Goal: Information Seeking & Learning: Learn about a topic

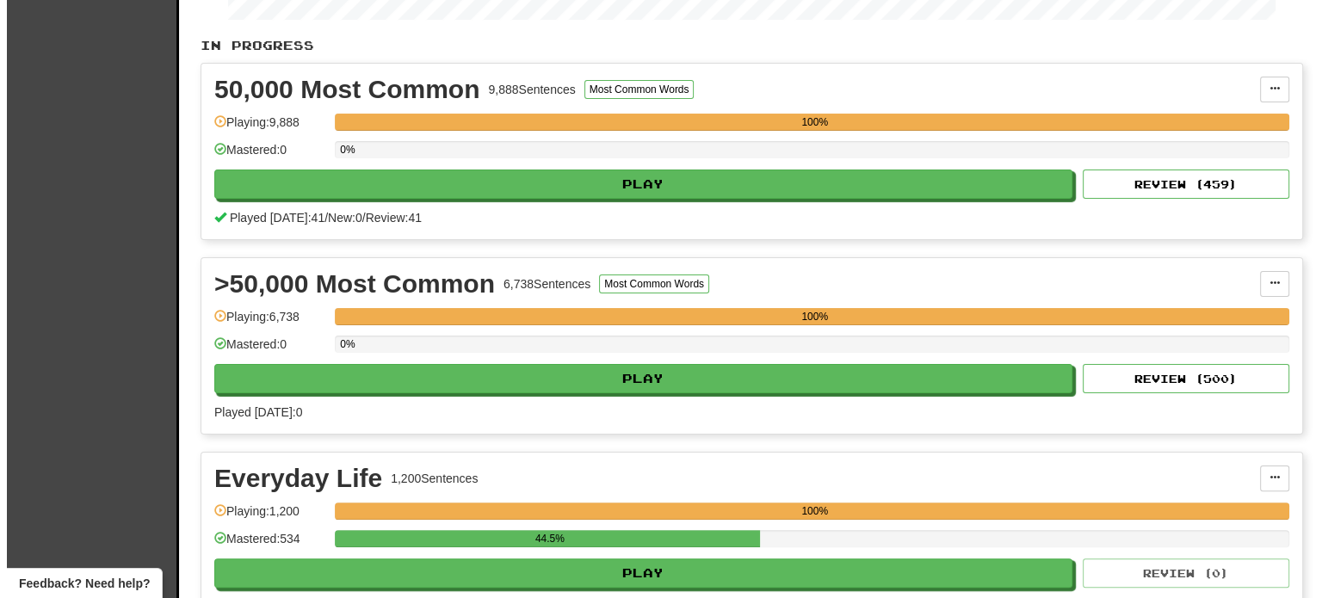
scroll to position [342, 0]
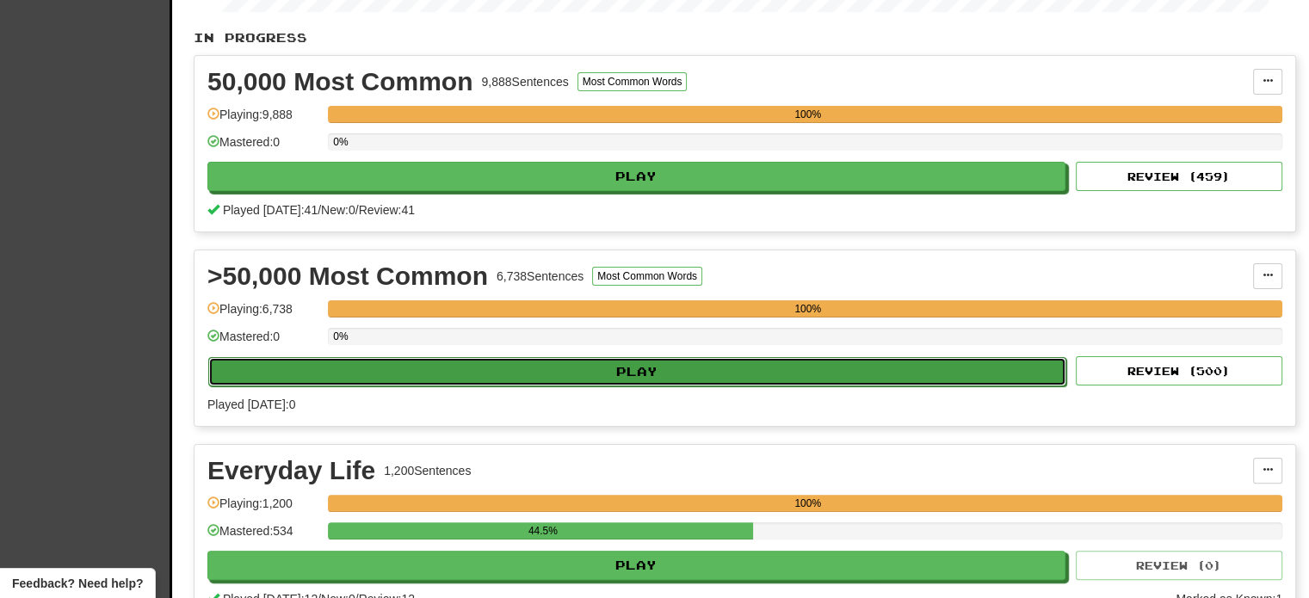
click at [707, 362] on button "Play" at bounding box center [637, 371] width 858 height 29
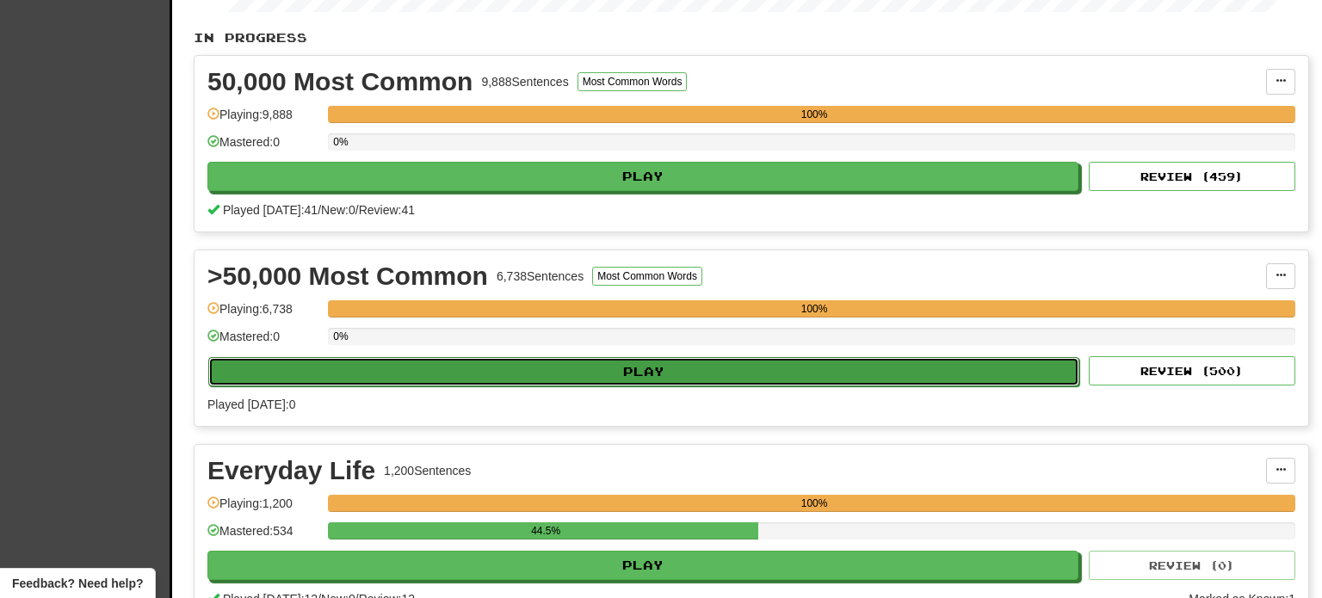
select select "**"
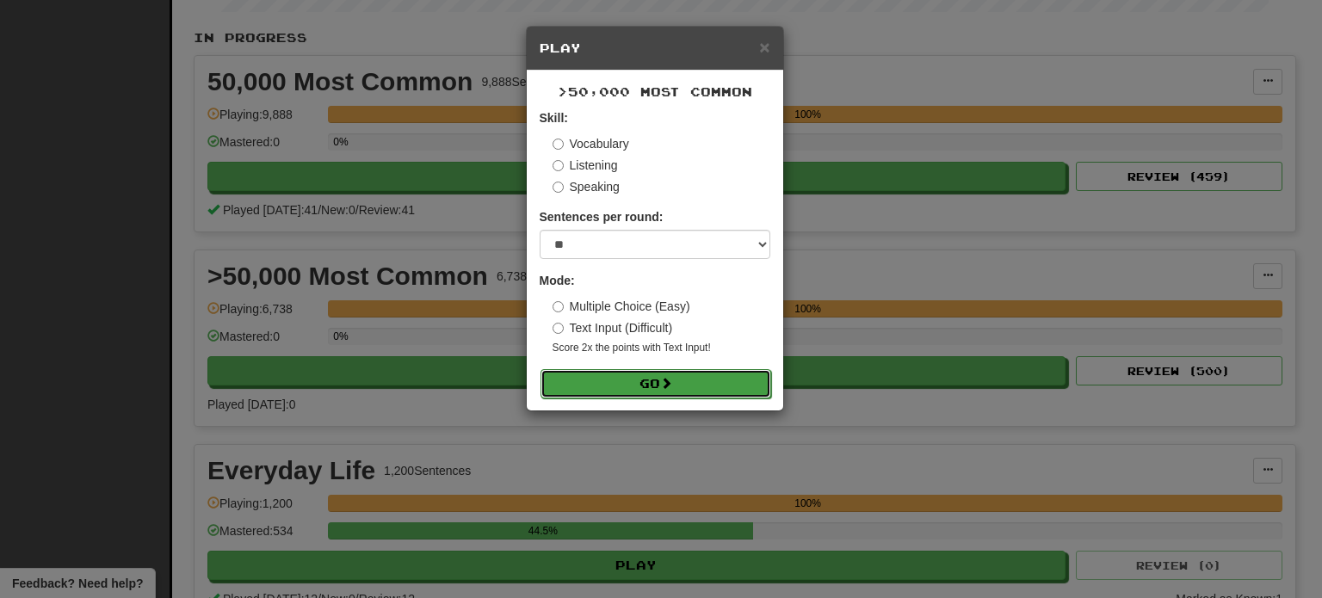
click at [674, 371] on button "Go" at bounding box center [655, 383] width 231 height 29
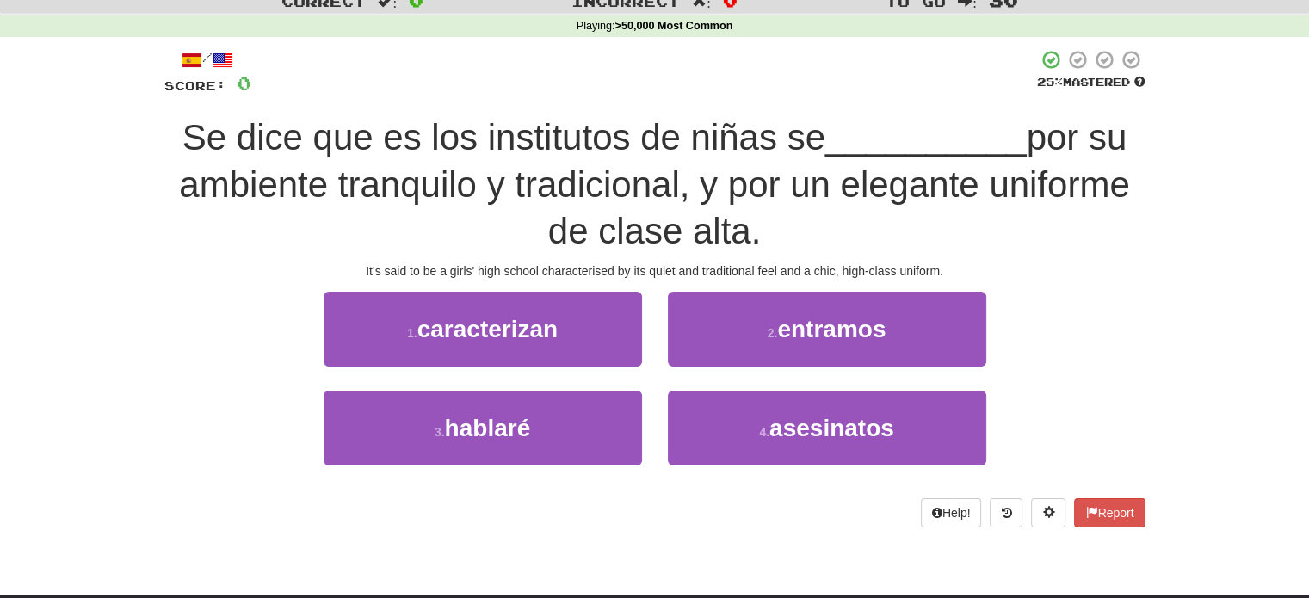
scroll to position [58, 0]
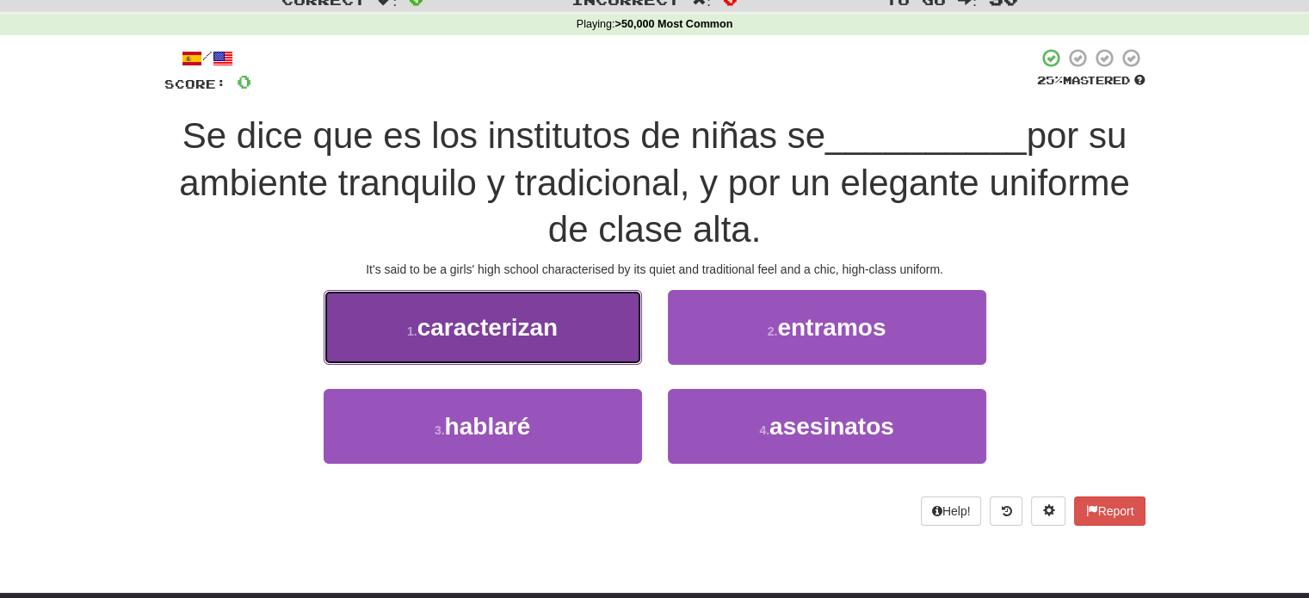
click at [537, 318] on span "caracterizan" at bounding box center [487, 327] width 140 height 27
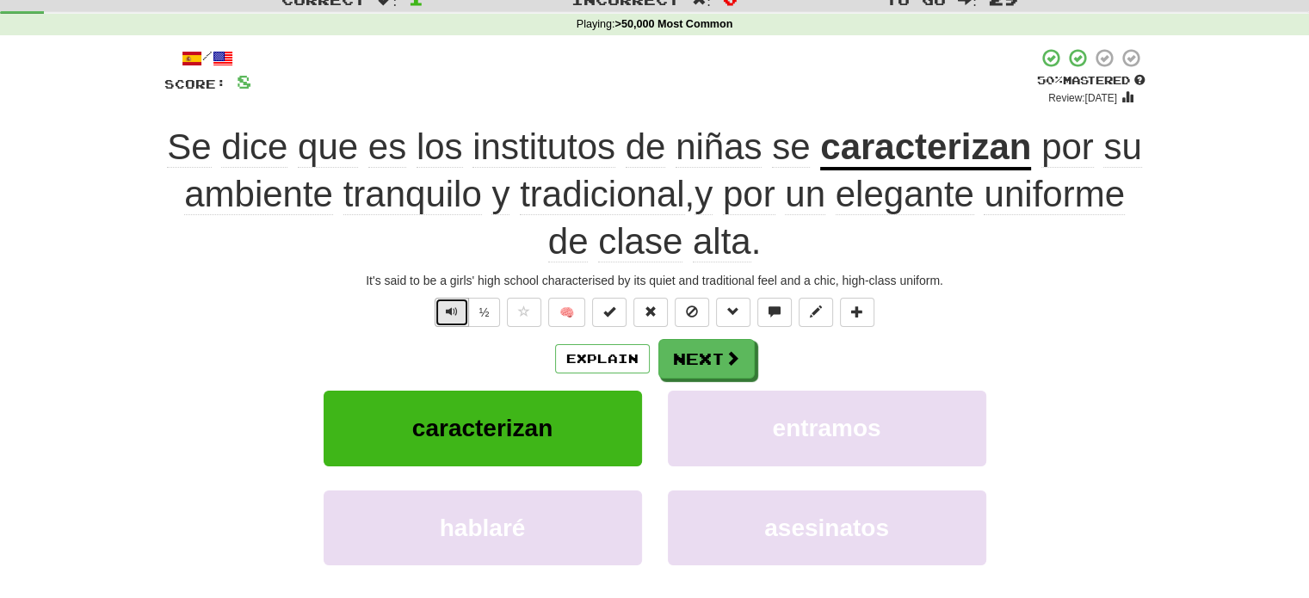
click at [441, 311] on button "Text-to-speech controls" at bounding box center [451, 312] width 34 height 29
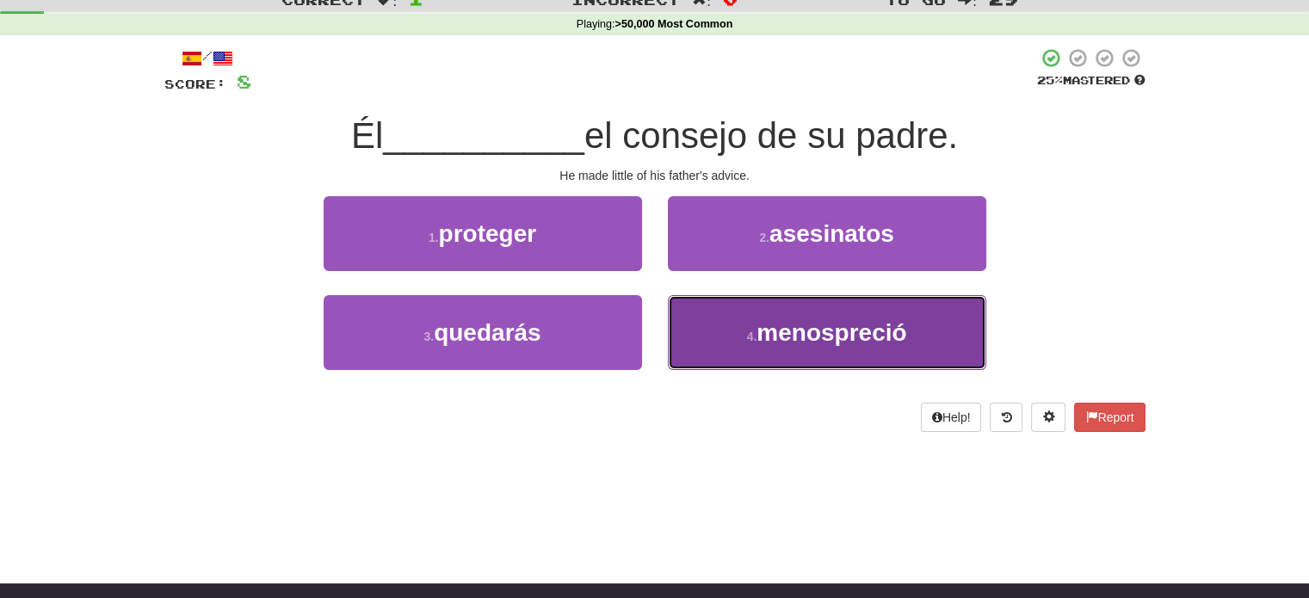
click at [785, 326] on span "menospreció" at bounding box center [831, 332] width 150 height 27
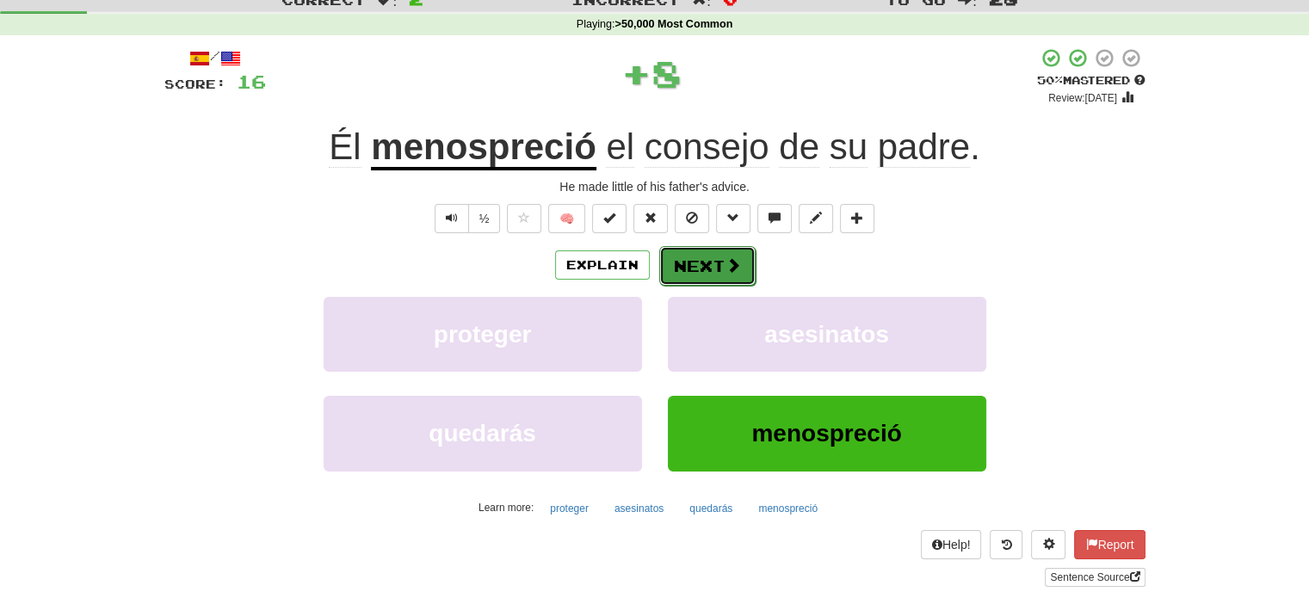
click at [712, 261] on button "Next" at bounding box center [707, 266] width 96 height 40
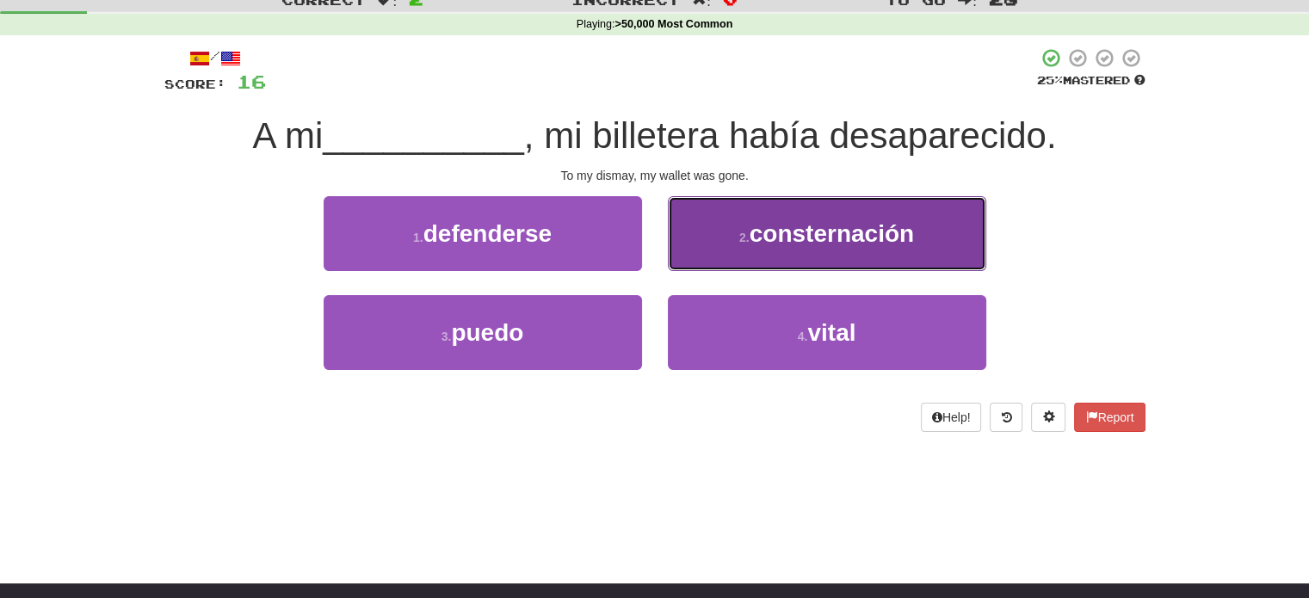
click at [731, 243] on button "2 . consternación" at bounding box center [827, 233] width 318 height 75
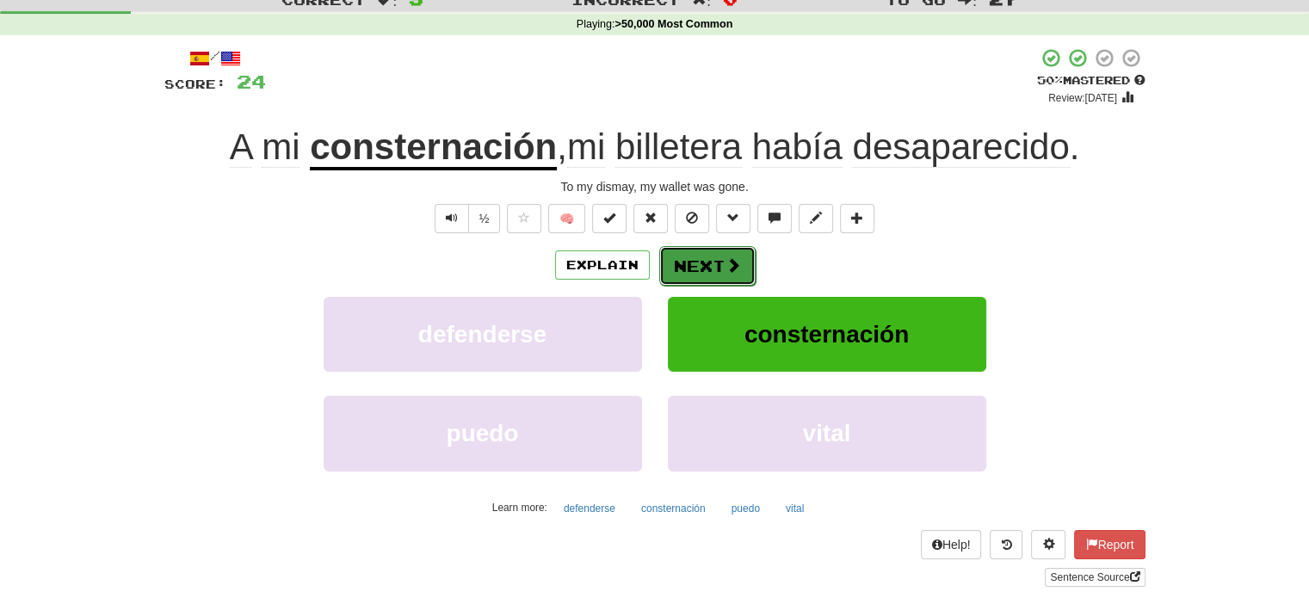
click at [713, 256] on button "Next" at bounding box center [707, 266] width 96 height 40
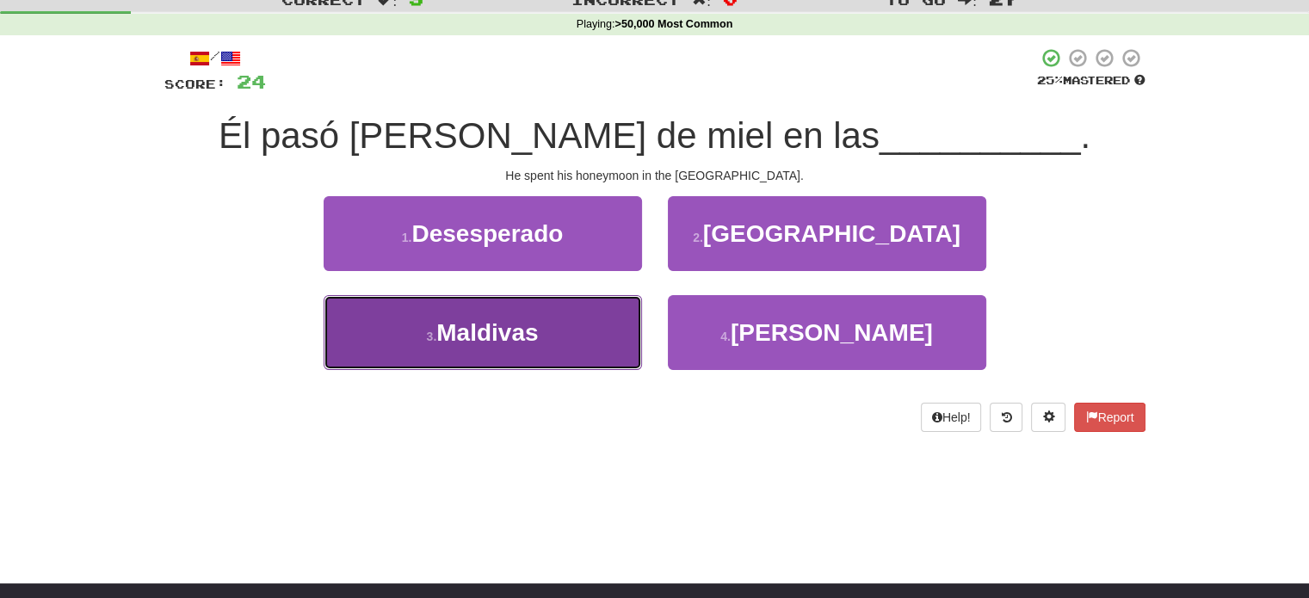
click at [571, 333] on button "3 . [GEOGRAPHIC_DATA]" at bounding box center [482, 332] width 318 height 75
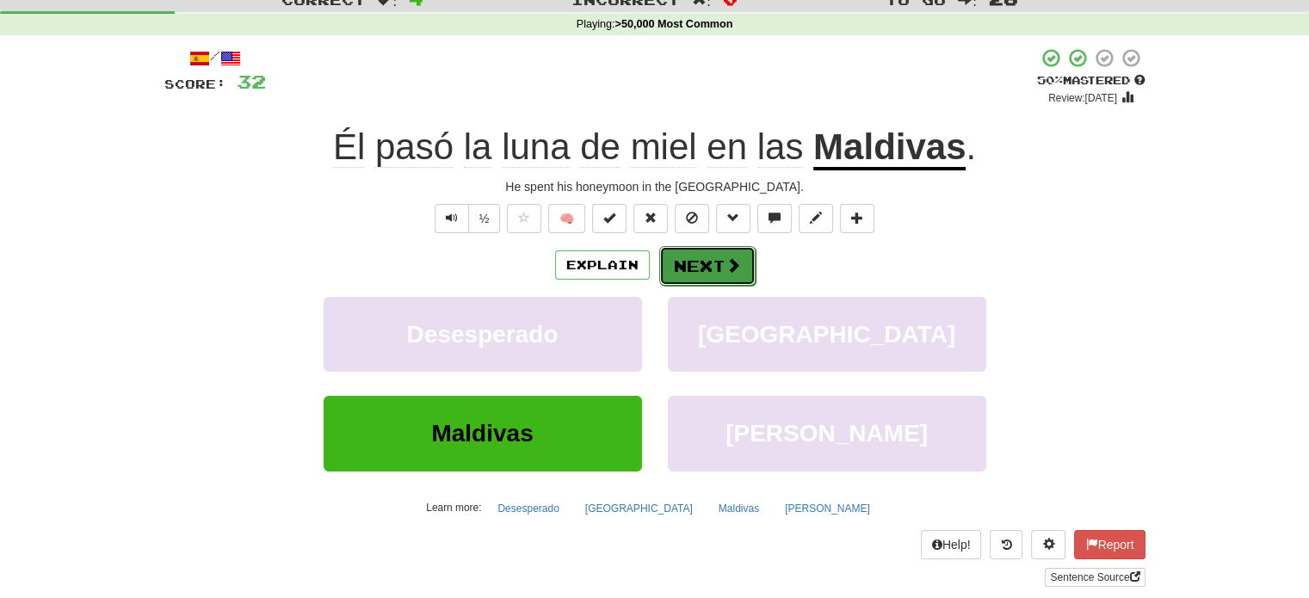
click at [721, 268] on button "Next" at bounding box center [707, 266] width 96 height 40
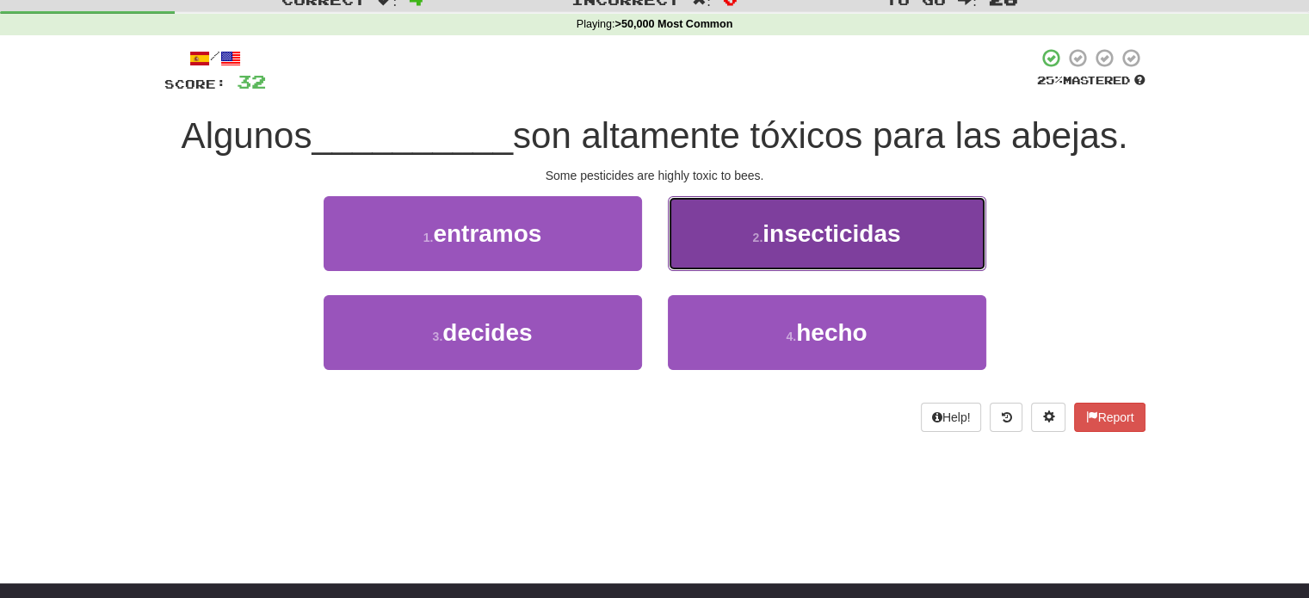
click at [781, 254] on button "2 . insecticidas" at bounding box center [827, 233] width 318 height 75
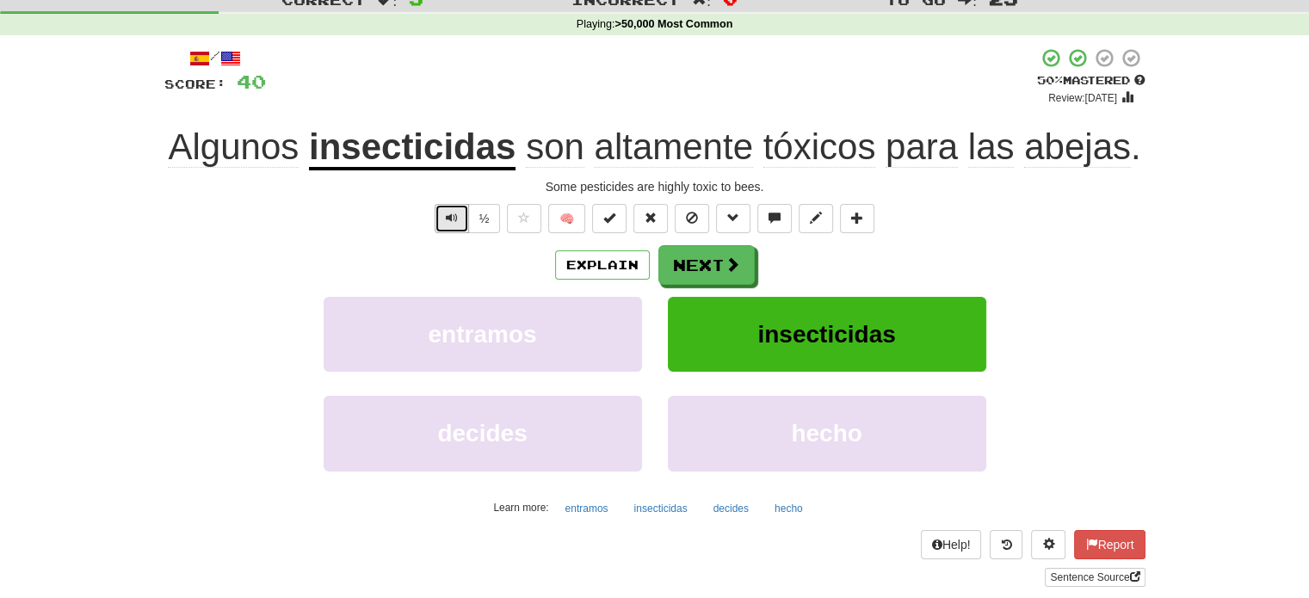
click at [458, 223] on span "Text-to-speech controls" at bounding box center [452, 218] width 12 height 12
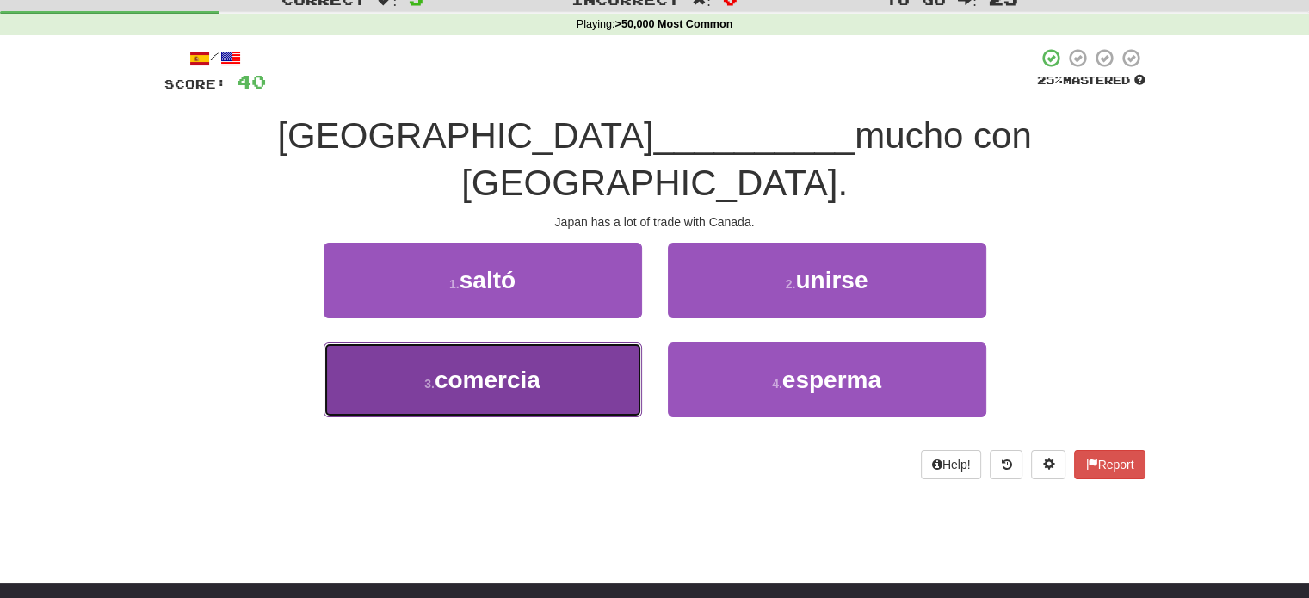
click at [551, 342] on button "3 . comercia" at bounding box center [482, 379] width 318 height 75
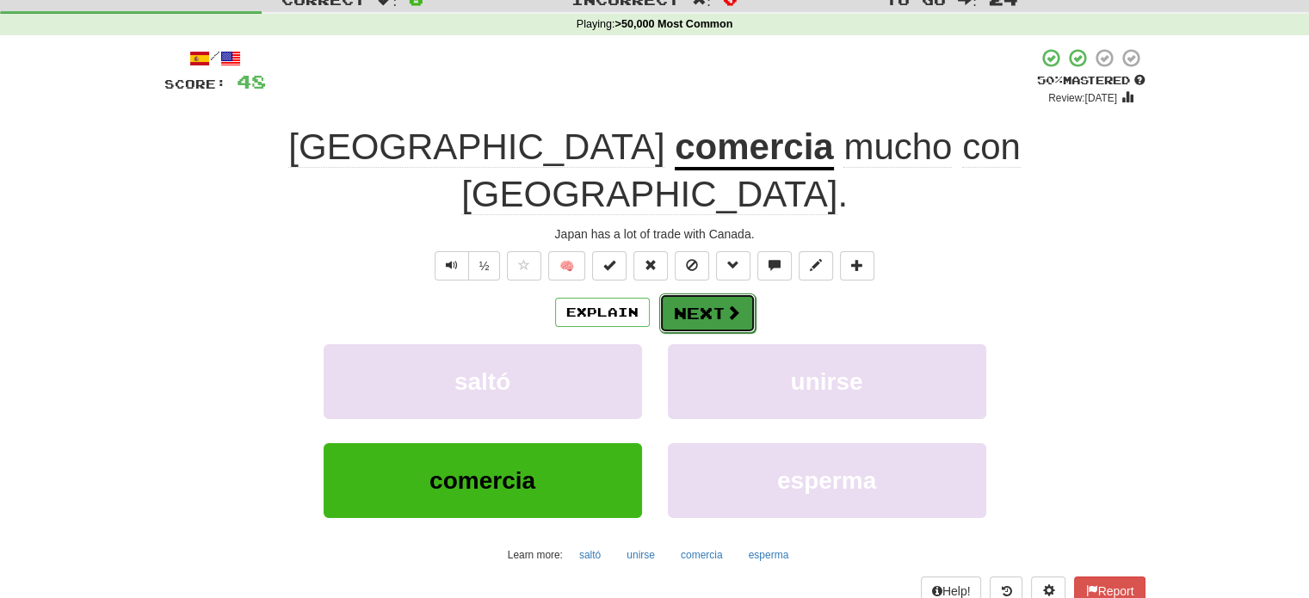
click at [687, 293] on button "Next" at bounding box center [707, 313] width 96 height 40
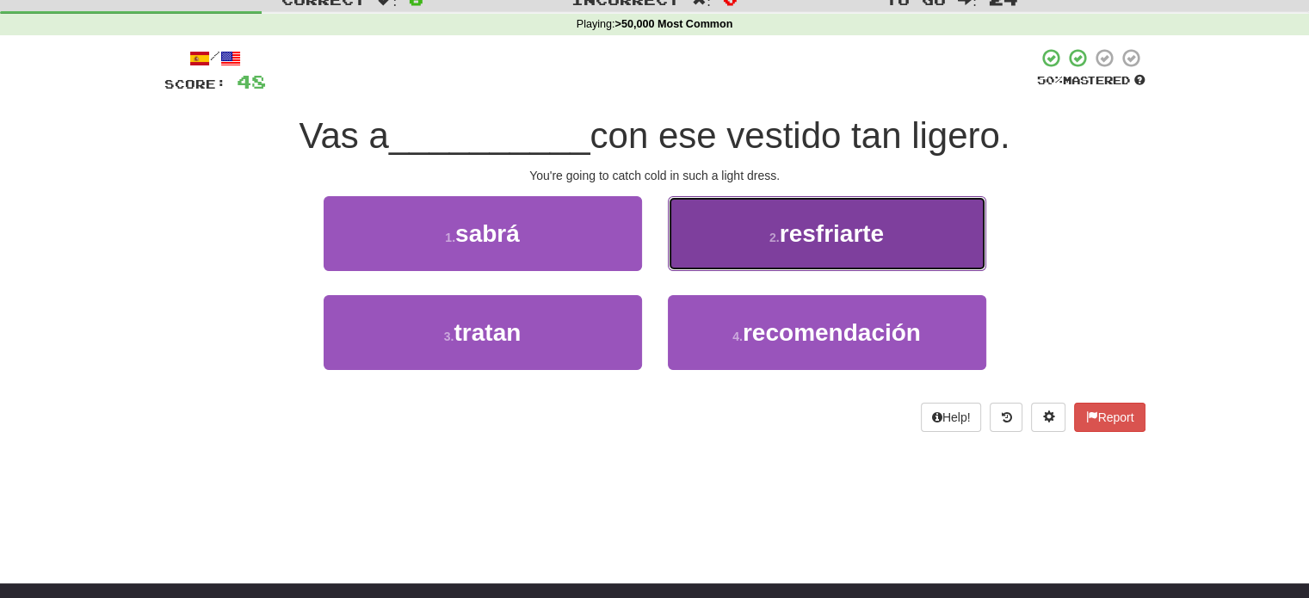
click at [738, 260] on button "2 . resfriarte" at bounding box center [827, 233] width 318 height 75
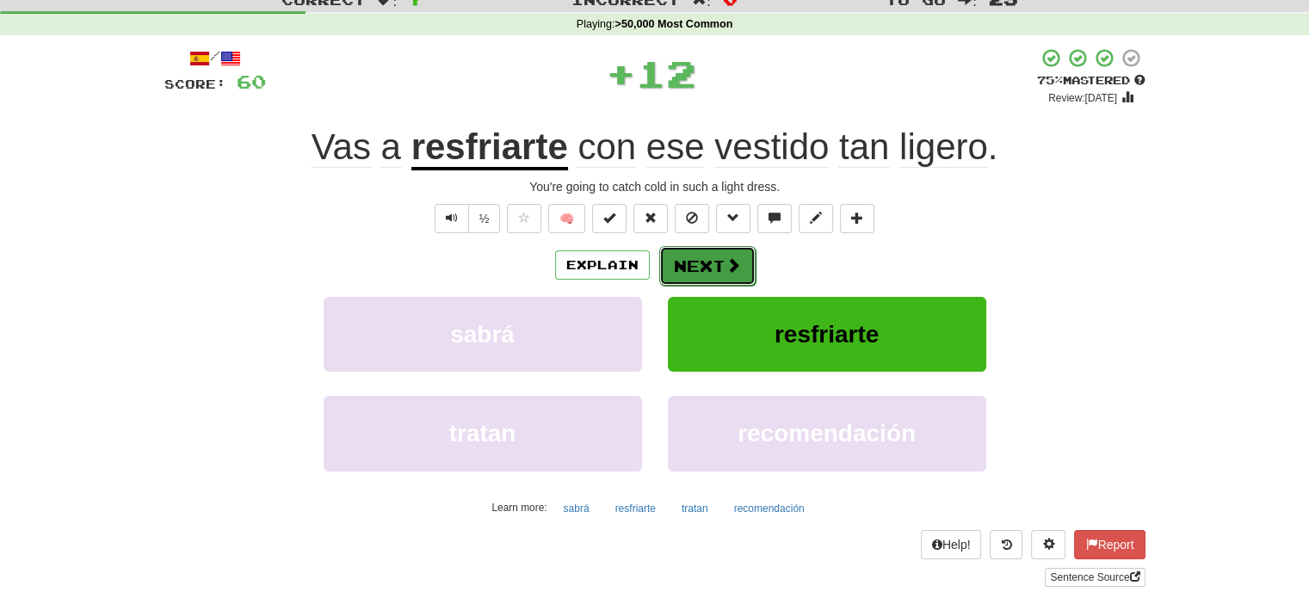
click at [719, 271] on button "Next" at bounding box center [707, 266] width 96 height 40
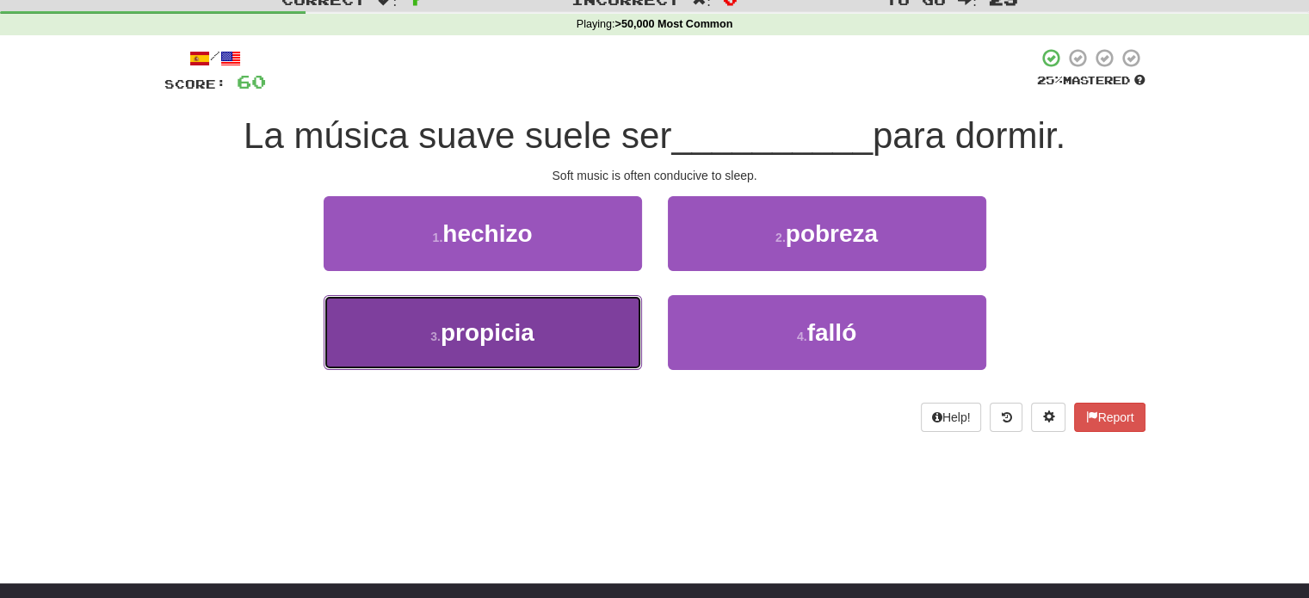
click at [603, 330] on button "3 . propicia" at bounding box center [482, 332] width 318 height 75
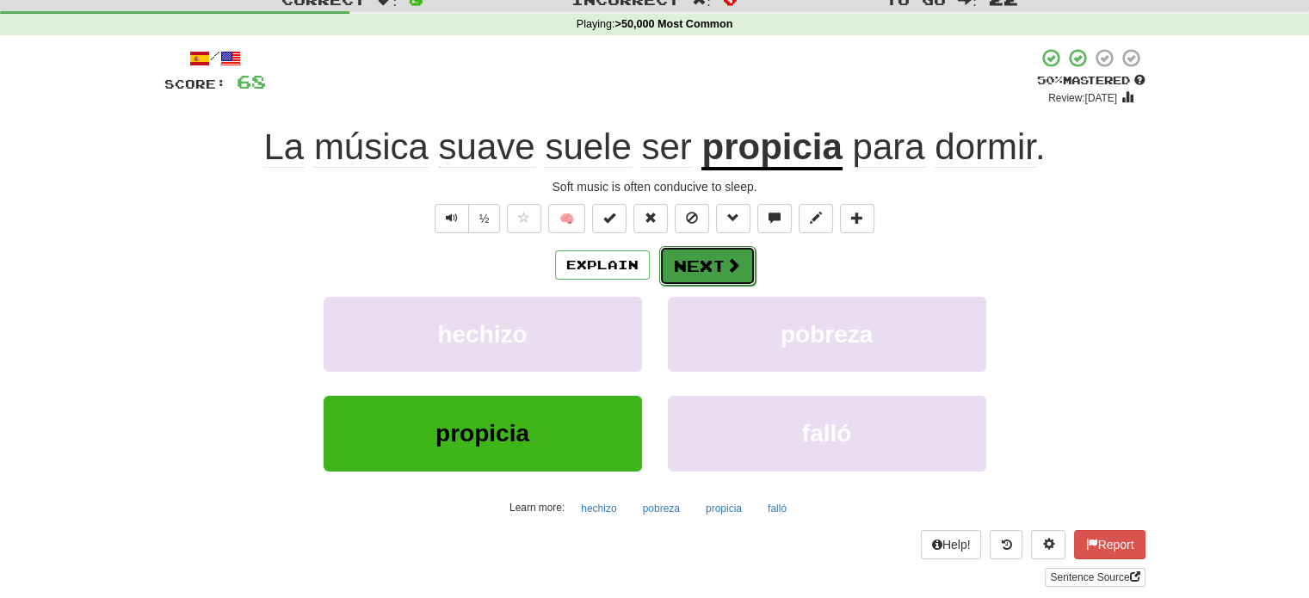
click at [685, 268] on button "Next" at bounding box center [707, 266] width 96 height 40
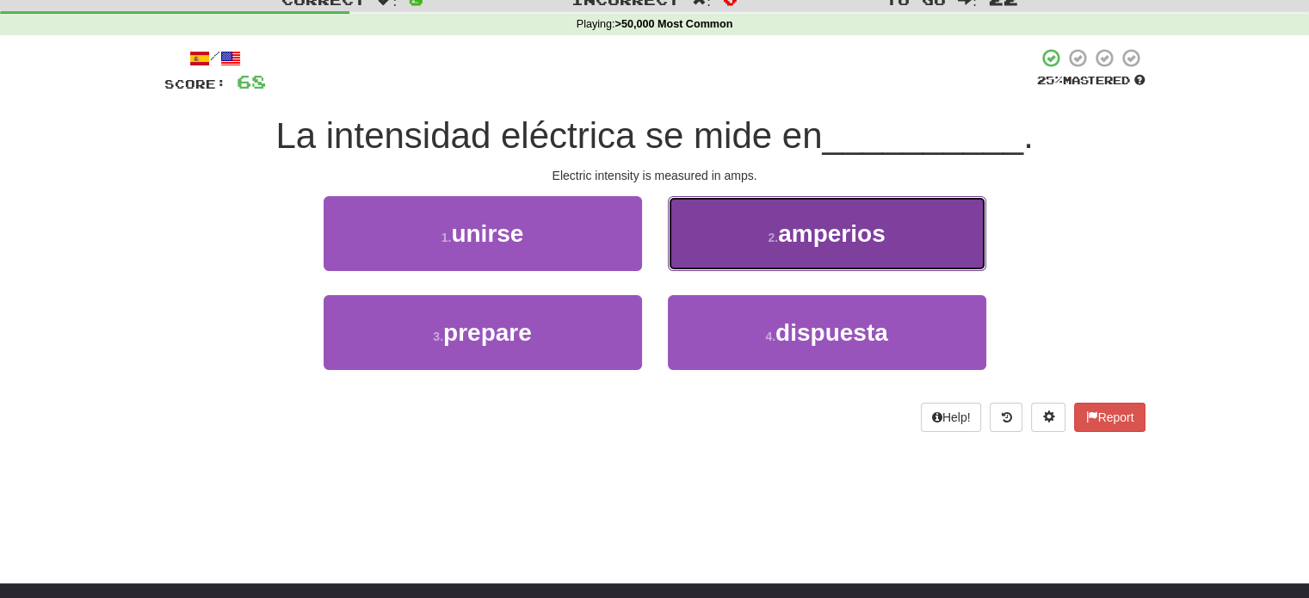
click at [714, 231] on button "2 . amperios" at bounding box center [827, 233] width 318 height 75
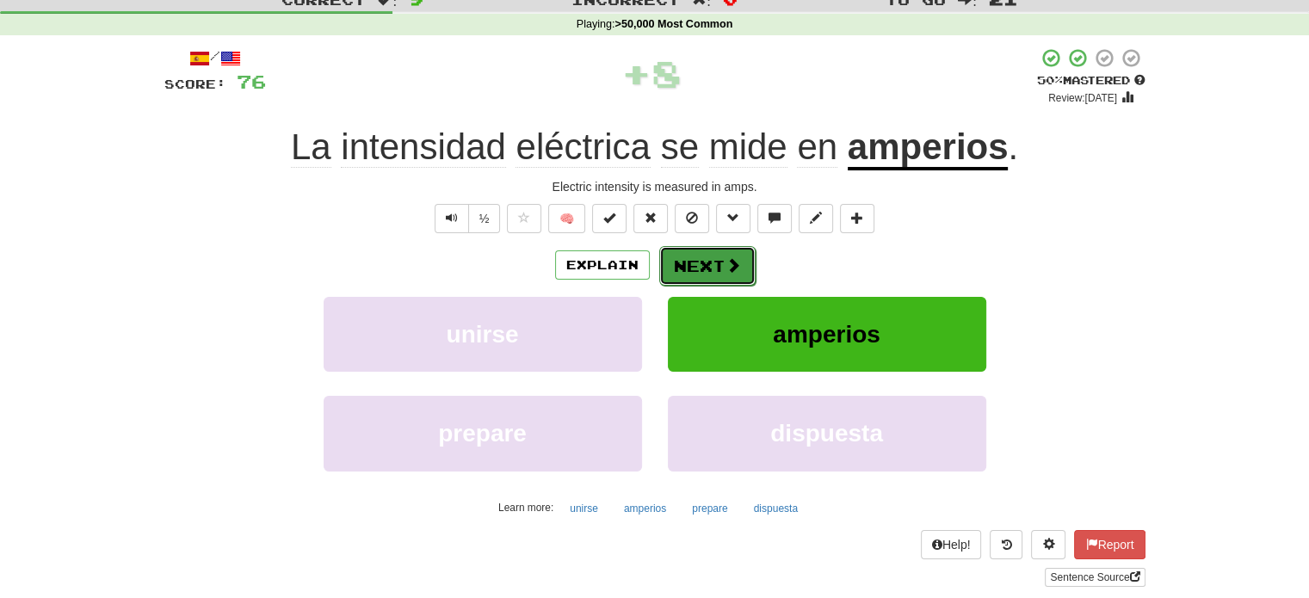
click at [725, 271] on span at bounding box center [732, 264] width 15 height 15
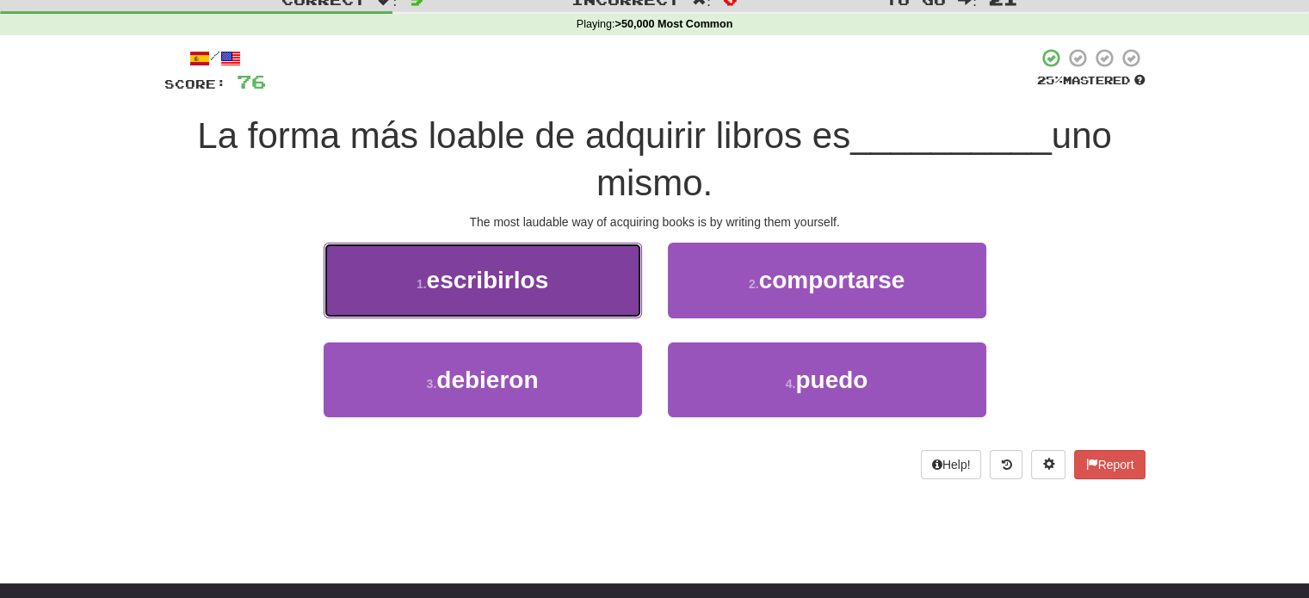
click at [619, 294] on button "1 . escribirlos" at bounding box center [482, 280] width 318 height 75
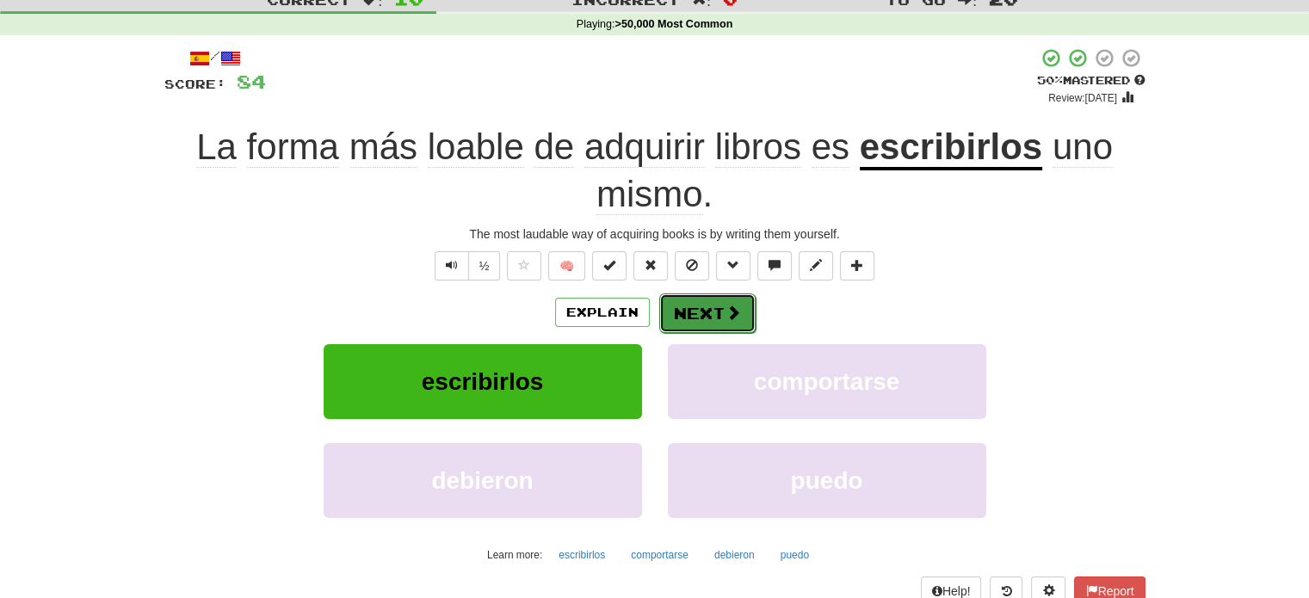
click at [689, 310] on button "Next" at bounding box center [707, 313] width 96 height 40
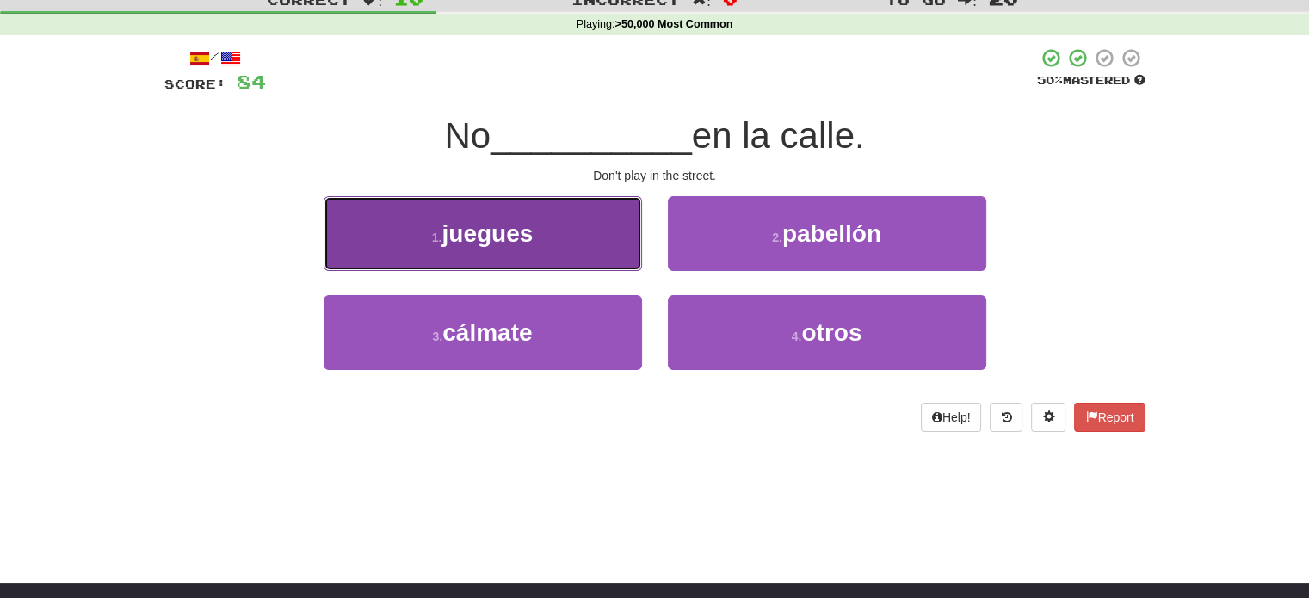
click at [613, 240] on button "1 . juegues" at bounding box center [482, 233] width 318 height 75
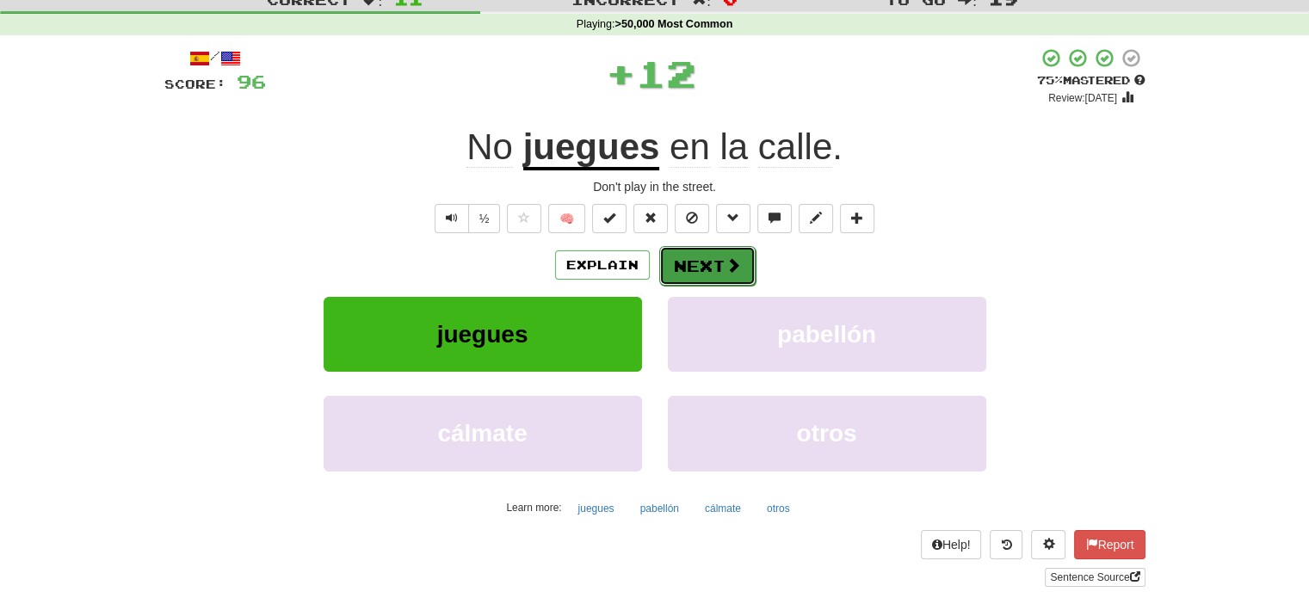
click at [703, 275] on button "Next" at bounding box center [707, 266] width 96 height 40
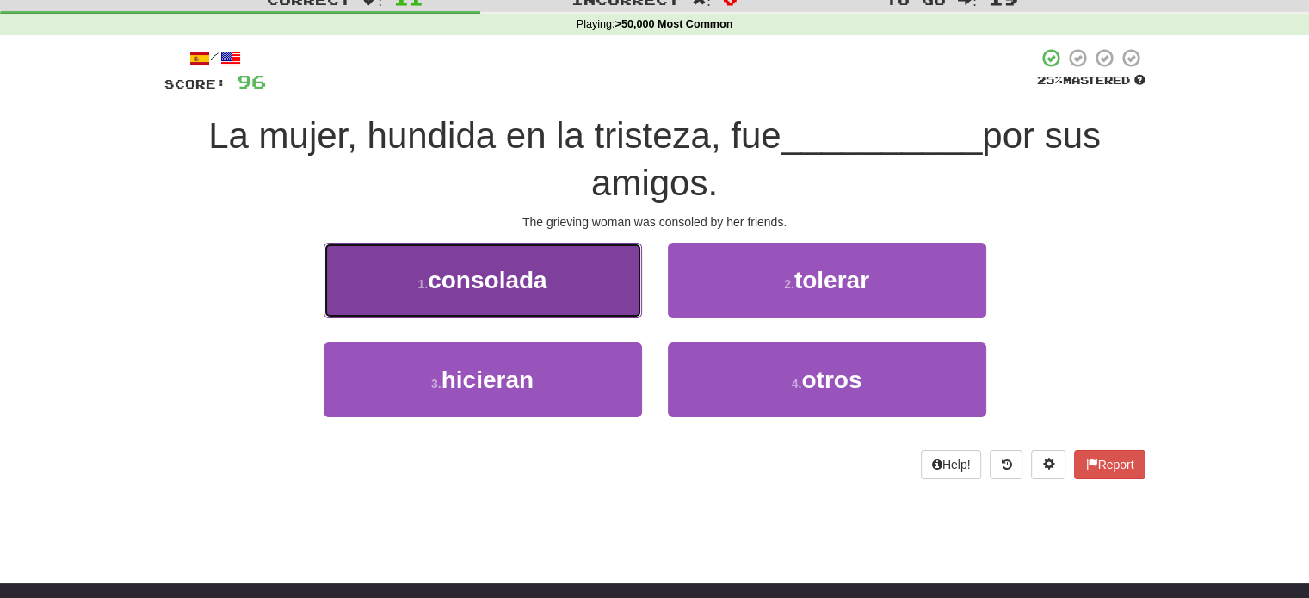
click at [603, 280] on button "1 . consolada" at bounding box center [482, 280] width 318 height 75
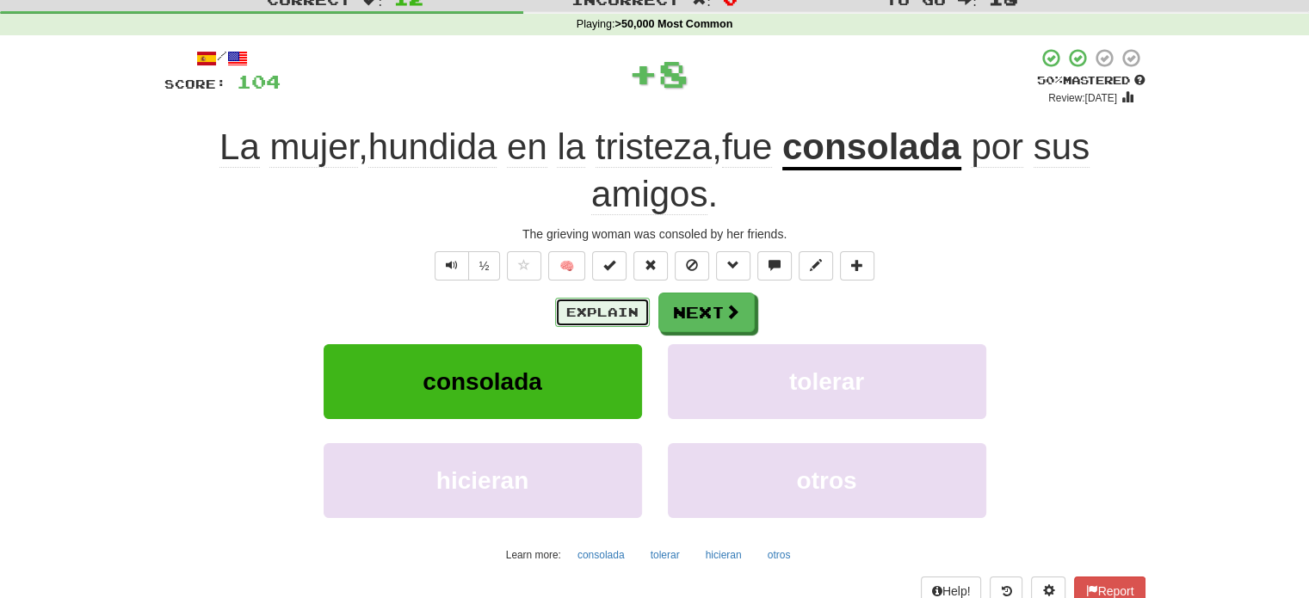
click at [572, 317] on button "Explain" at bounding box center [602, 312] width 95 height 29
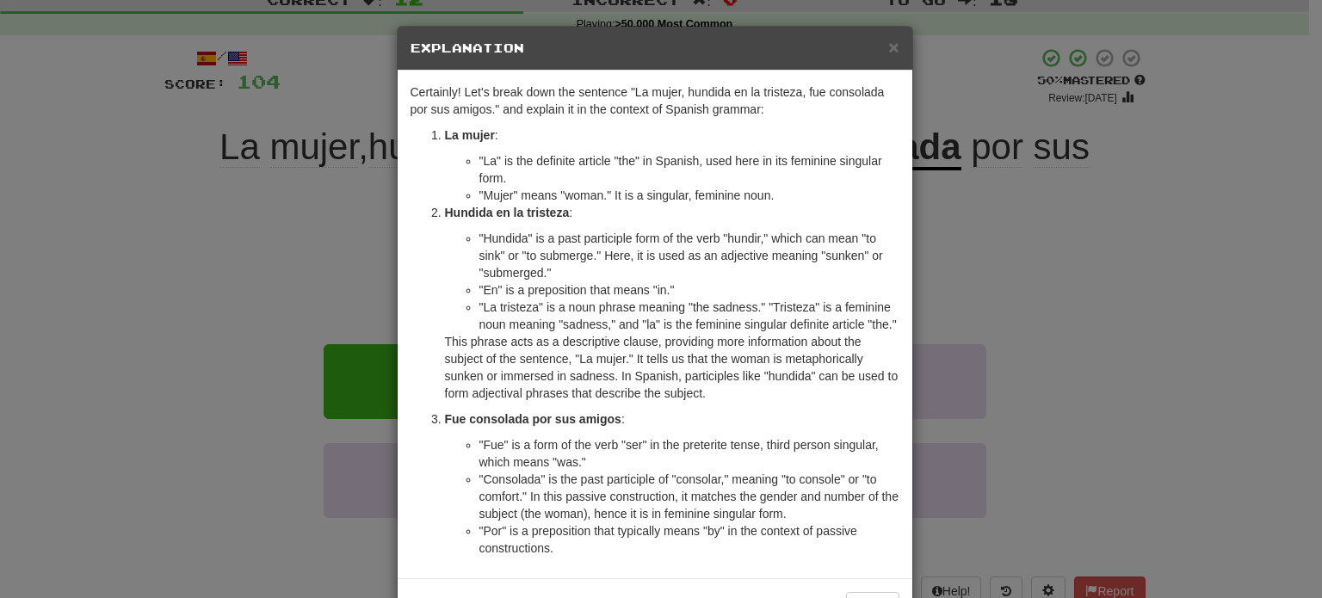
click at [1105, 192] on div "× Explanation Certainly! Let's break down the sentence "La mujer, hundida en la…" at bounding box center [661, 299] width 1322 height 598
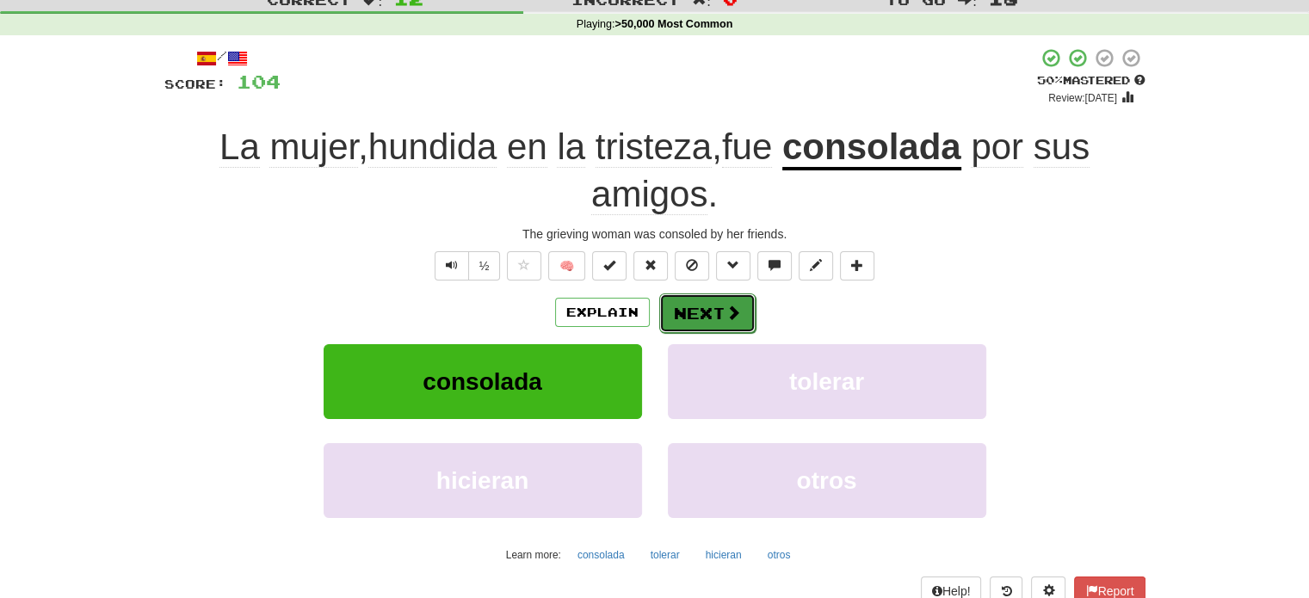
click at [722, 311] on button "Next" at bounding box center [707, 313] width 96 height 40
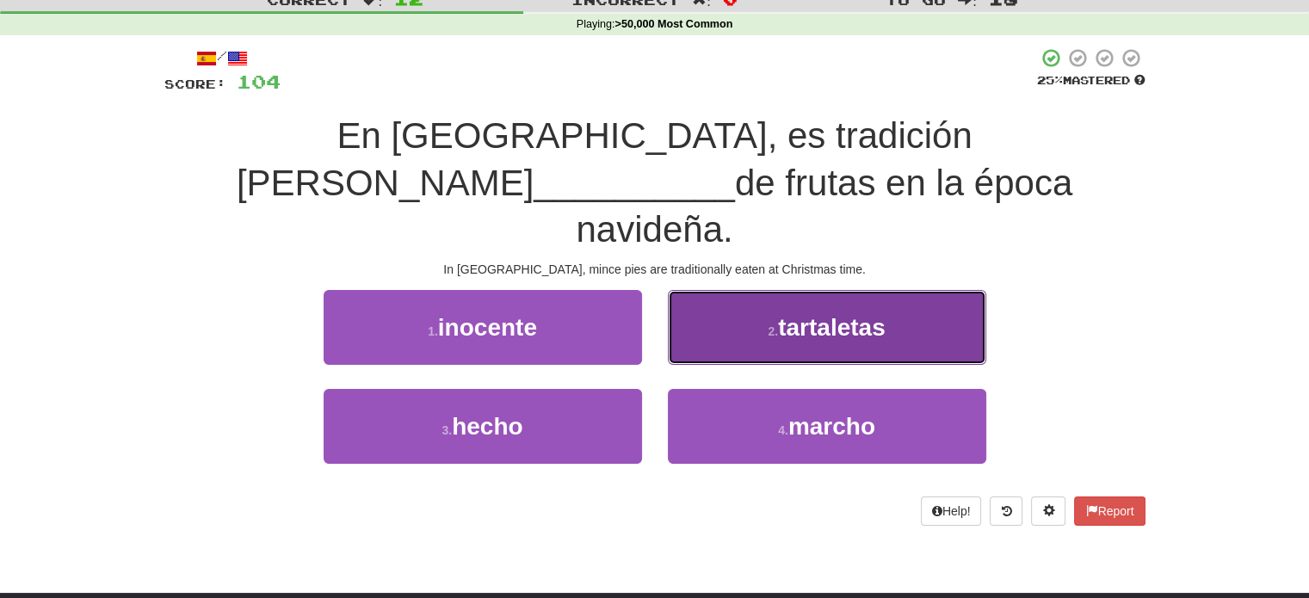
click at [737, 290] on button "2 . tartaletas" at bounding box center [827, 327] width 318 height 75
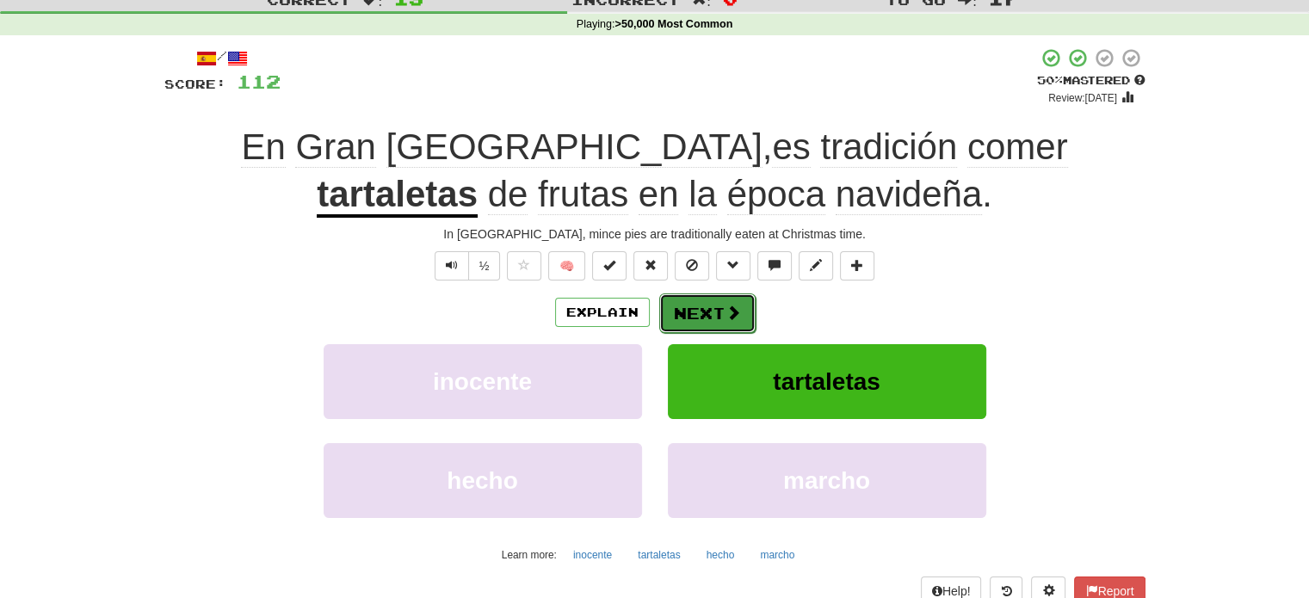
click at [702, 317] on button "Next" at bounding box center [707, 313] width 96 height 40
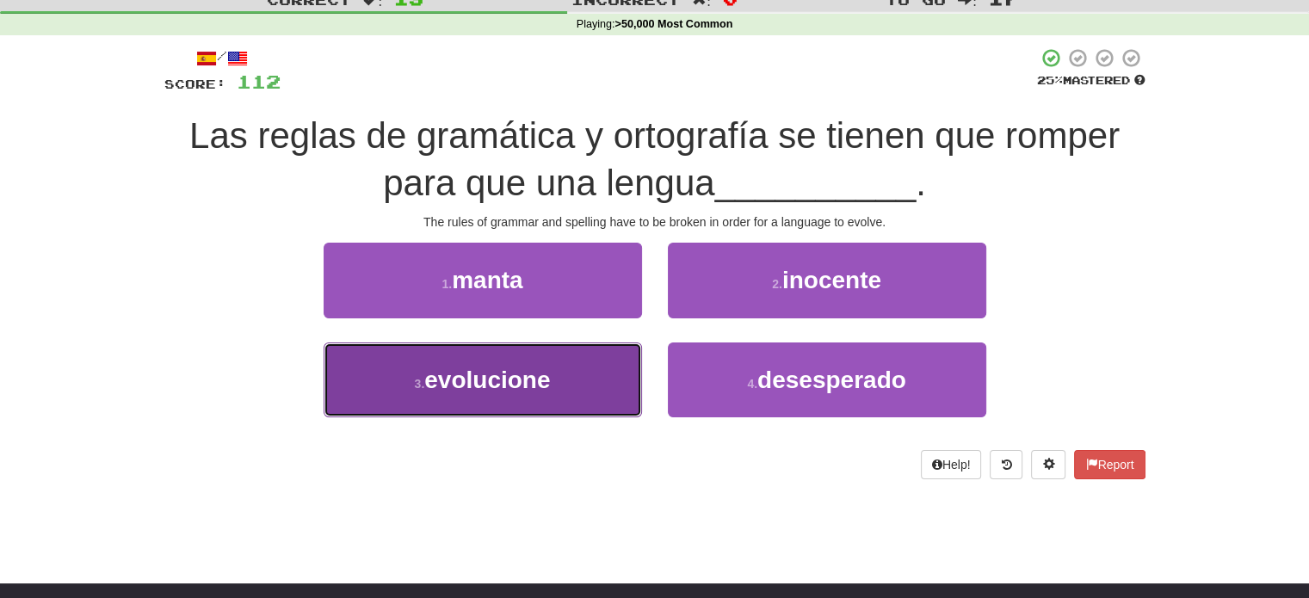
click at [608, 379] on button "3 . evolucione" at bounding box center [482, 379] width 318 height 75
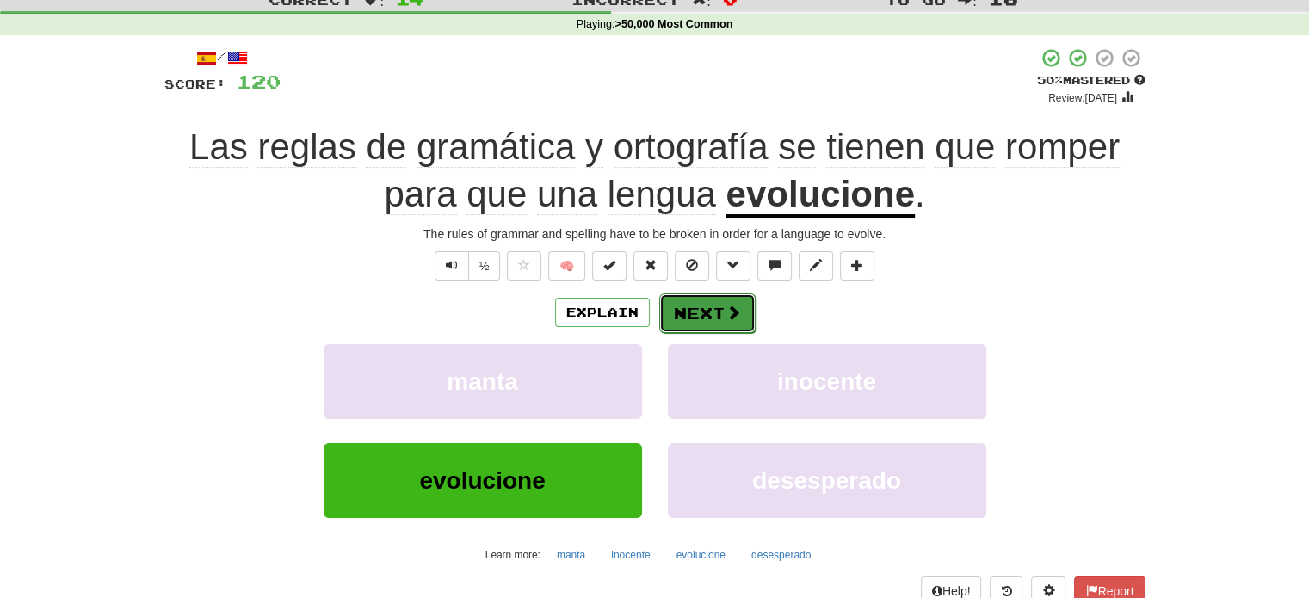
click at [699, 305] on button "Next" at bounding box center [707, 313] width 96 height 40
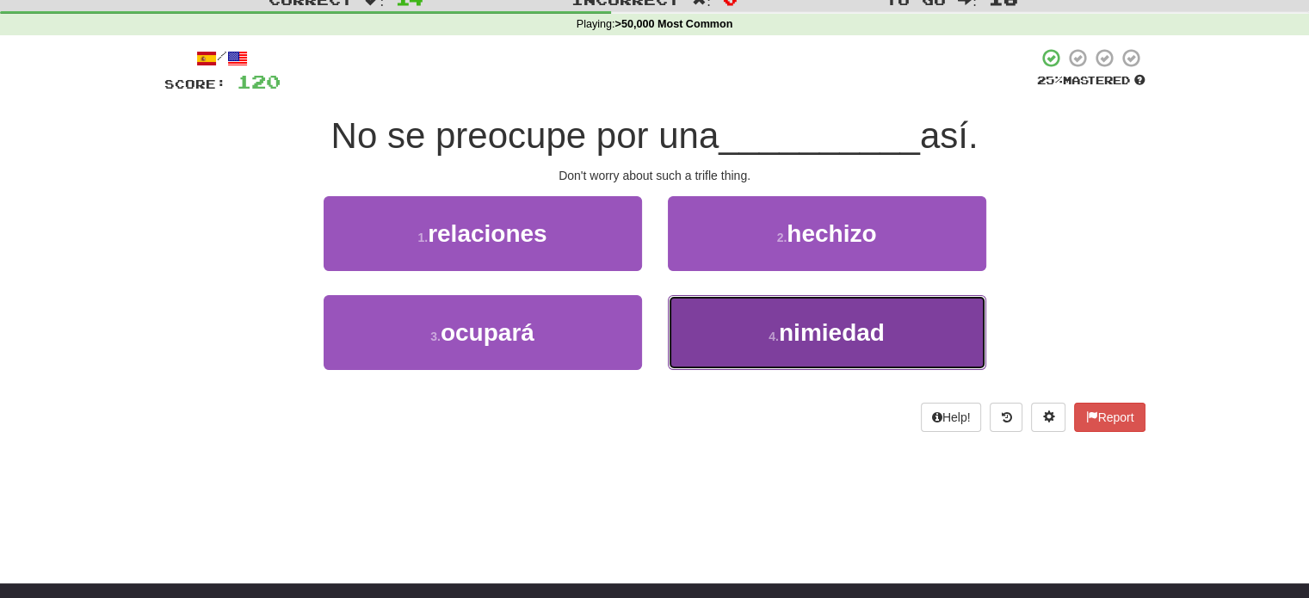
click at [743, 345] on button "4 . nimiedad" at bounding box center [827, 332] width 318 height 75
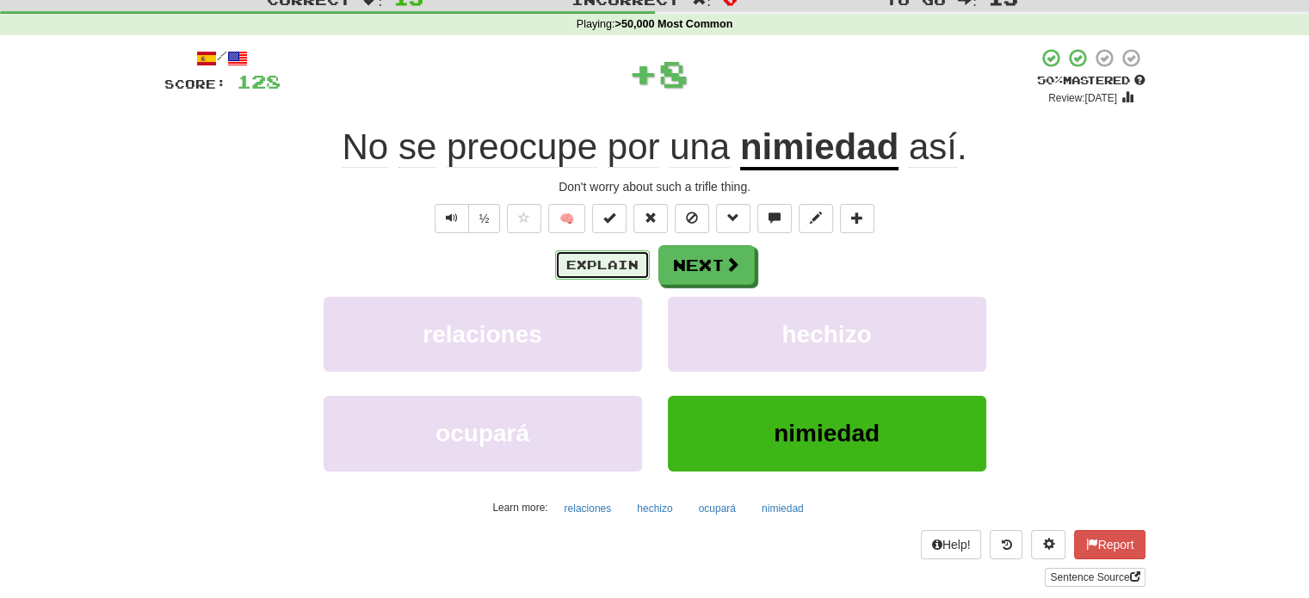
click at [615, 270] on button "Explain" at bounding box center [602, 264] width 95 height 29
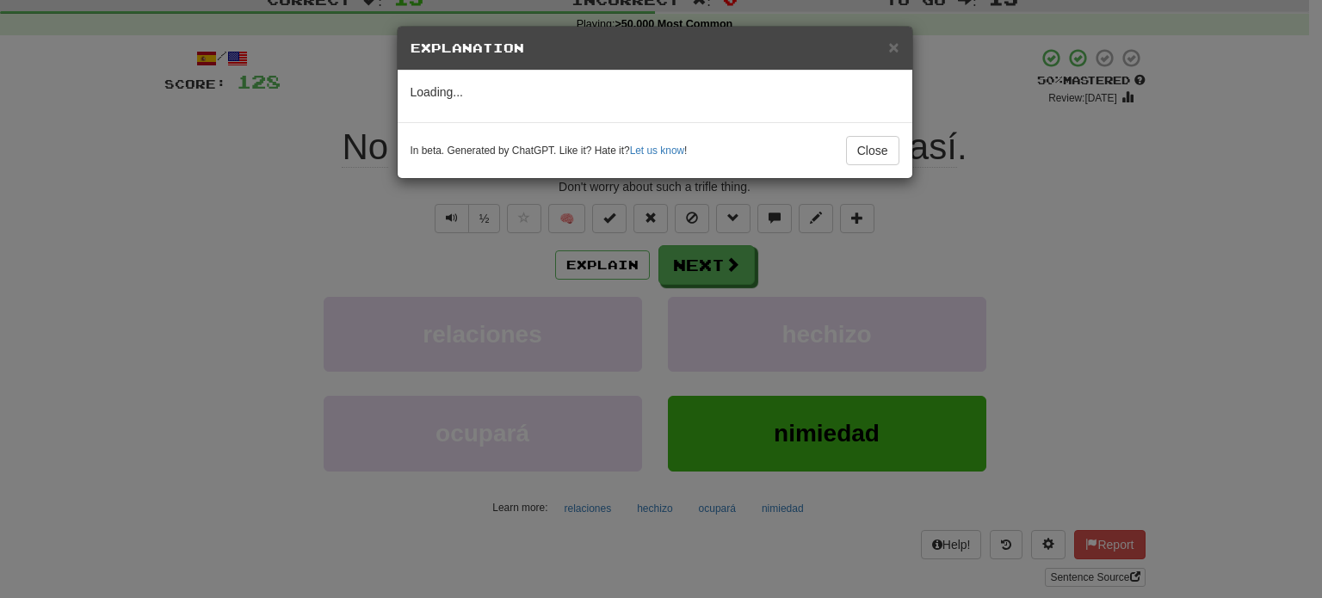
click at [303, 272] on div "× Explanation Loading... In beta. Generated by ChatGPT. Like it? Hate it? Let u…" at bounding box center [661, 299] width 1322 height 598
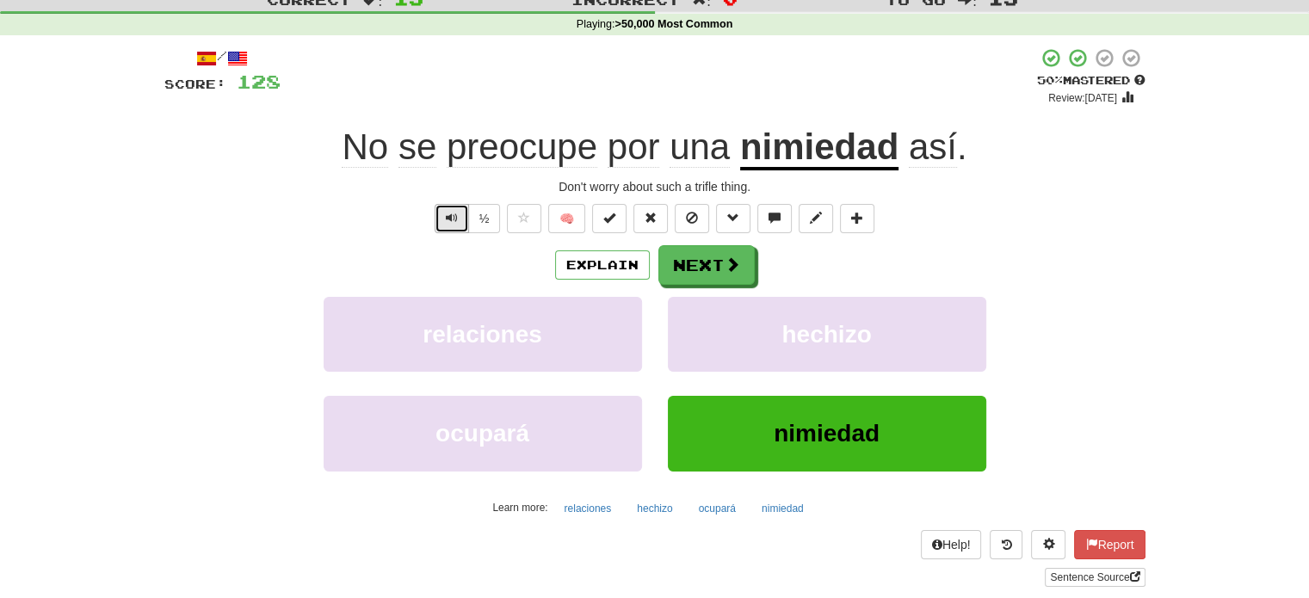
click at [450, 221] on span "Text-to-speech controls" at bounding box center [452, 218] width 12 height 12
click at [579, 258] on button "Explain" at bounding box center [602, 264] width 95 height 29
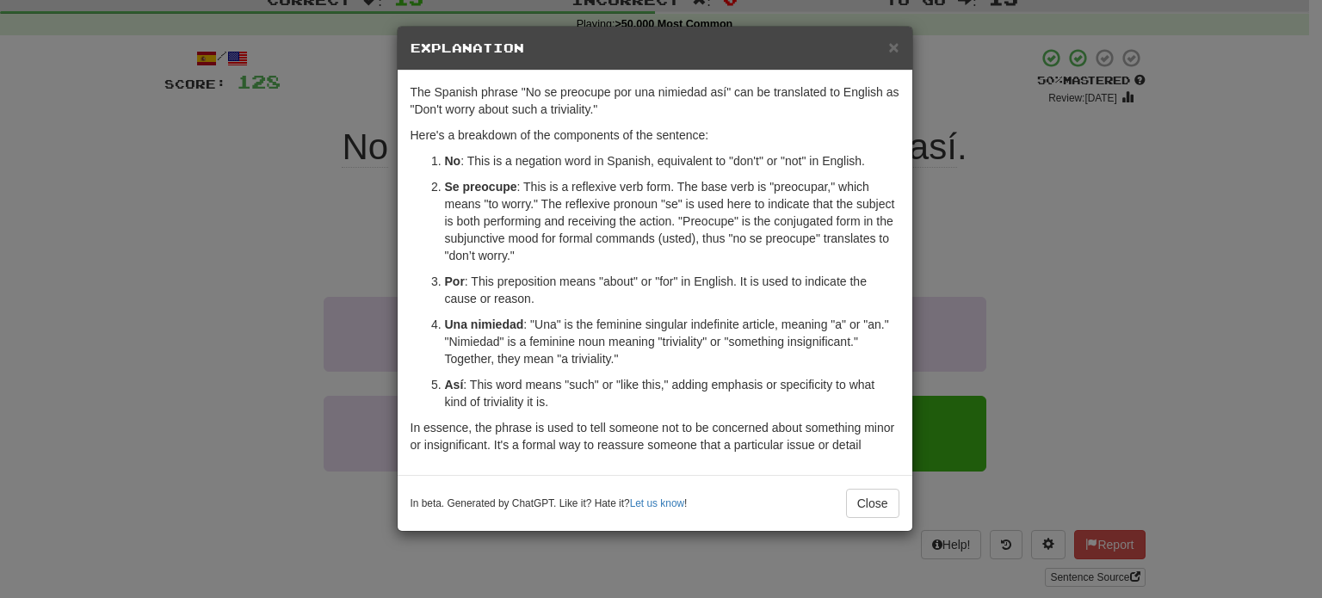
click at [303, 209] on div "× Explanation The Spanish phrase "No se preocupe por una nimiedad así" can be t…" at bounding box center [661, 299] width 1322 height 598
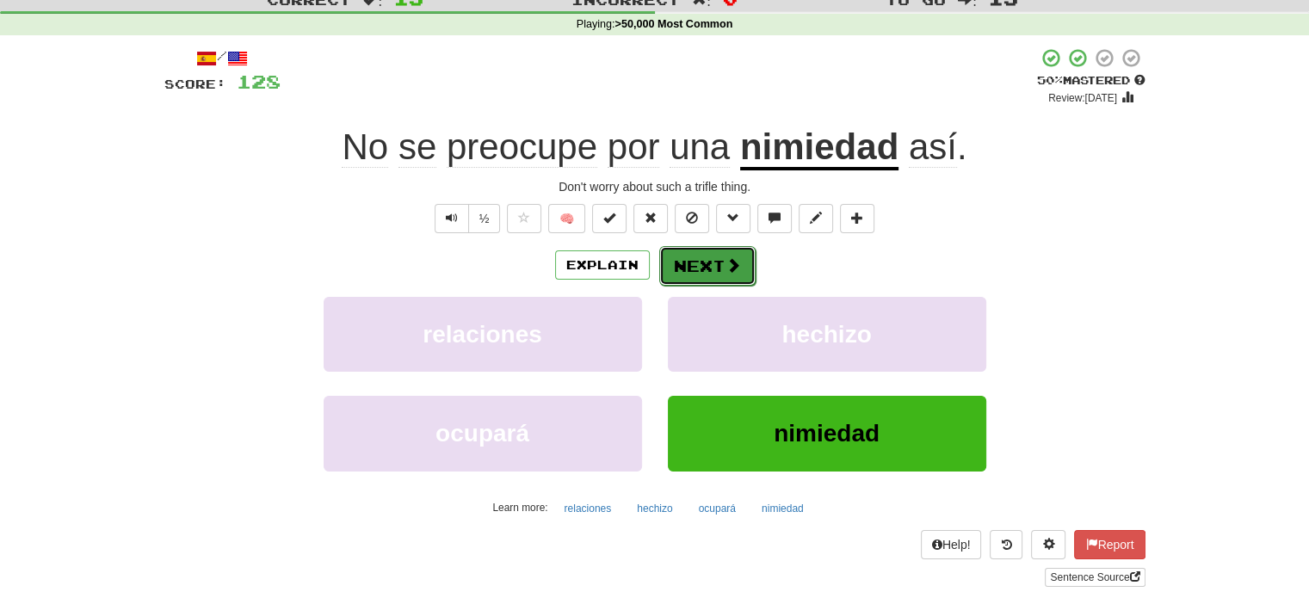
click at [725, 271] on span at bounding box center [732, 264] width 15 height 15
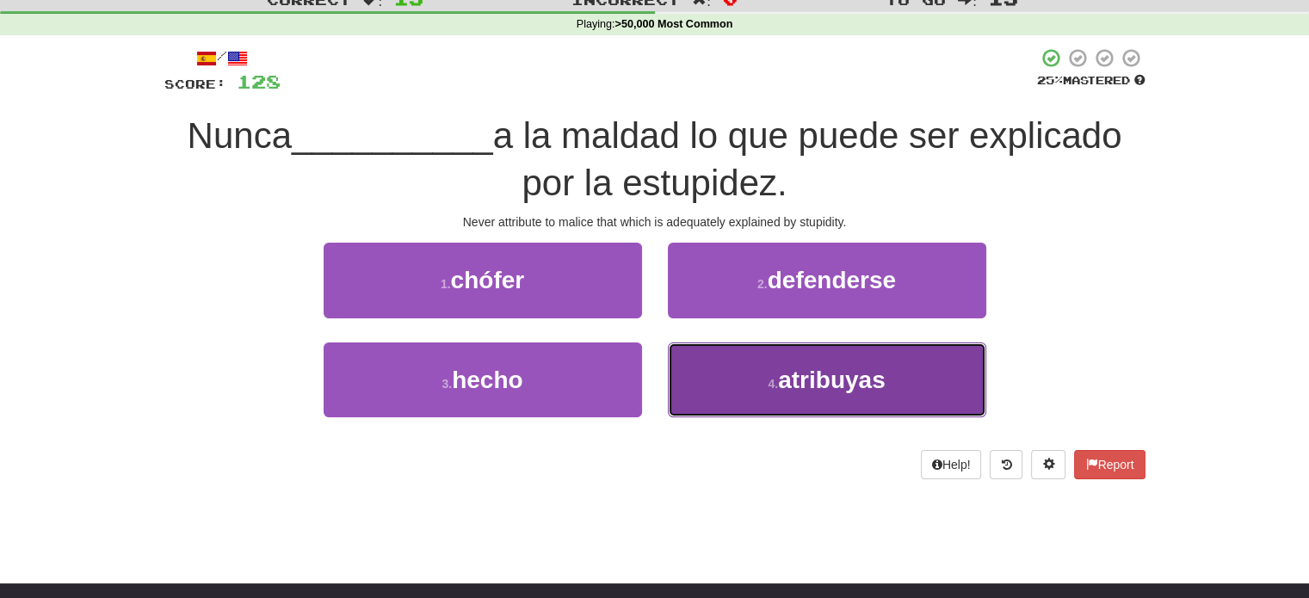
click at [733, 366] on button "4 . atribuyas" at bounding box center [827, 379] width 318 height 75
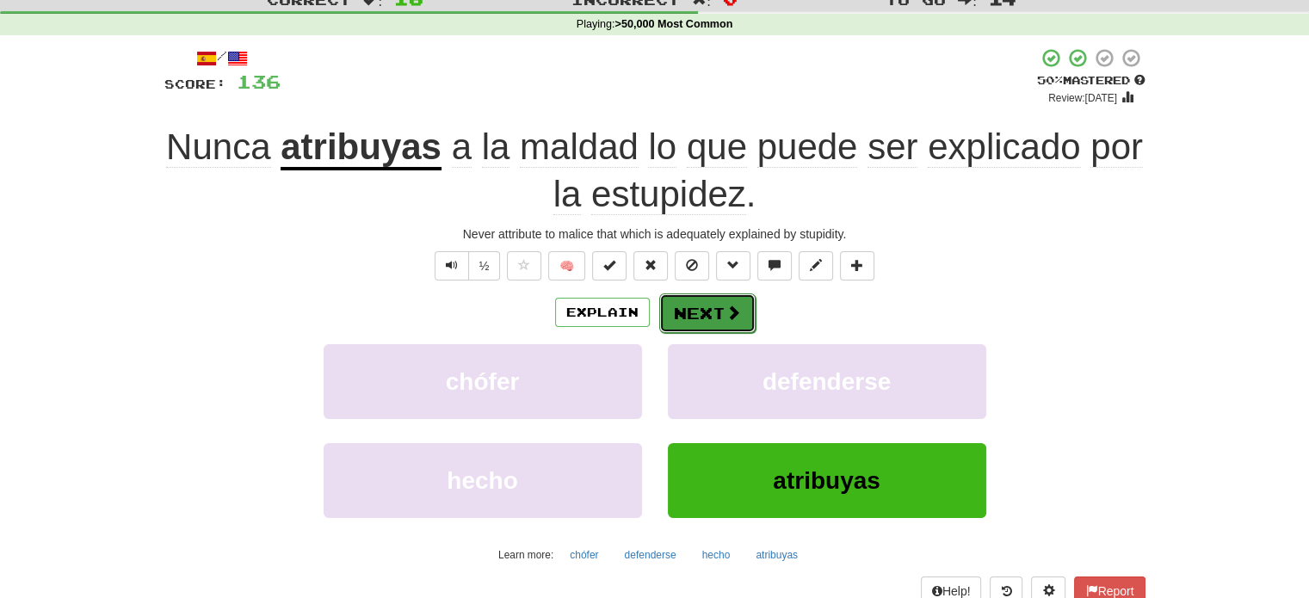
click at [705, 301] on button "Next" at bounding box center [707, 313] width 96 height 40
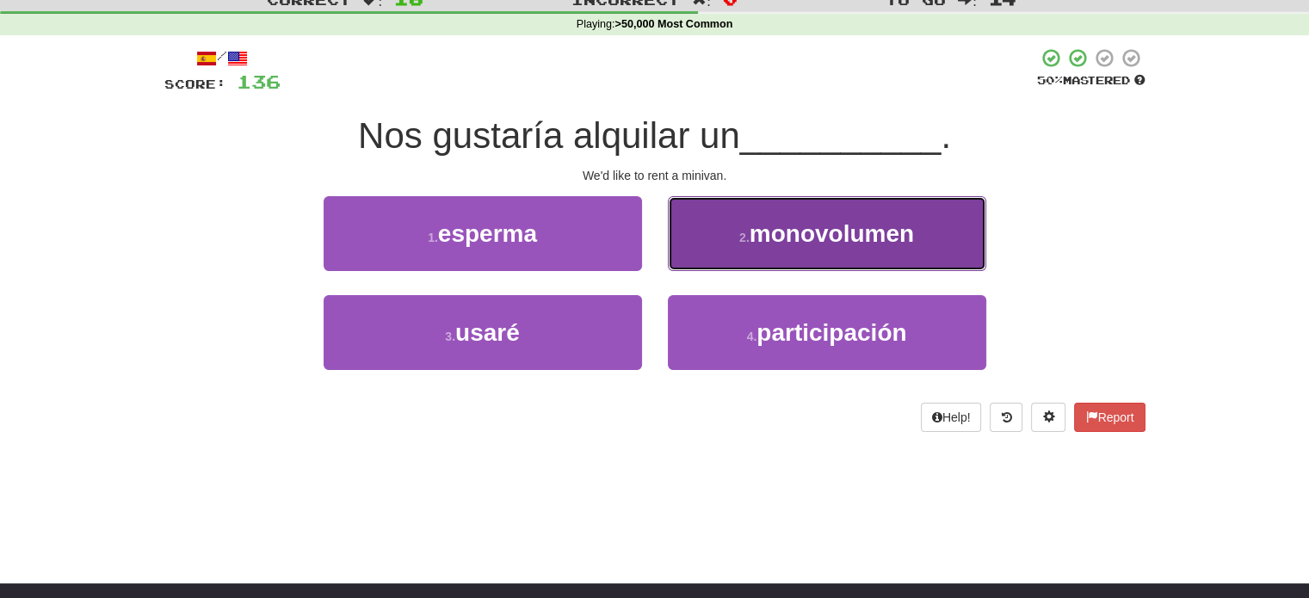
click at [754, 261] on button "2 . monovolumen" at bounding box center [827, 233] width 318 height 75
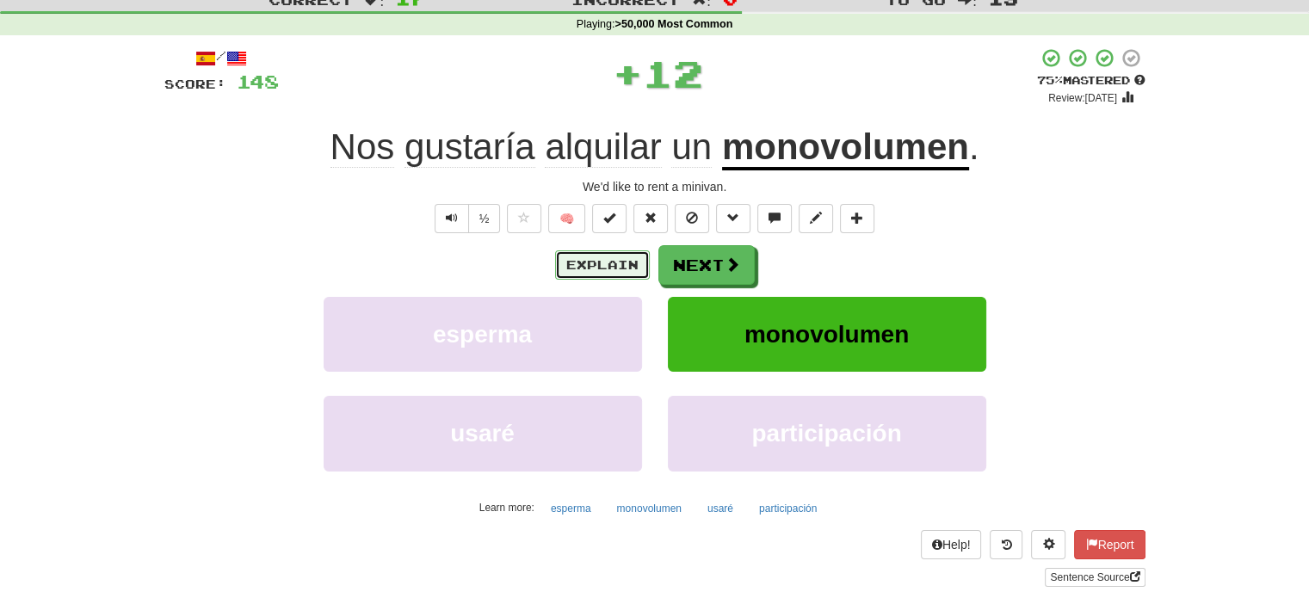
click at [619, 271] on button "Explain" at bounding box center [602, 264] width 95 height 29
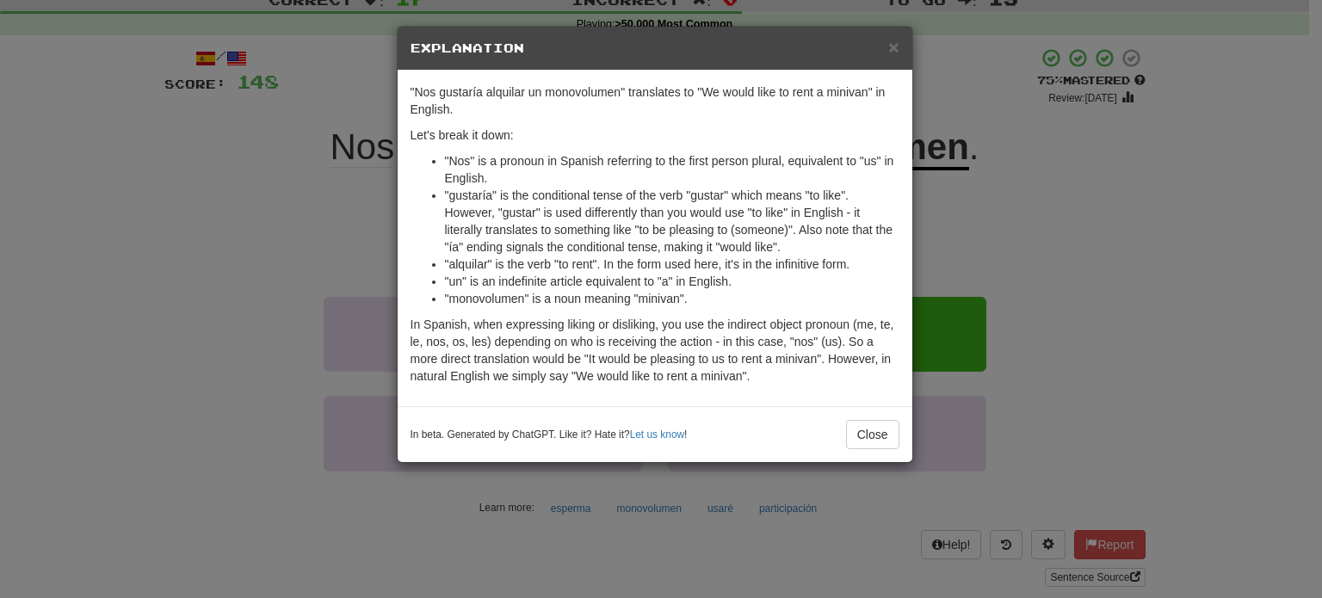
click at [327, 292] on div "× Explanation "Nos gustaría alquilar un monovolumen" translates to "We would li…" at bounding box center [661, 299] width 1322 height 598
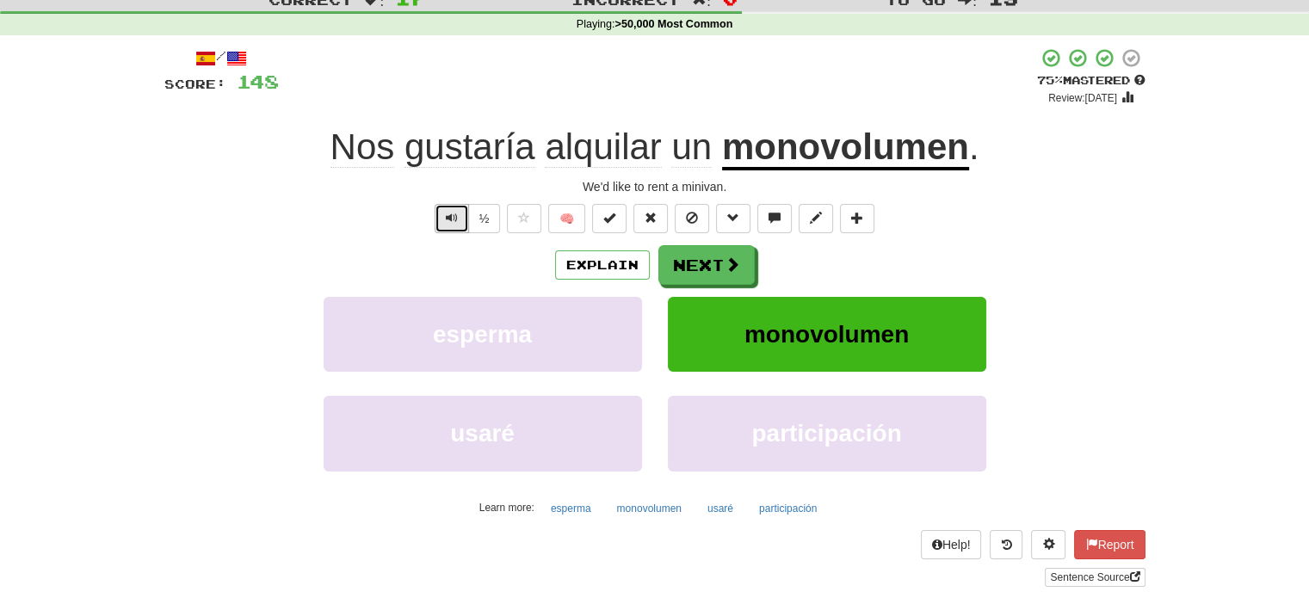
click at [447, 208] on button "Text-to-speech controls" at bounding box center [451, 218] width 34 height 29
click at [680, 270] on button "Next" at bounding box center [707, 266] width 96 height 40
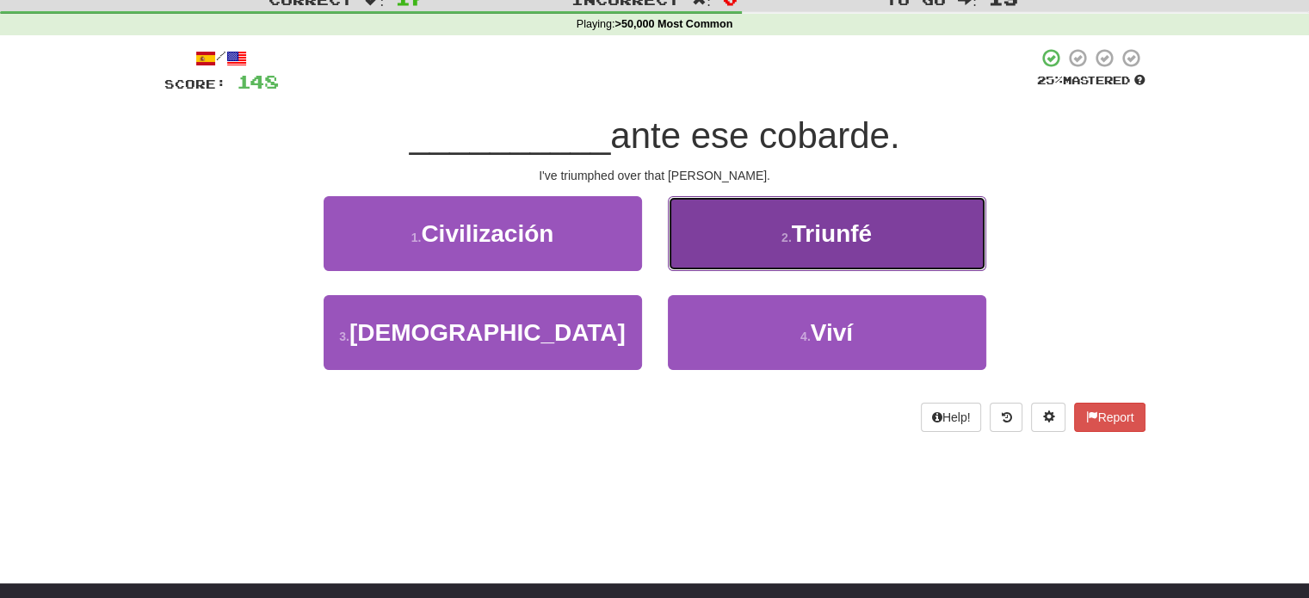
click at [730, 235] on button "2 . Triunfé" at bounding box center [827, 233] width 318 height 75
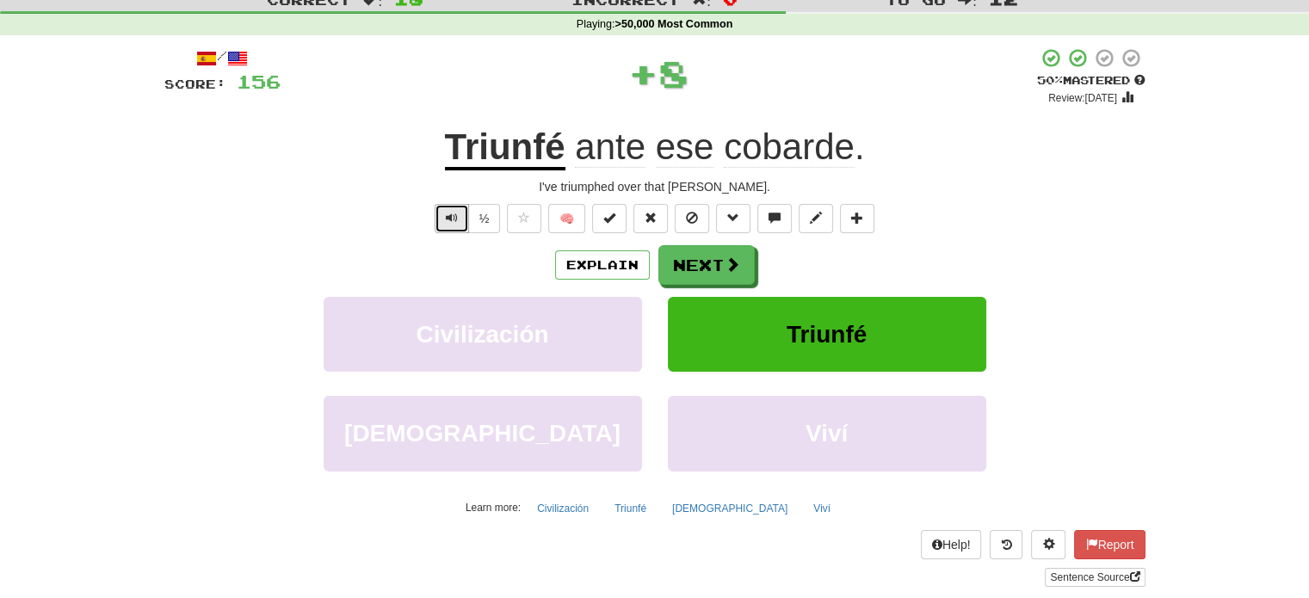
click at [458, 221] on span "Text-to-speech controls" at bounding box center [452, 218] width 12 height 12
click at [680, 268] on button "Next" at bounding box center [707, 266] width 96 height 40
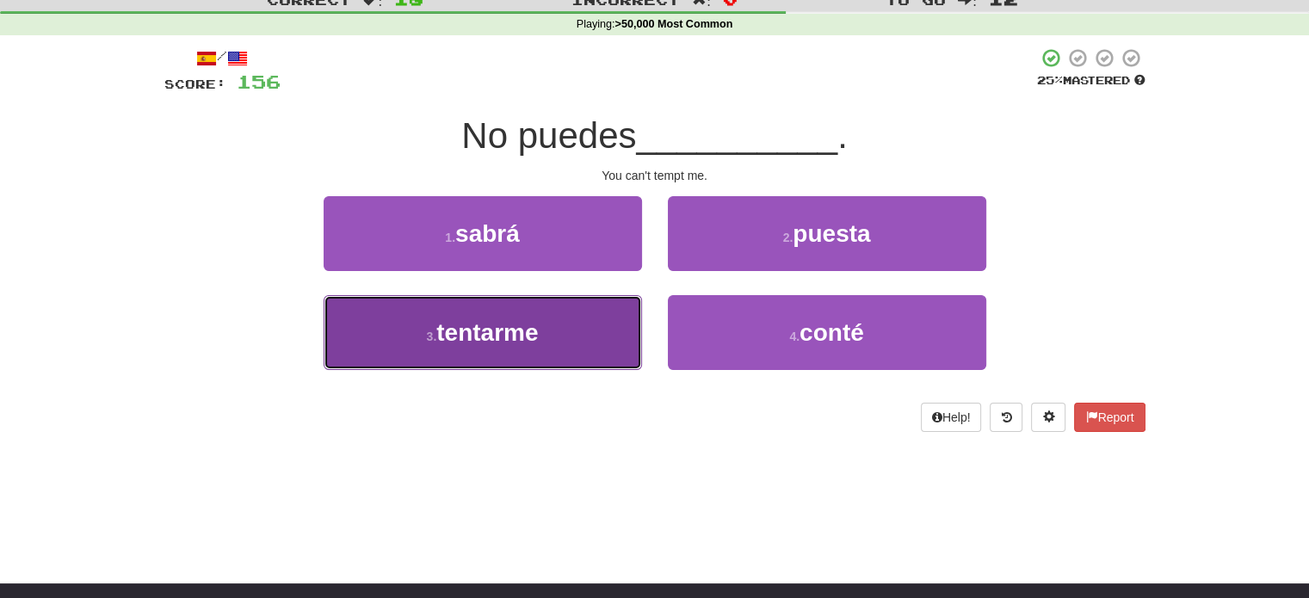
click at [524, 345] on button "3 . tentarme" at bounding box center [482, 332] width 318 height 75
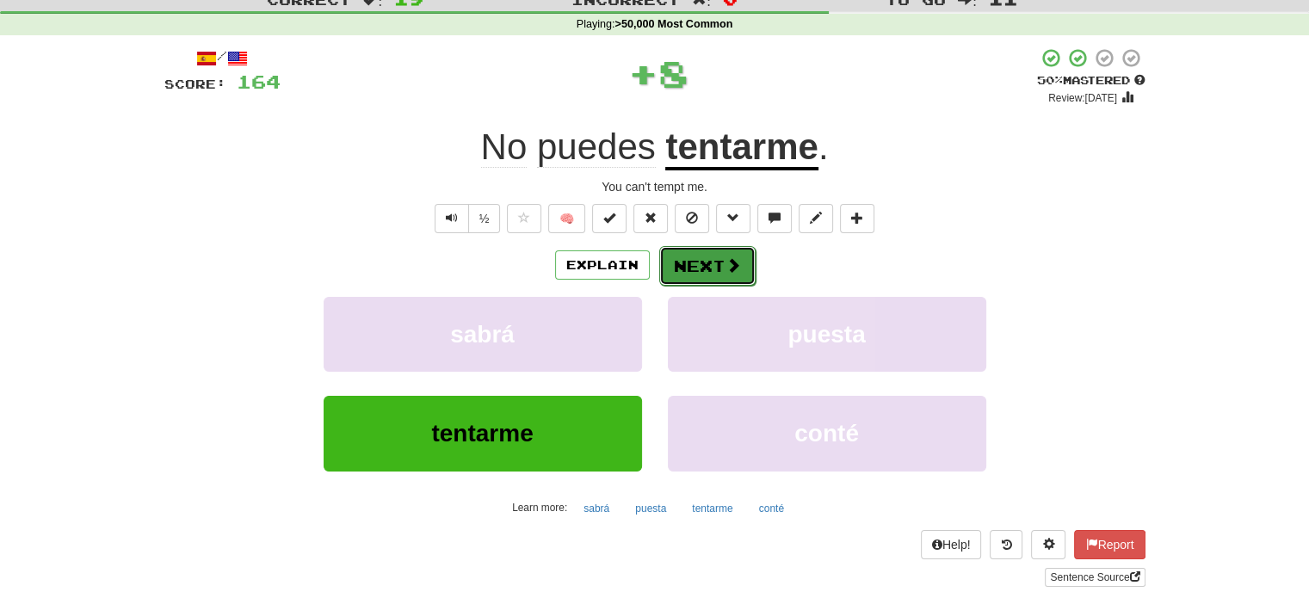
click at [716, 273] on button "Next" at bounding box center [707, 266] width 96 height 40
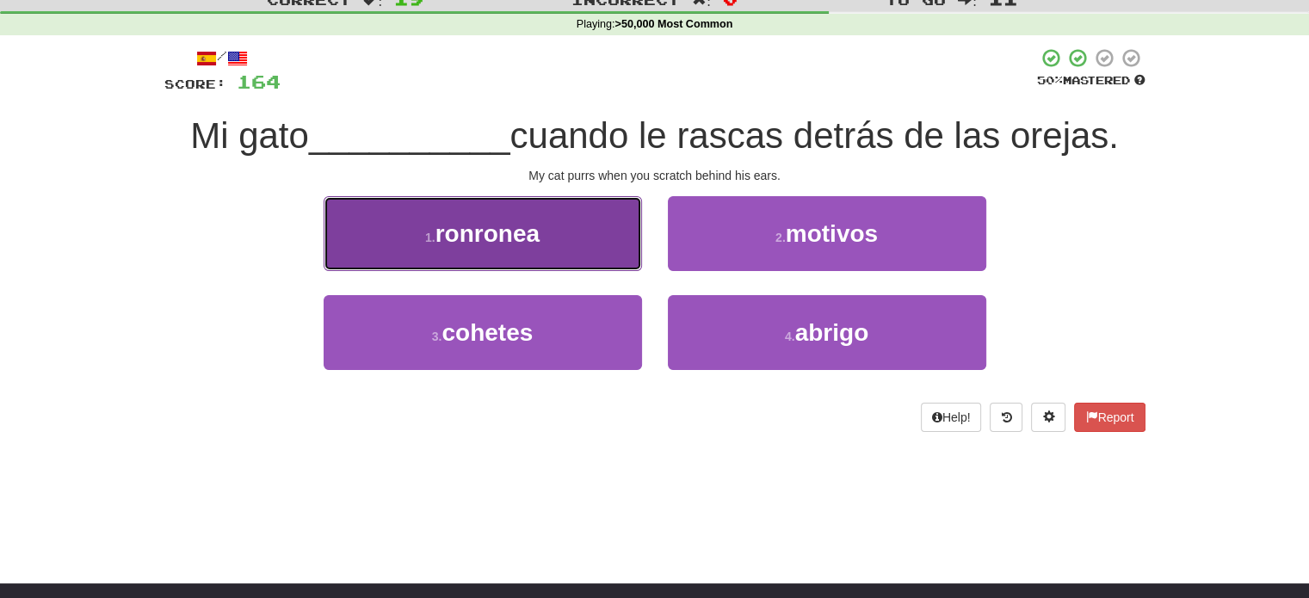
click at [602, 241] on button "1 . [GEOGRAPHIC_DATA]" at bounding box center [482, 233] width 318 height 75
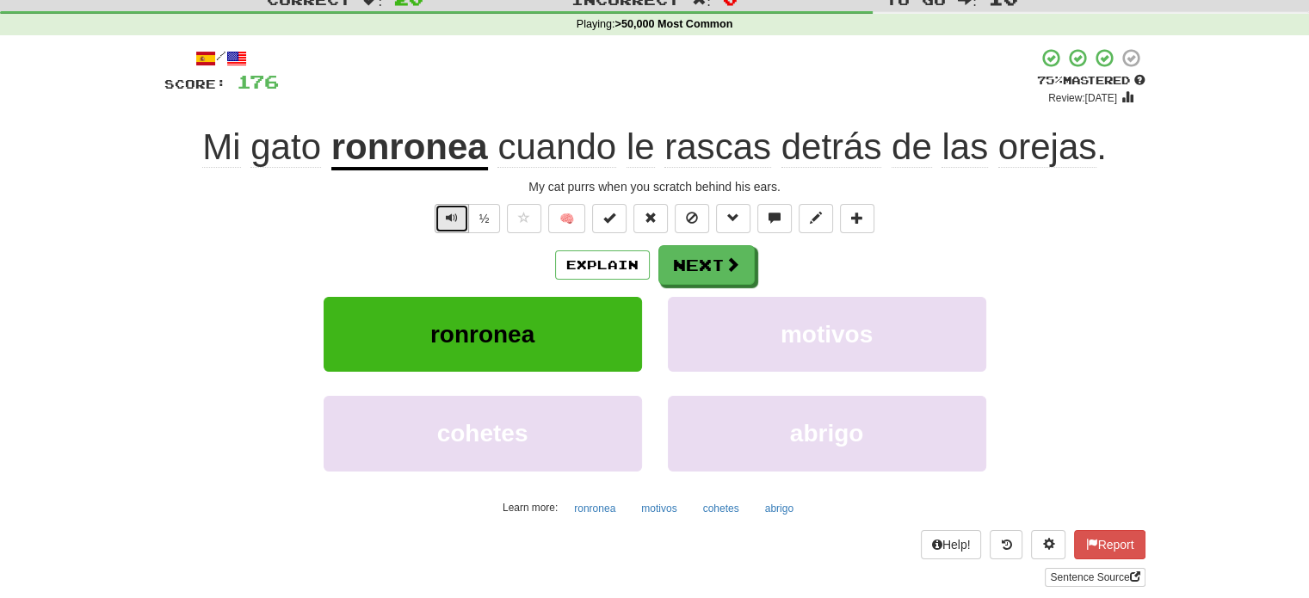
click at [443, 211] on button "Text-to-speech controls" at bounding box center [451, 218] width 34 height 29
click at [697, 262] on button "Next" at bounding box center [707, 266] width 96 height 40
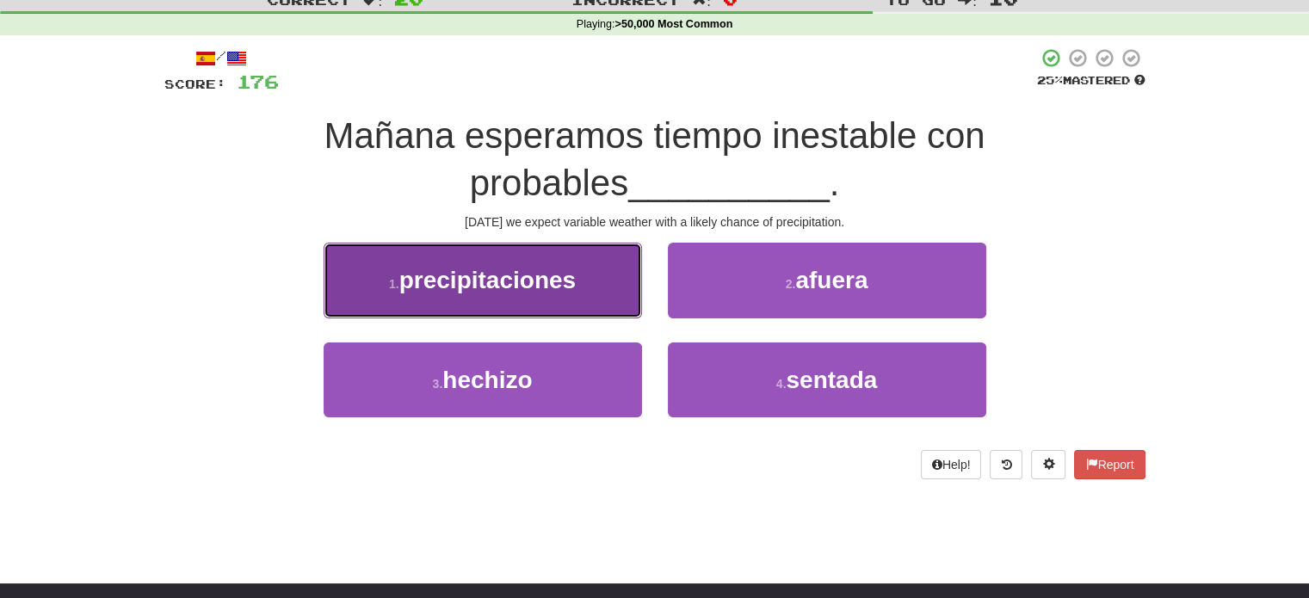
click at [595, 278] on button "1 . precipitaciones" at bounding box center [482, 280] width 318 height 75
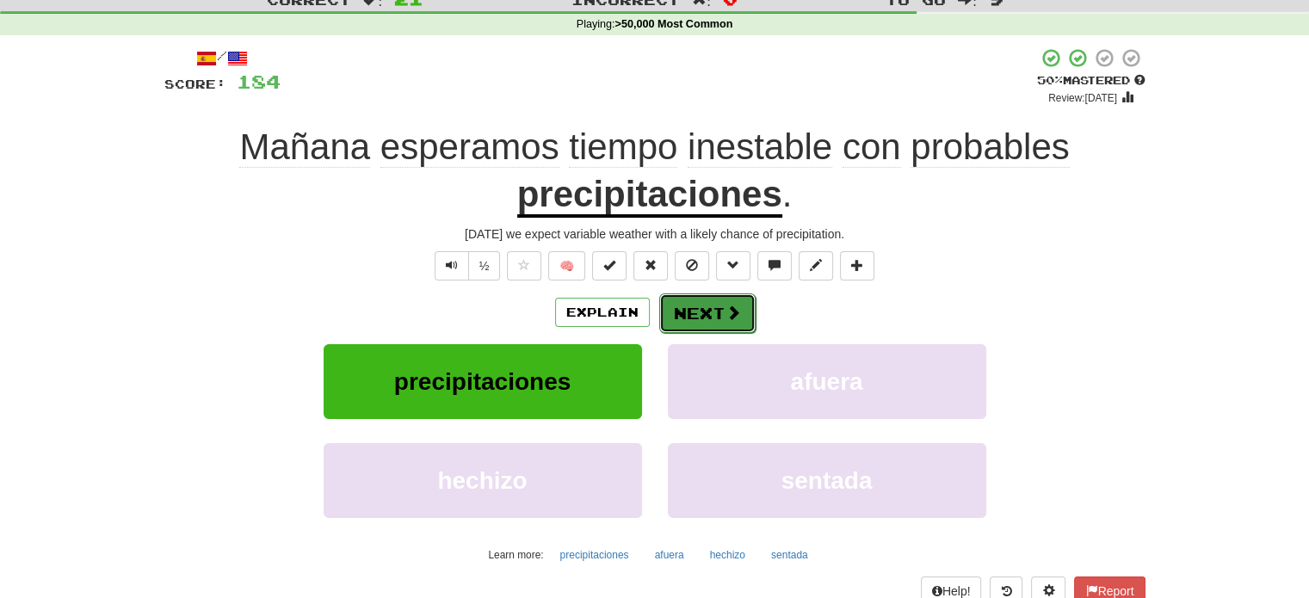
click at [686, 323] on button "Next" at bounding box center [707, 313] width 96 height 40
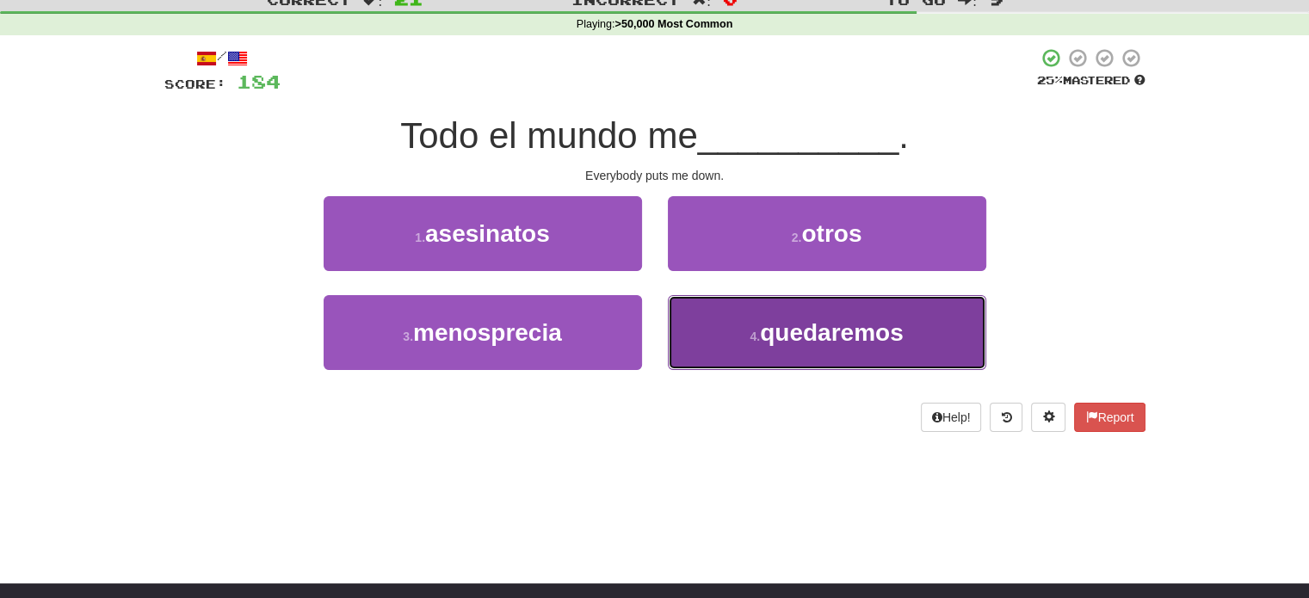
click at [715, 341] on button "4 . quedaremos" at bounding box center [827, 332] width 318 height 75
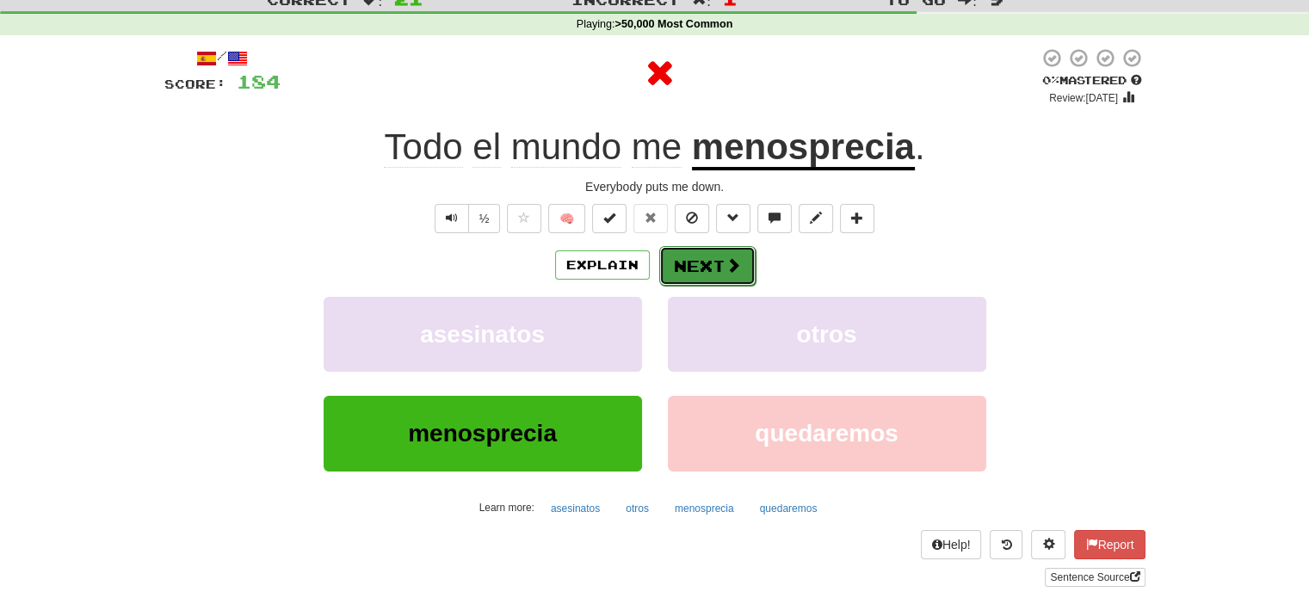
click at [709, 280] on button "Next" at bounding box center [707, 266] width 96 height 40
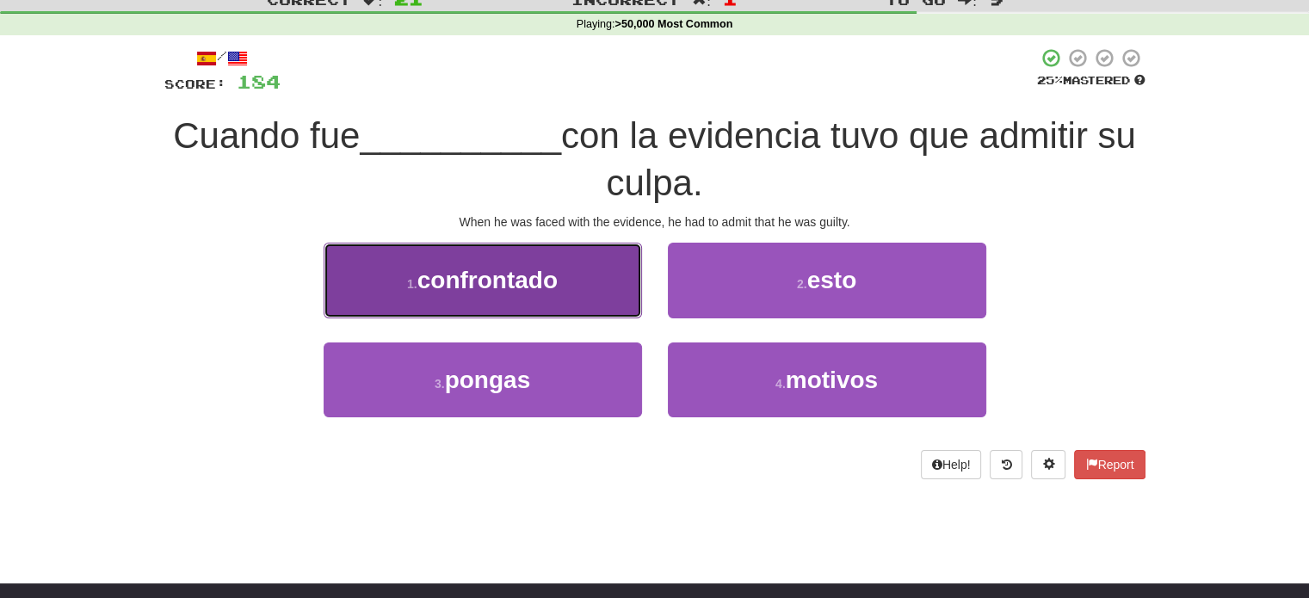
click at [619, 299] on button "1 . confrontado" at bounding box center [482, 280] width 318 height 75
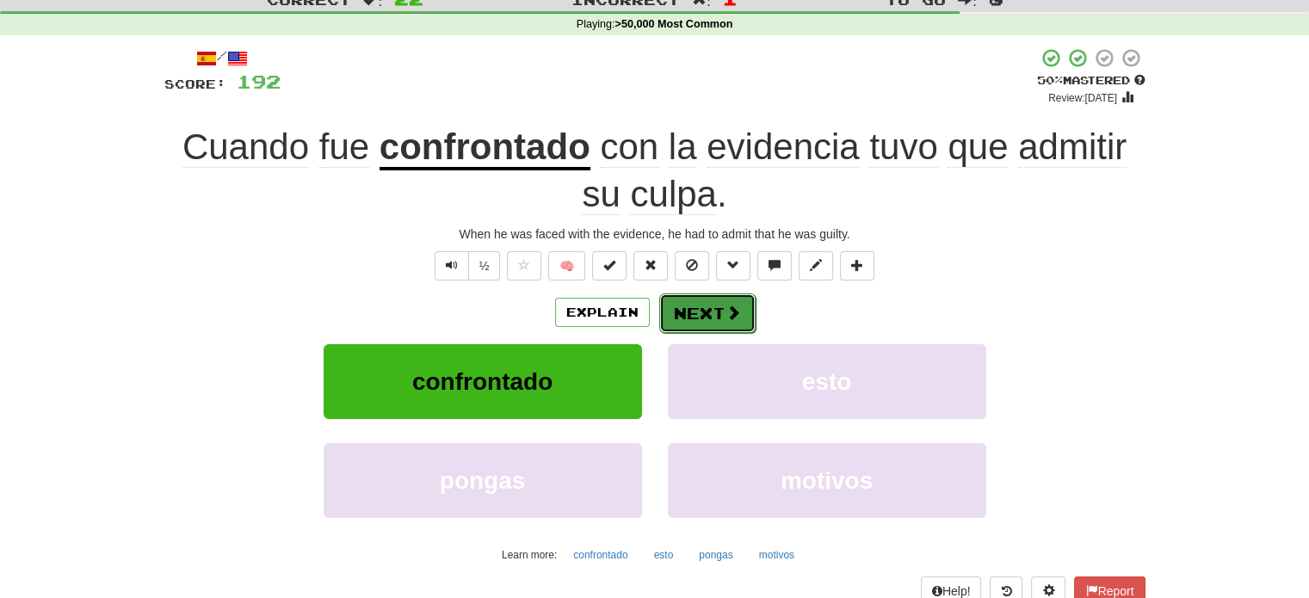
click at [730, 312] on span at bounding box center [732, 312] width 15 height 15
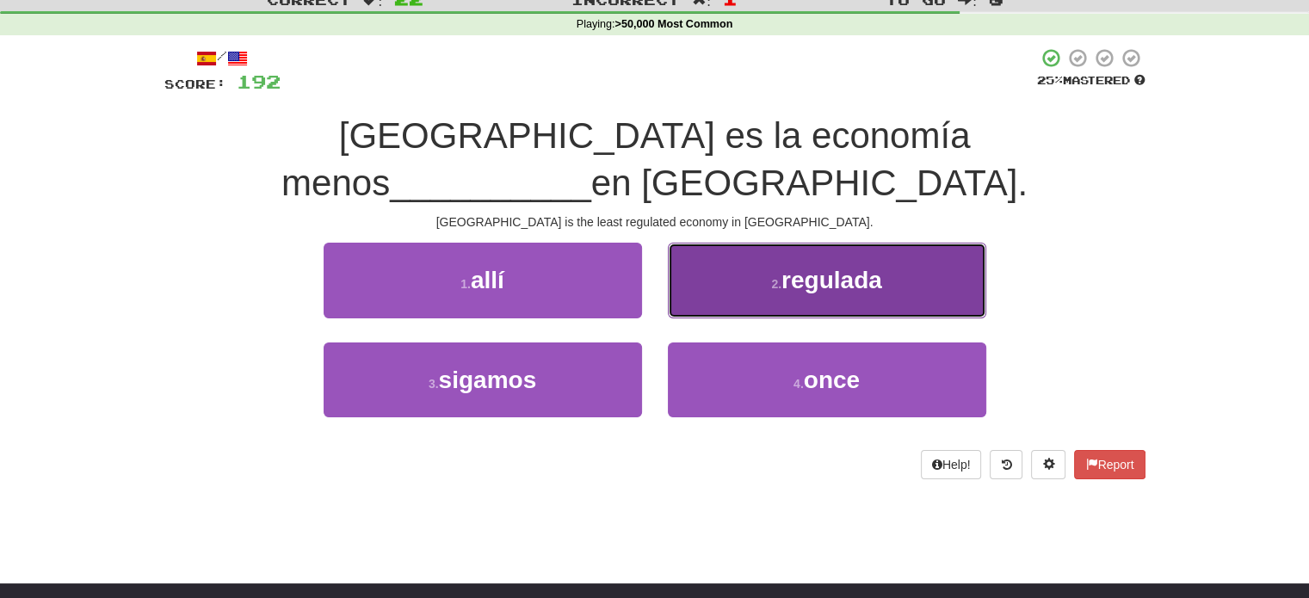
click at [716, 243] on button "2 . regulada" at bounding box center [827, 280] width 318 height 75
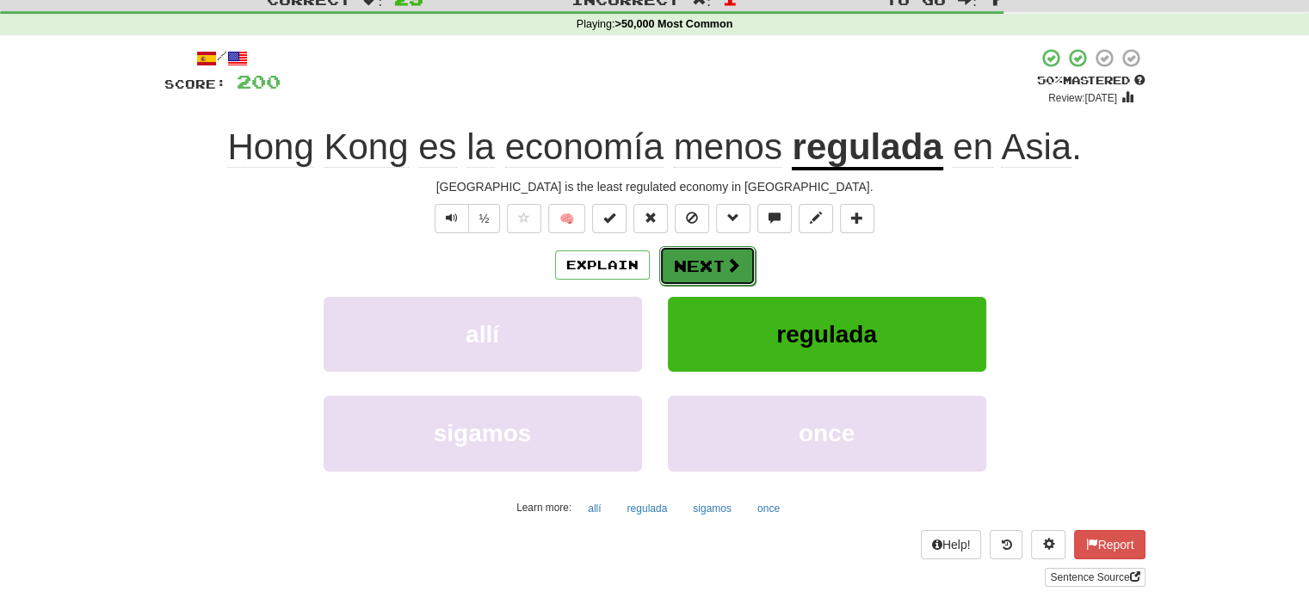
click at [719, 256] on button "Next" at bounding box center [707, 266] width 96 height 40
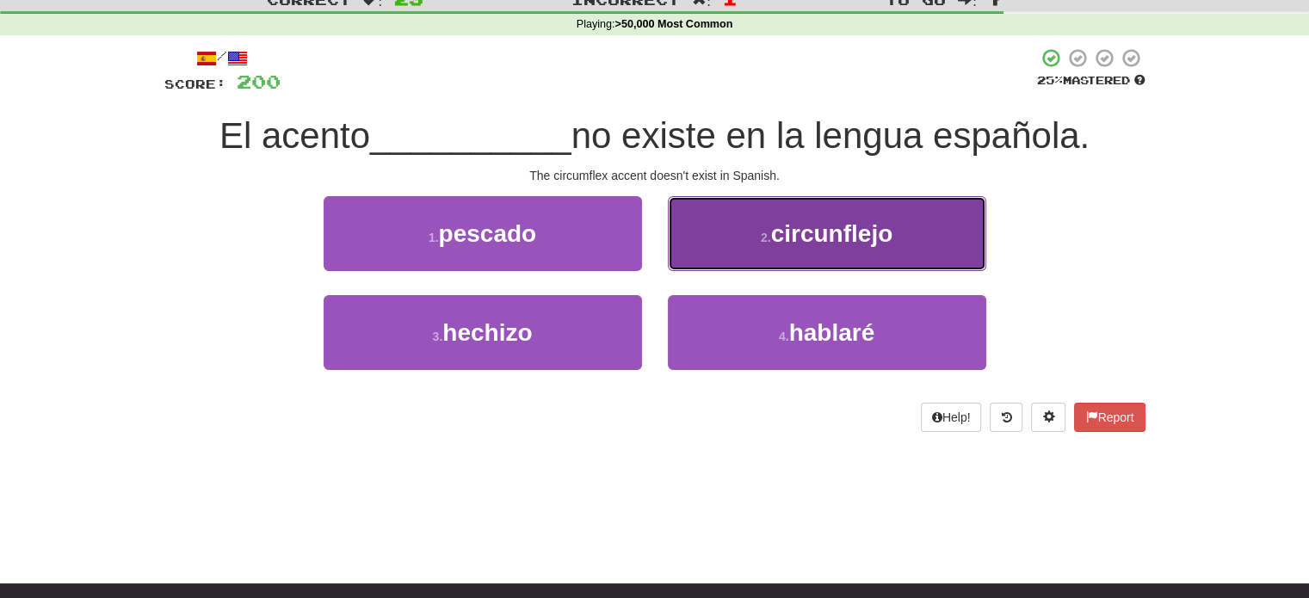
click at [698, 240] on button "2 . circunflejo" at bounding box center [827, 233] width 318 height 75
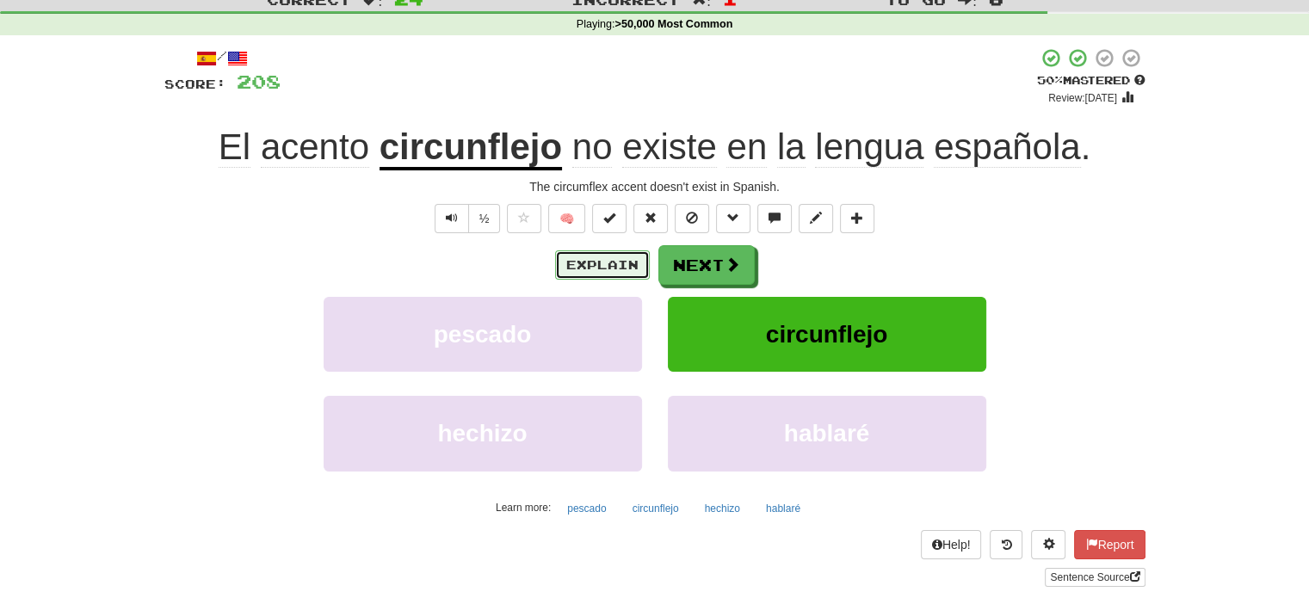
click at [582, 267] on button "Explain" at bounding box center [602, 264] width 95 height 29
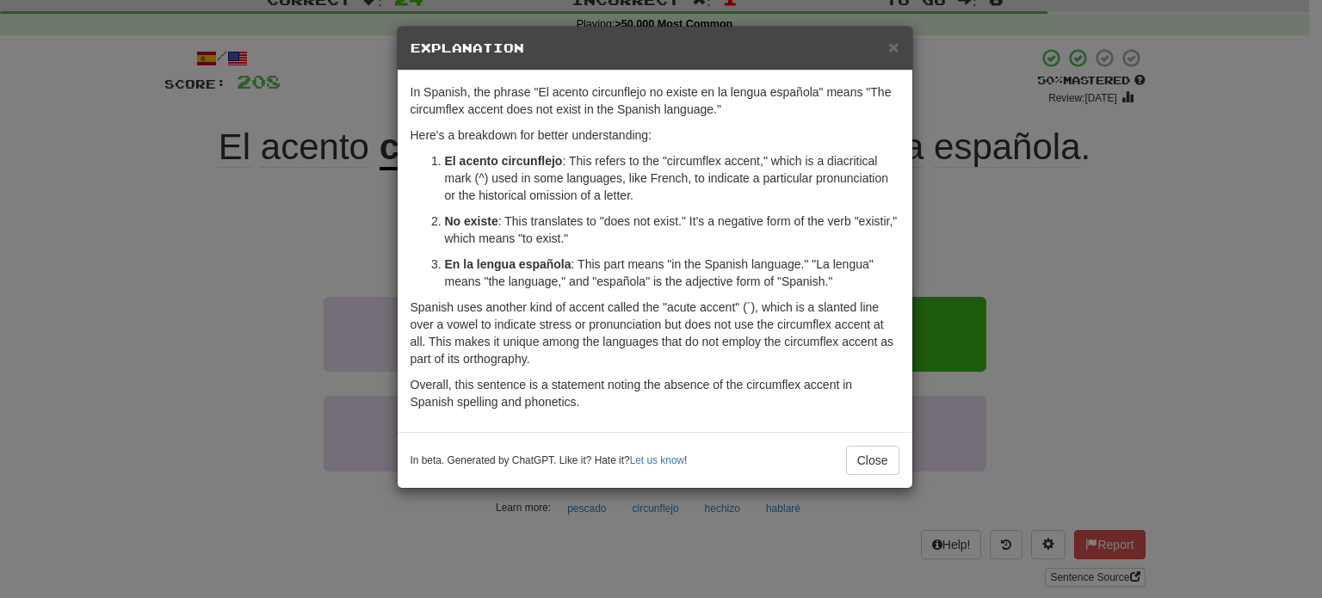
click at [248, 202] on div "× Explanation In Spanish, the phrase "El acento circunflejo no existe en la len…" at bounding box center [661, 299] width 1322 height 598
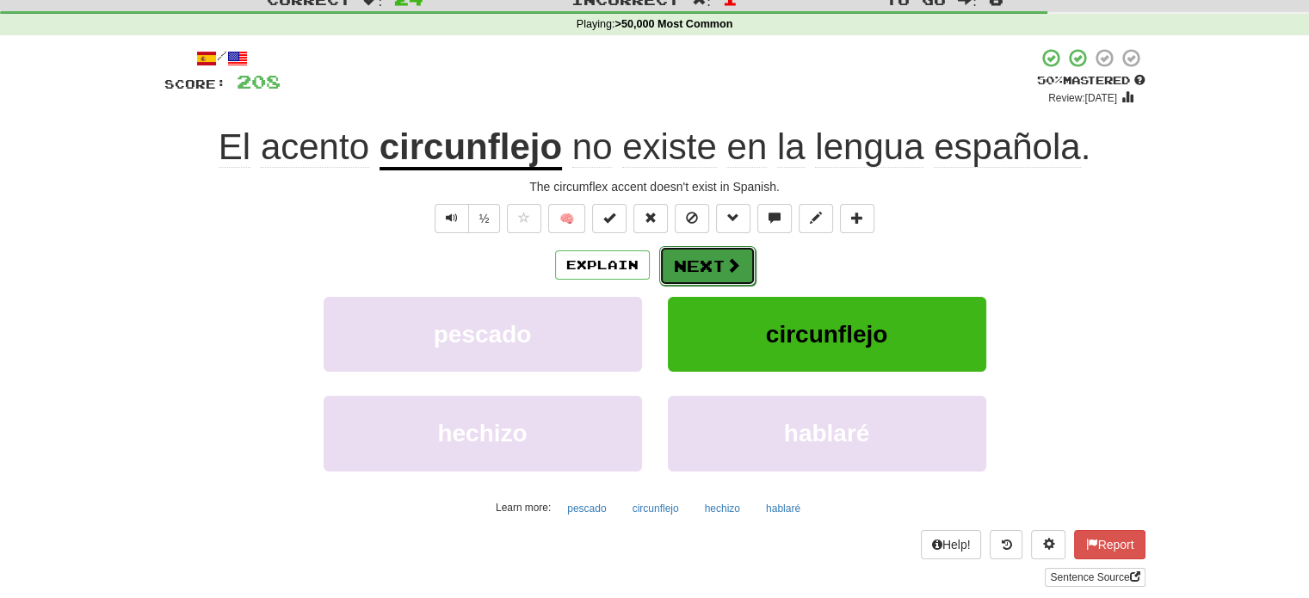
click at [668, 264] on button "Next" at bounding box center [707, 266] width 96 height 40
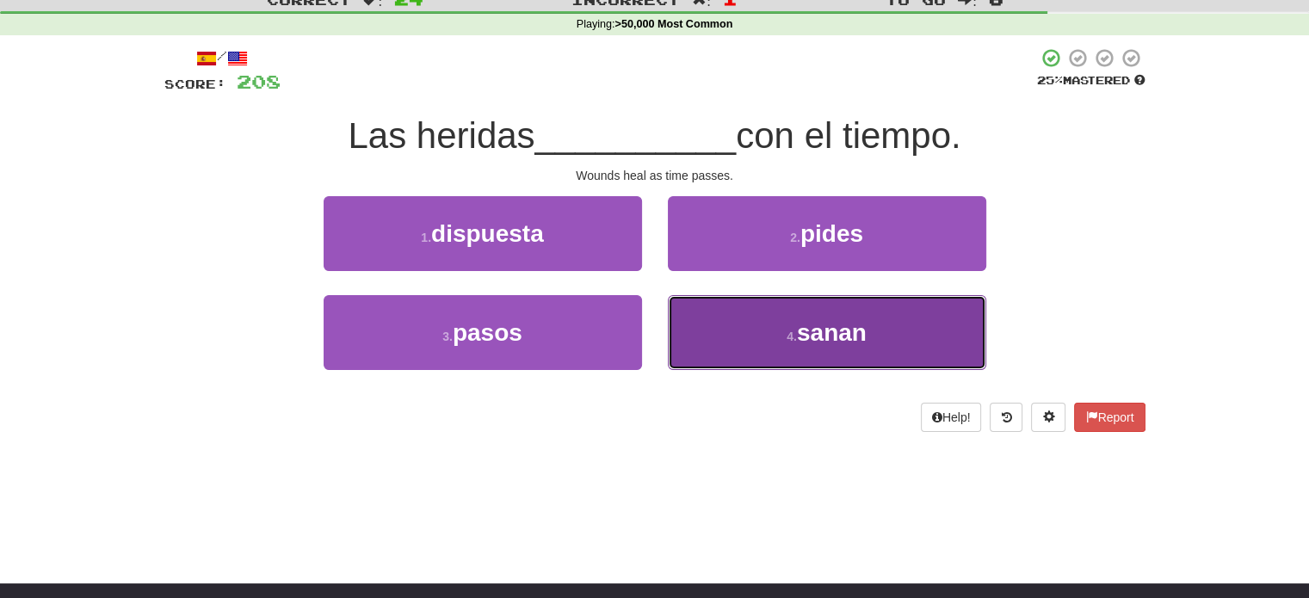
click at [705, 327] on button "4 . [GEOGRAPHIC_DATA]" at bounding box center [827, 332] width 318 height 75
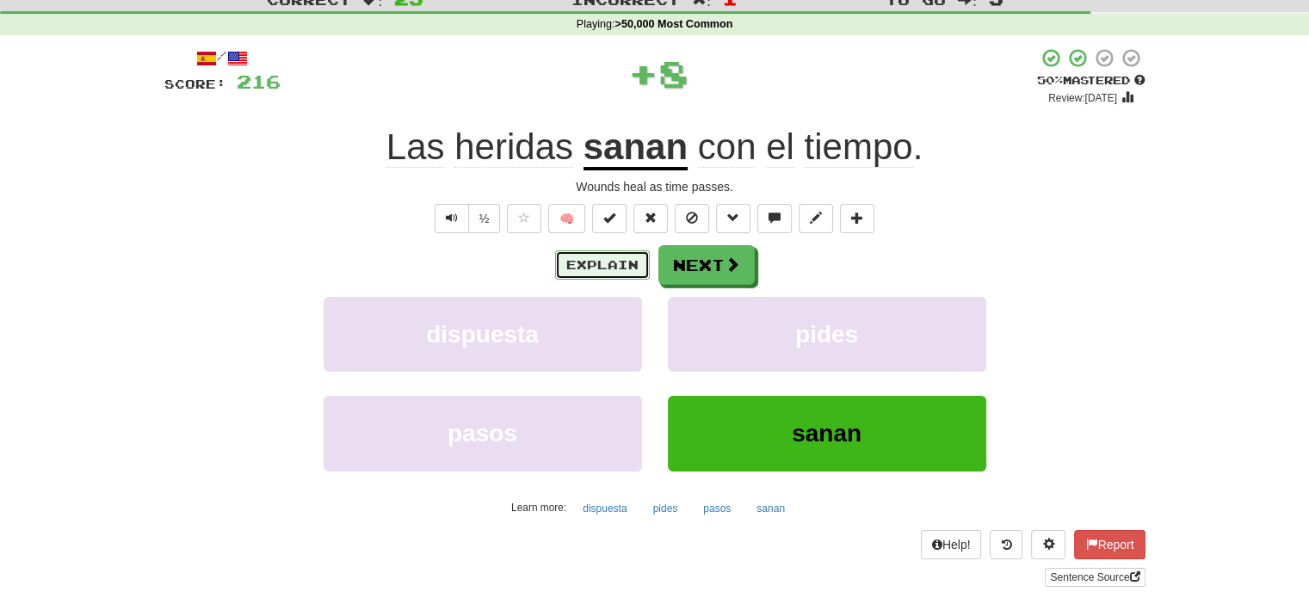
click at [583, 267] on button "Explain" at bounding box center [602, 264] width 95 height 29
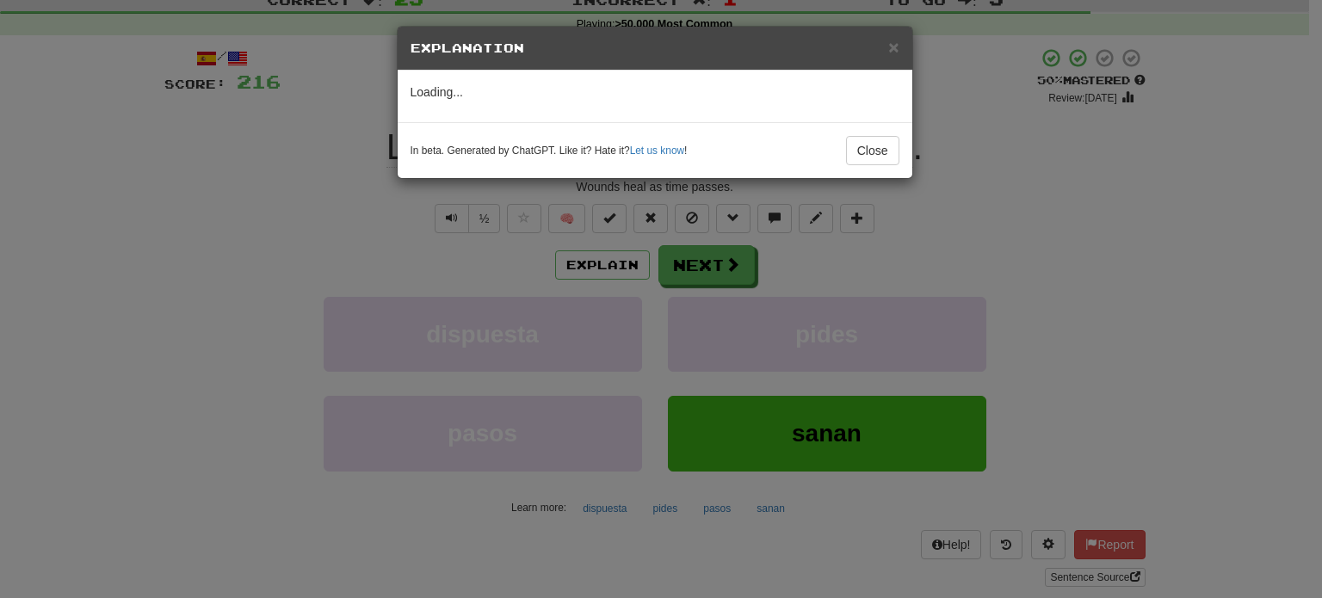
click at [373, 269] on div "× Explanation Loading... In beta. Generated by ChatGPT. Like it? Hate it? Let u…" at bounding box center [661, 299] width 1322 height 598
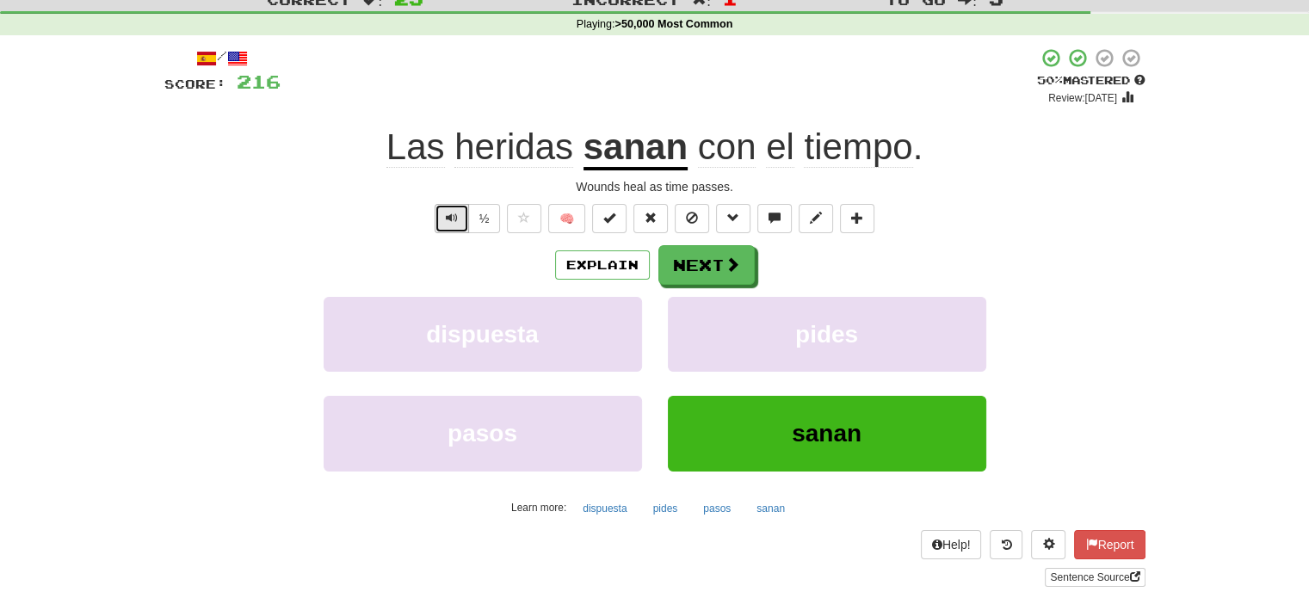
click at [453, 228] on button "Text-to-speech controls" at bounding box center [451, 218] width 34 height 29
click at [625, 272] on button "Explain" at bounding box center [602, 264] width 95 height 29
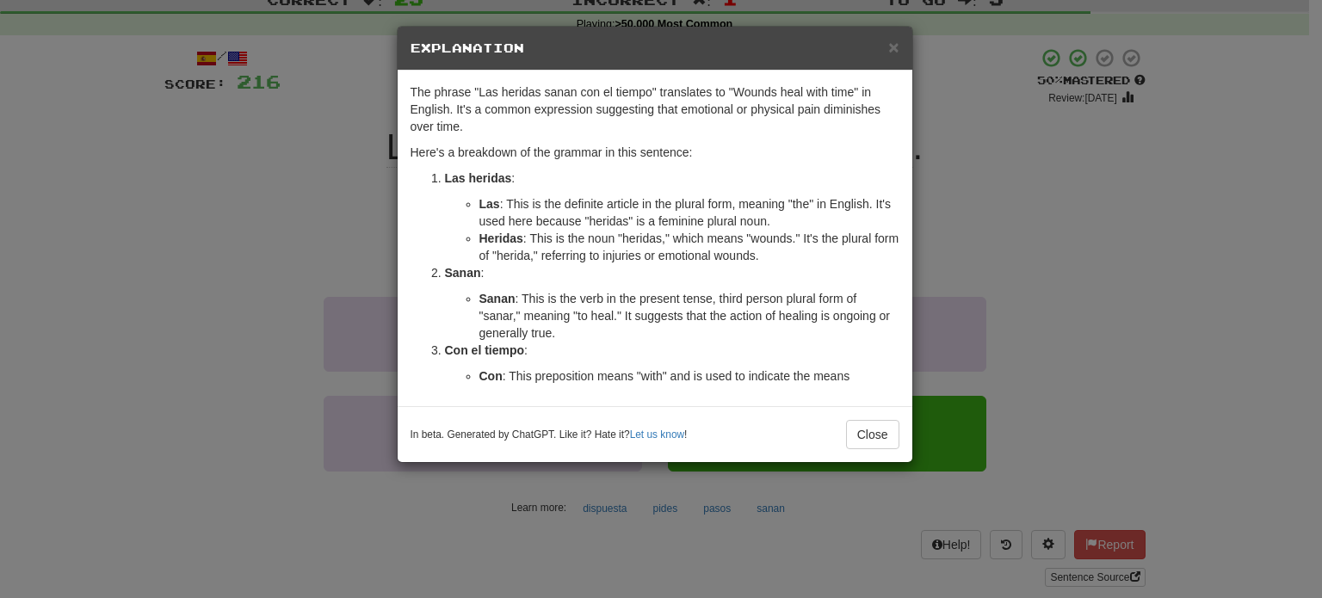
click at [1007, 168] on div "× Explanation The phrase "Las heridas sanan con el tiempo" translates to "Wound…" at bounding box center [661, 299] width 1322 height 598
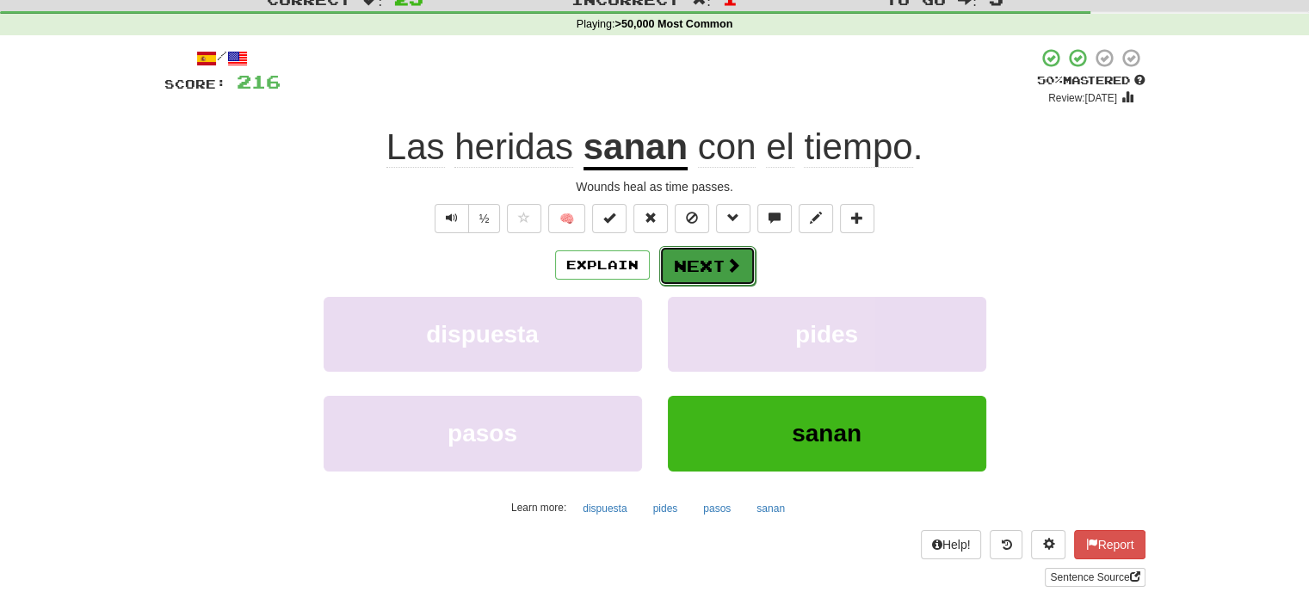
click at [699, 265] on button "Next" at bounding box center [707, 266] width 96 height 40
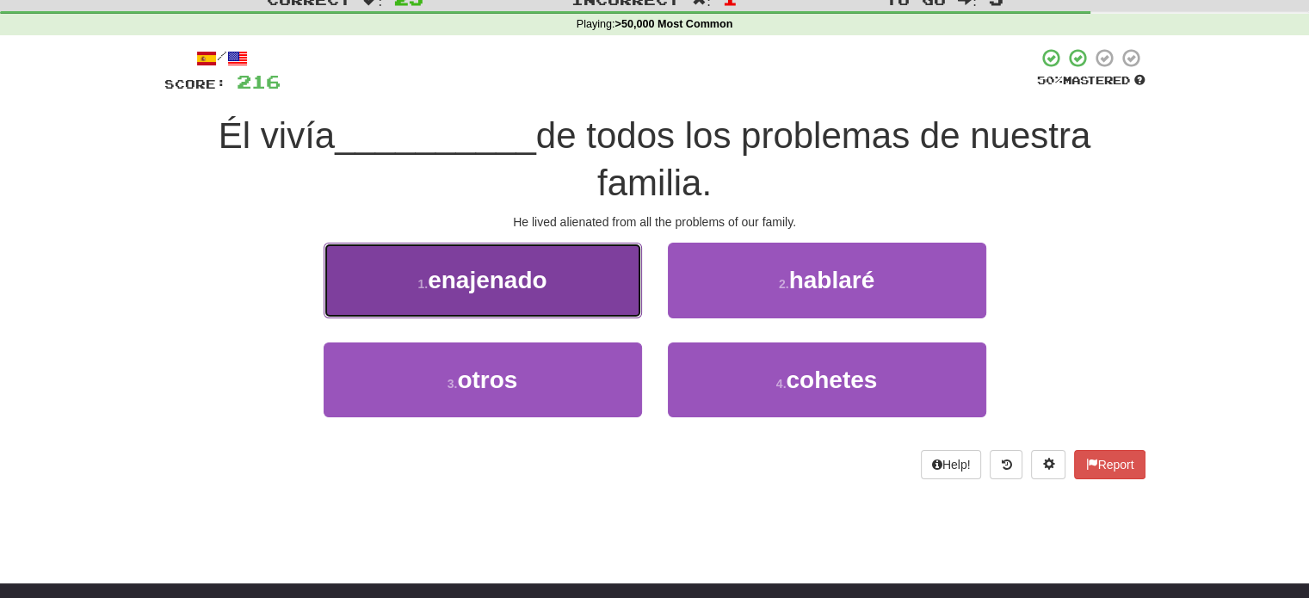
click at [597, 284] on button "1 . enajenado" at bounding box center [482, 280] width 318 height 75
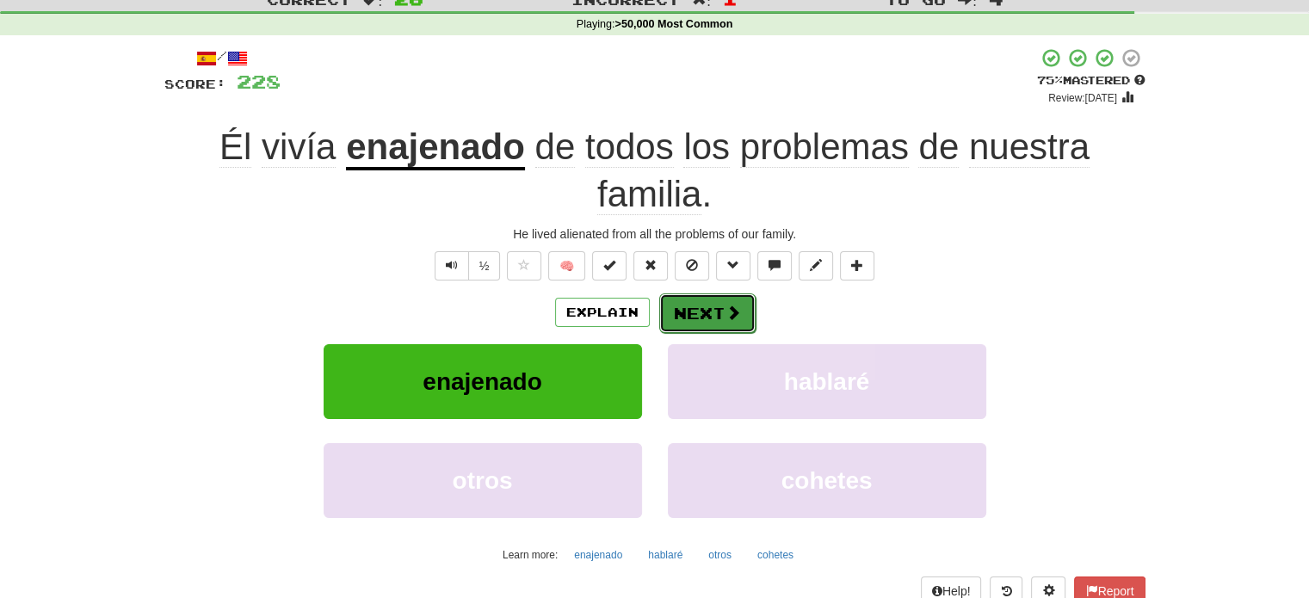
click at [716, 313] on button "Next" at bounding box center [707, 313] width 96 height 40
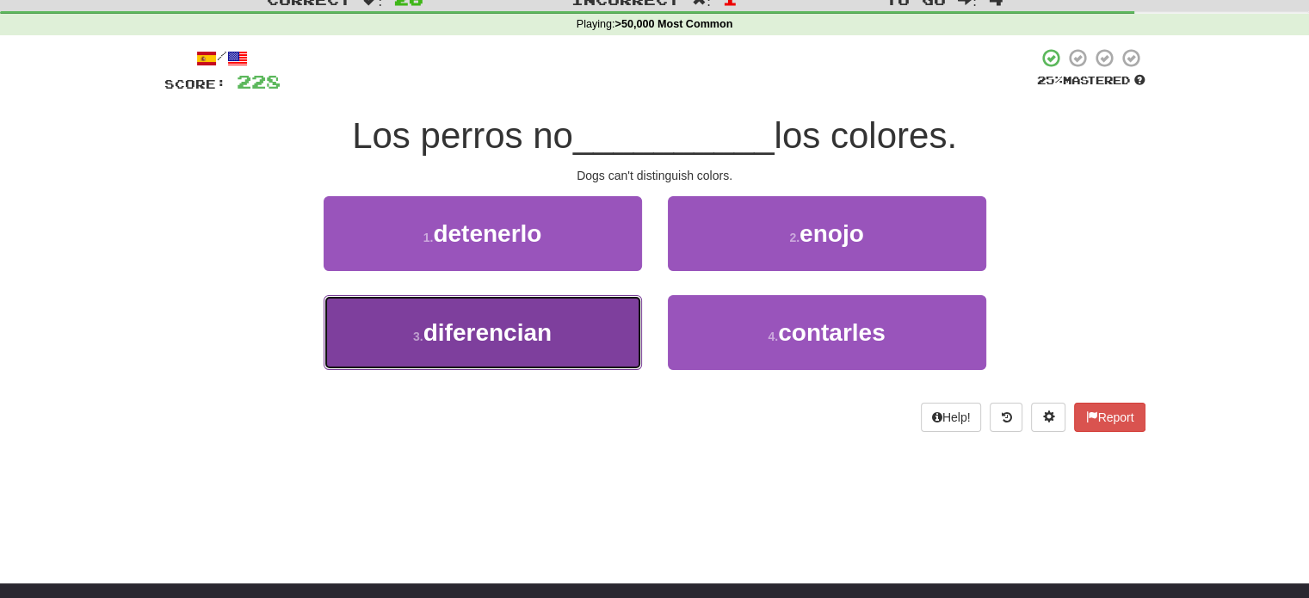
click at [592, 311] on button "3 . diferencian" at bounding box center [482, 332] width 318 height 75
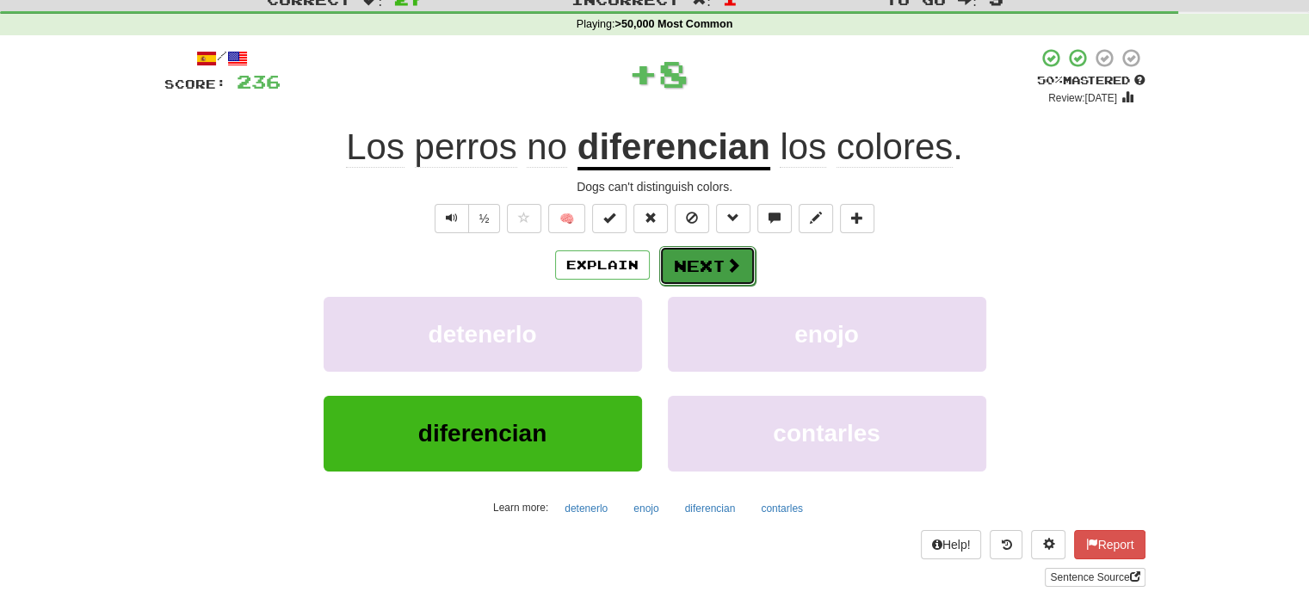
click at [702, 268] on button "Next" at bounding box center [707, 266] width 96 height 40
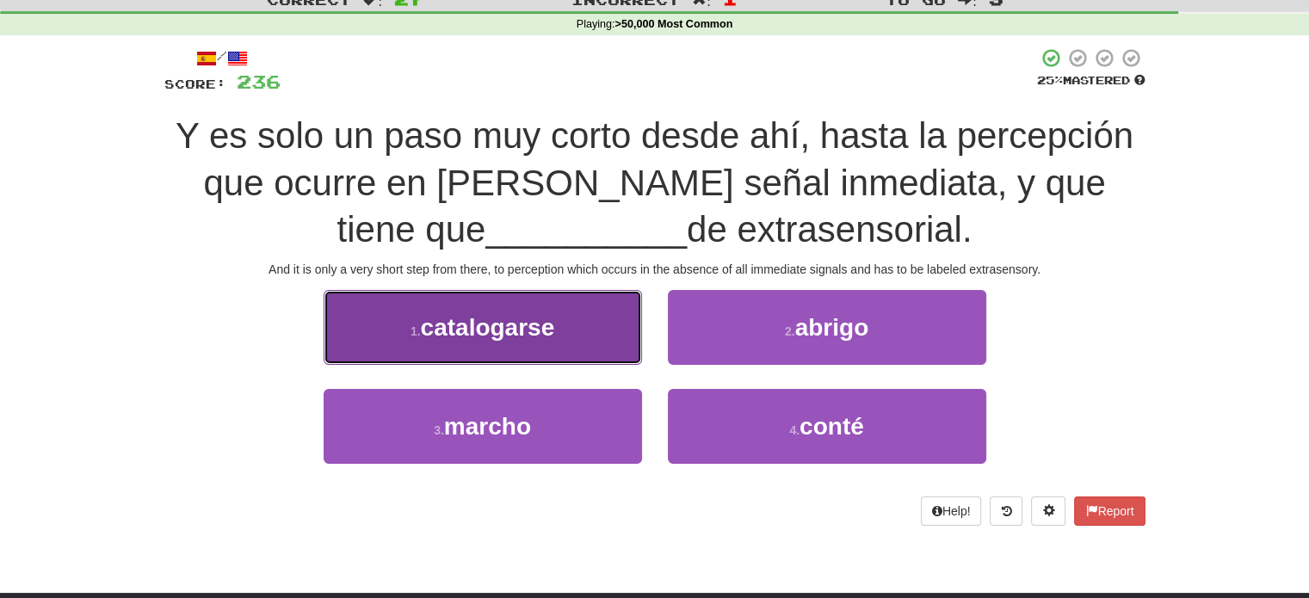
click at [604, 336] on button "1 . catalogarse" at bounding box center [482, 327] width 318 height 75
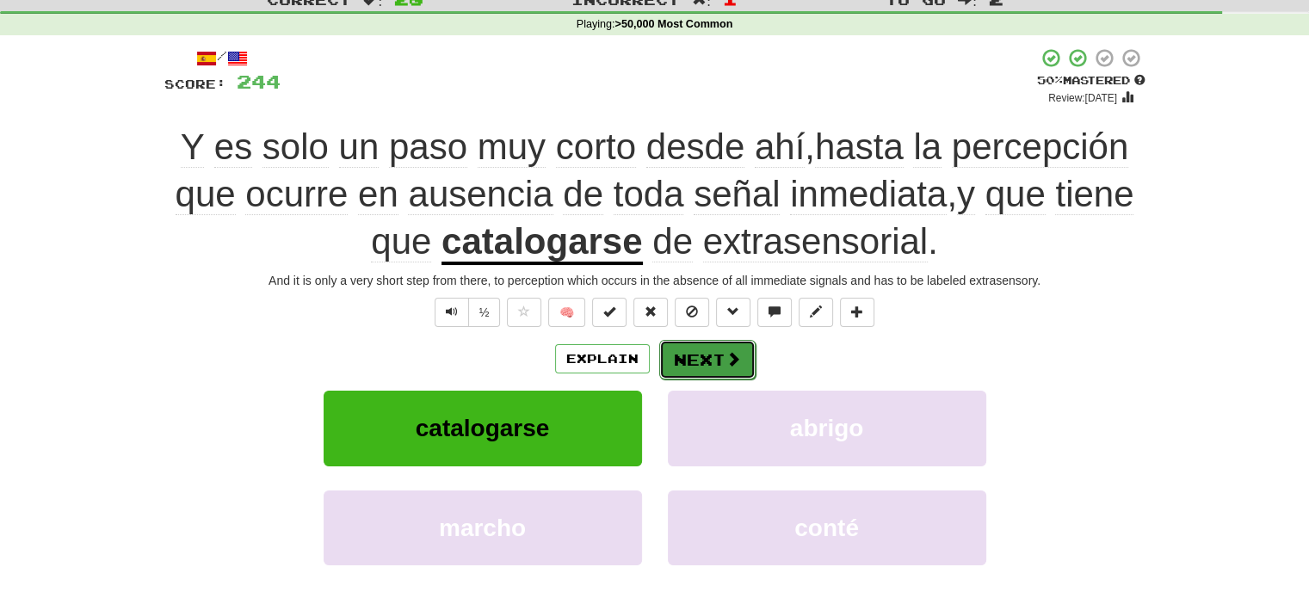
click at [692, 362] on button "Next" at bounding box center [707, 360] width 96 height 40
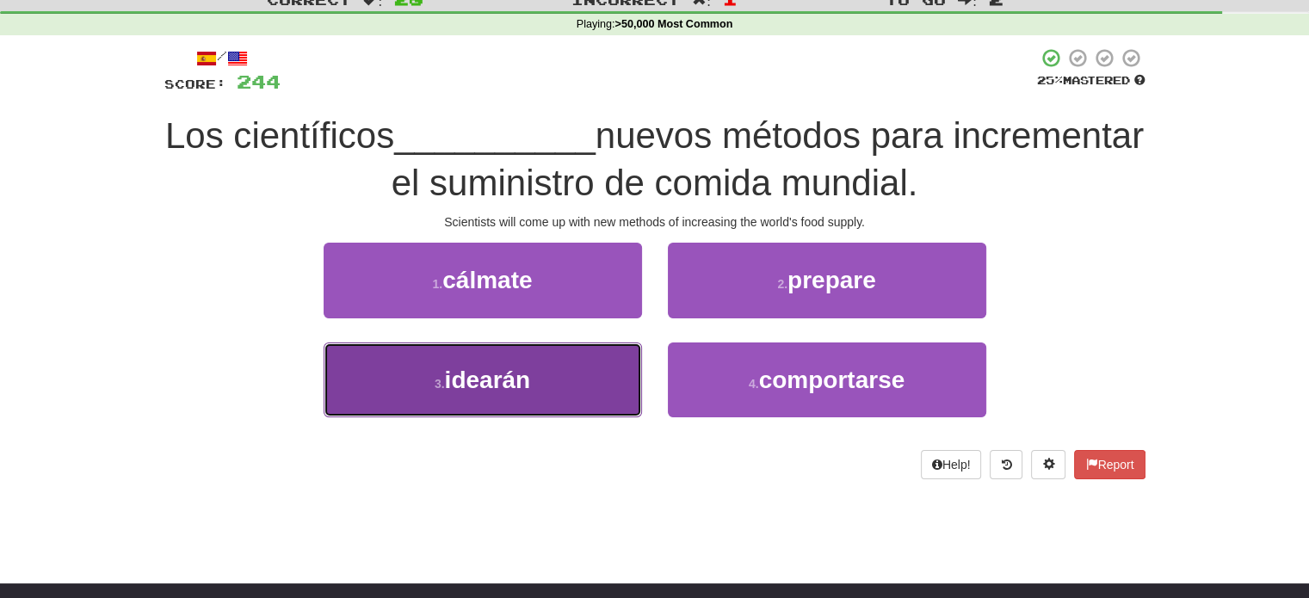
click at [578, 368] on button "3 . idearán" at bounding box center [482, 379] width 318 height 75
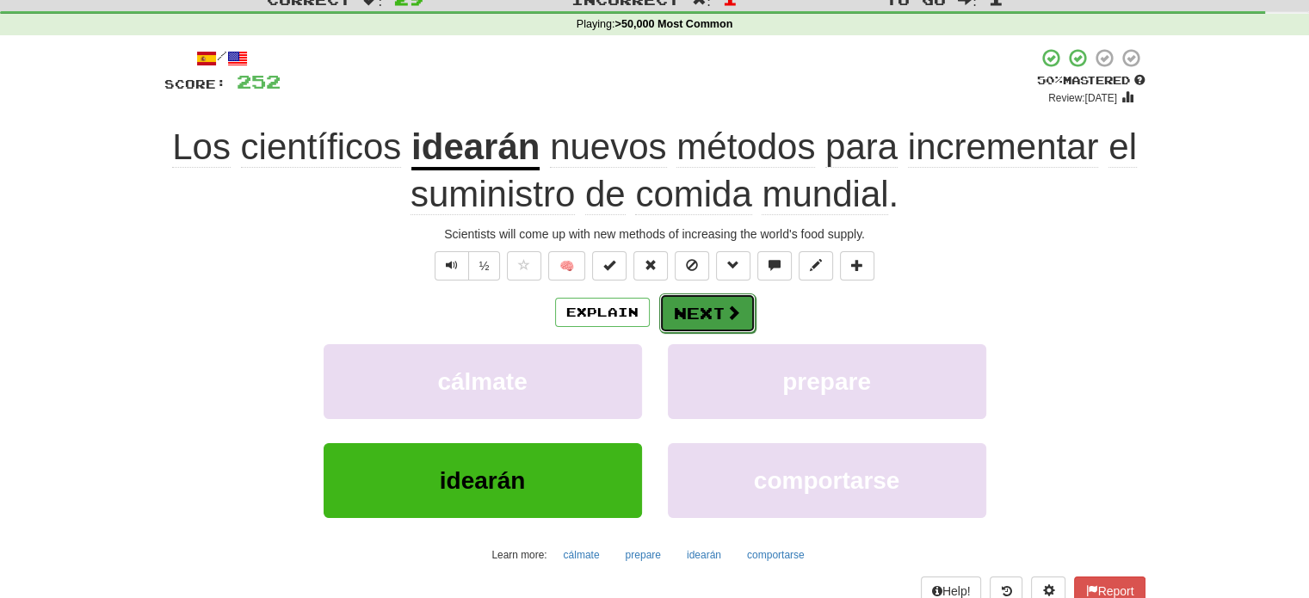
click at [682, 299] on button "Next" at bounding box center [707, 313] width 96 height 40
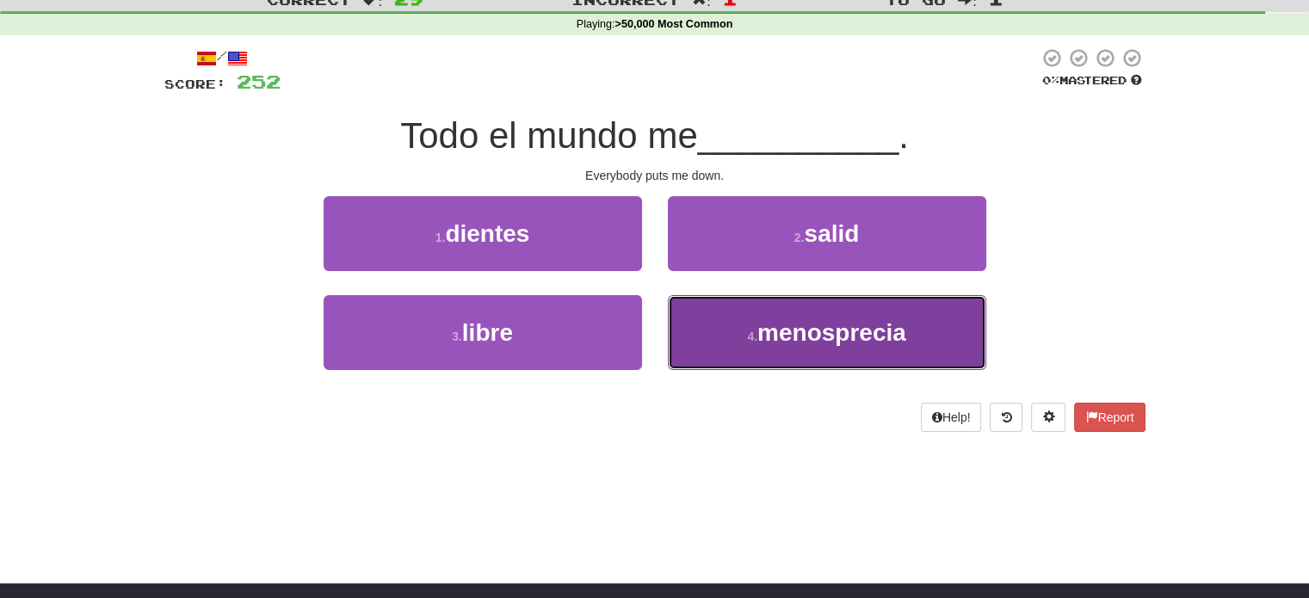
click at [694, 311] on button "4 . menosprecia" at bounding box center [827, 332] width 318 height 75
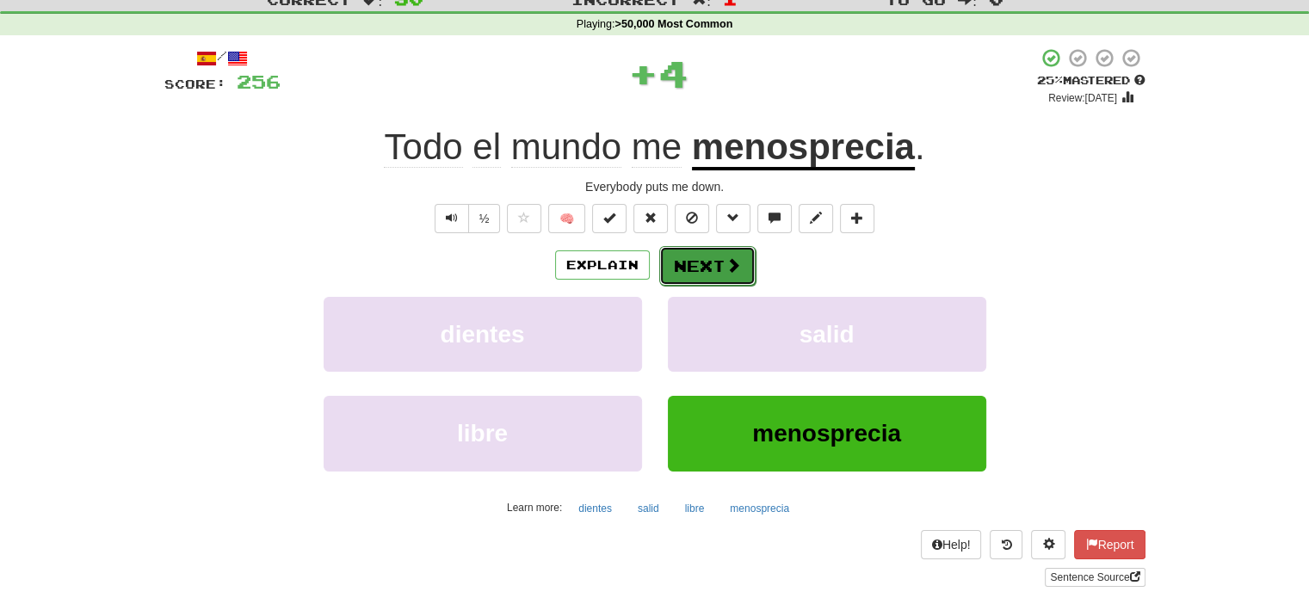
click at [710, 264] on button "Next" at bounding box center [707, 266] width 96 height 40
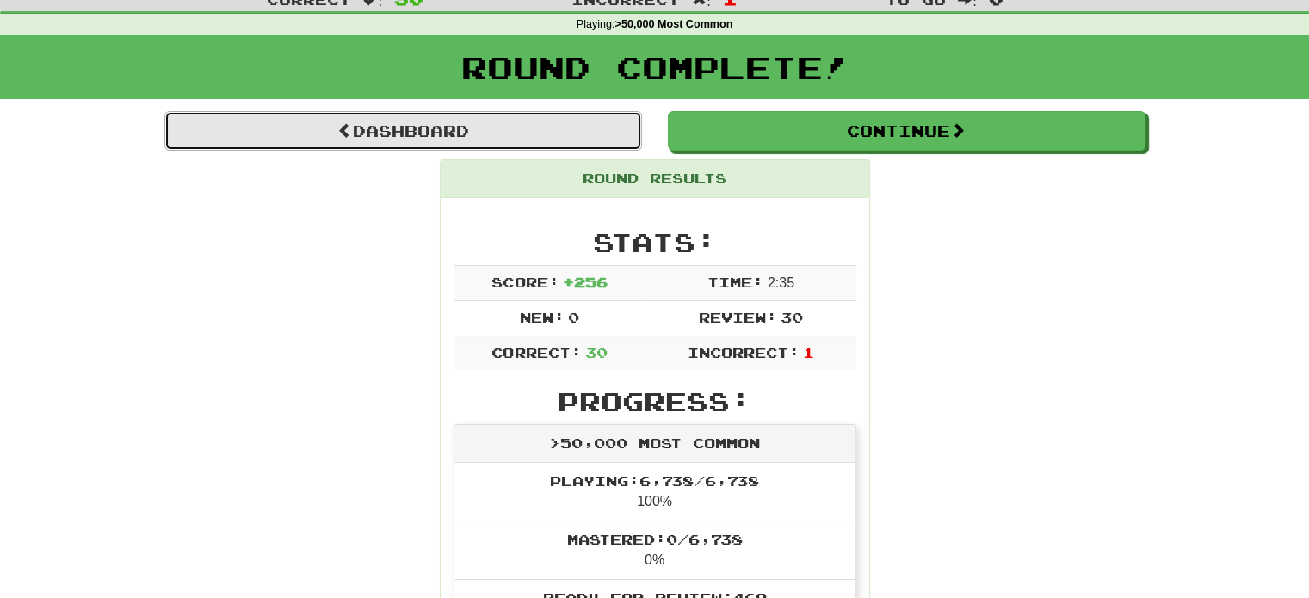
click at [558, 143] on link "Dashboard" at bounding box center [402, 131] width 477 height 40
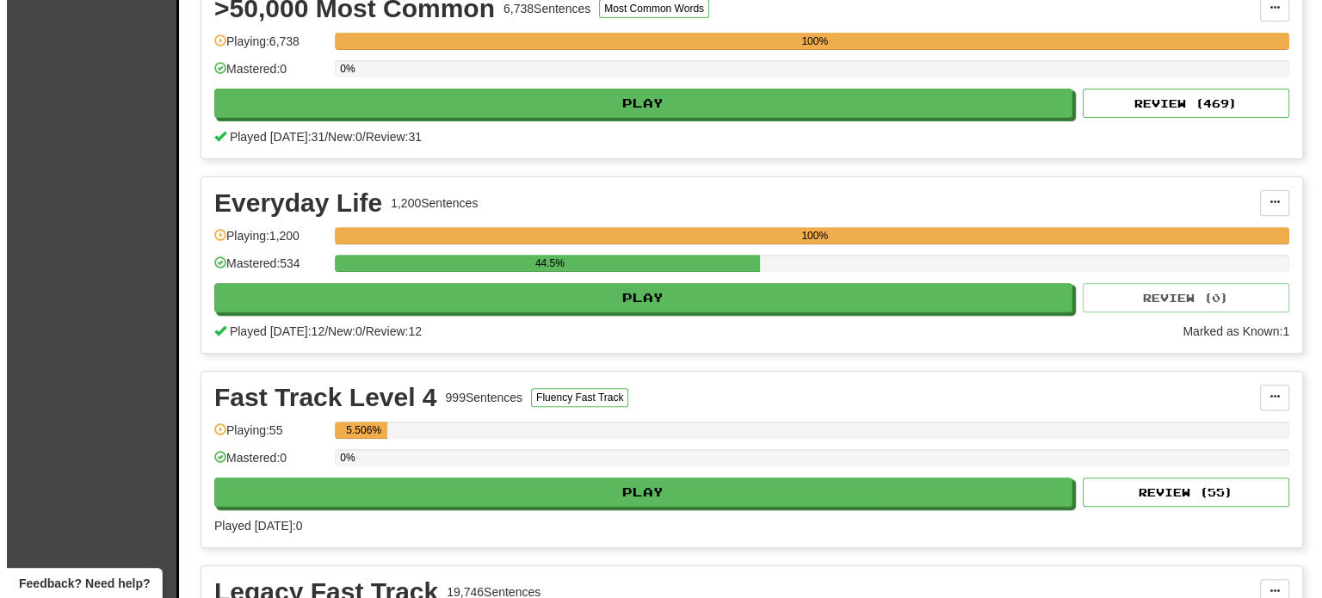
scroll to position [162, 0]
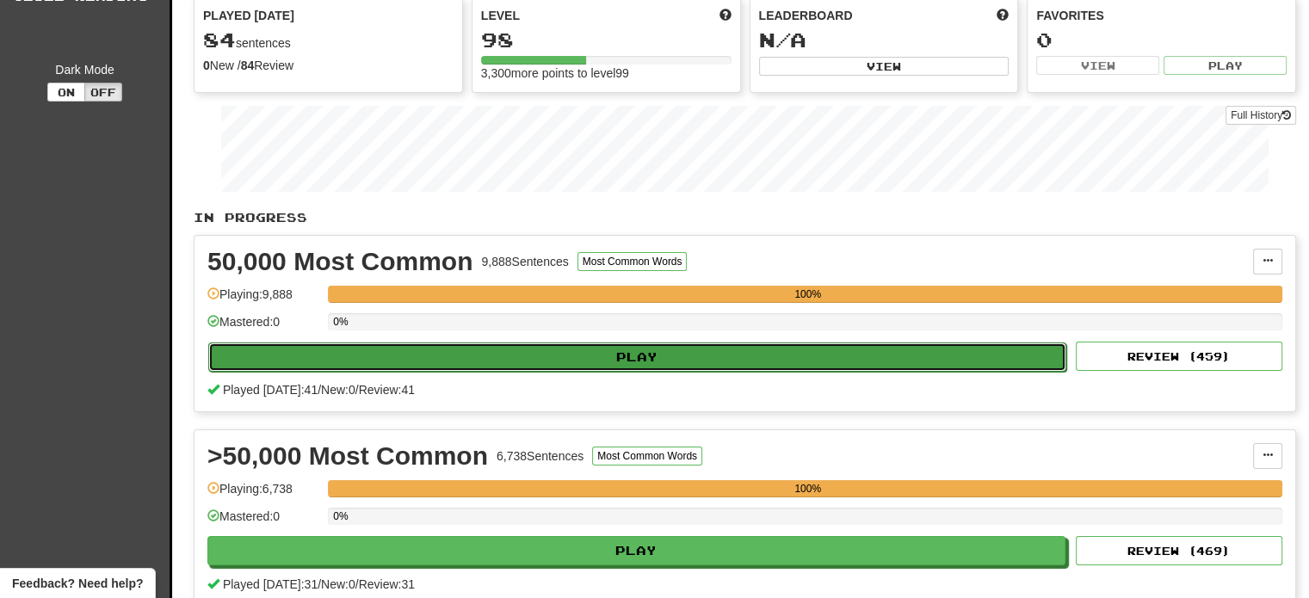
click at [787, 342] on button "Play" at bounding box center [637, 356] width 858 height 29
select select "**"
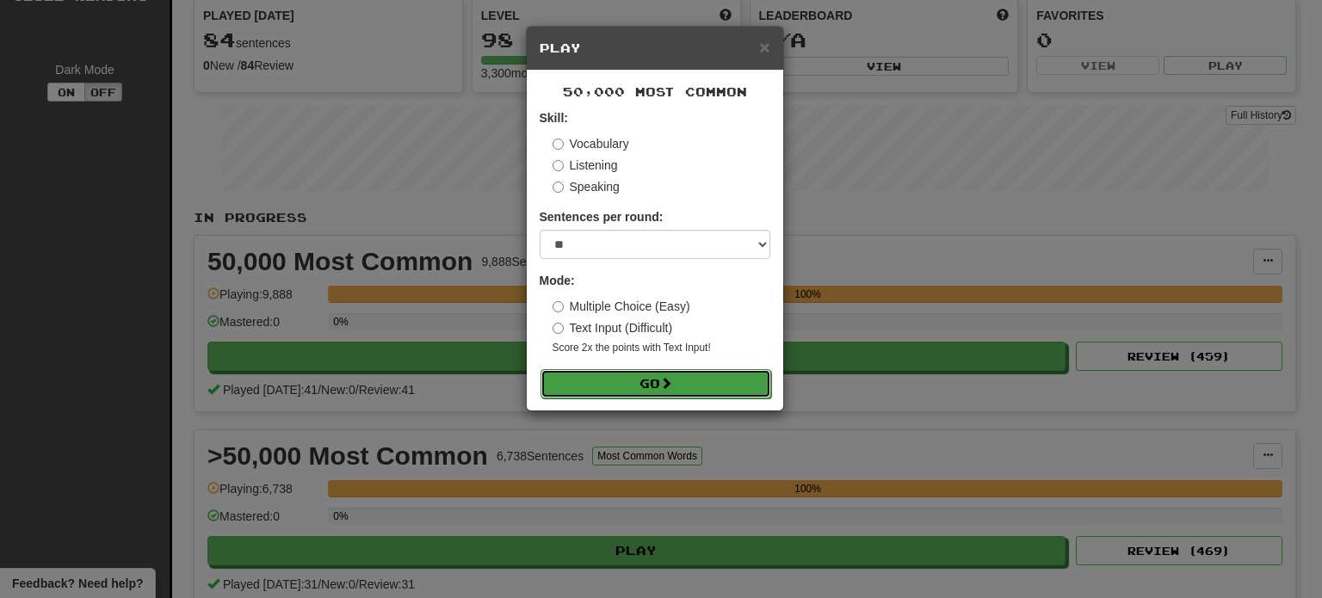
click at [679, 385] on button "Go" at bounding box center [655, 383] width 231 height 29
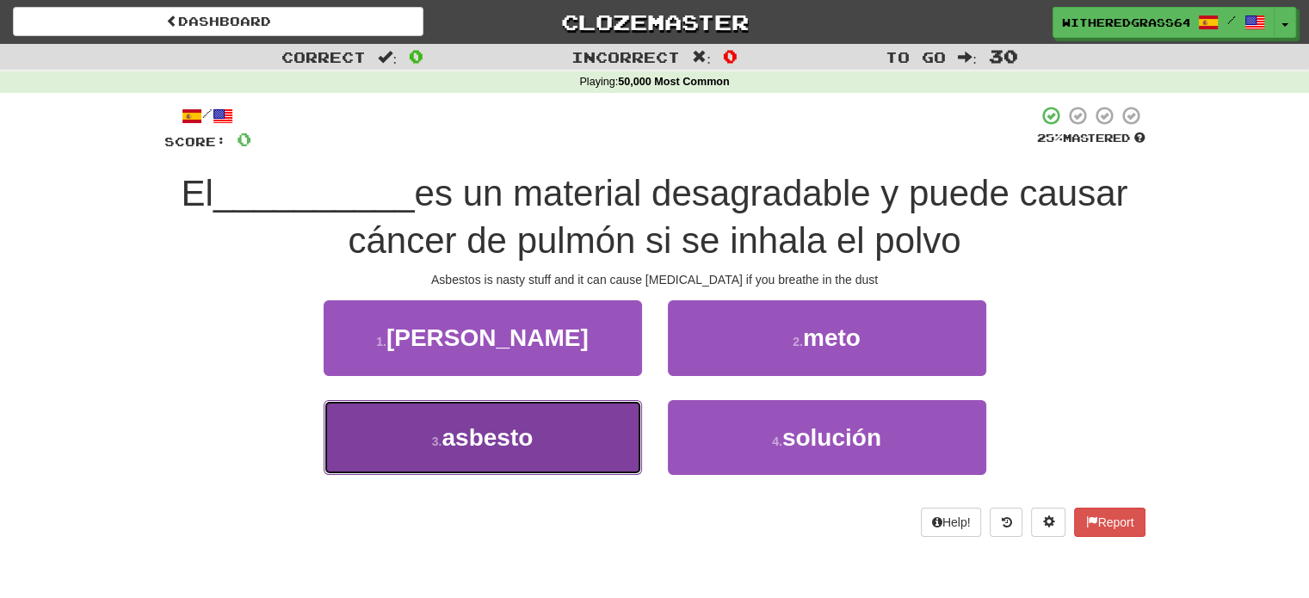
click at [577, 428] on button "3 . asbesto" at bounding box center [482, 437] width 318 height 75
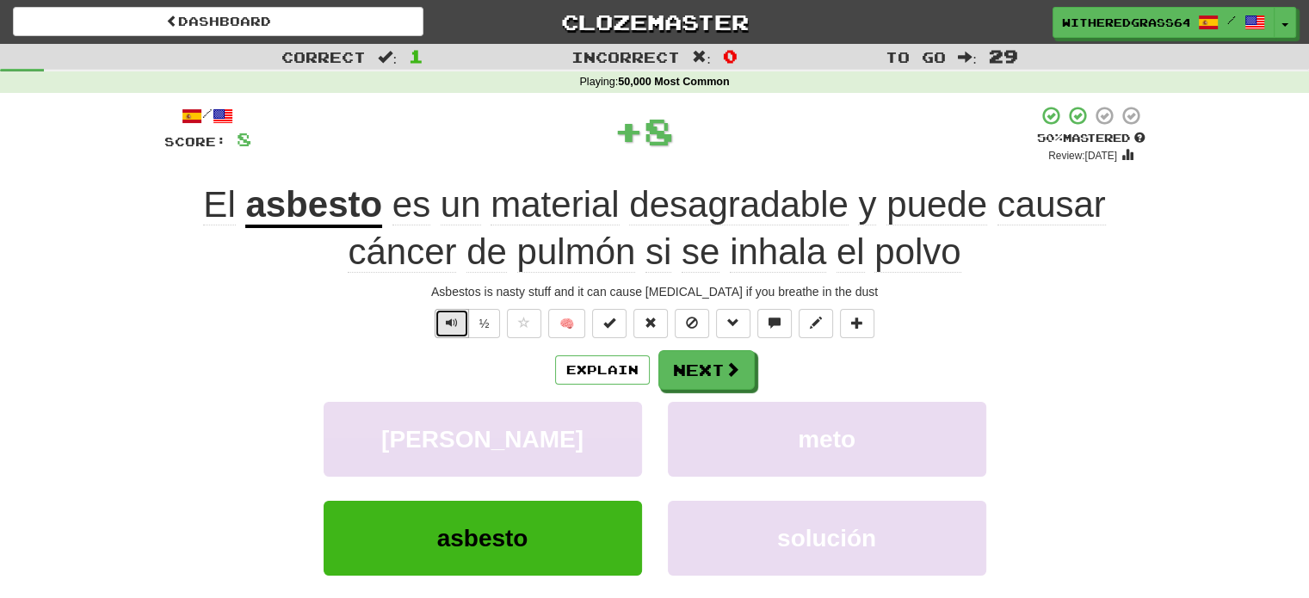
click at [446, 320] on span "Text-to-speech controls" at bounding box center [452, 323] width 12 height 12
click at [693, 376] on button "Next" at bounding box center [707, 371] width 96 height 40
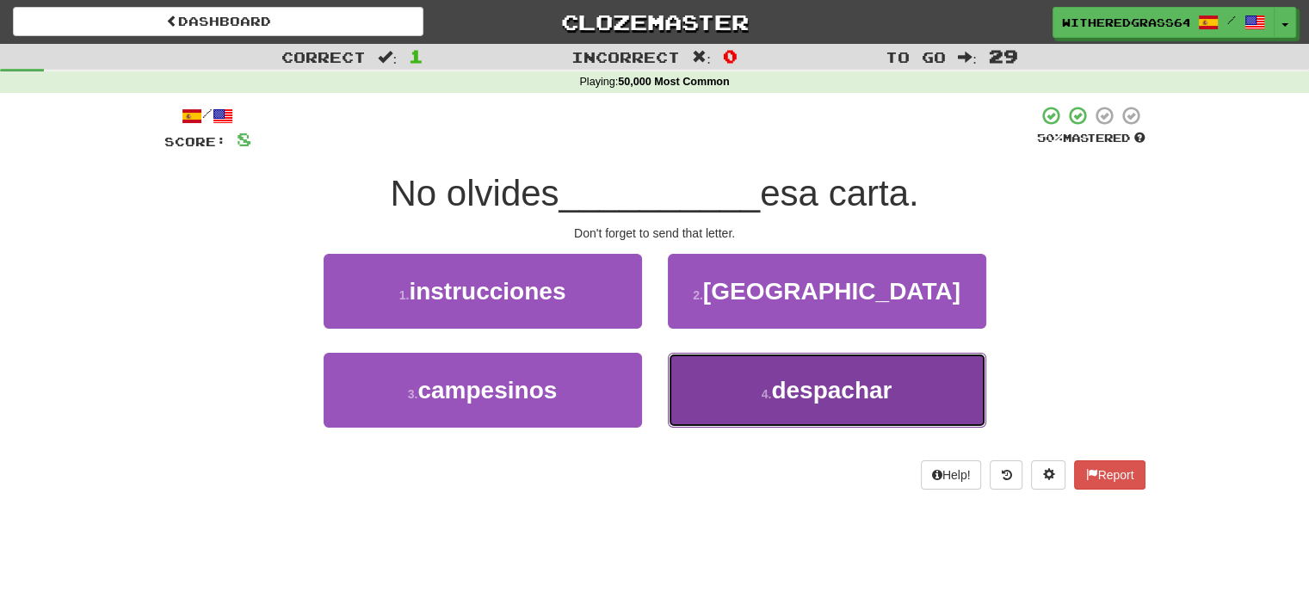
click at [729, 397] on button "4 . despachar" at bounding box center [827, 390] width 318 height 75
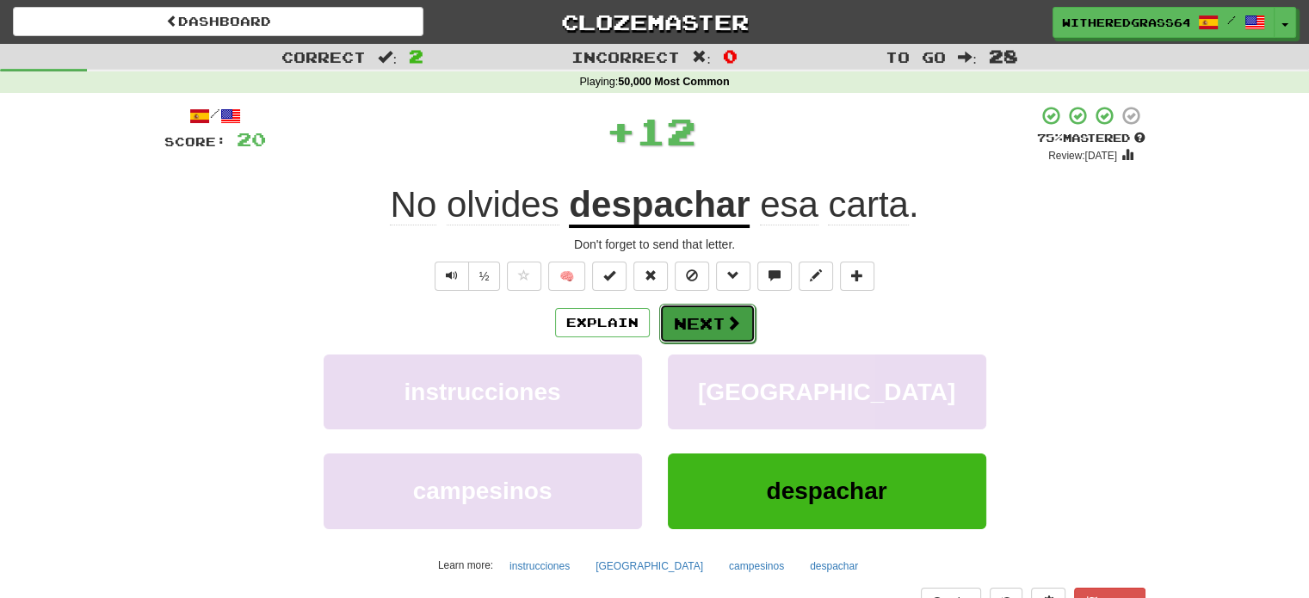
click at [692, 320] on button "Next" at bounding box center [707, 324] width 96 height 40
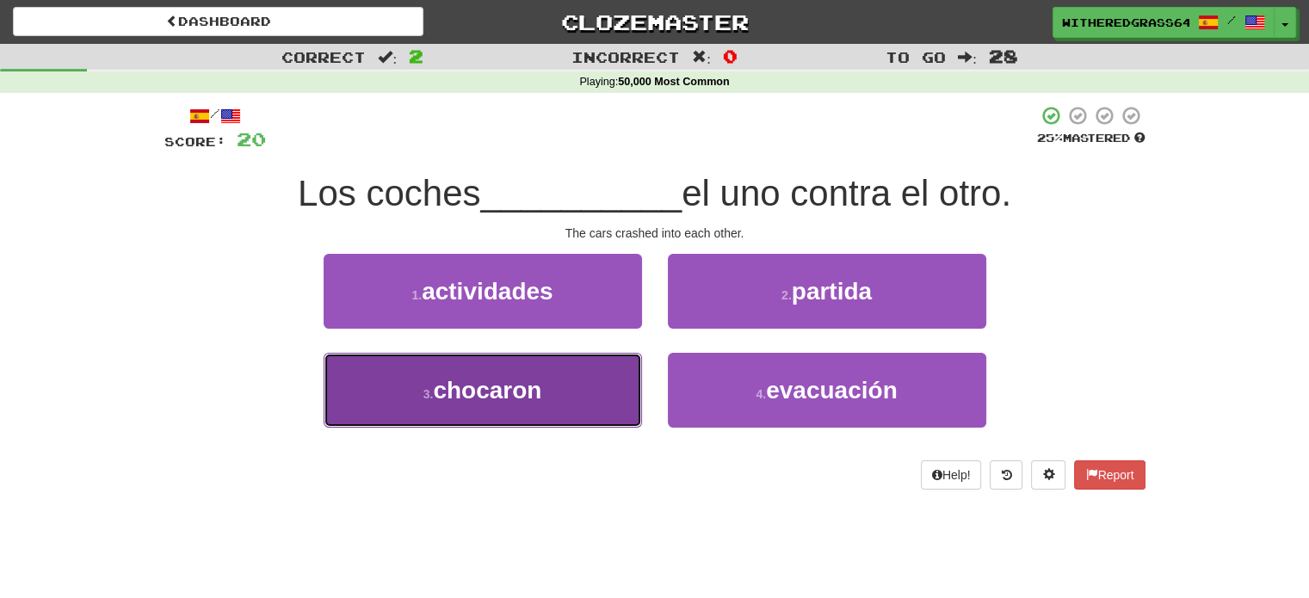
click at [599, 382] on button "3 . chocaron" at bounding box center [482, 390] width 318 height 75
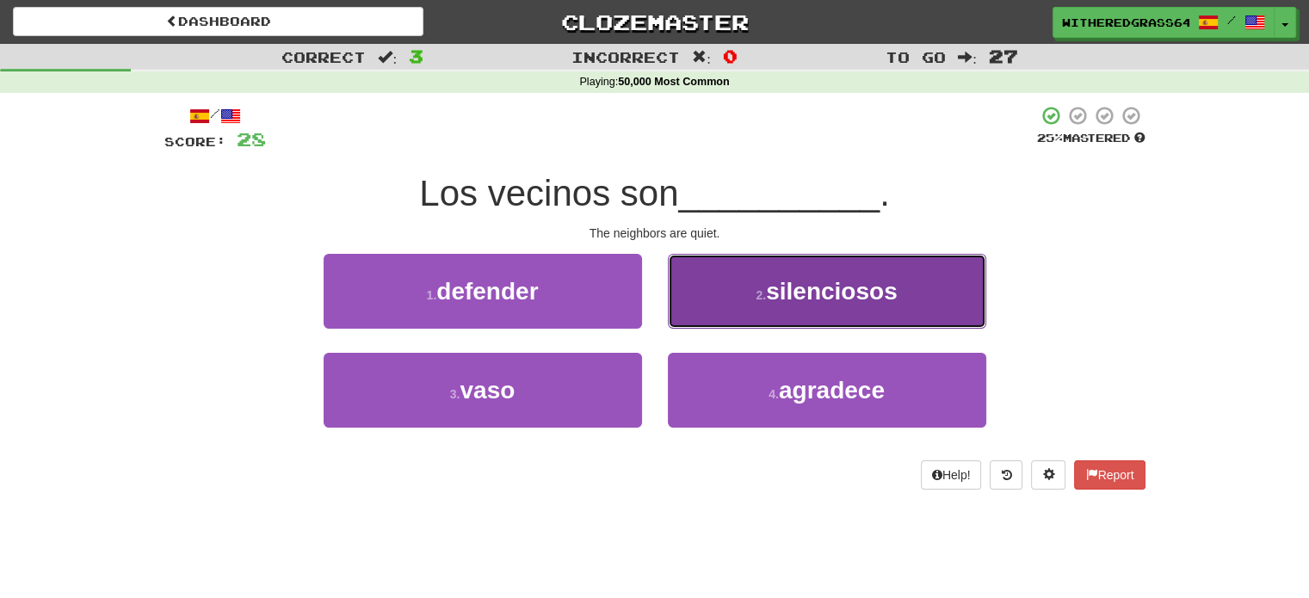
click at [738, 293] on button "2 . silenciosos" at bounding box center [827, 291] width 318 height 75
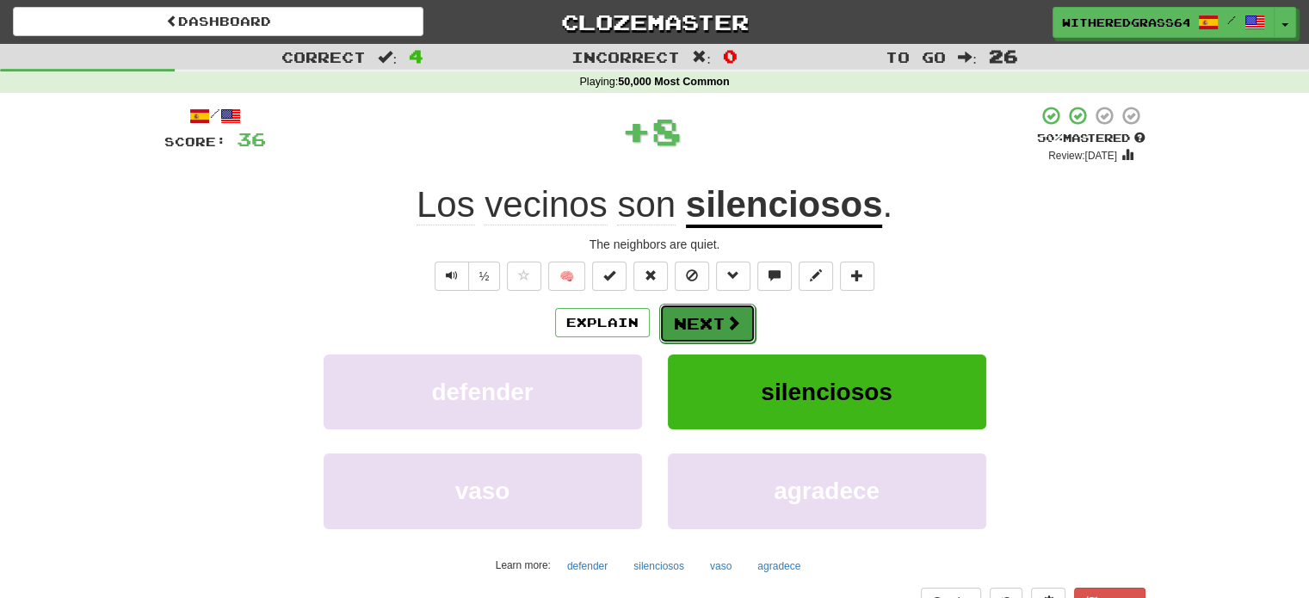
click at [715, 325] on button "Next" at bounding box center [707, 324] width 96 height 40
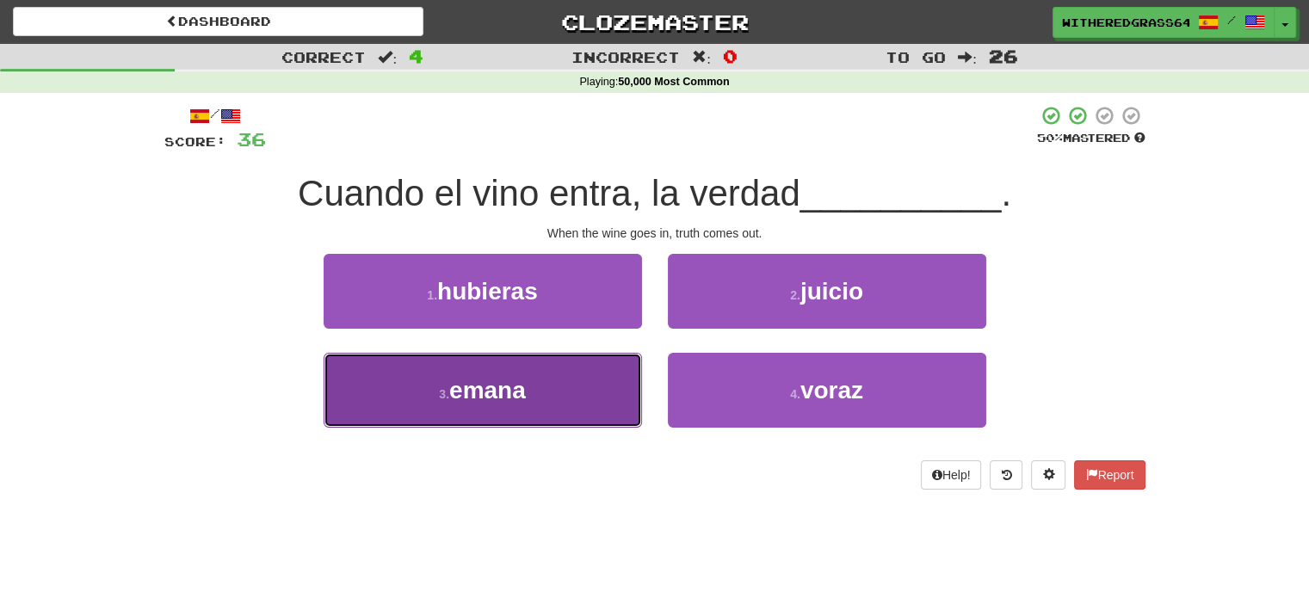
click at [558, 379] on button "3 . emana" at bounding box center [482, 390] width 318 height 75
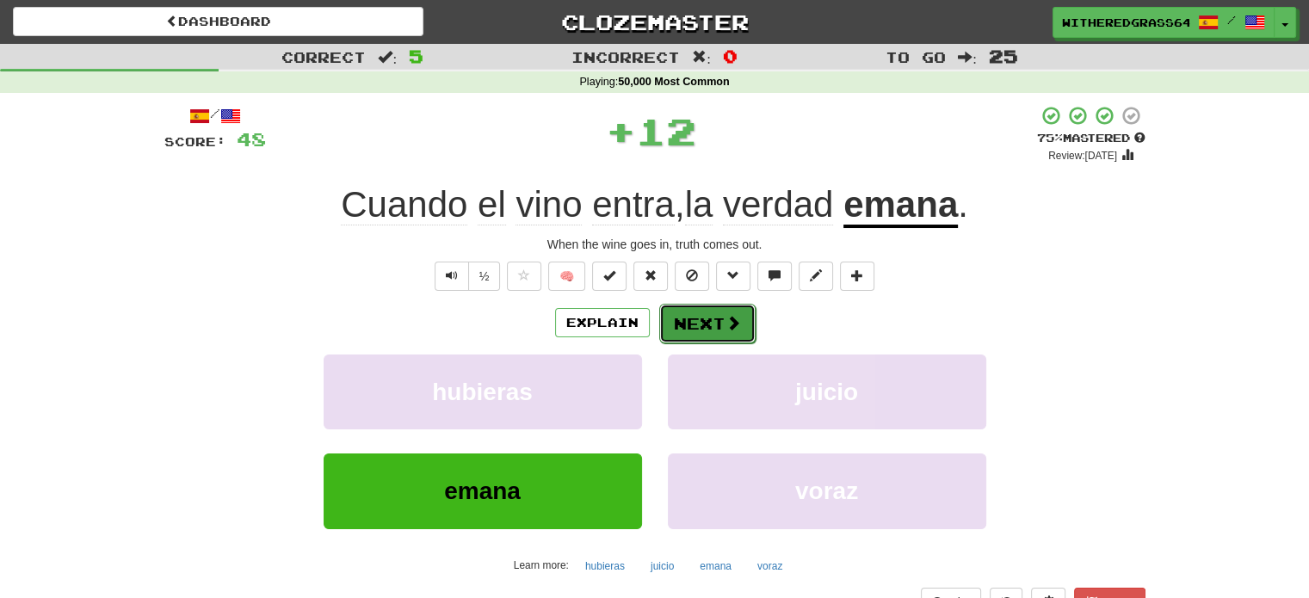
click at [698, 322] on button "Next" at bounding box center [707, 324] width 96 height 40
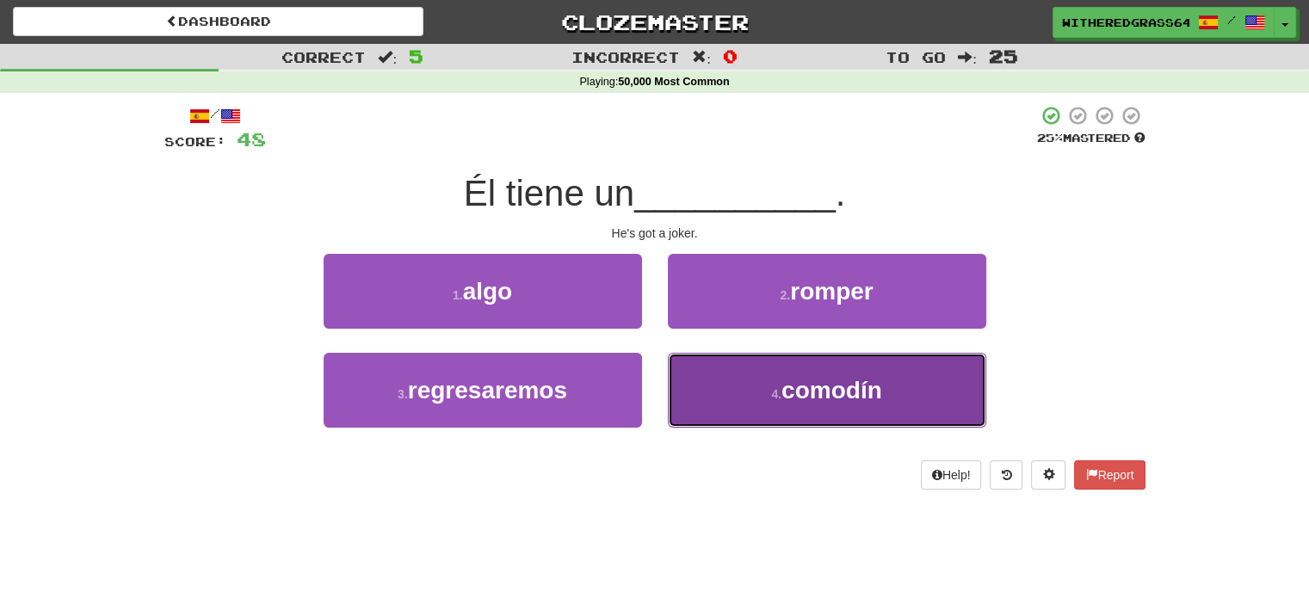
click at [786, 377] on span "comodín" at bounding box center [831, 390] width 101 height 27
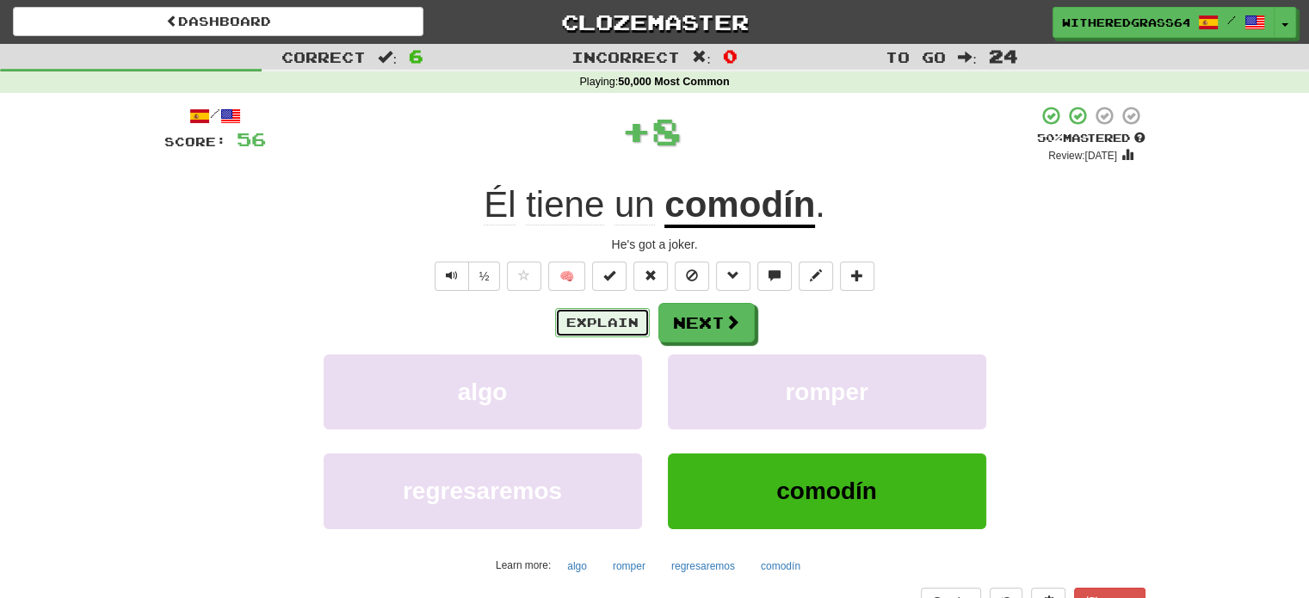
click at [582, 317] on button "Explain" at bounding box center [602, 322] width 95 height 29
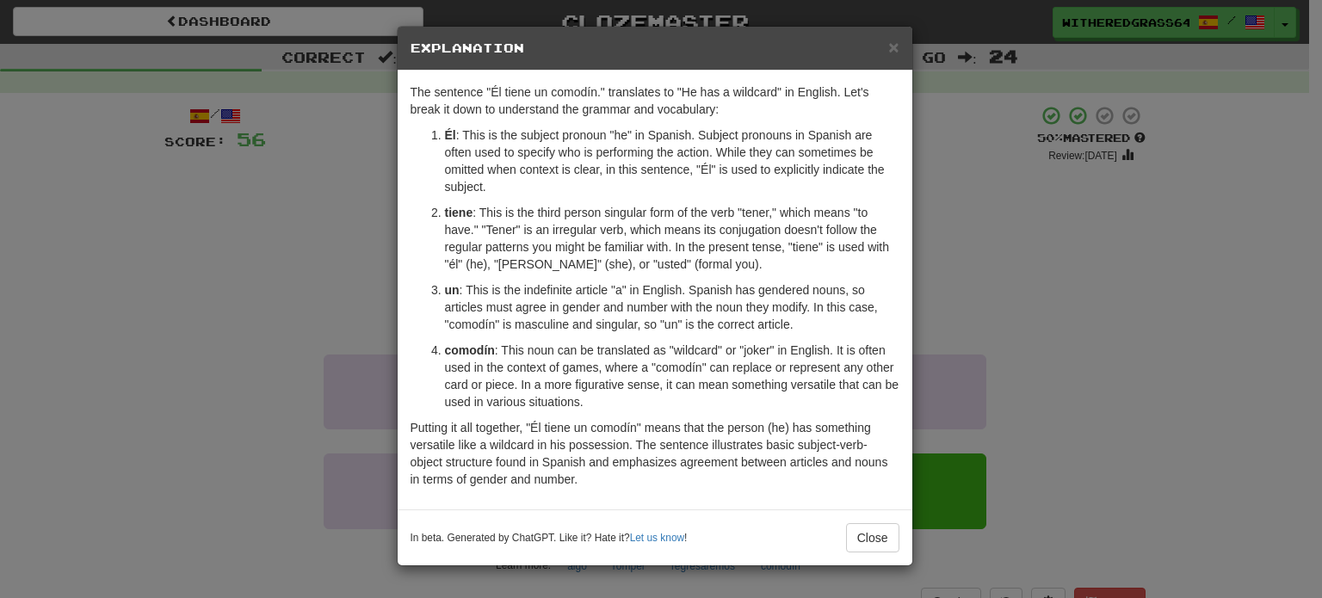
click at [347, 269] on div "× Explanation The sentence "Él tiene un comodín." translates to "He has a wildc…" at bounding box center [661, 299] width 1322 height 598
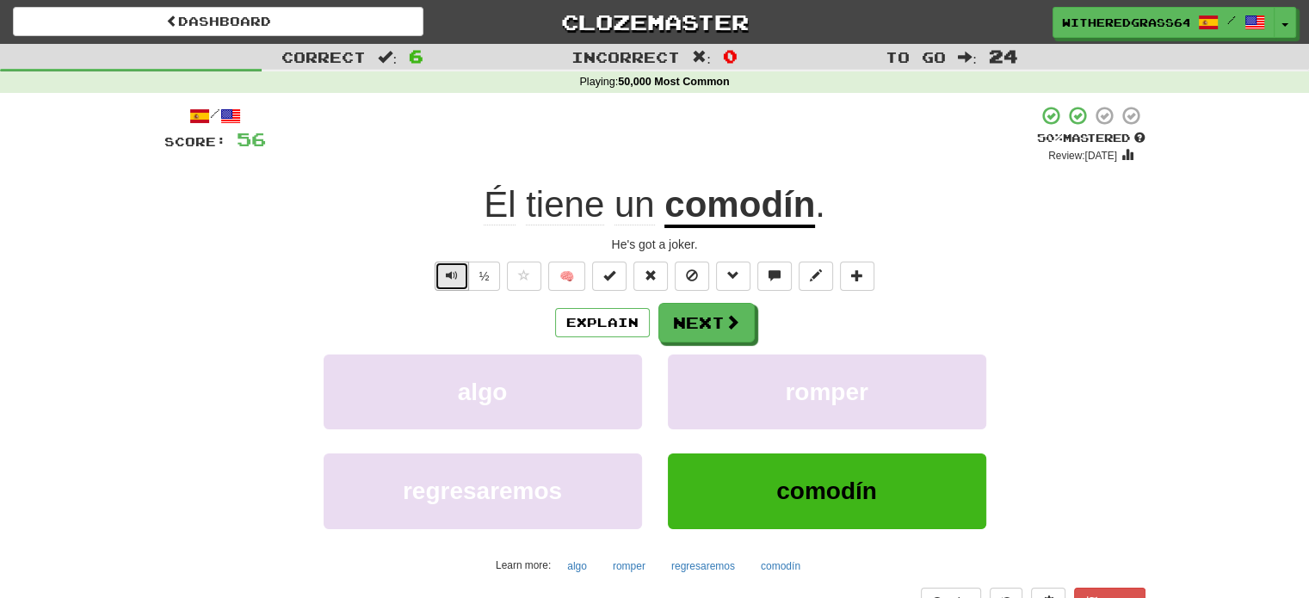
click at [447, 280] on span "Text-to-speech controls" at bounding box center [452, 275] width 12 height 12
click at [453, 273] on span "Text-to-speech controls" at bounding box center [452, 275] width 12 height 12
click at [729, 319] on span at bounding box center [732, 322] width 15 height 15
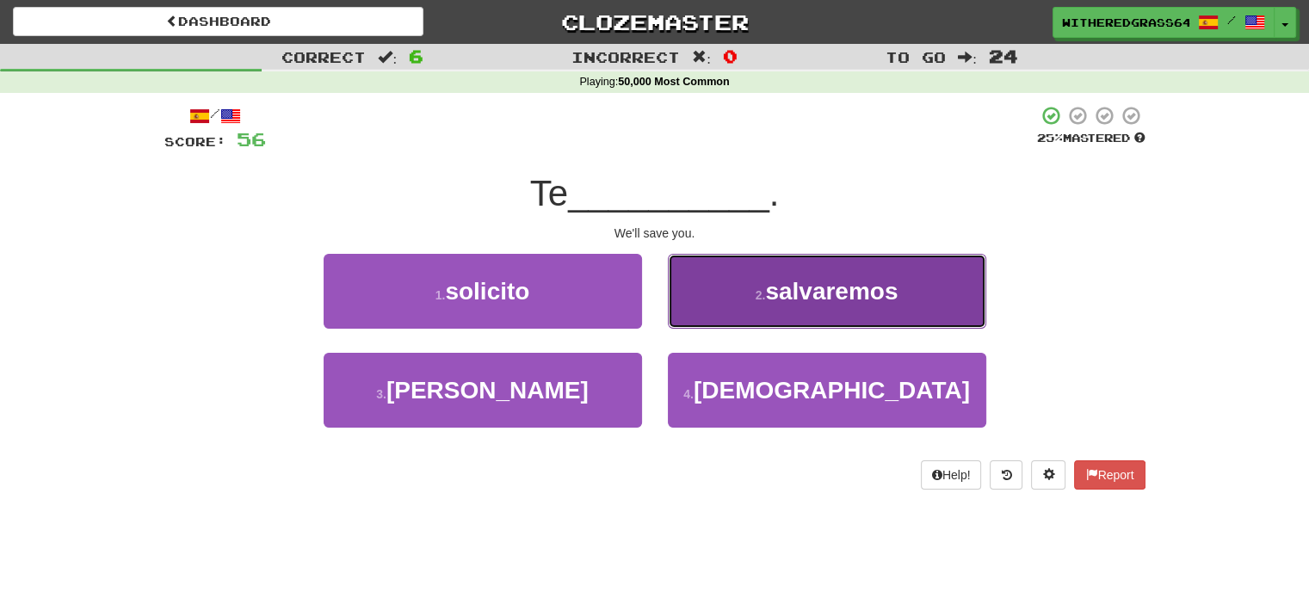
click at [718, 299] on button "2 . salvaremos" at bounding box center [827, 291] width 318 height 75
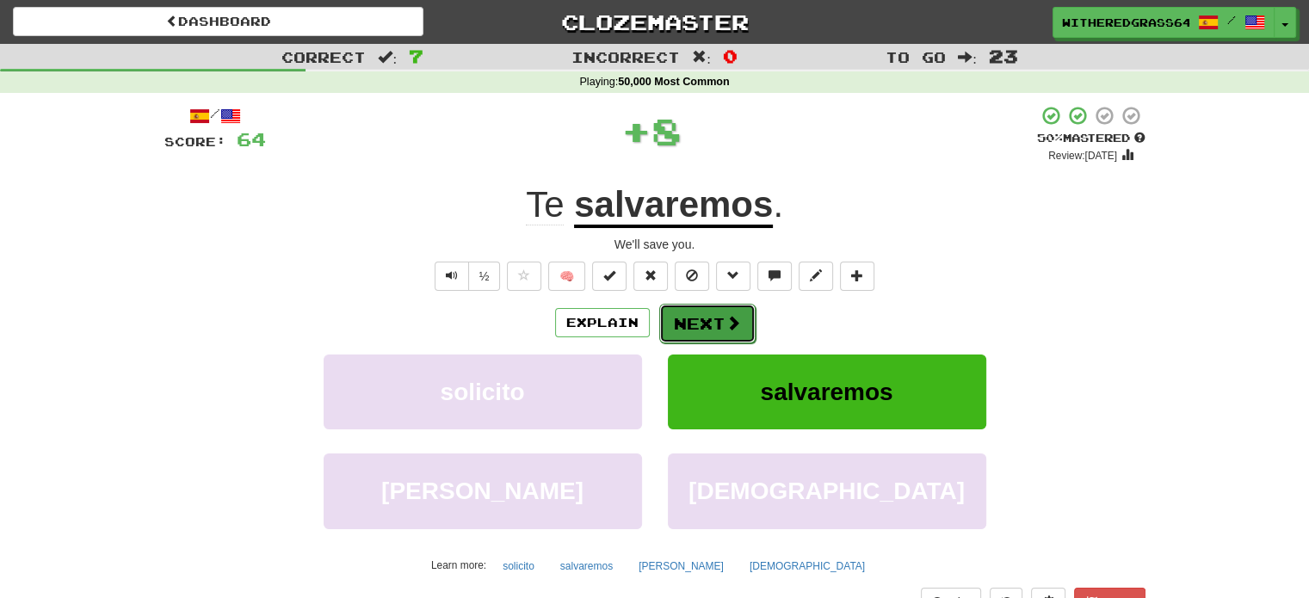
click at [704, 324] on button "Next" at bounding box center [707, 324] width 96 height 40
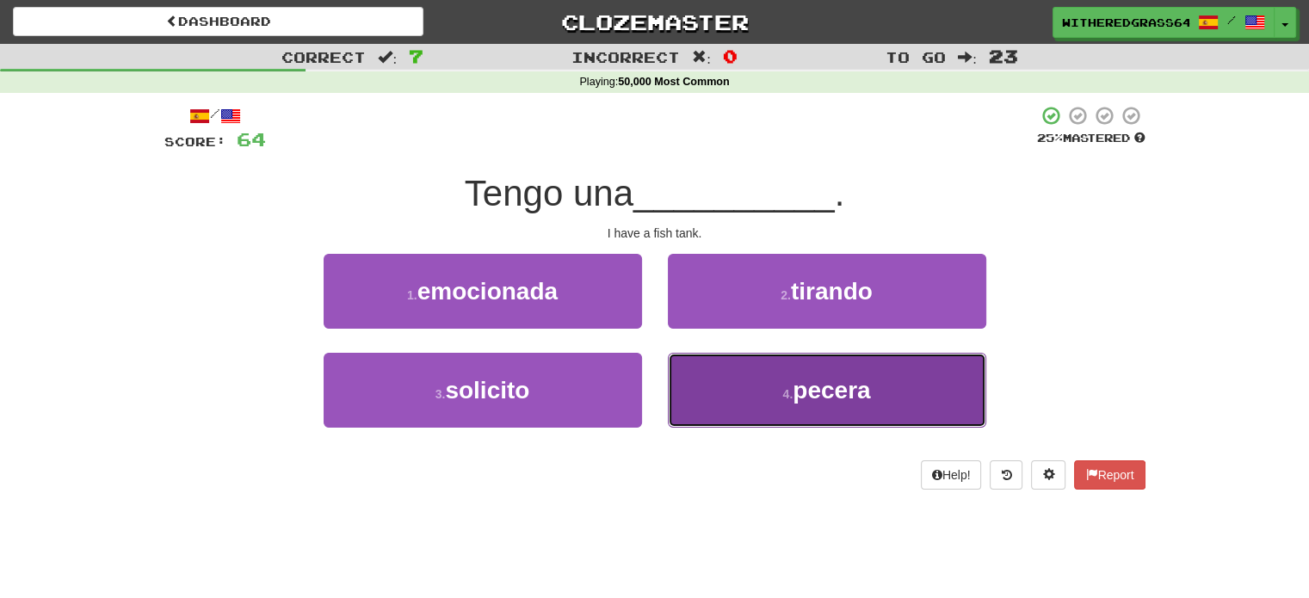
click at [726, 371] on button "4 . pecera" at bounding box center [827, 390] width 318 height 75
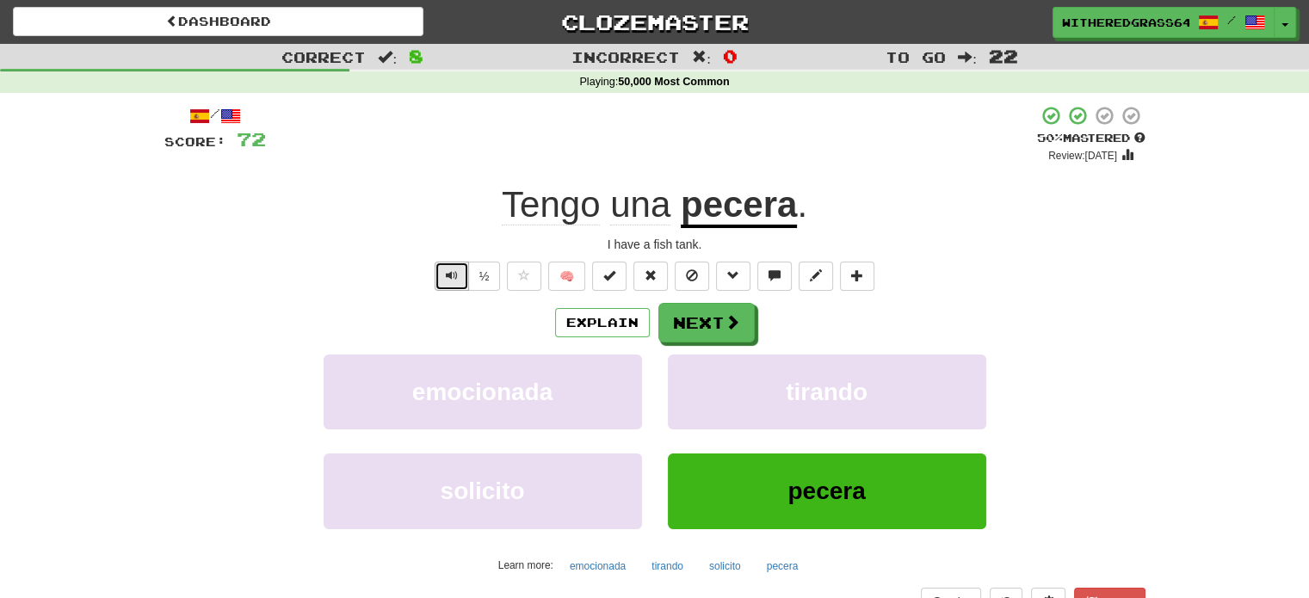
click at [454, 269] on span "Text-to-speech controls" at bounding box center [452, 275] width 12 height 12
click at [707, 339] on button "Next" at bounding box center [707, 324] width 96 height 40
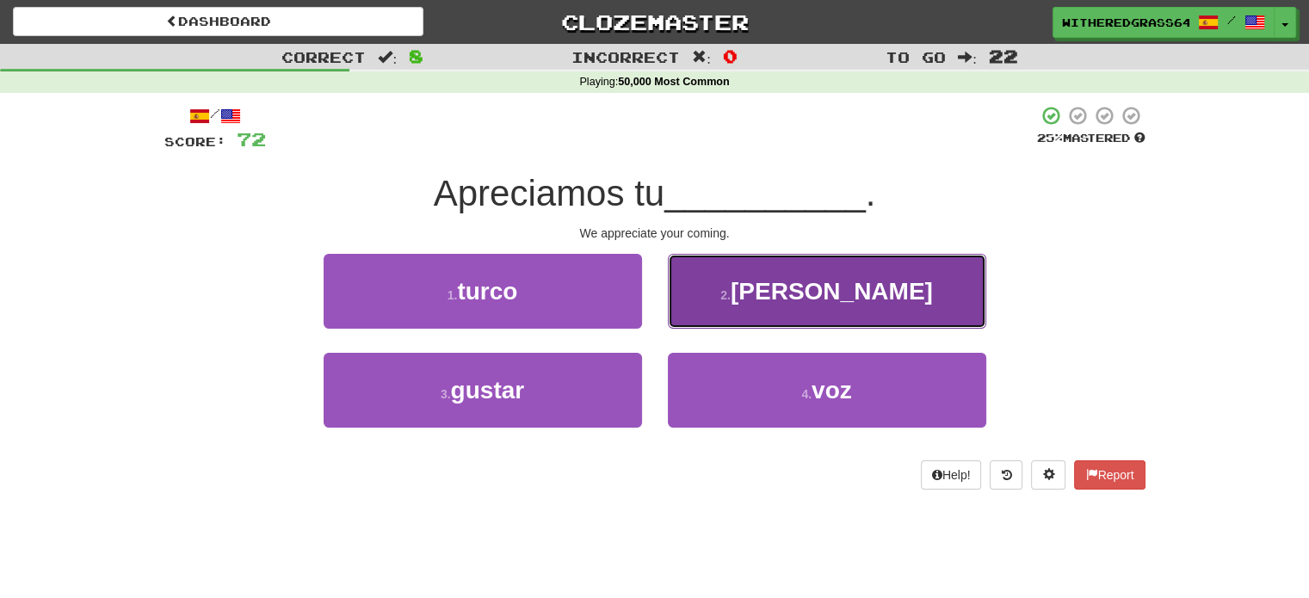
click at [730, 299] on small "2 ." at bounding box center [725, 295] width 10 height 14
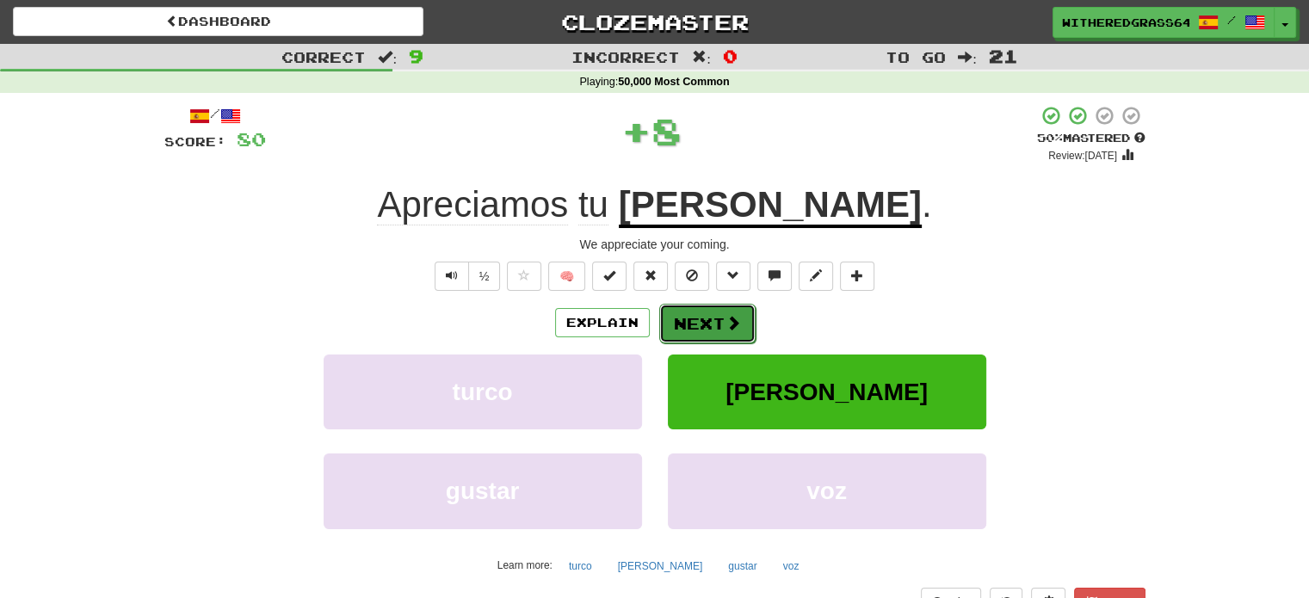
click at [733, 311] on button "Next" at bounding box center [707, 324] width 96 height 40
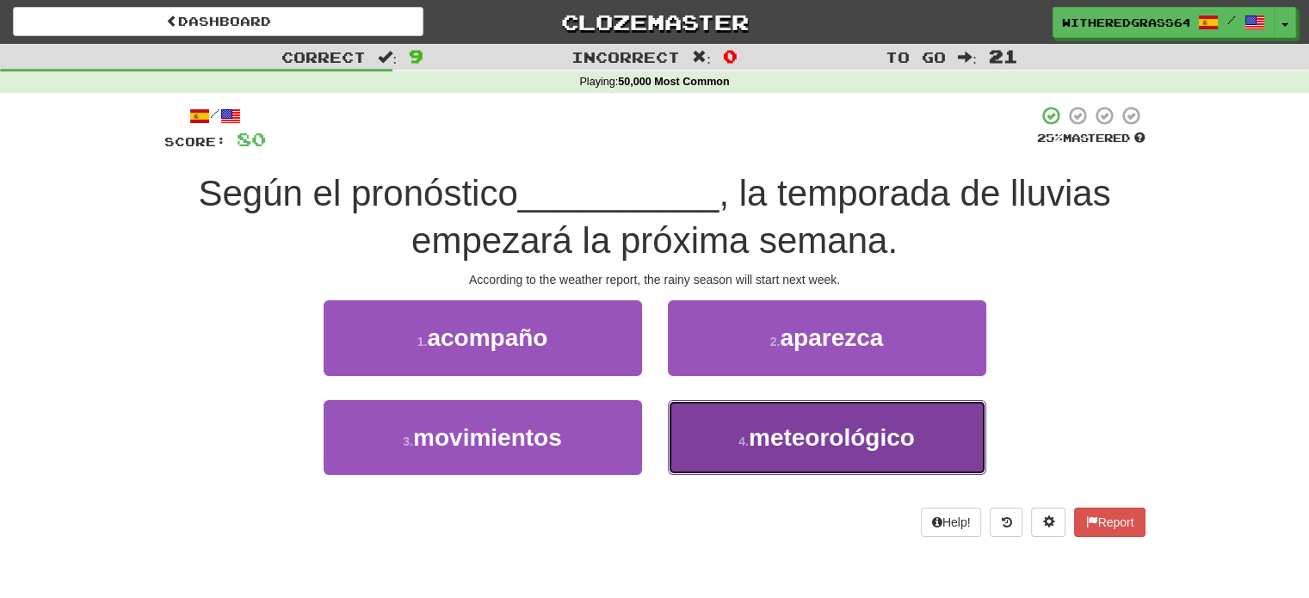
click at [701, 427] on button "4 . meteorológico" at bounding box center [827, 437] width 318 height 75
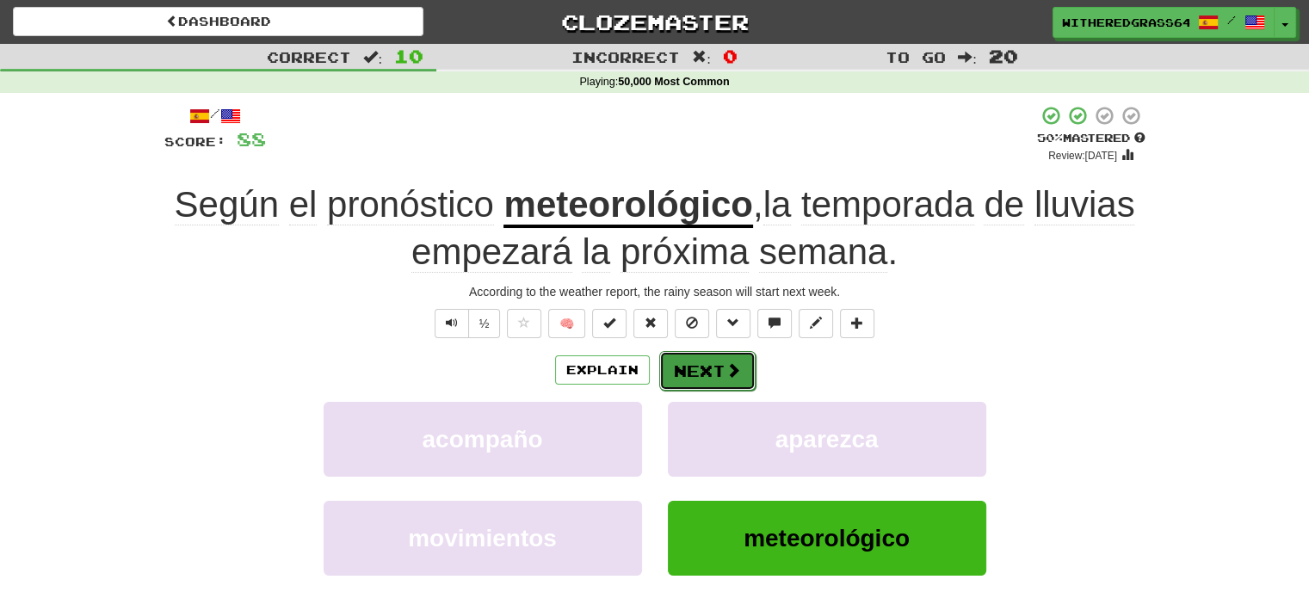
click at [690, 358] on button "Next" at bounding box center [707, 371] width 96 height 40
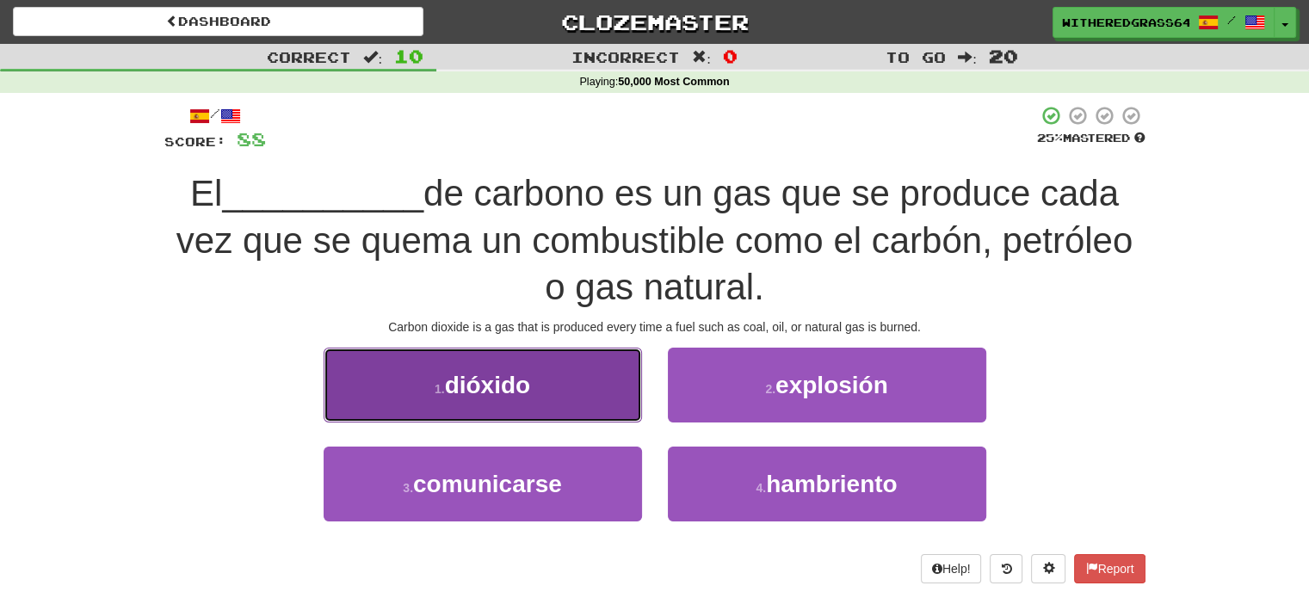
click at [546, 374] on button "1 . dióxido" at bounding box center [482, 385] width 318 height 75
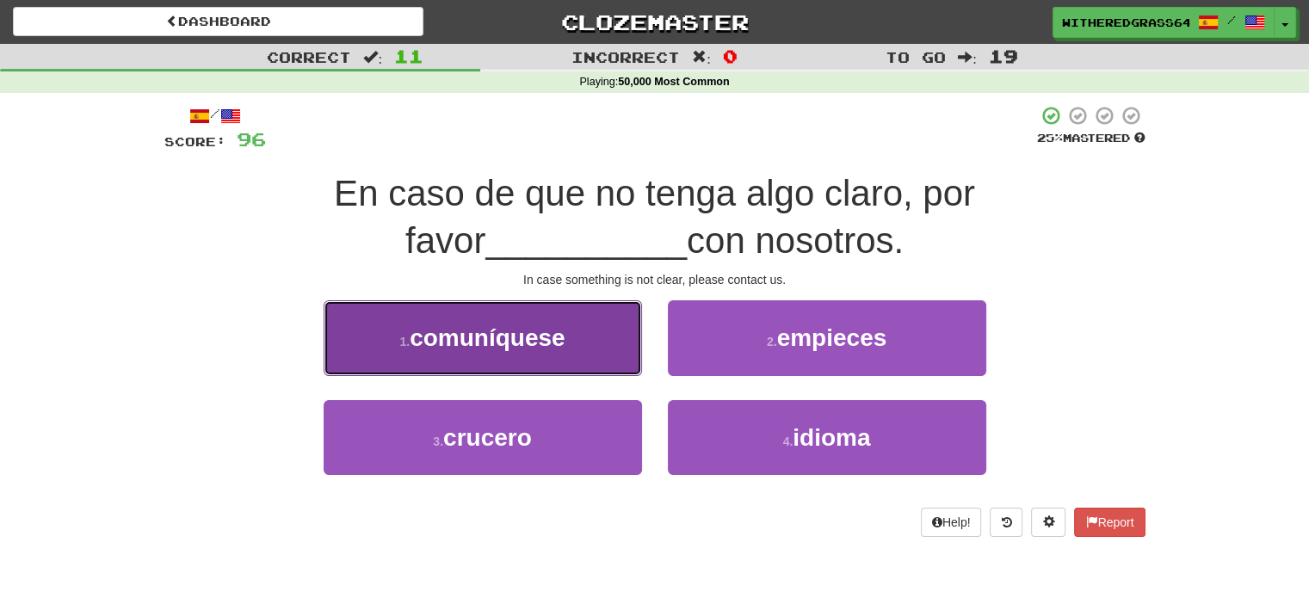
click at [580, 328] on button "1 . comuníquese" at bounding box center [482, 337] width 318 height 75
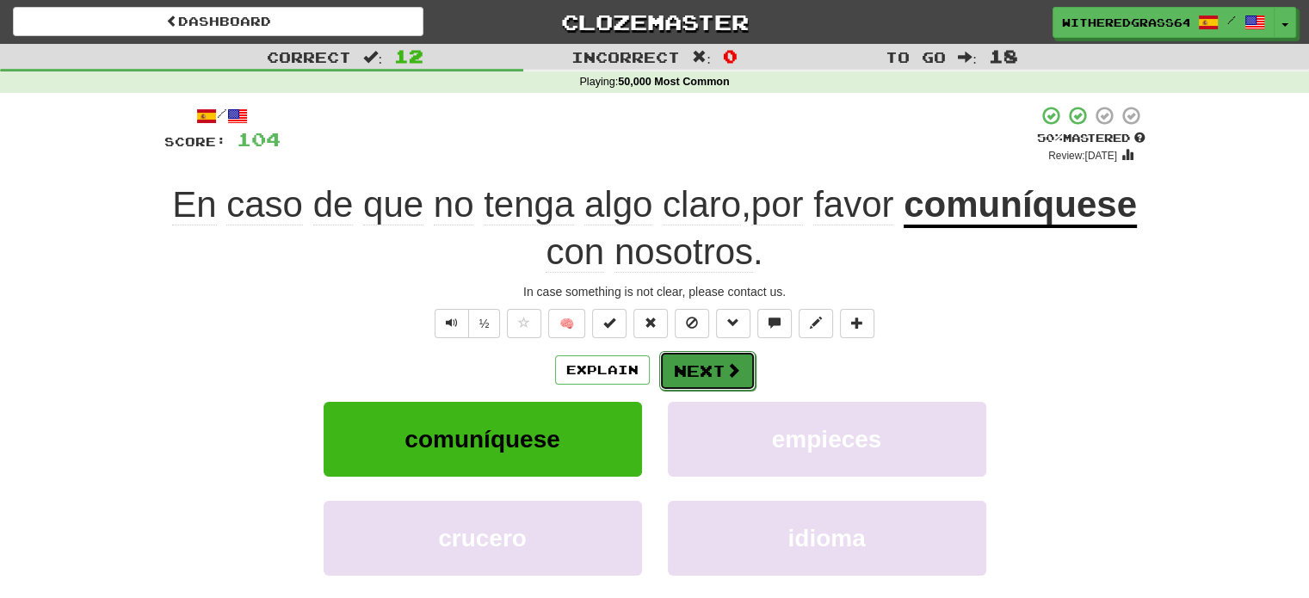
click at [701, 365] on button "Next" at bounding box center [707, 371] width 96 height 40
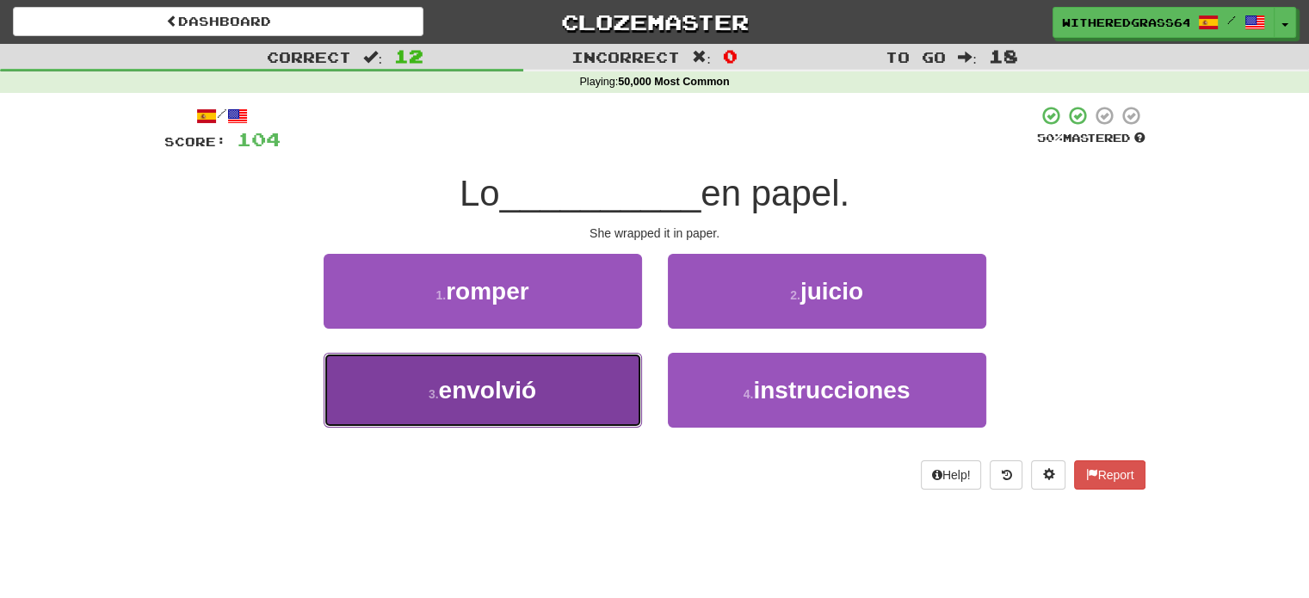
click at [581, 386] on button "3 . envolvió" at bounding box center [482, 390] width 318 height 75
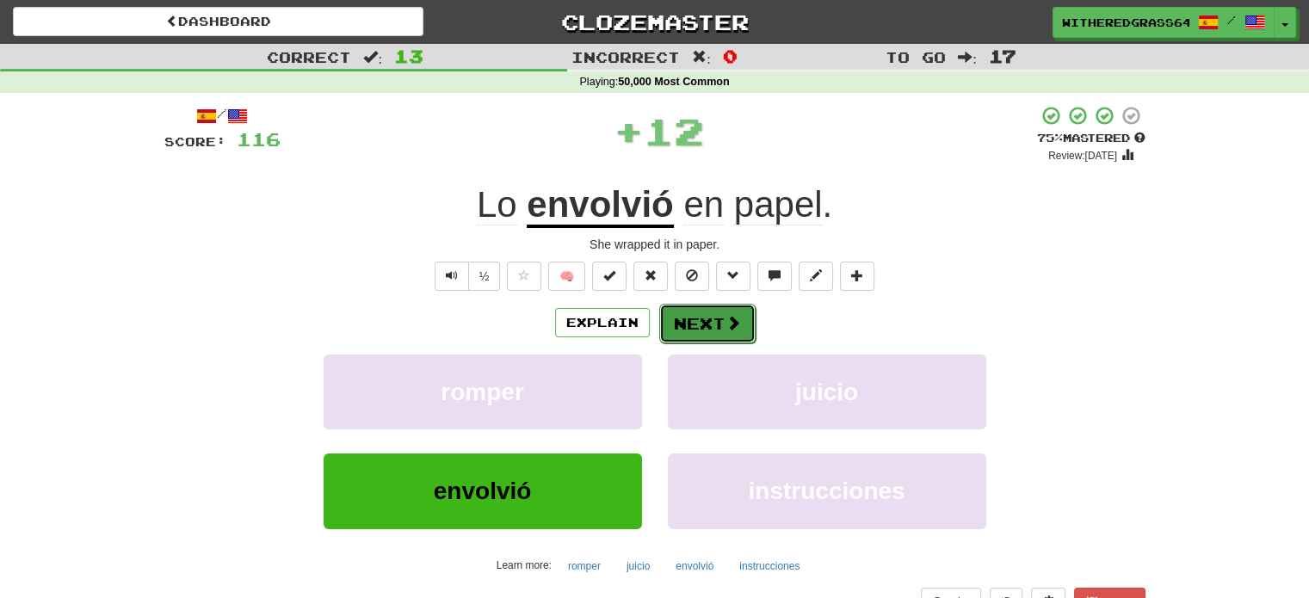
click at [698, 320] on button "Next" at bounding box center [707, 324] width 96 height 40
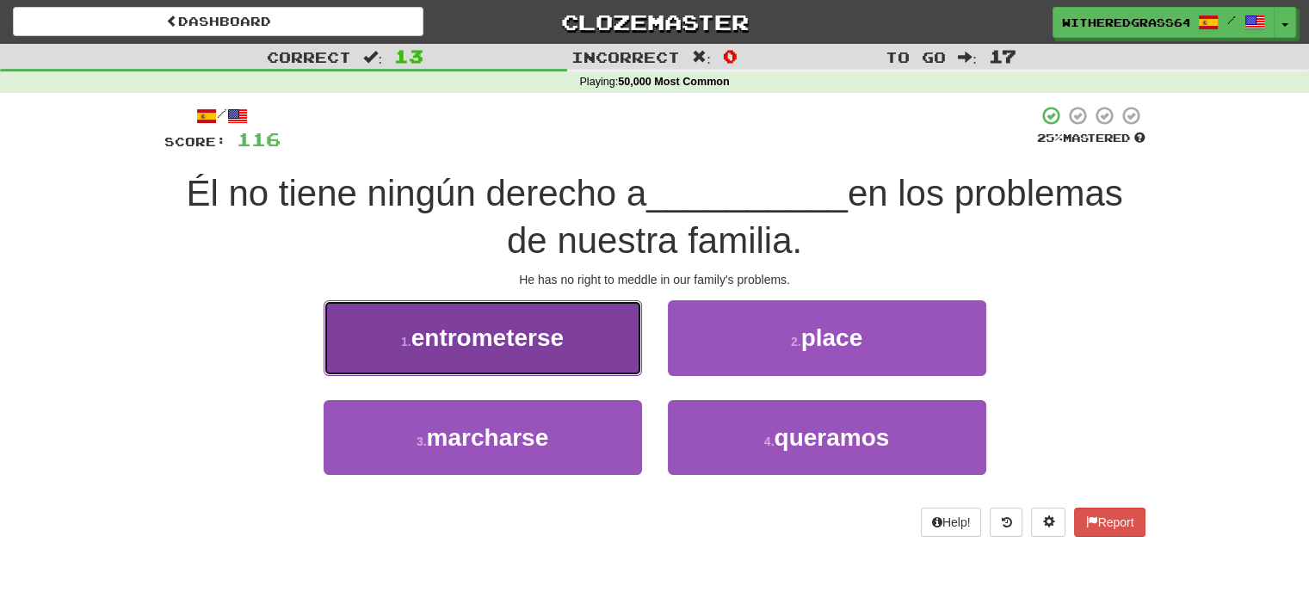
click at [558, 327] on span "entrometerse" at bounding box center [487, 337] width 152 height 27
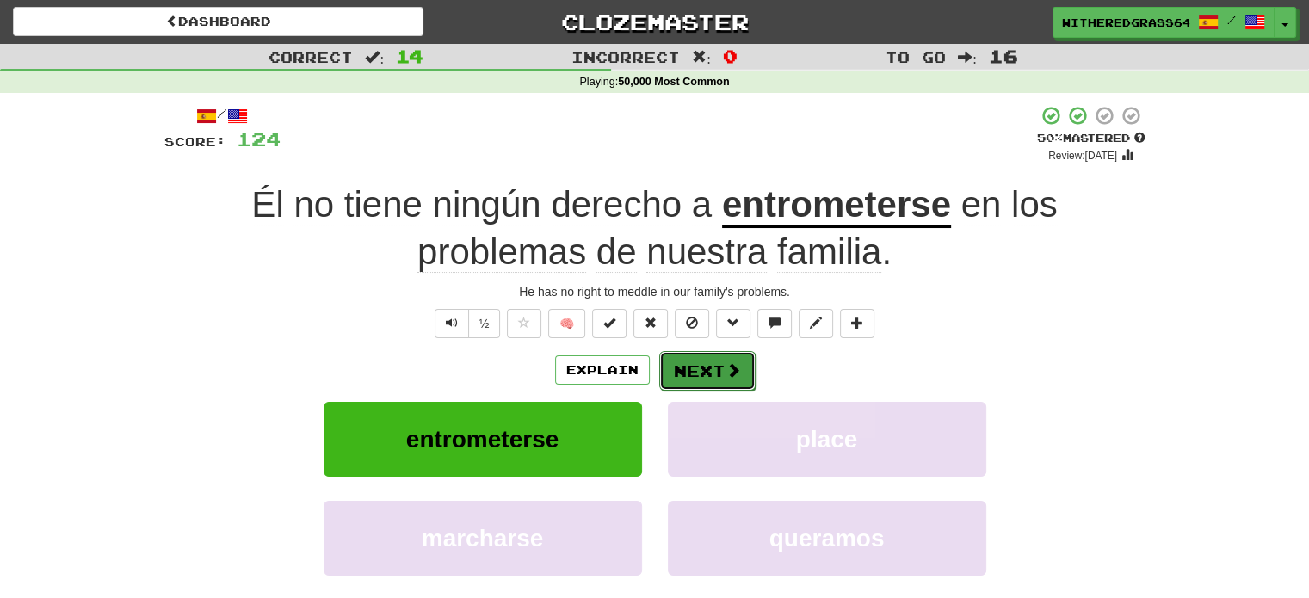
click at [709, 362] on button "Next" at bounding box center [707, 371] width 96 height 40
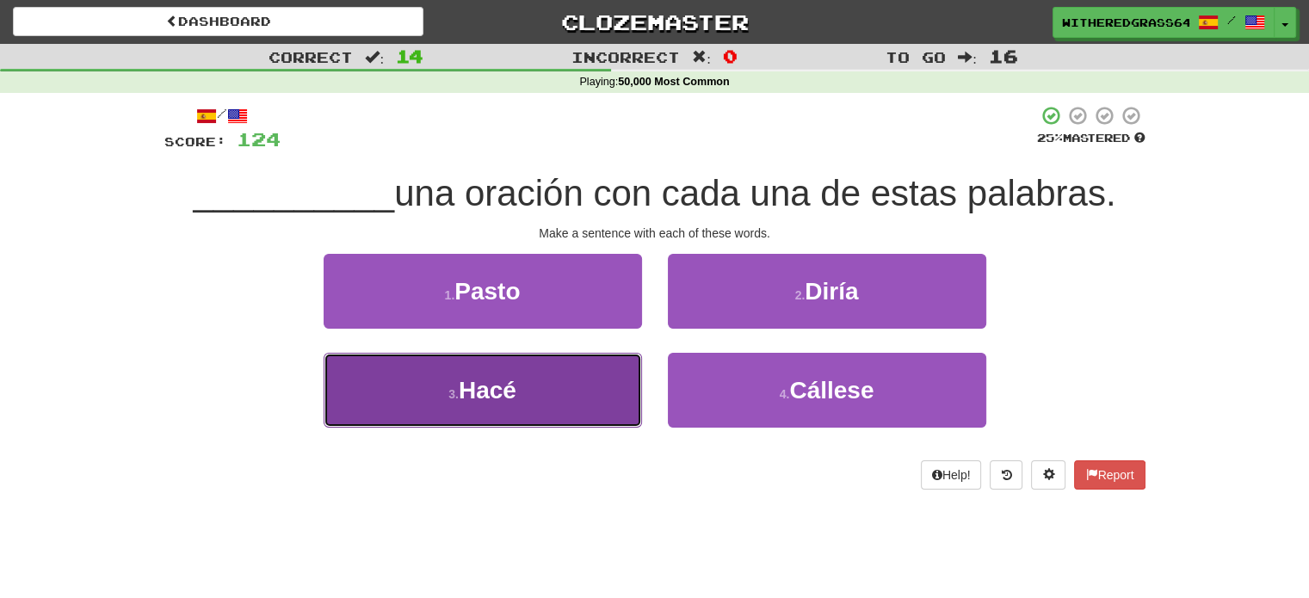
click at [616, 392] on button "3 . Hacé" at bounding box center [482, 390] width 318 height 75
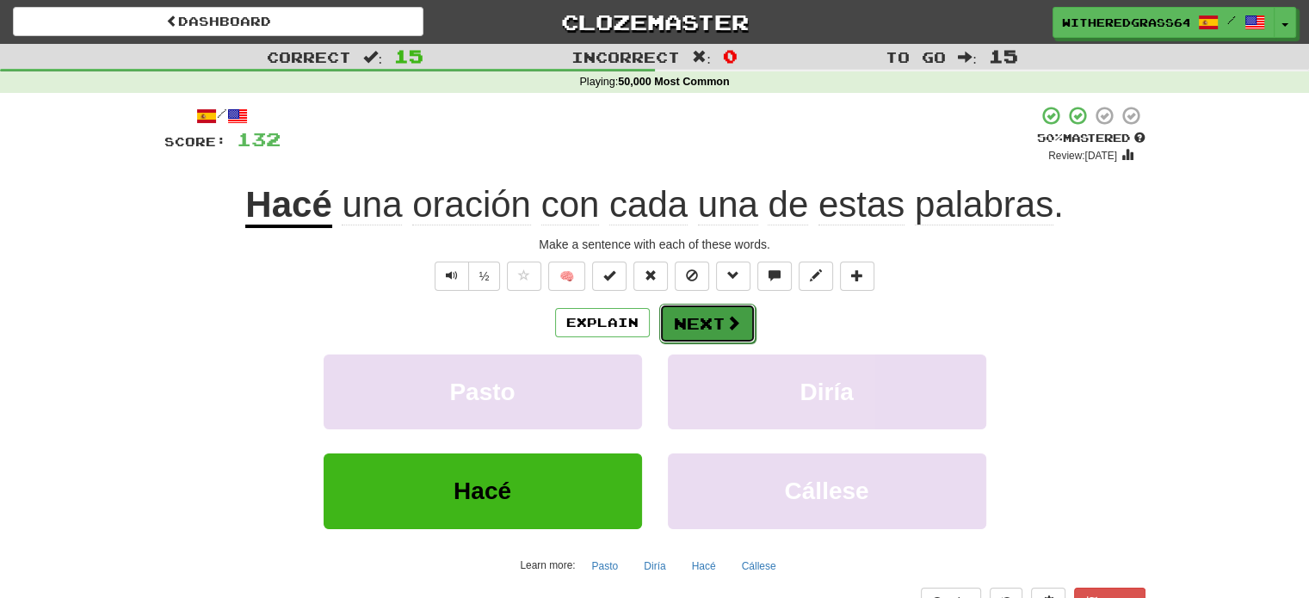
click at [680, 323] on button "Next" at bounding box center [707, 324] width 96 height 40
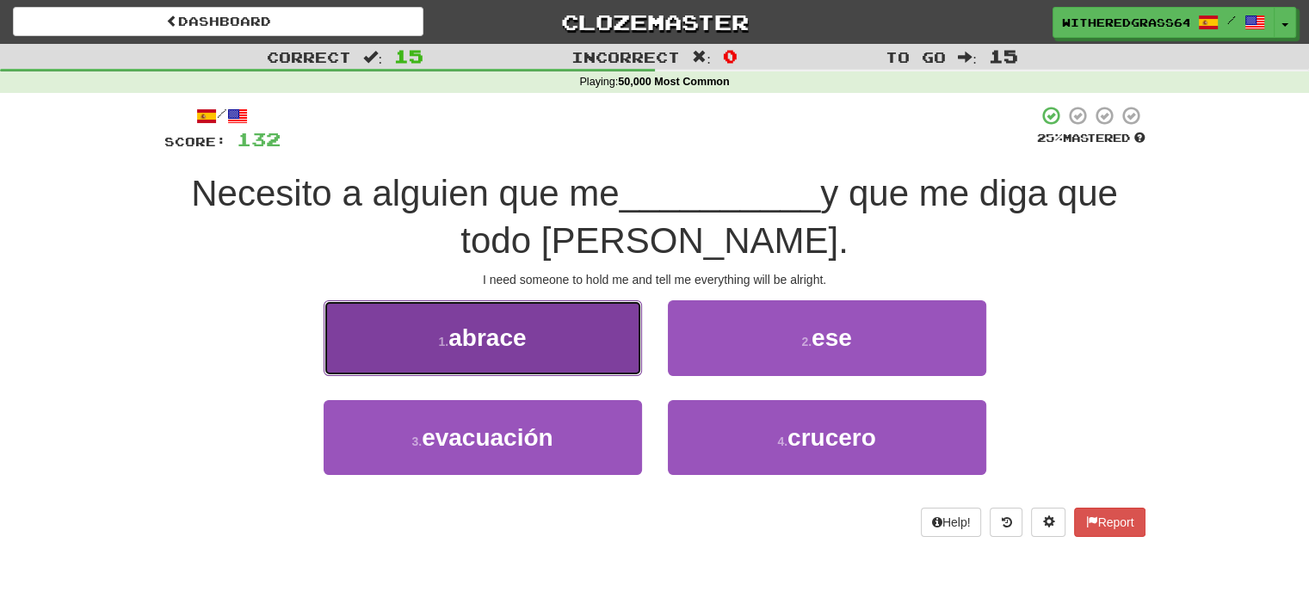
click at [558, 362] on button "1 . abrace" at bounding box center [482, 337] width 318 height 75
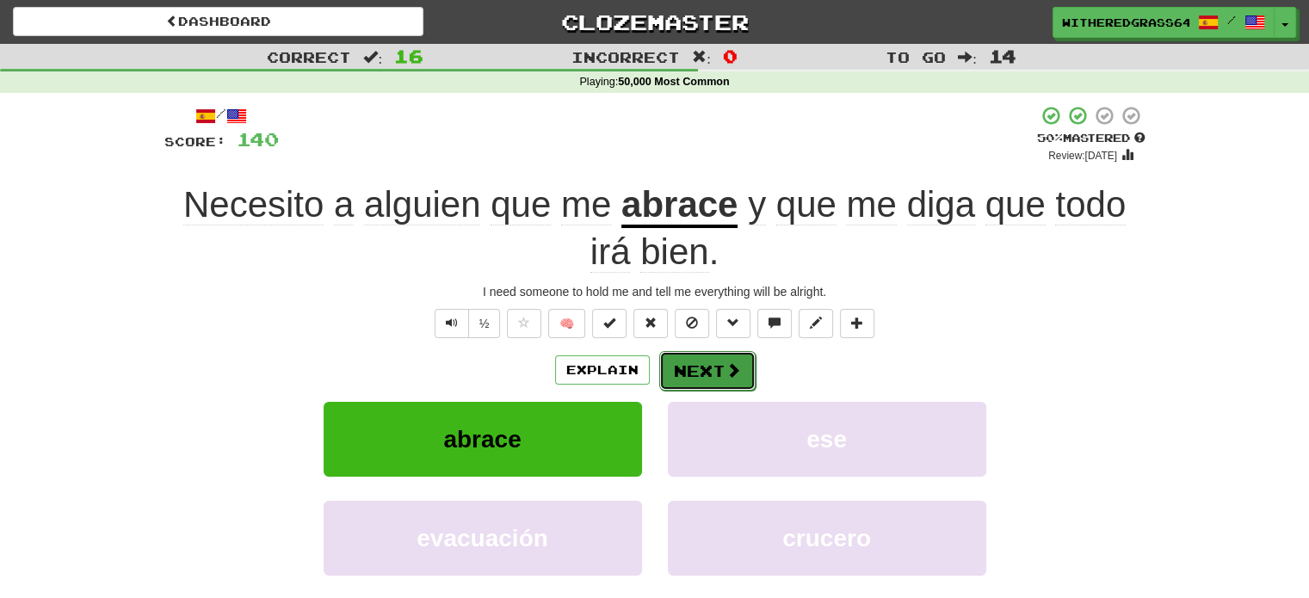
click at [705, 368] on button "Next" at bounding box center [707, 371] width 96 height 40
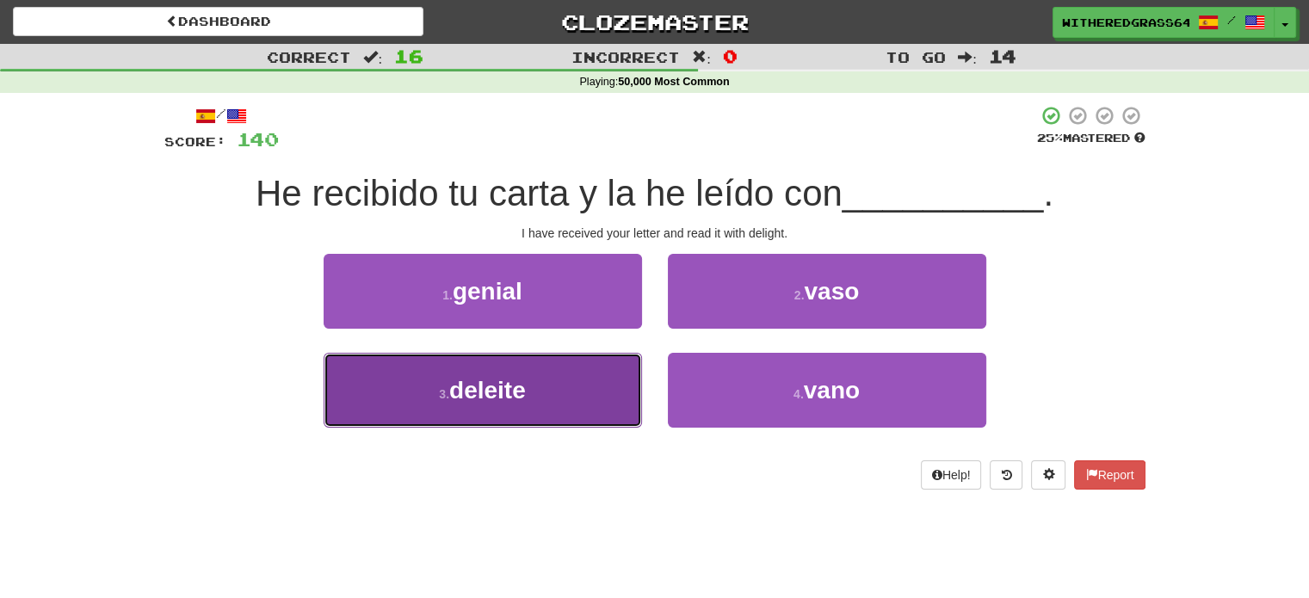
click at [571, 394] on button "3 . deleite" at bounding box center [482, 390] width 318 height 75
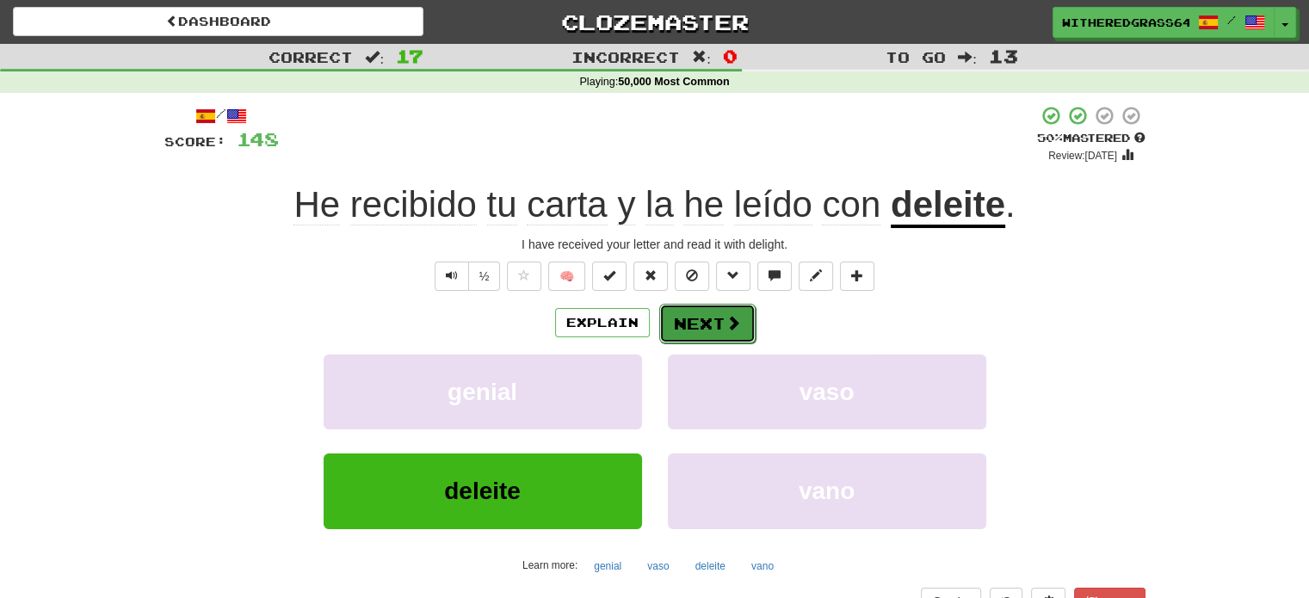
click at [706, 333] on button "Next" at bounding box center [707, 324] width 96 height 40
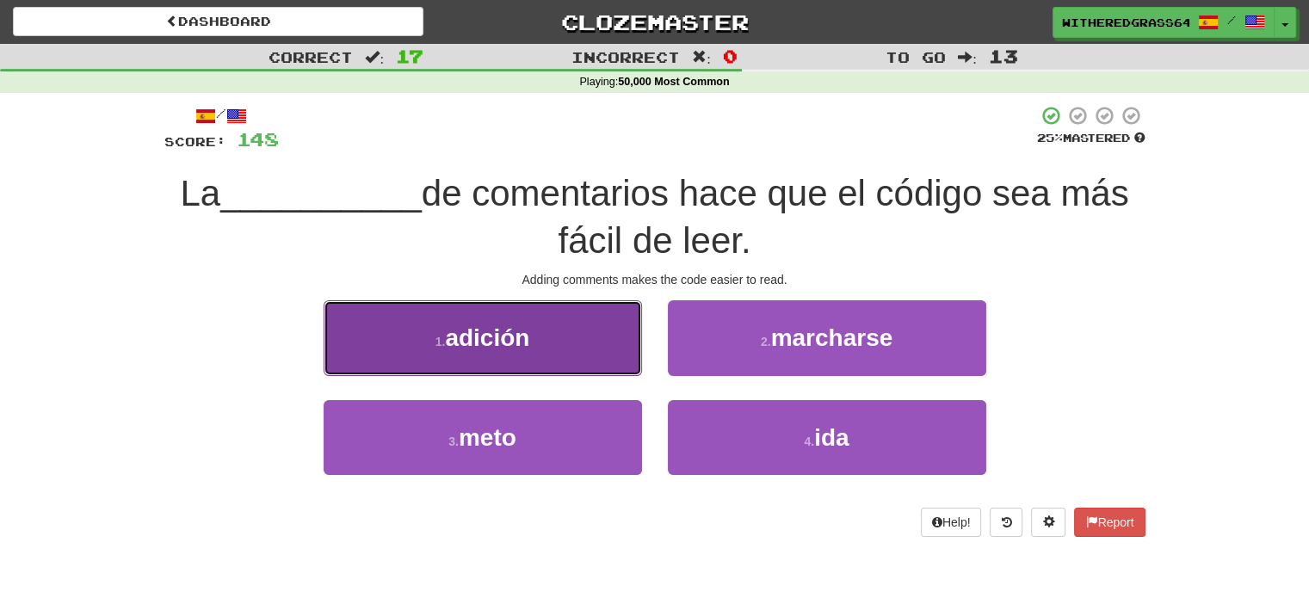
click at [571, 338] on button "1 . adición" at bounding box center [482, 337] width 318 height 75
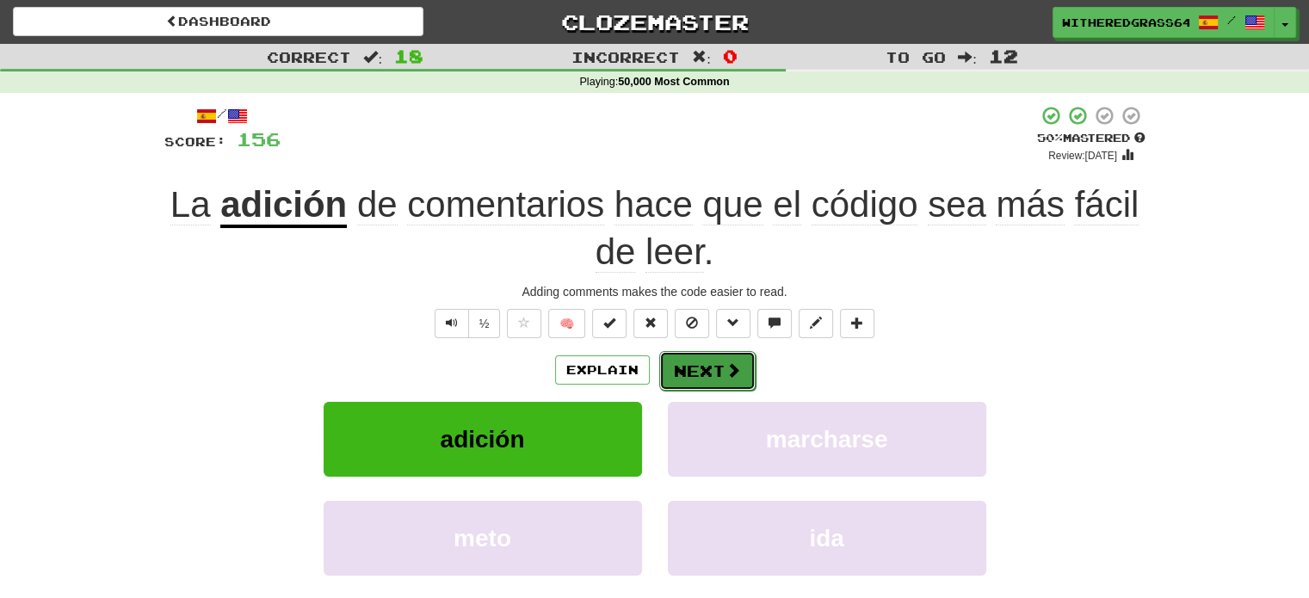
click at [681, 367] on button "Next" at bounding box center [707, 371] width 96 height 40
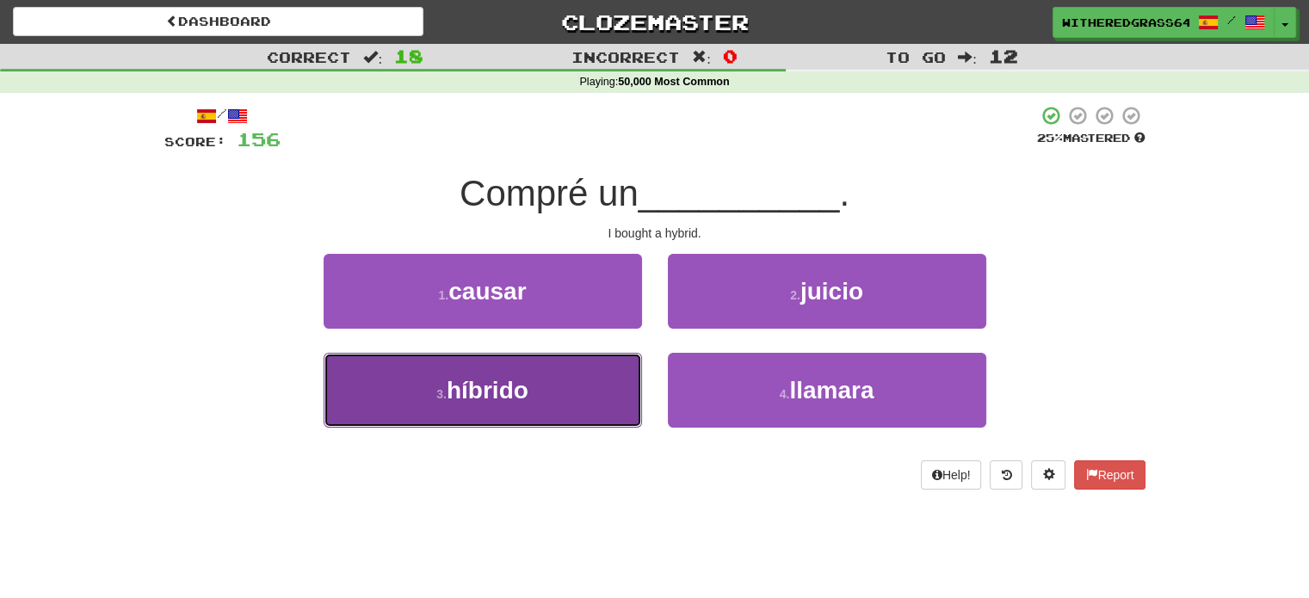
click at [558, 372] on button "3 . híbrido" at bounding box center [482, 390] width 318 height 75
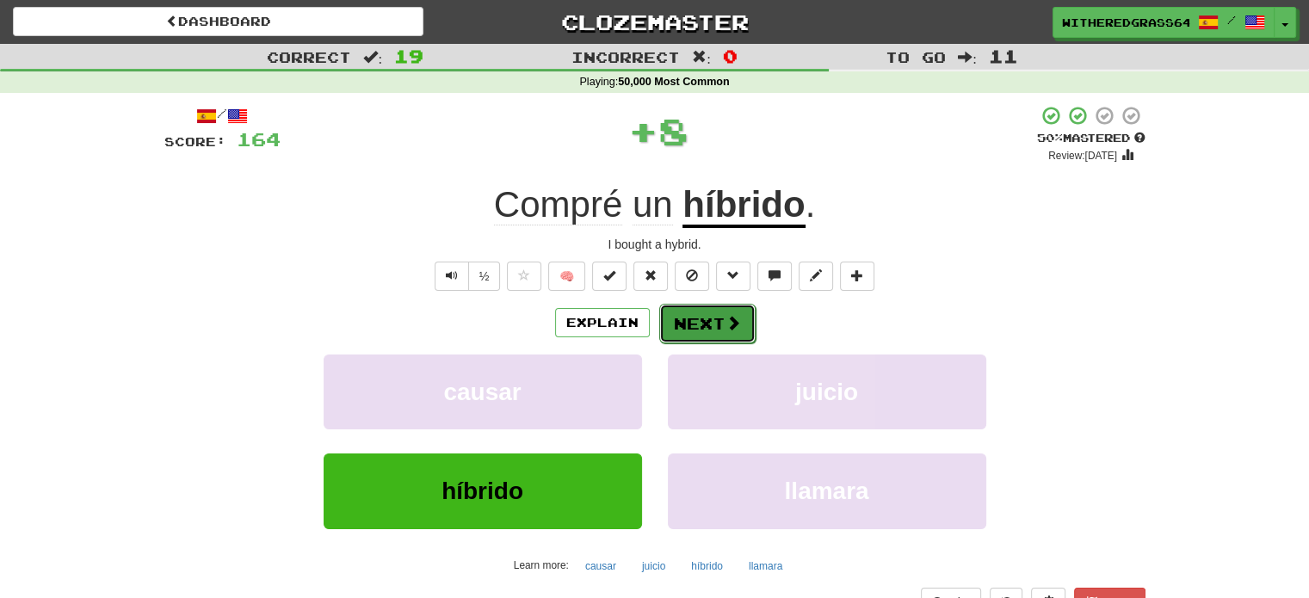
click at [681, 333] on button "Next" at bounding box center [707, 324] width 96 height 40
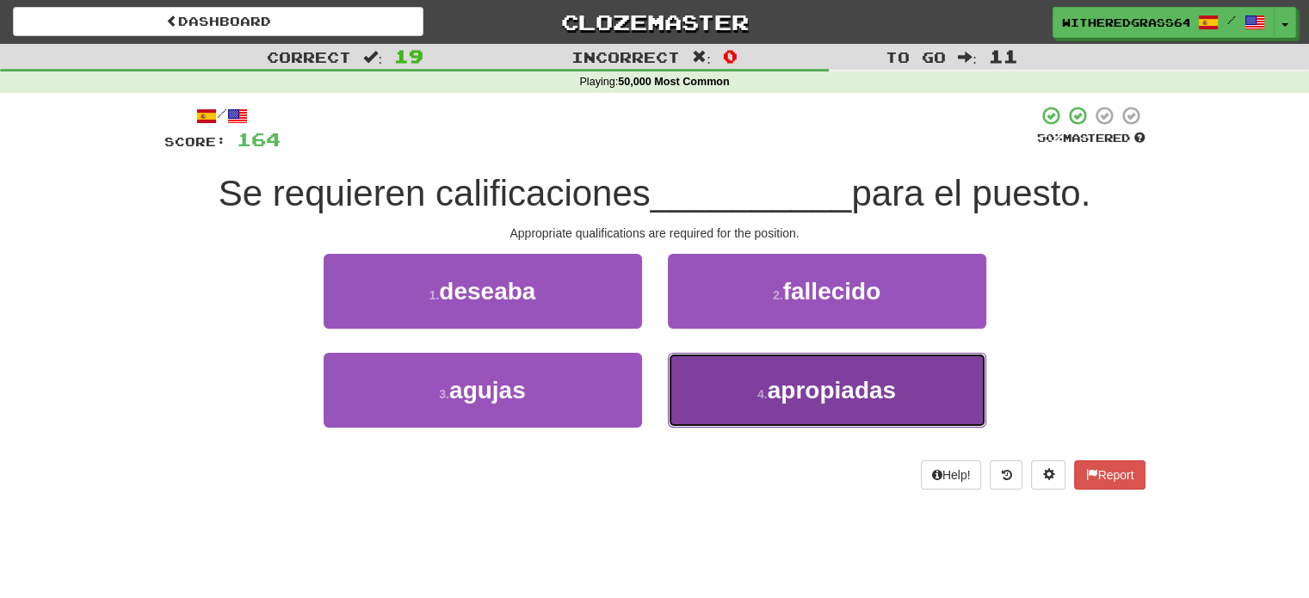
click at [738, 379] on button "4 . apropiadas" at bounding box center [827, 390] width 318 height 75
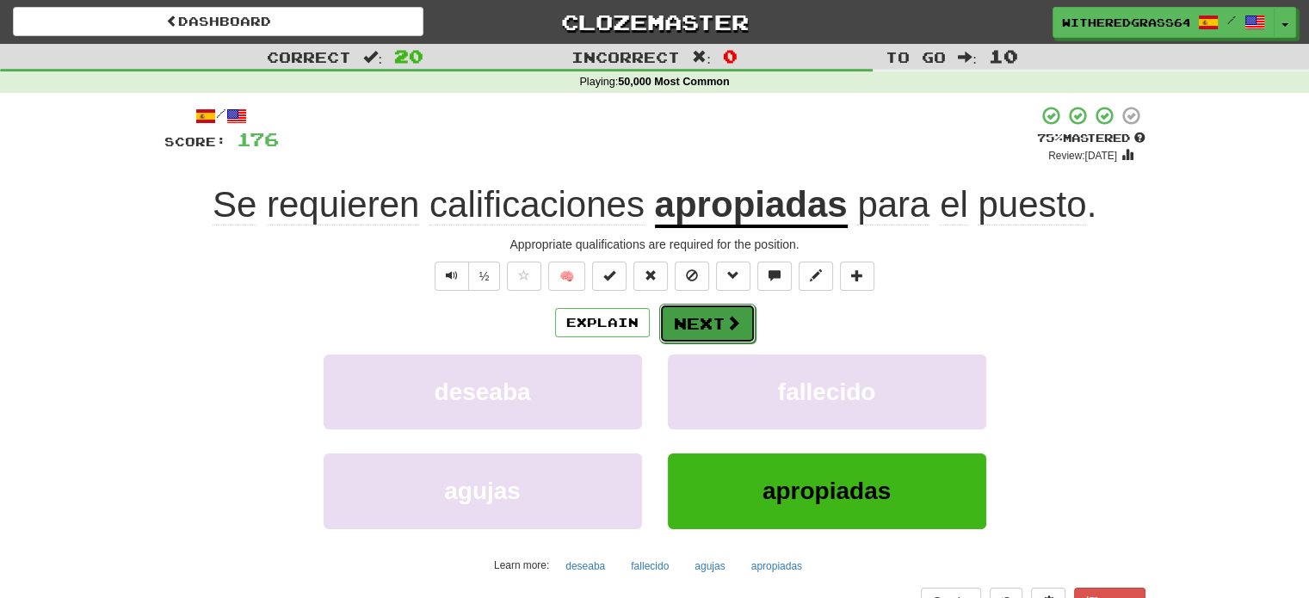
click at [701, 311] on button "Next" at bounding box center [707, 324] width 96 height 40
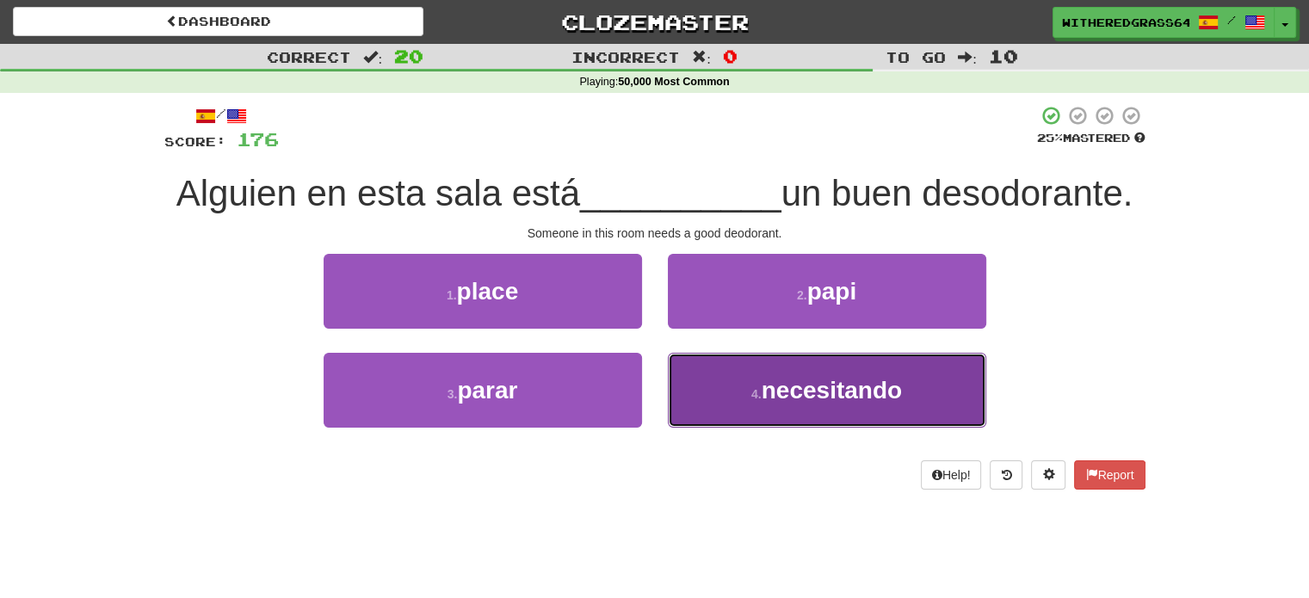
click at [730, 382] on button "4 . necesitando" at bounding box center [827, 390] width 318 height 75
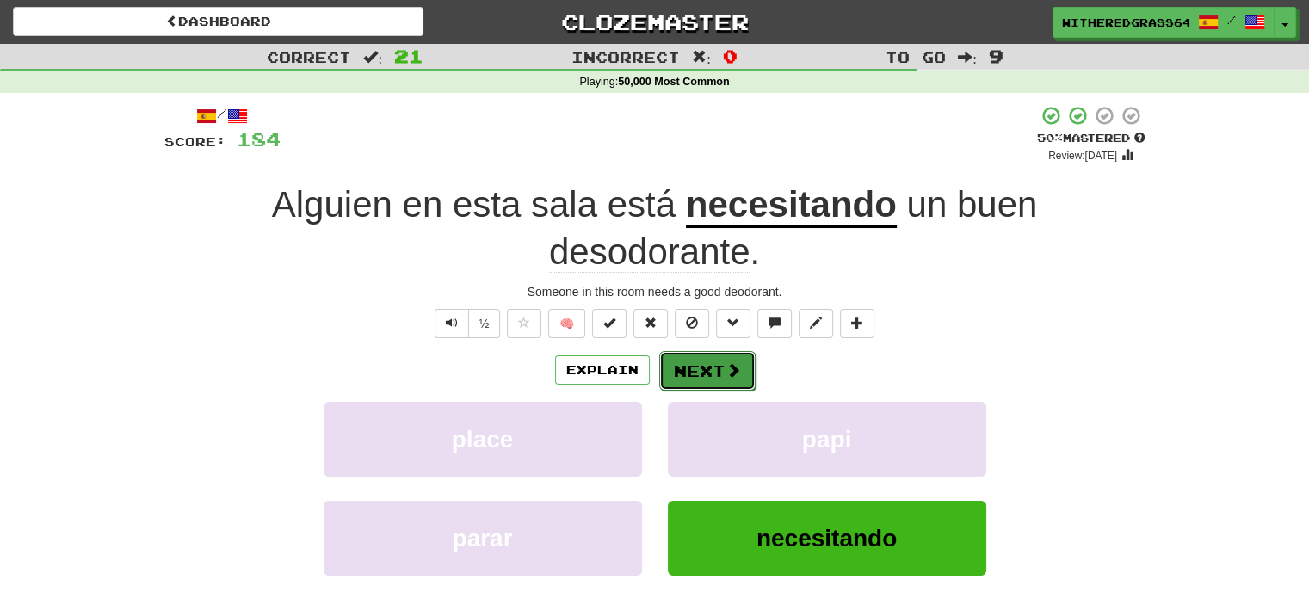
click at [726, 372] on span at bounding box center [732, 369] width 15 height 15
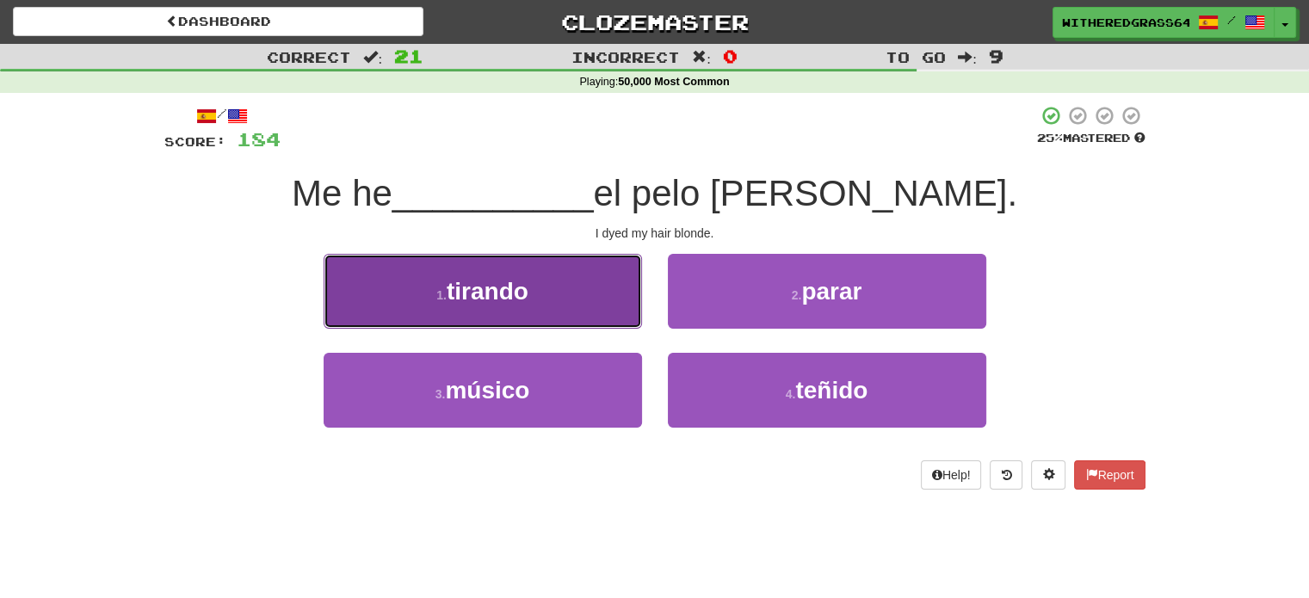
click at [564, 268] on button "1 . tirando" at bounding box center [482, 291] width 318 height 75
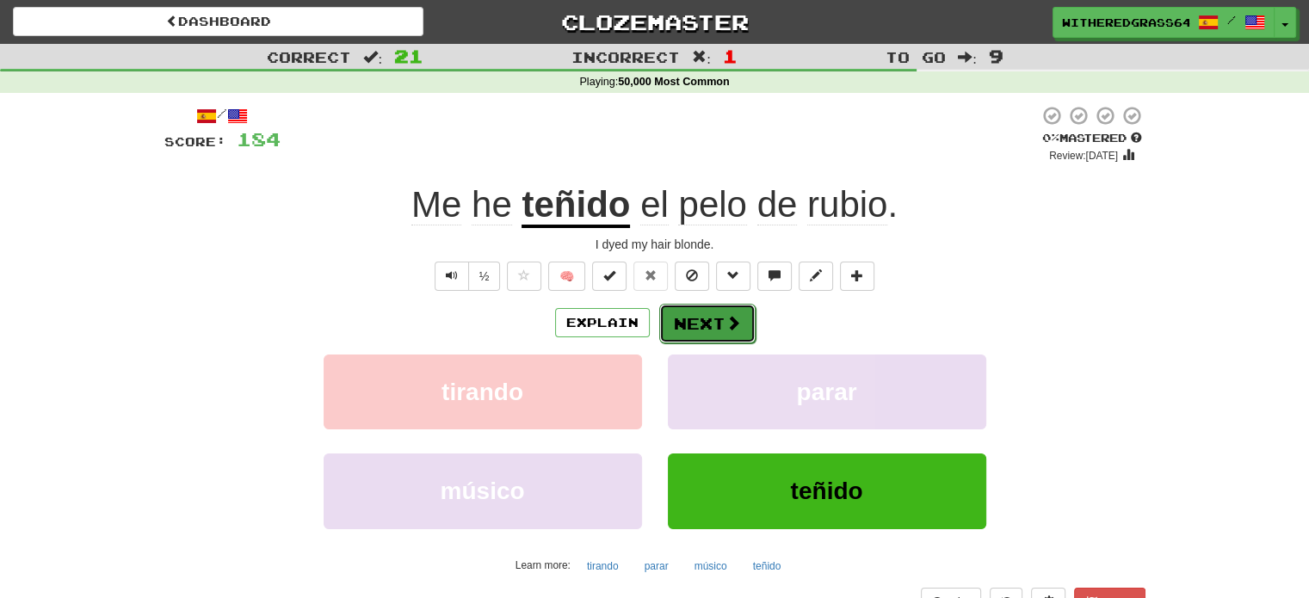
click at [705, 317] on button "Next" at bounding box center [707, 324] width 96 height 40
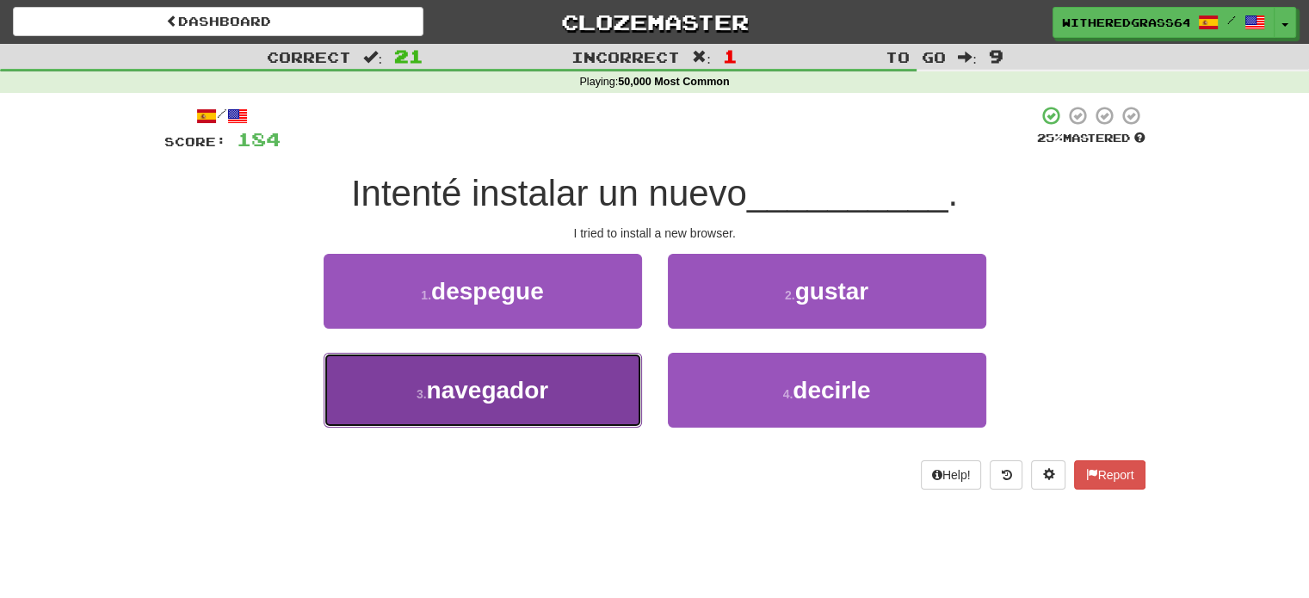
click at [576, 384] on button "3 . navegador" at bounding box center [482, 390] width 318 height 75
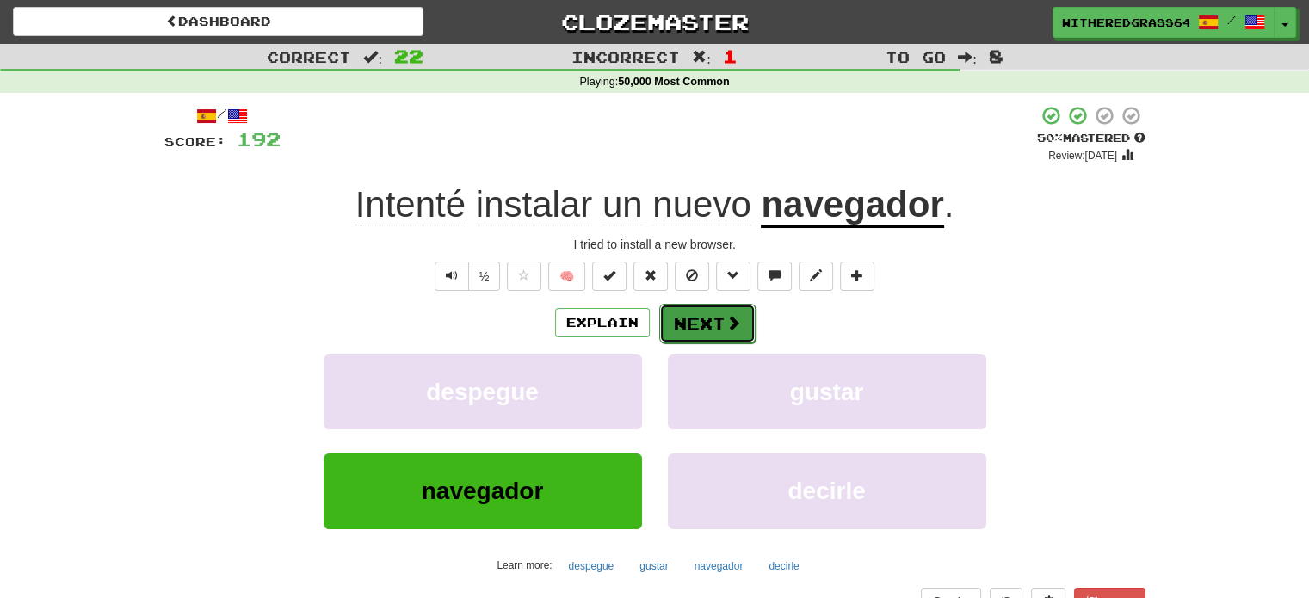
click at [690, 310] on button "Next" at bounding box center [707, 324] width 96 height 40
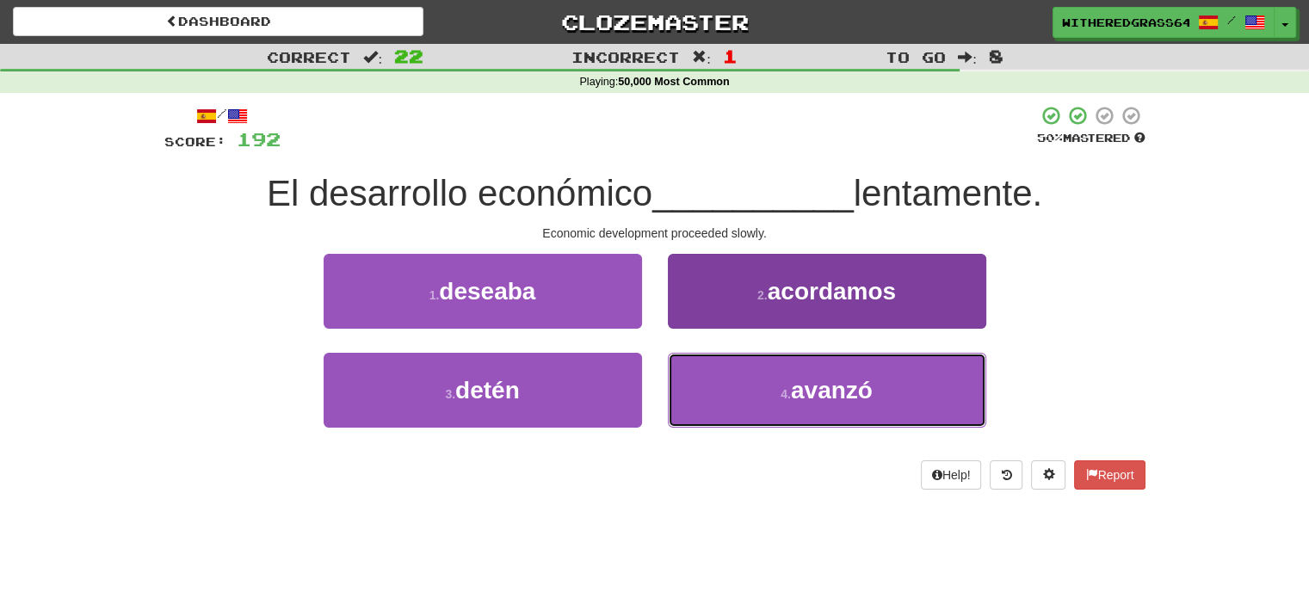
drag, startPoint x: 779, startPoint y: 402, endPoint x: 747, endPoint y: 397, distance: 33.0
click at [747, 397] on button "4 . avanzó" at bounding box center [827, 390] width 318 height 75
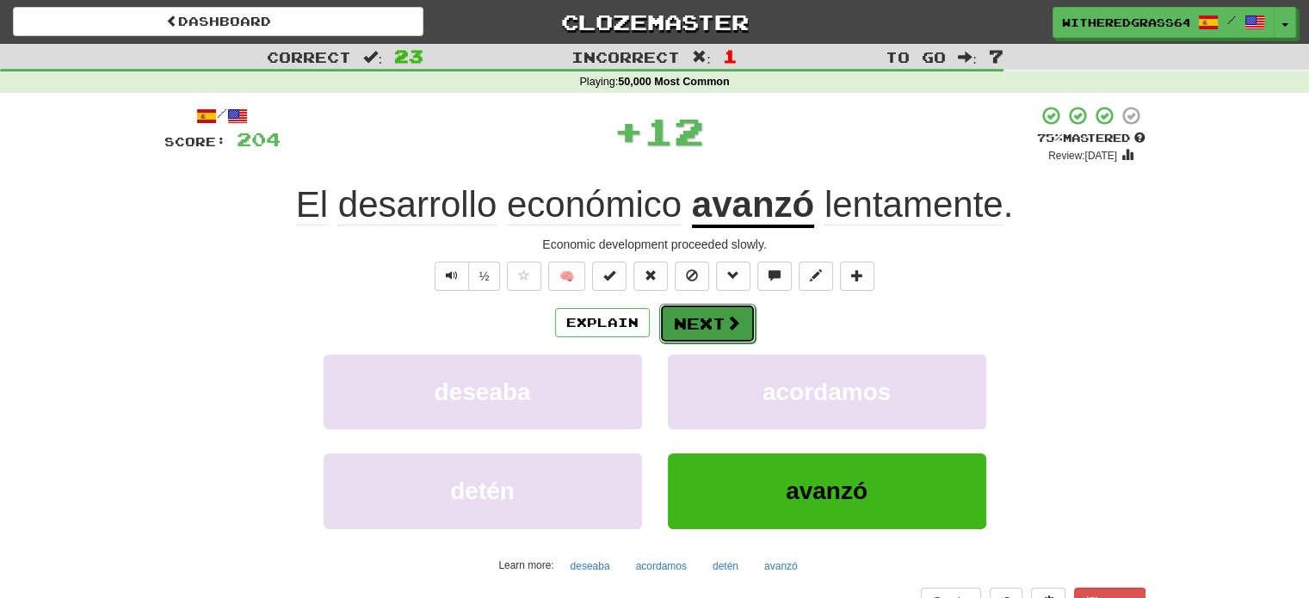
click at [730, 326] on span at bounding box center [732, 322] width 15 height 15
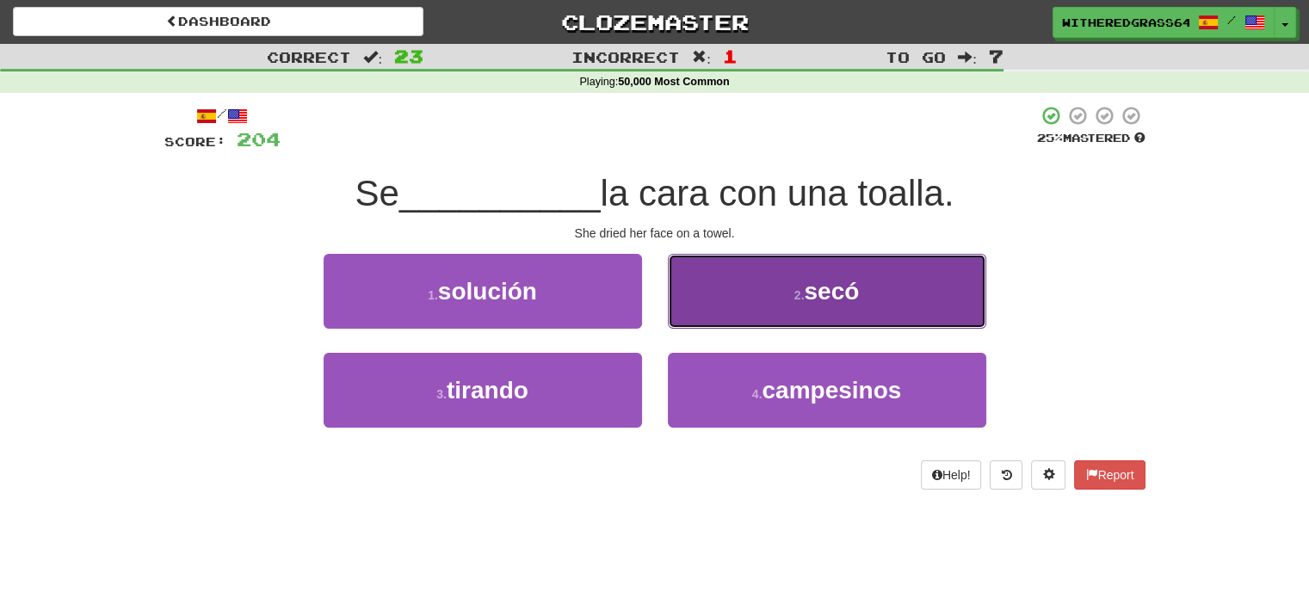
click at [716, 301] on button "2 . secó" at bounding box center [827, 291] width 318 height 75
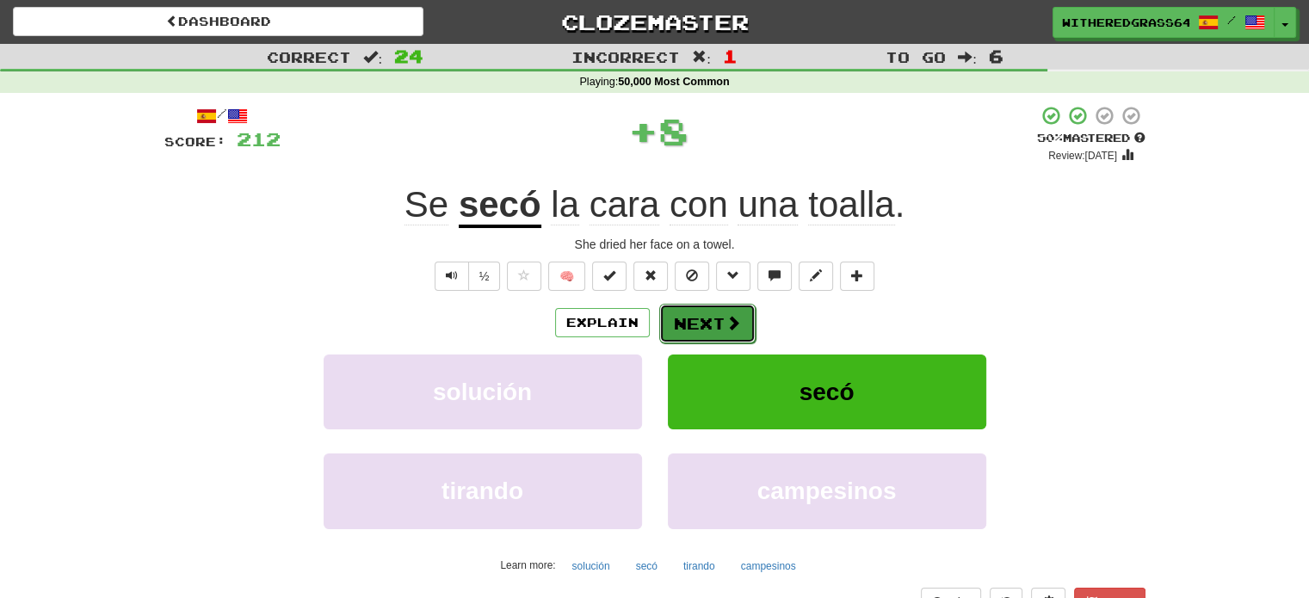
click at [699, 316] on button "Next" at bounding box center [707, 324] width 96 height 40
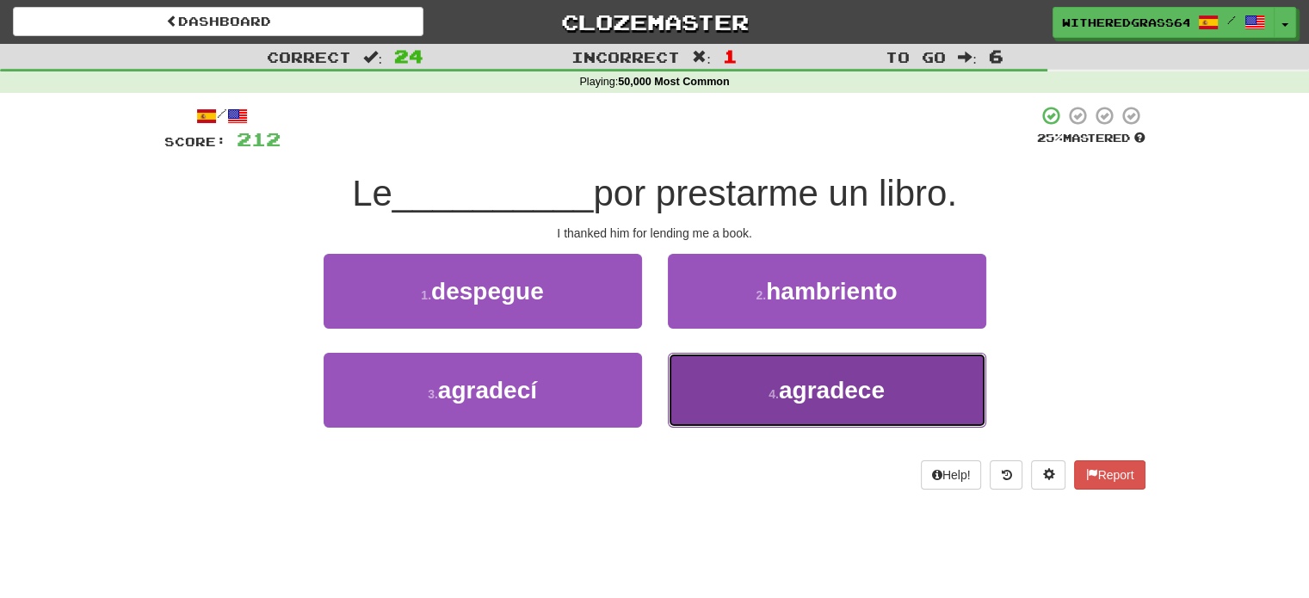
click at [698, 380] on button "4 . agradece" at bounding box center [827, 390] width 318 height 75
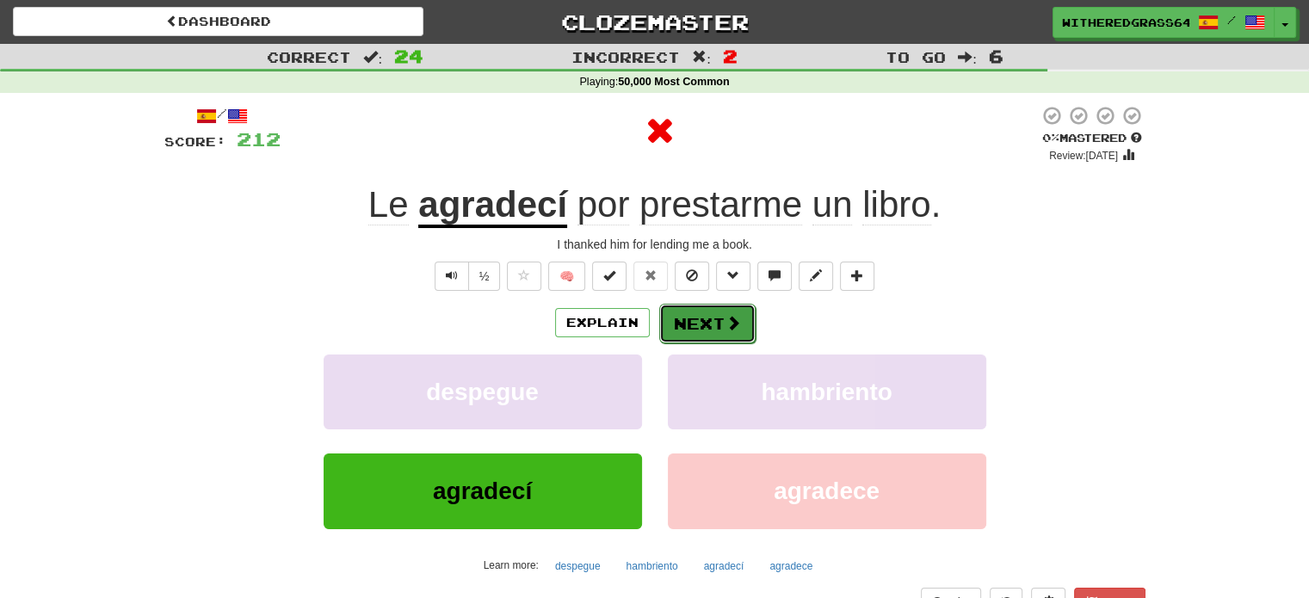
click at [705, 324] on button "Next" at bounding box center [707, 324] width 96 height 40
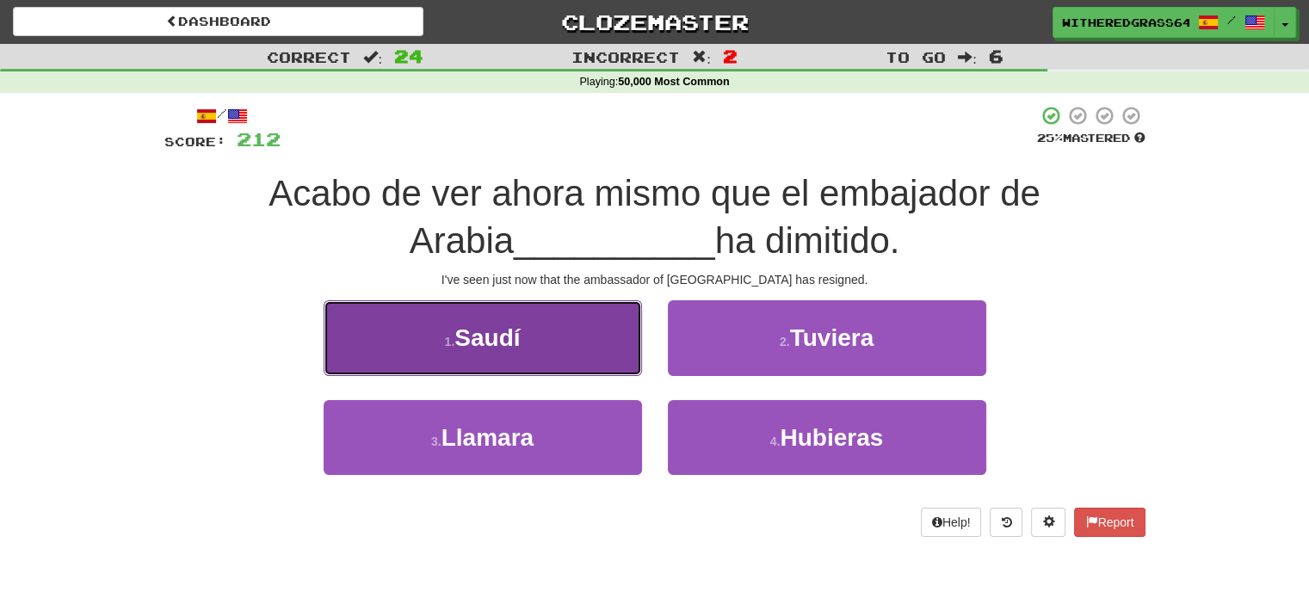
click at [613, 334] on button "1 . Saudí" at bounding box center [482, 337] width 318 height 75
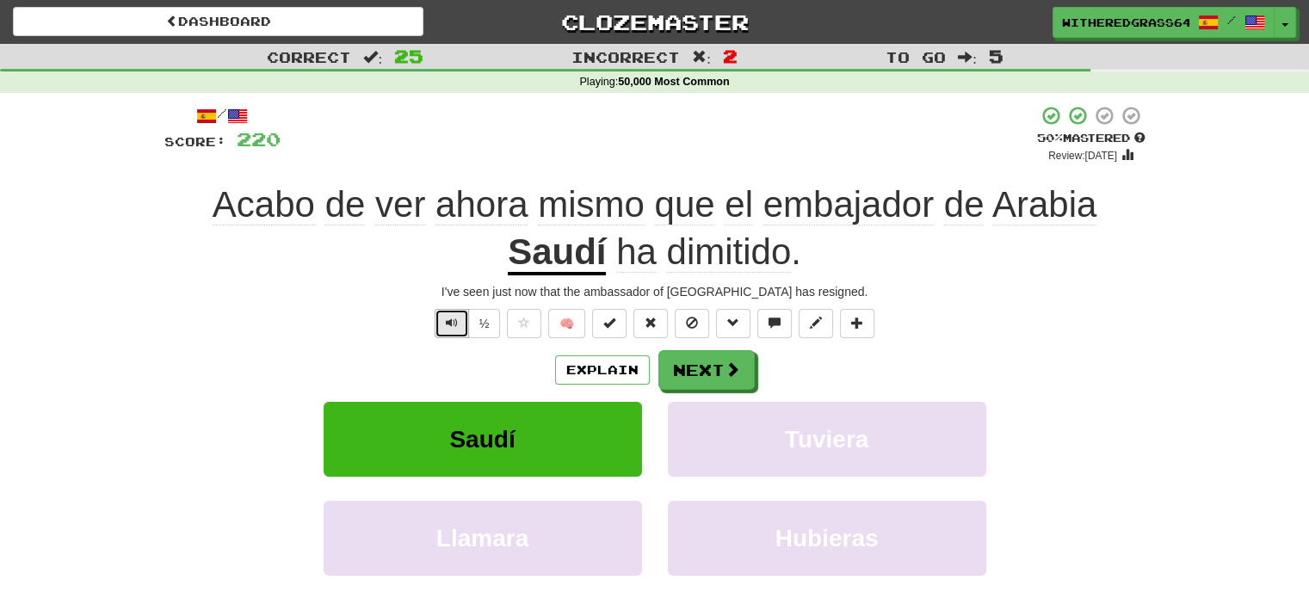
click at [446, 318] on span "Text-to-speech controls" at bounding box center [452, 323] width 12 height 12
click at [580, 370] on button "Explain" at bounding box center [602, 369] width 95 height 29
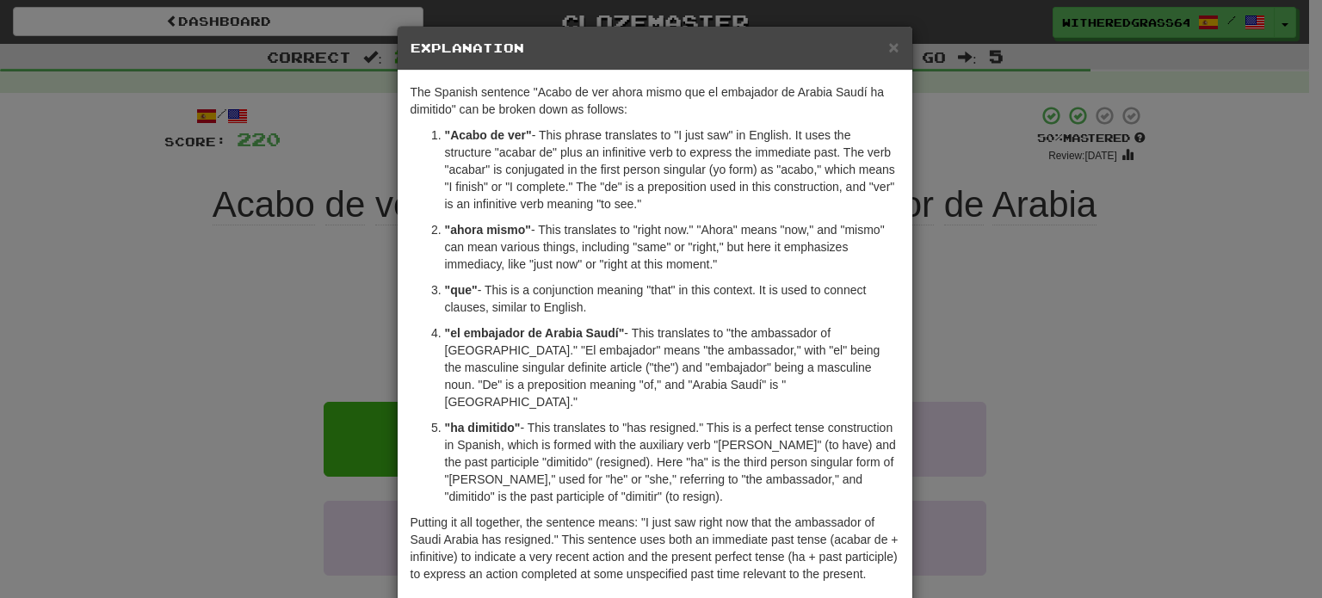
click at [208, 343] on div "× Explanation The Spanish sentence "Acabo de ver ahora mismo que el embajador d…" at bounding box center [661, 299] width 1322 height 598
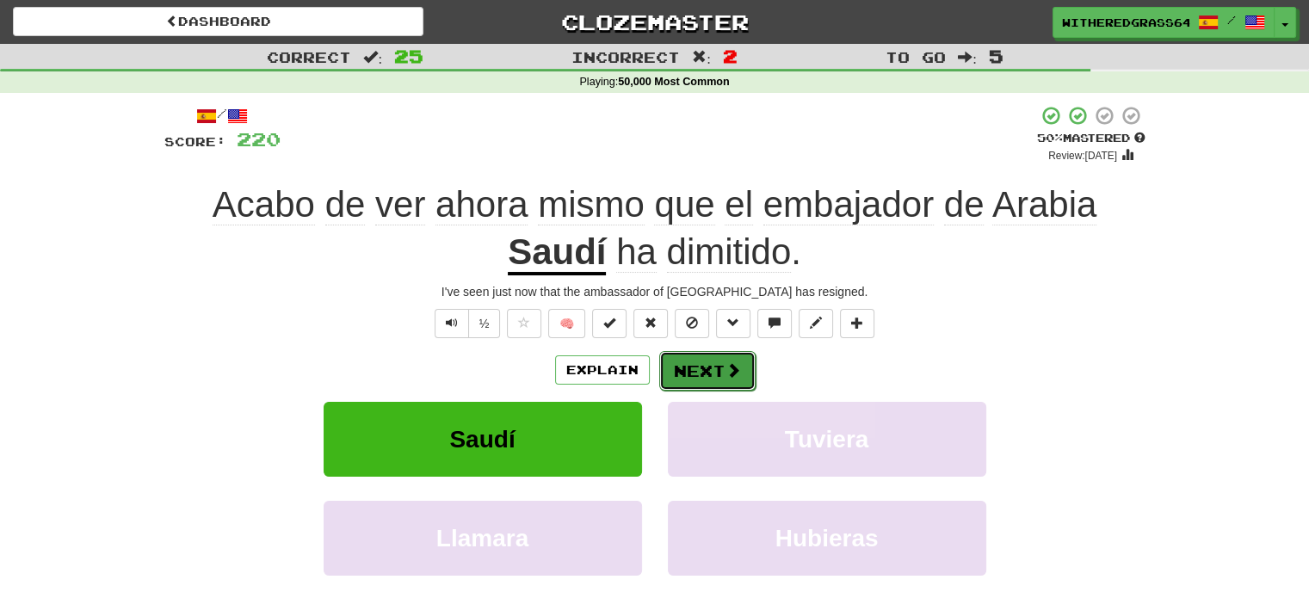
click at [692, 374] on button "Next" at bounding box center [707, 371] width 96 height 40
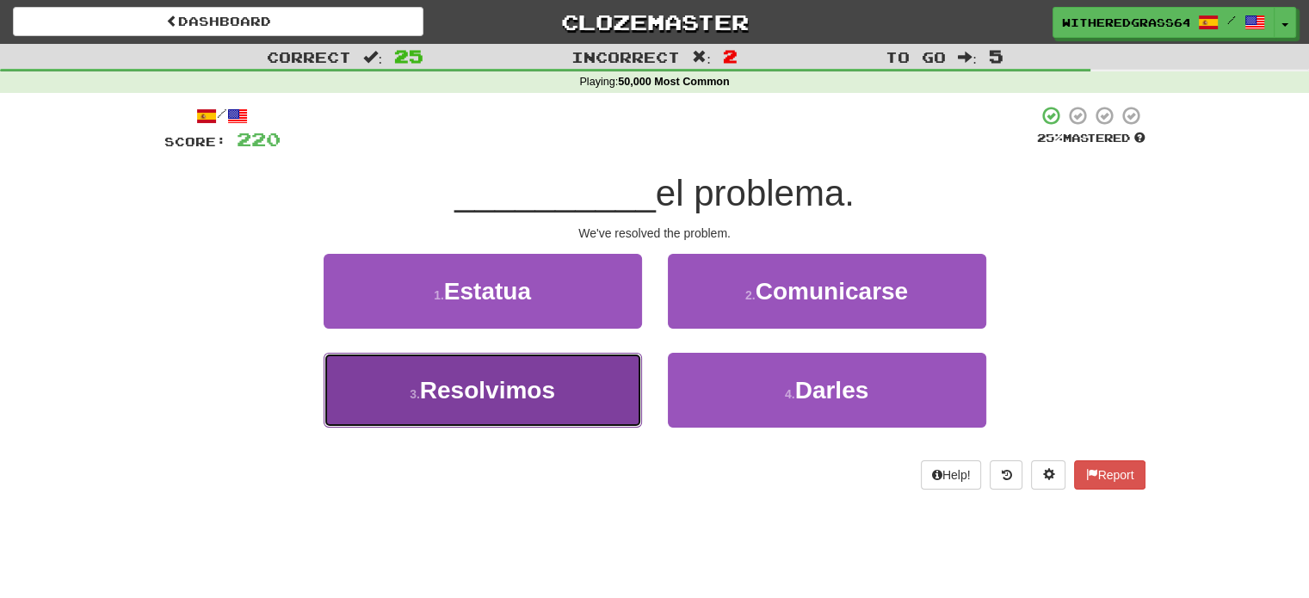
click at [571, 393] on button "3 . Resolvimos" at bounding box center [482, 390] width 318 height 75
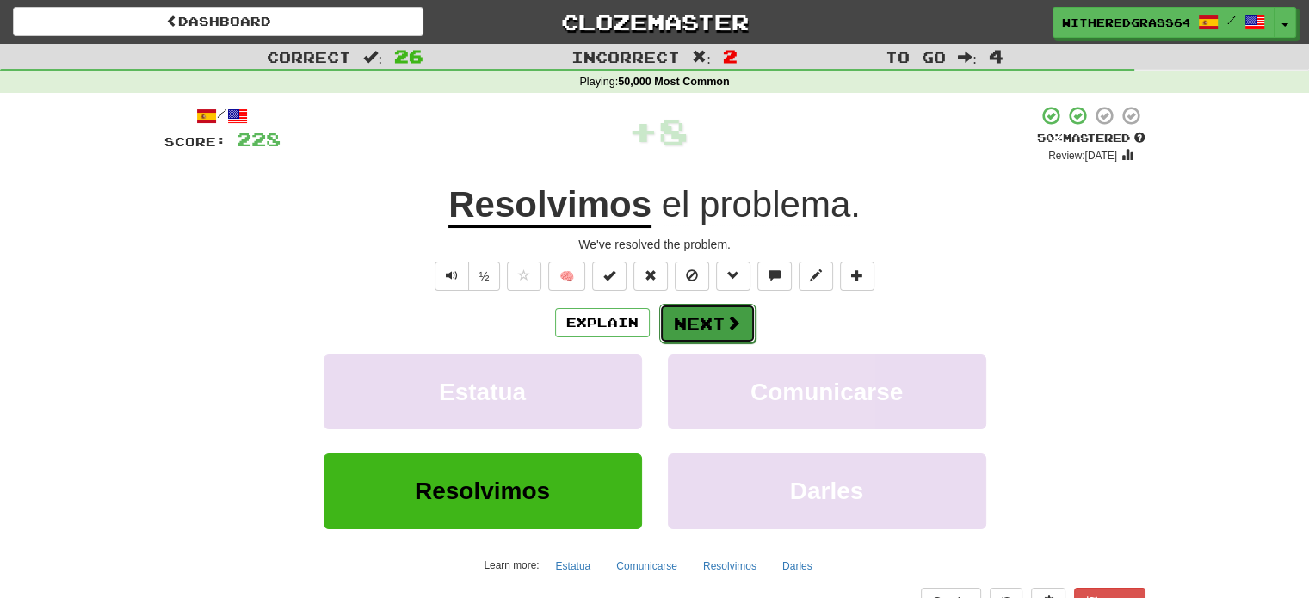
click at [696, 331] on button "Next" at bounding box center [707, 324] width 96 height 40
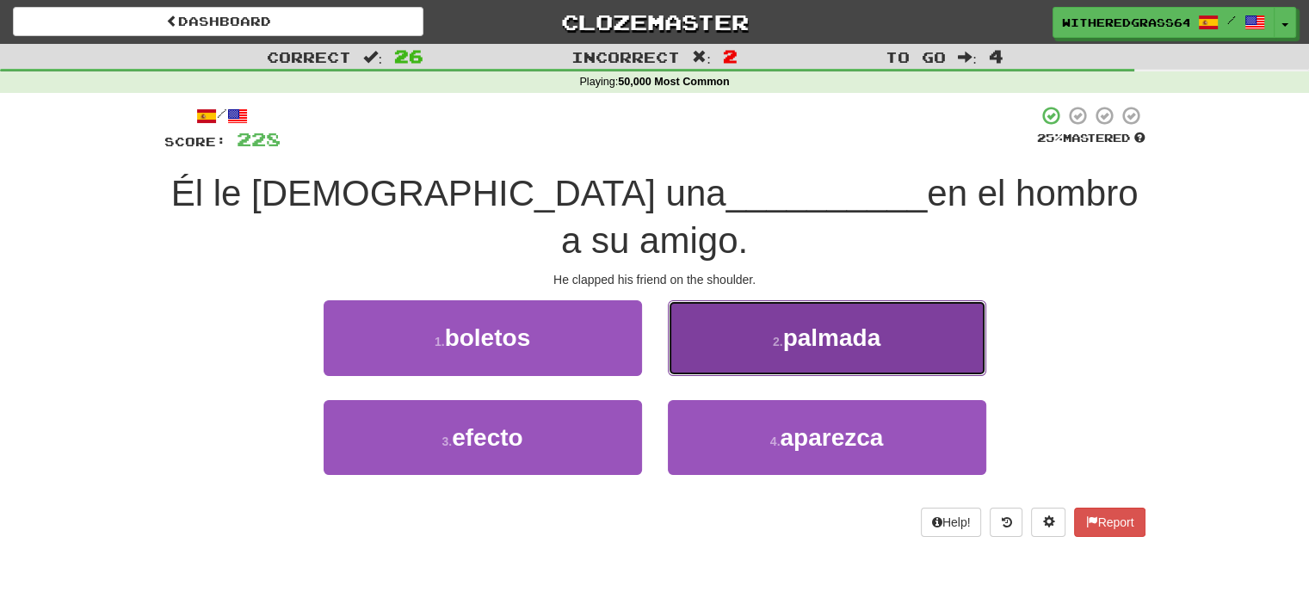
click at [712, 300] on button "2 . palmada" at bounding box center [827, 337] width 318 height 75
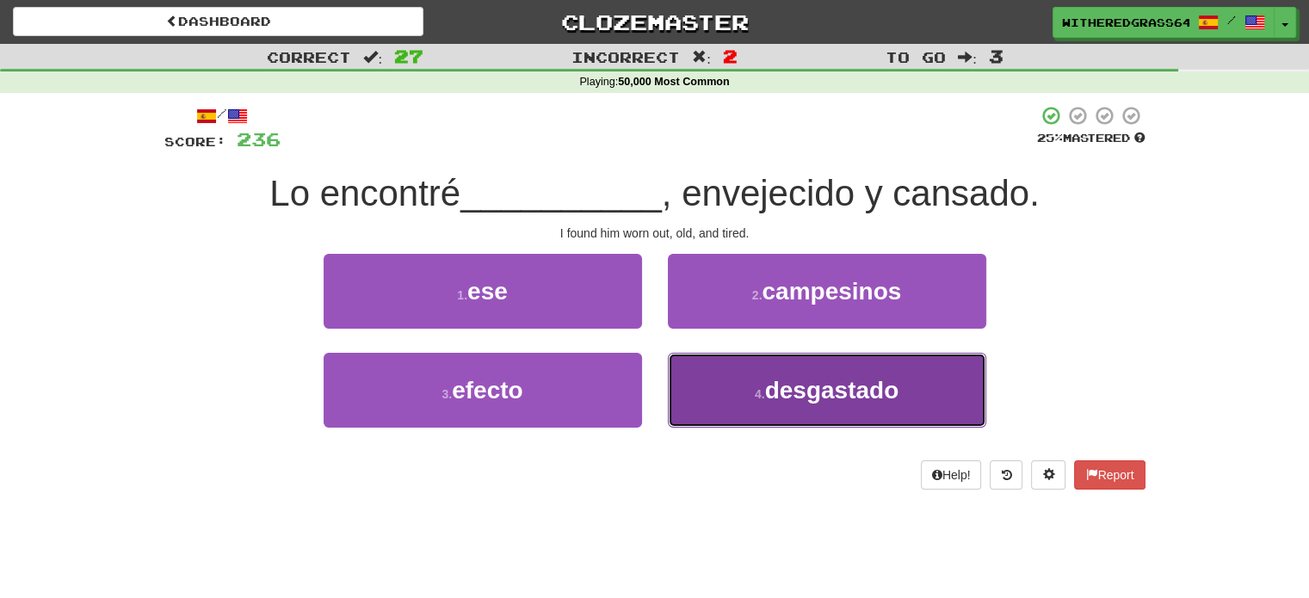
click at [773, 372] on button "4 . desgastado" at bounding box center [827, 390] width 318 height 75
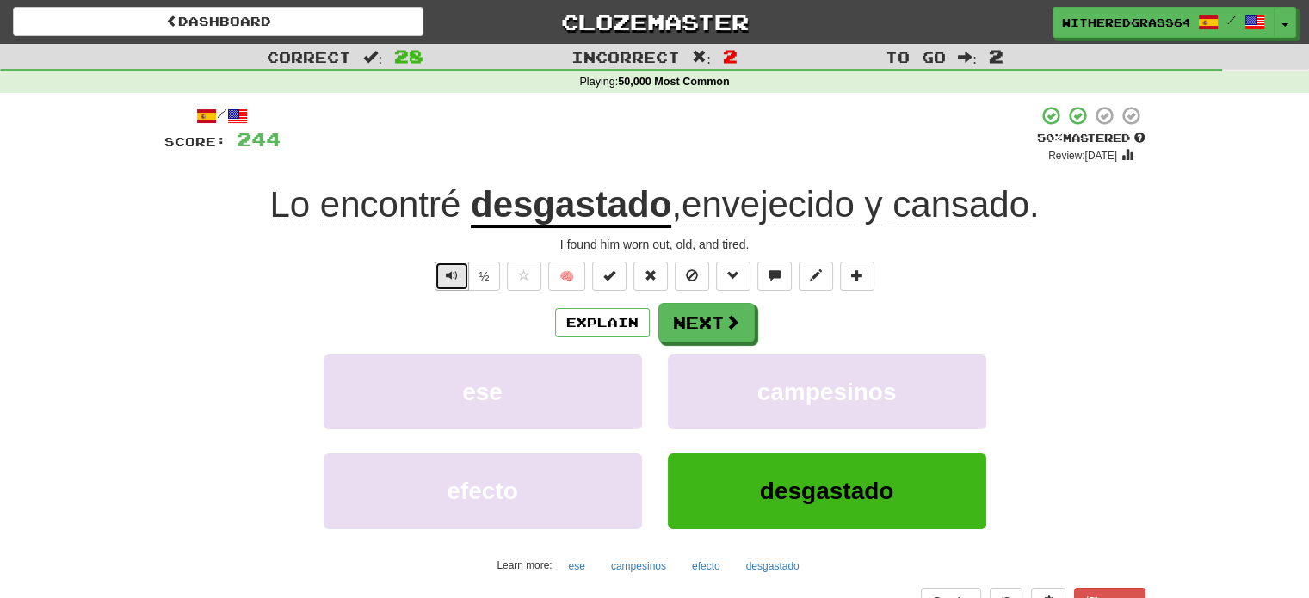
click at [454, 276] on span "Text-to-speech controls" at bounding box center [452, 275] width 12 height 12
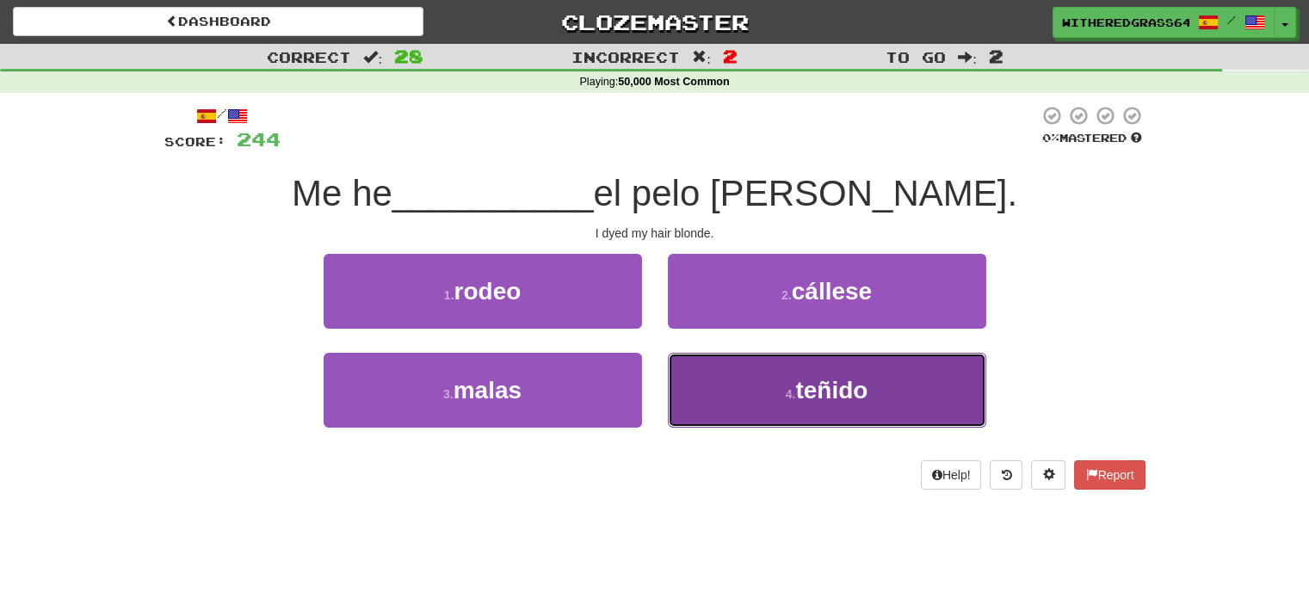
click at [755, 409] on button "4 . teñido" at bounding box center [827, 390] width 318 height 75
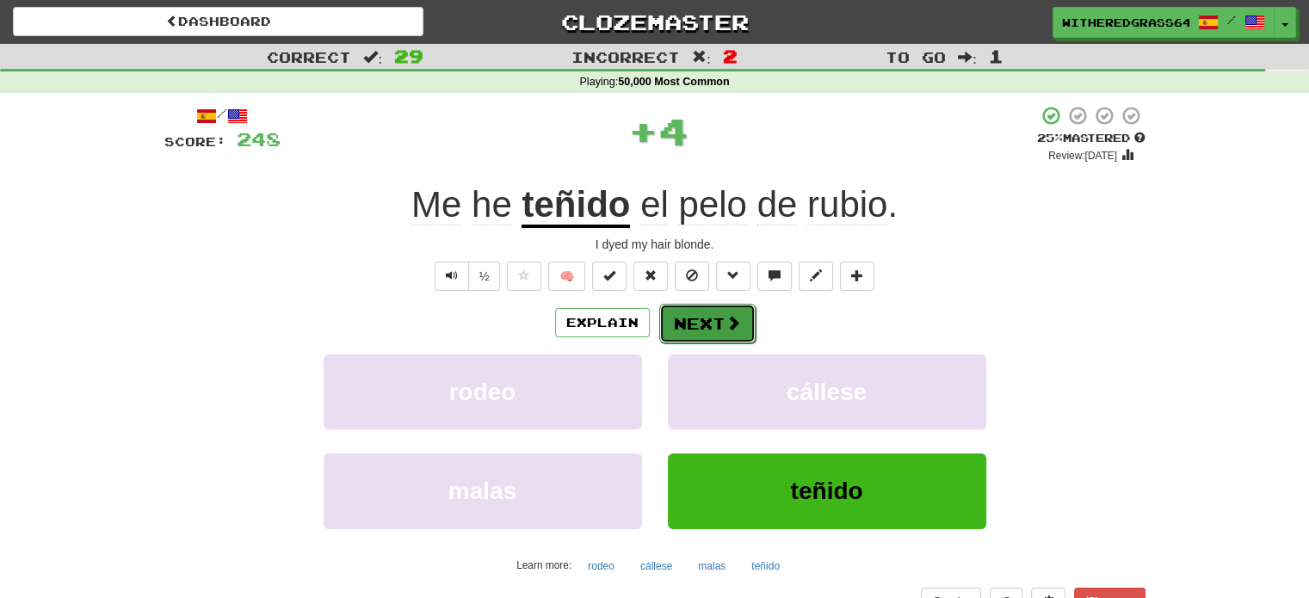
click at [724, 310] on button "Next" at bounding box center [707, 324] width 96 height 40
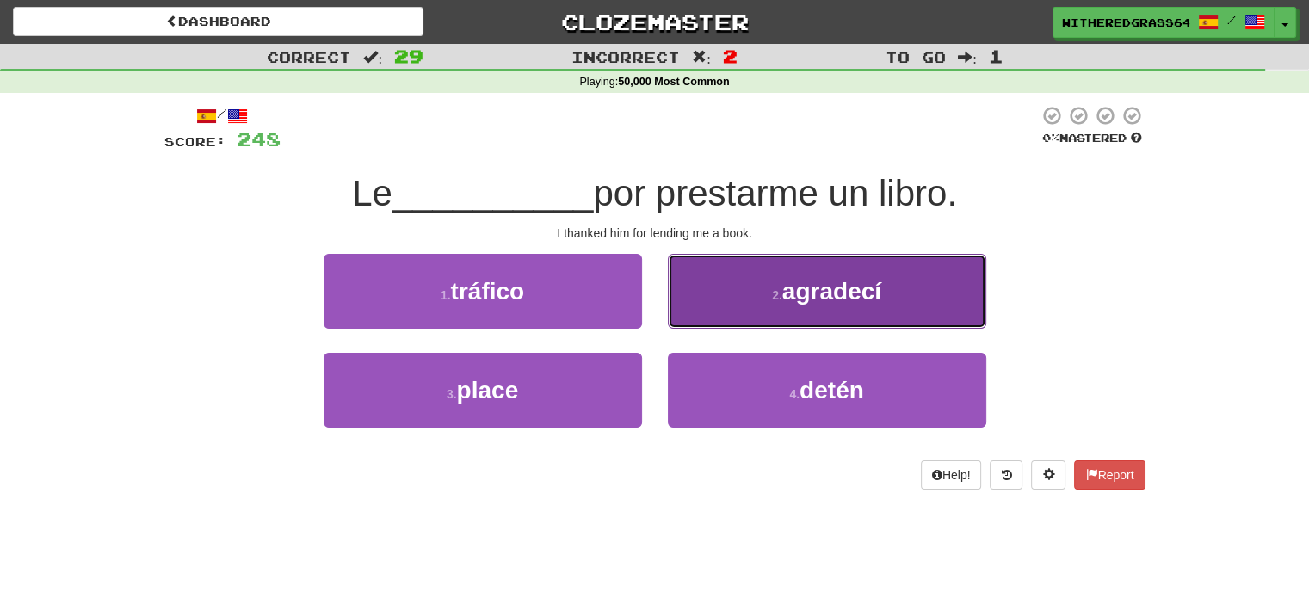
click at [740, 290] on button "2 . agradecí" at bounding box center [827, 291] width 318 height 75
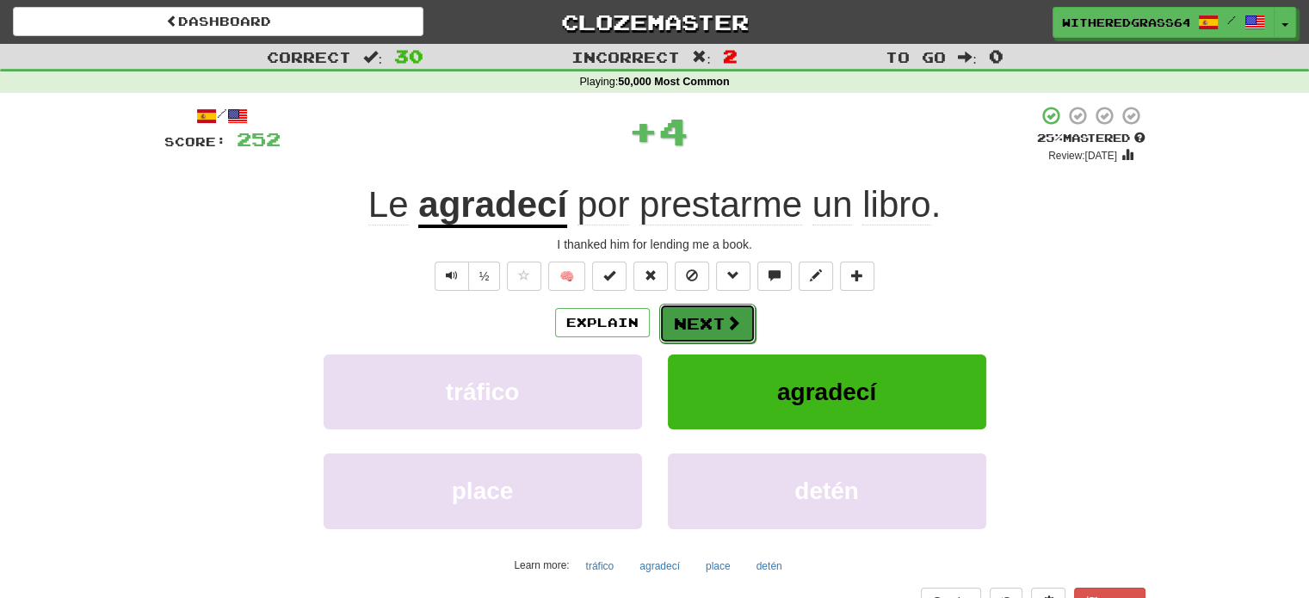
click at [699, 323] on button "Next" at bounding box center [707, 324] width 96 height 40
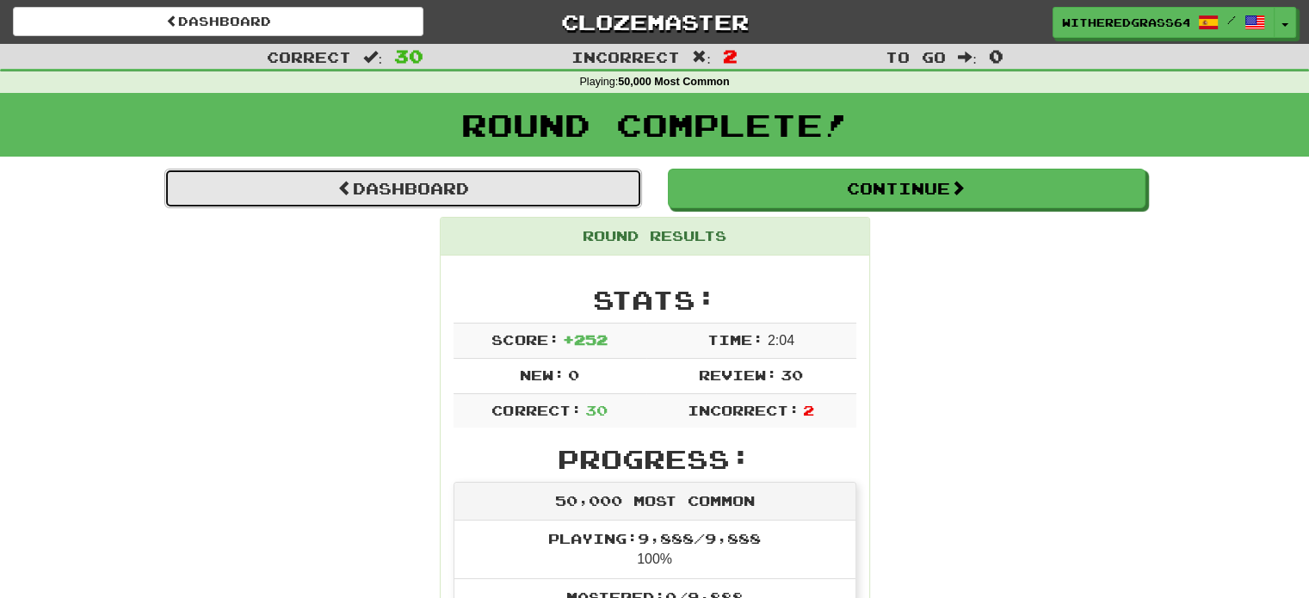
click at [588, 195] on link "Dashboard" at bounding box center [402, 189] width 477 height 40
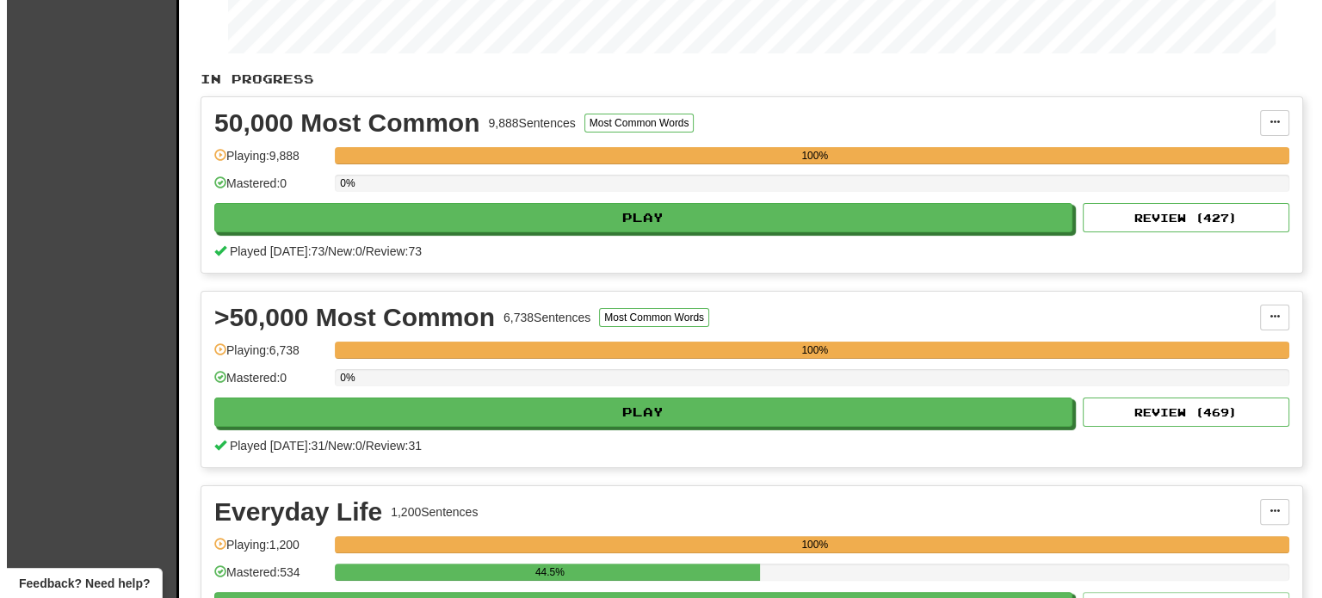
scroll to position [306, 0]
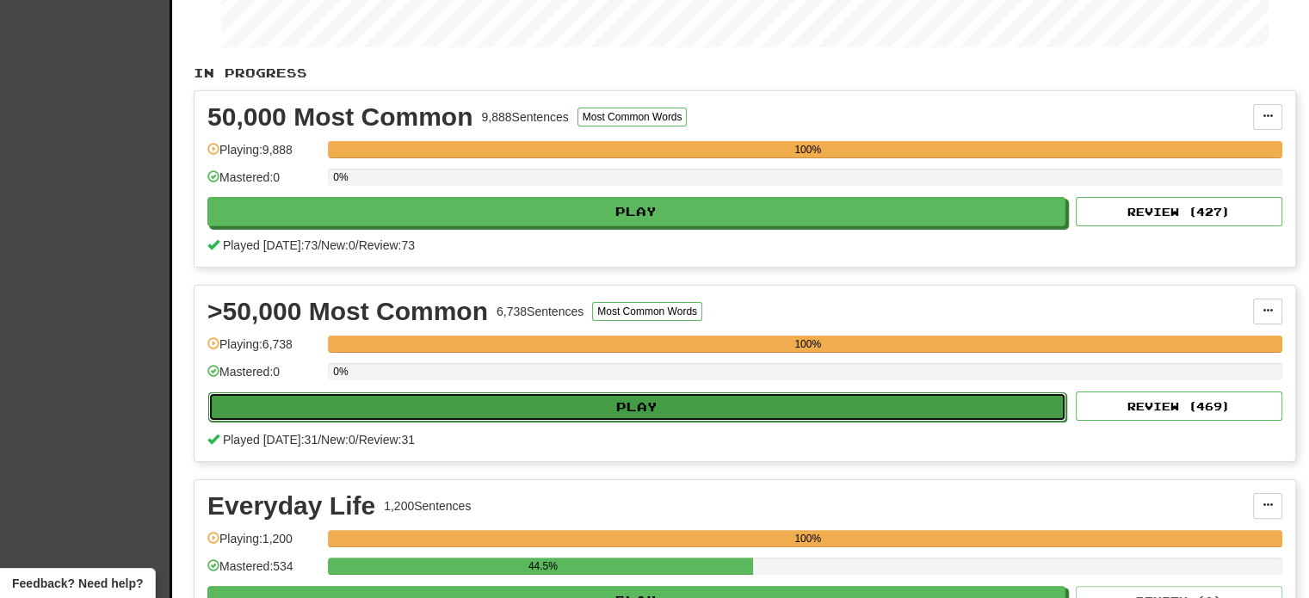
click at [649, 412] on button "Play" at bounding box center [637, 406] width 858 height 29
select select "**"
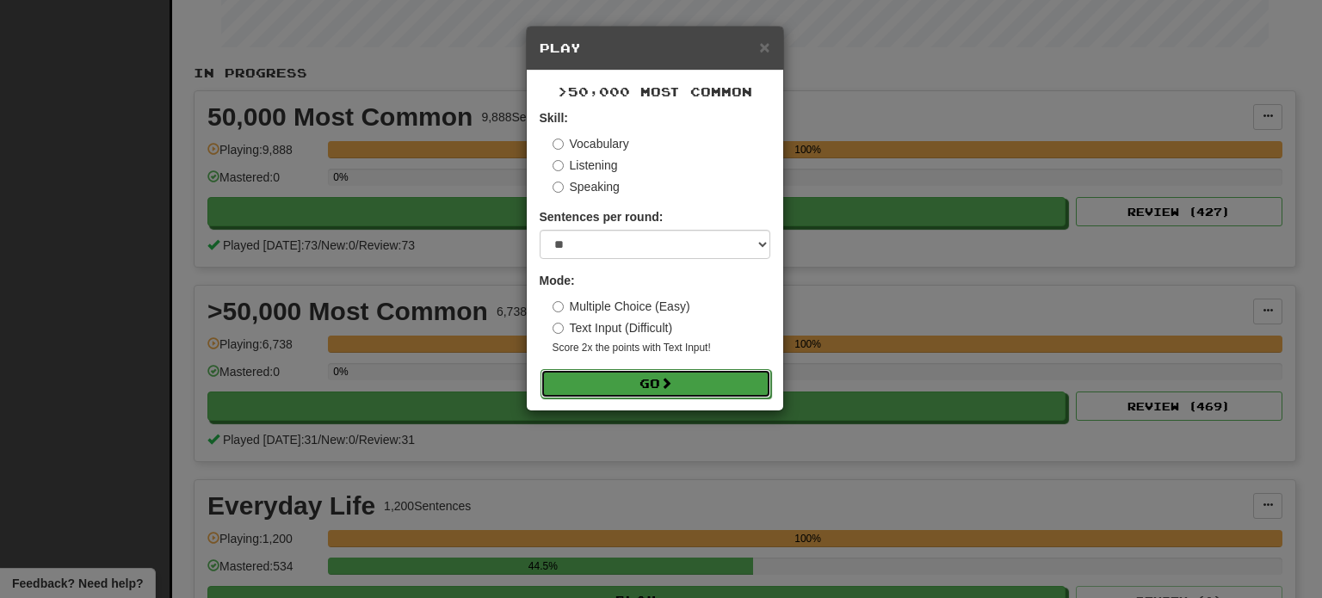
click at [607, 382] on button "Go" at bounding box center [655, 383] width 231 height 29
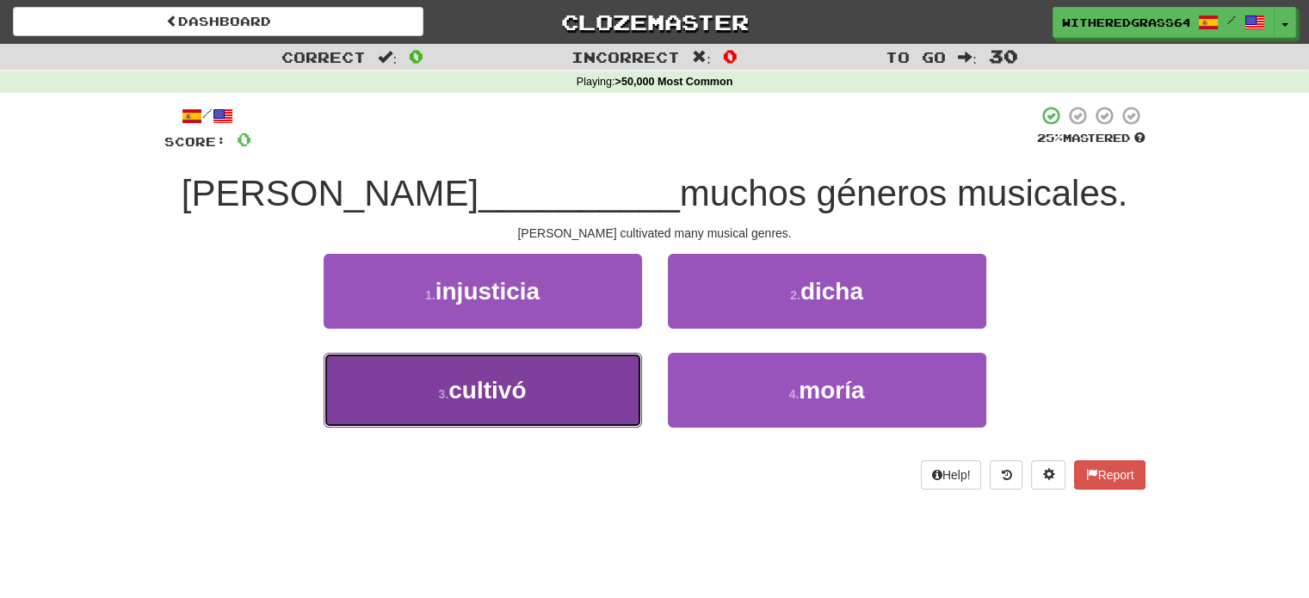
click at [581, 387] on button "3 . [GEOGRAPHIC_DATA]" at bounding box center [482, 390] width 318 height 75
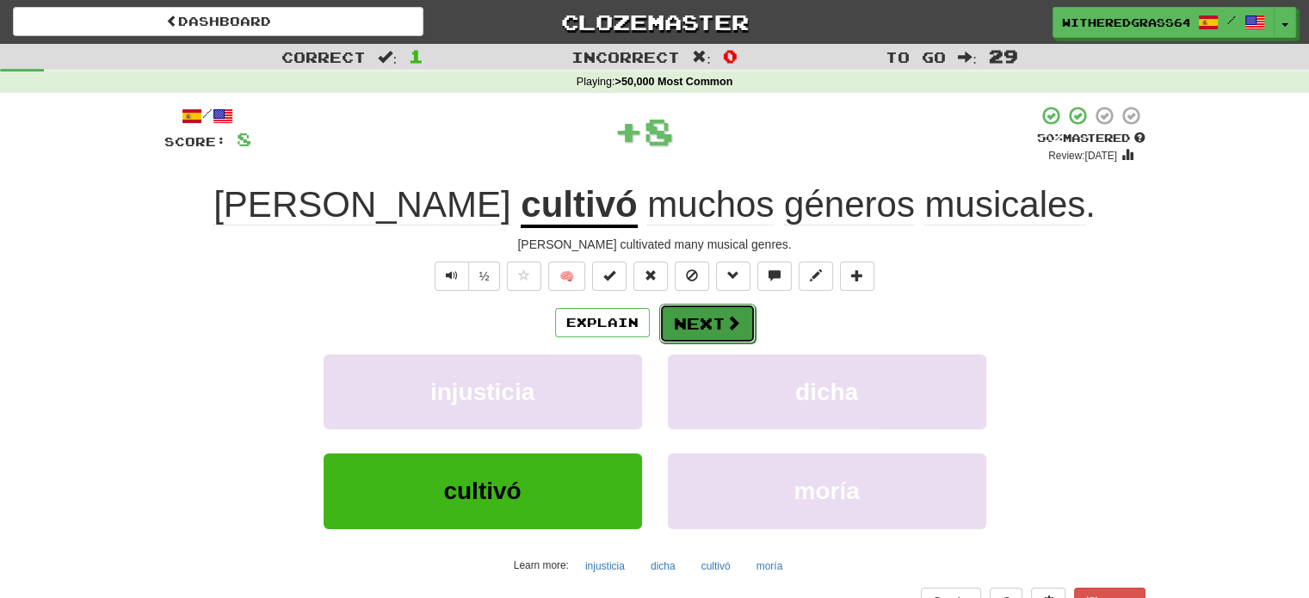
click at [704, 337] on button "Next" at bounding box center [707, 324] width 96 height 40
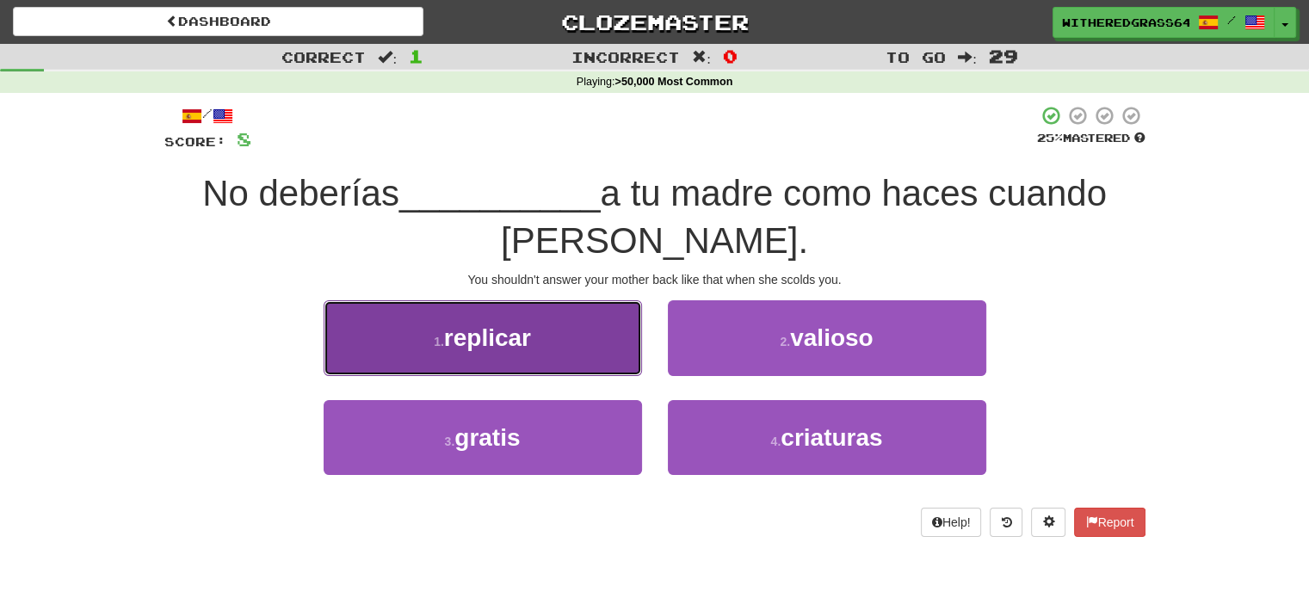
click at [618, 352] on button "1 . replicar" at bounding box center [482, 337] width 318 height 75
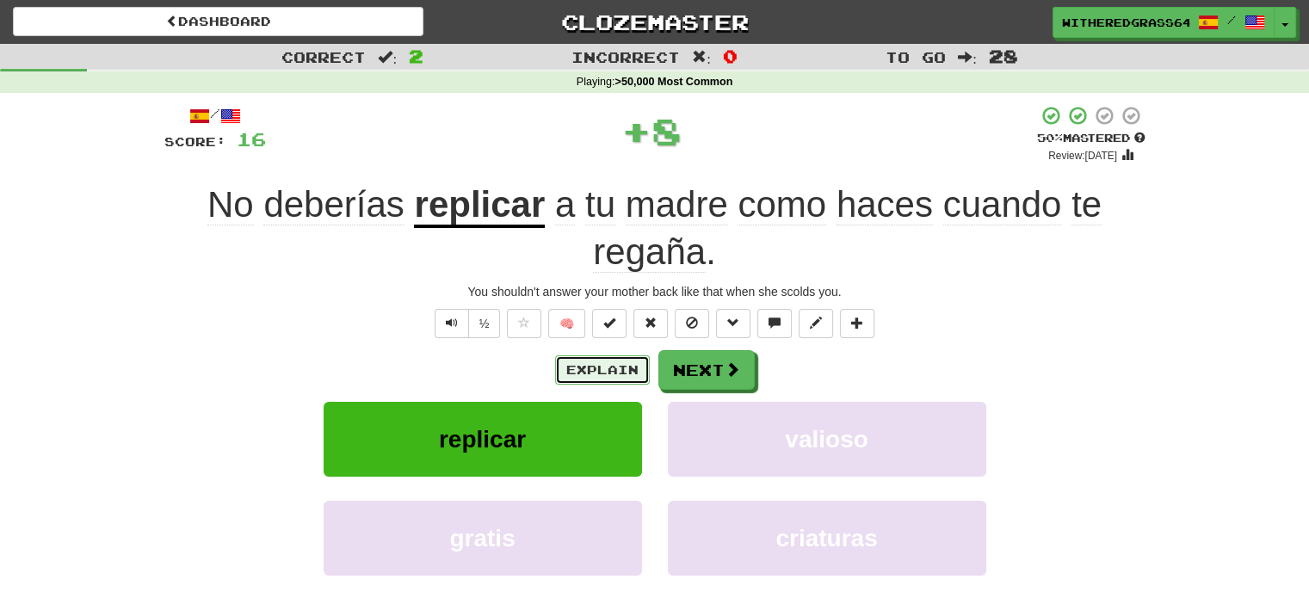
click at [568, 371] on button "Explain" at bounding box center [602, 369] width 95 height 29
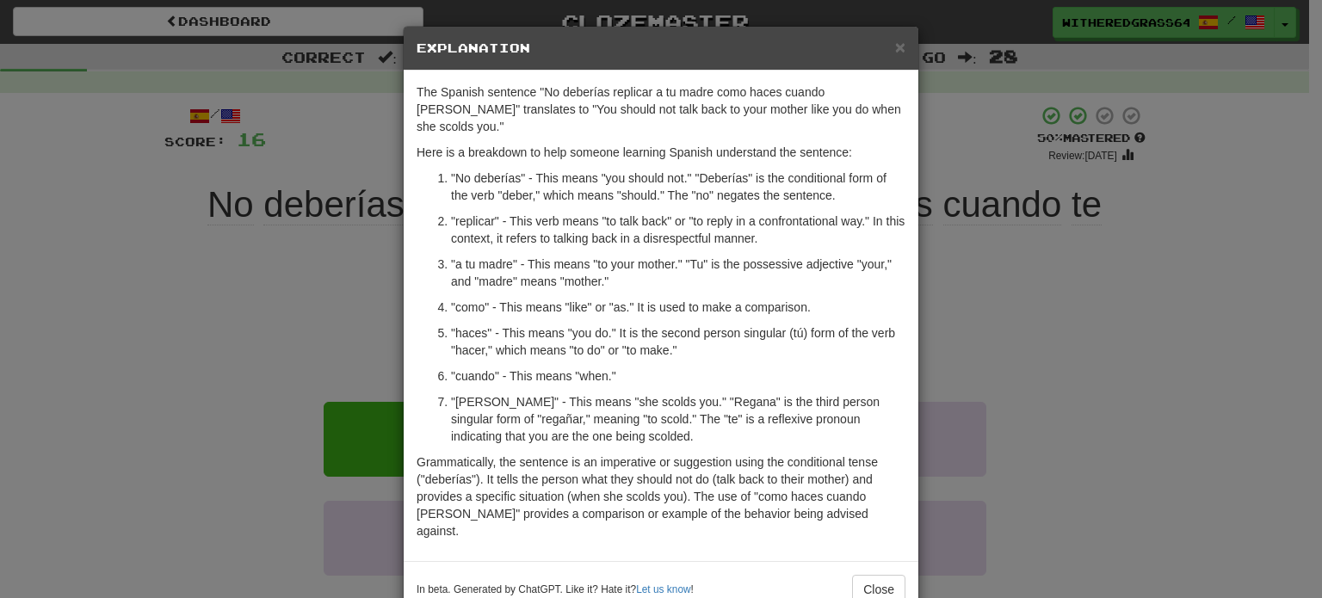
click at [216, 336] on div "× Explanation The Spanish sentence "No deberías replicar a tu madre como haces …" at bounding box center [661, 299] width 1322 height 598
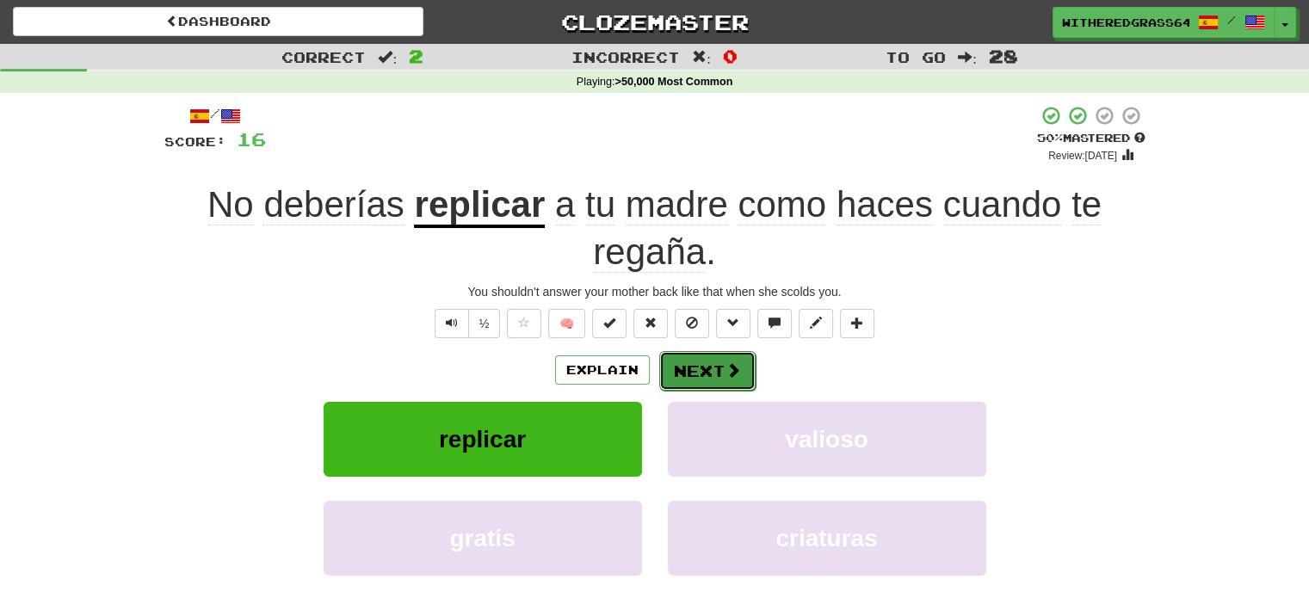
click at [692, 369] on button "Next" at bounding box center [707, 371] width 96 height 40
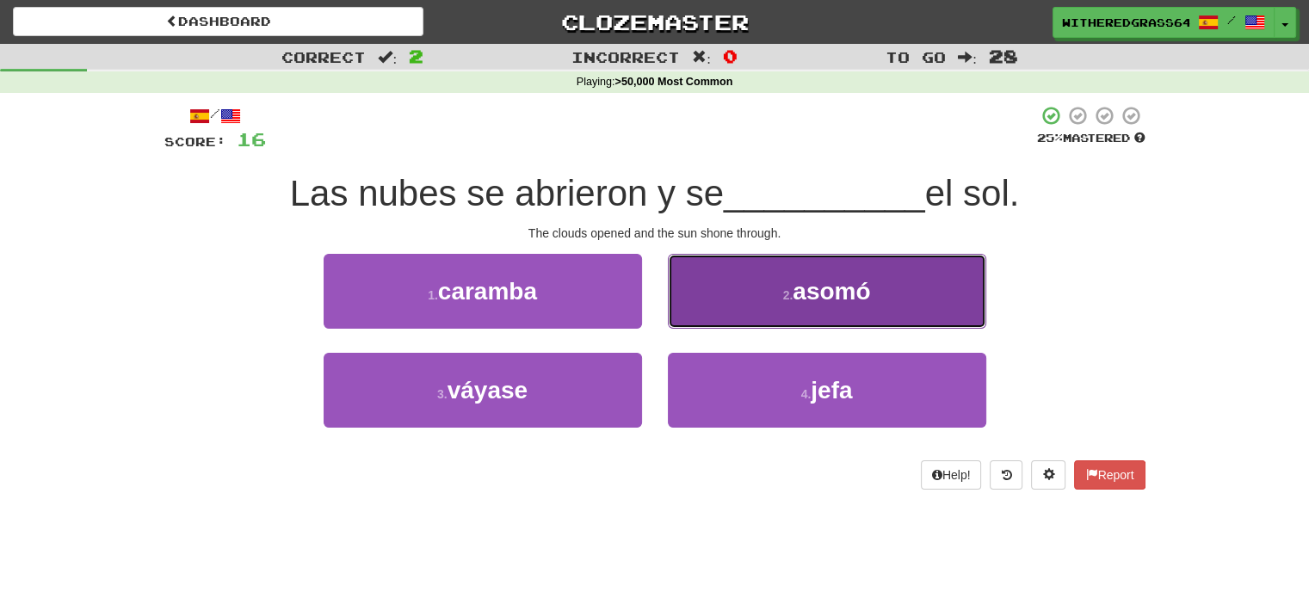
click at [736, 302] on button "2 . asomó" at bounding box center [827, 291] width 318 height 75
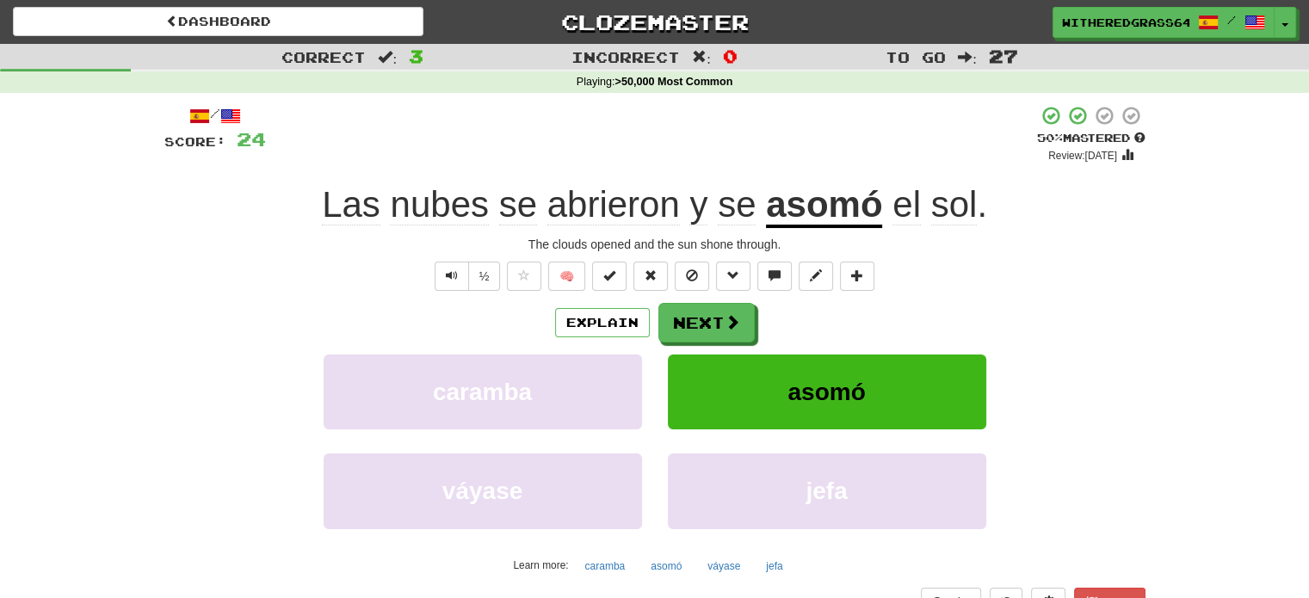
click at [458, 259] on div "/ Score: 24 + 8 50 % Mastered Review: 2025-09-27 Las nubes se abrieron y se aso…" at bounding box center [654, 374] width 981 height 539
click at [453, 266] on button "Text-to-speech controls" at bounding box center [451, 276] width 34 height 29
click at [731, 324] on span at bounding box center [732, 322] width 15 height 15
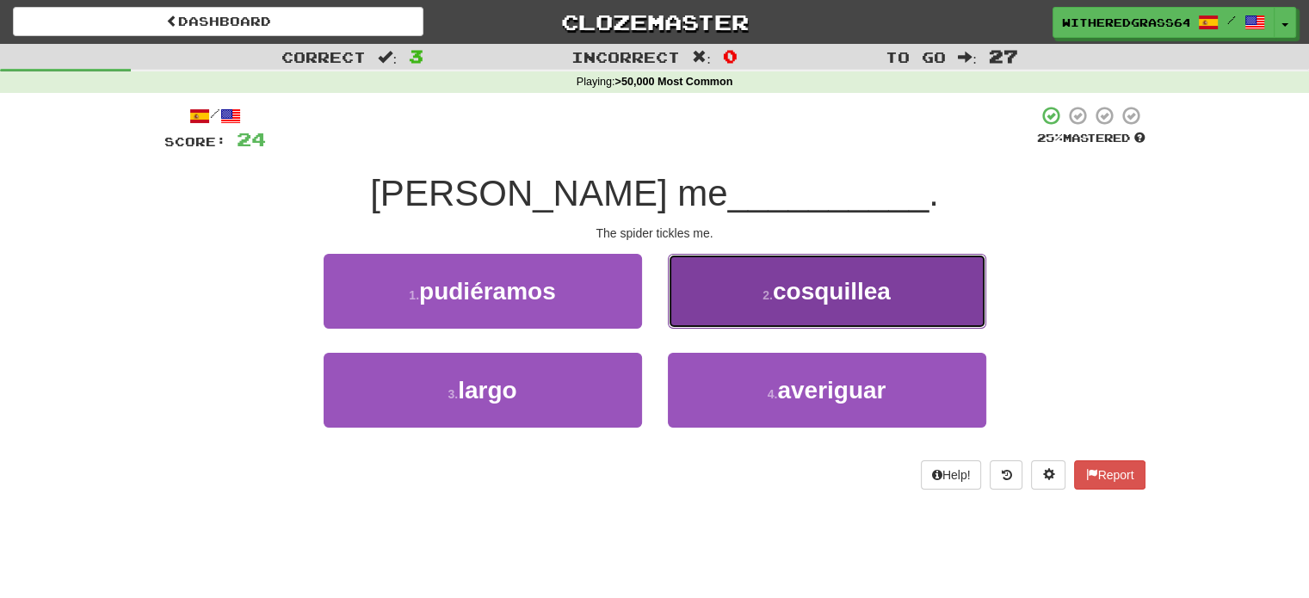
click at [757, 316] on button "2 . cosquillea" at bounding box center [827, 291] width 318 height 75
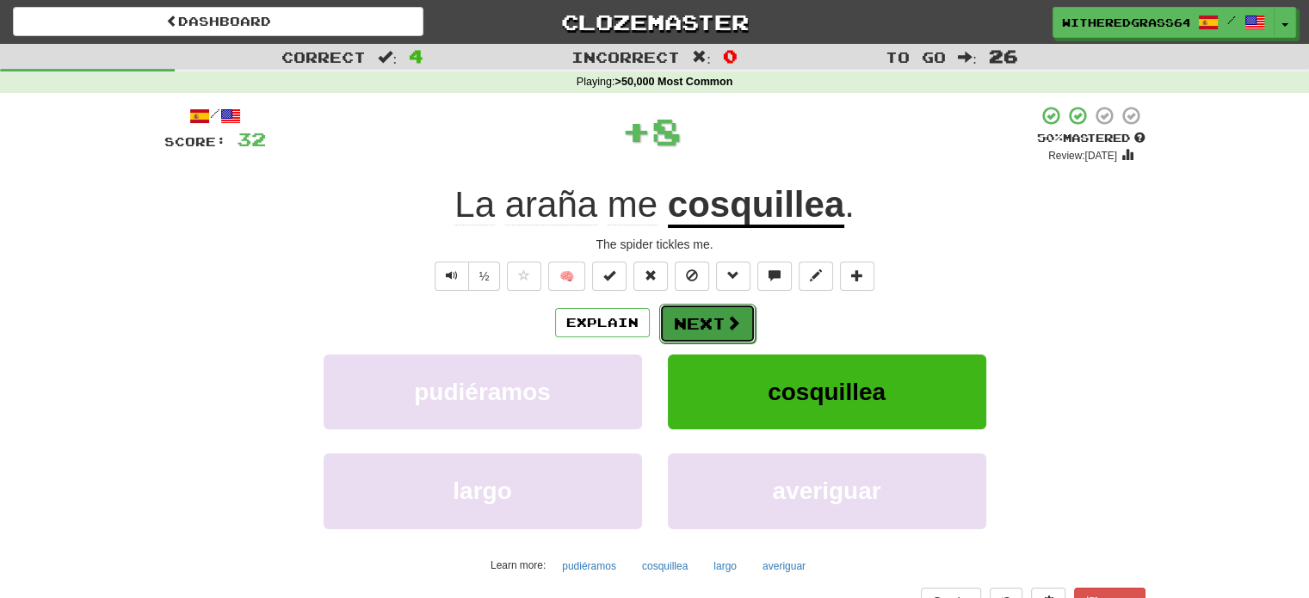
click at [720, 335] on button "Next" at bounding box center [707, 324] width 96 height 40
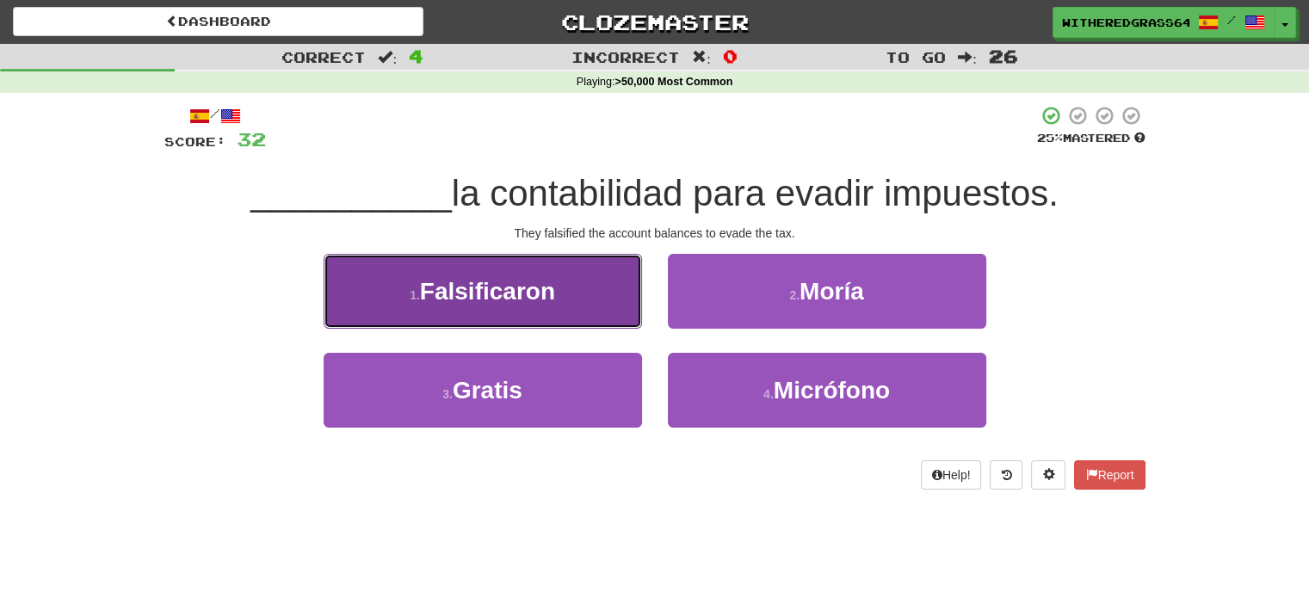
click at [606, 303] on button "1 . Falsificaron" at bounding box center [482, 291] width 318 height 75
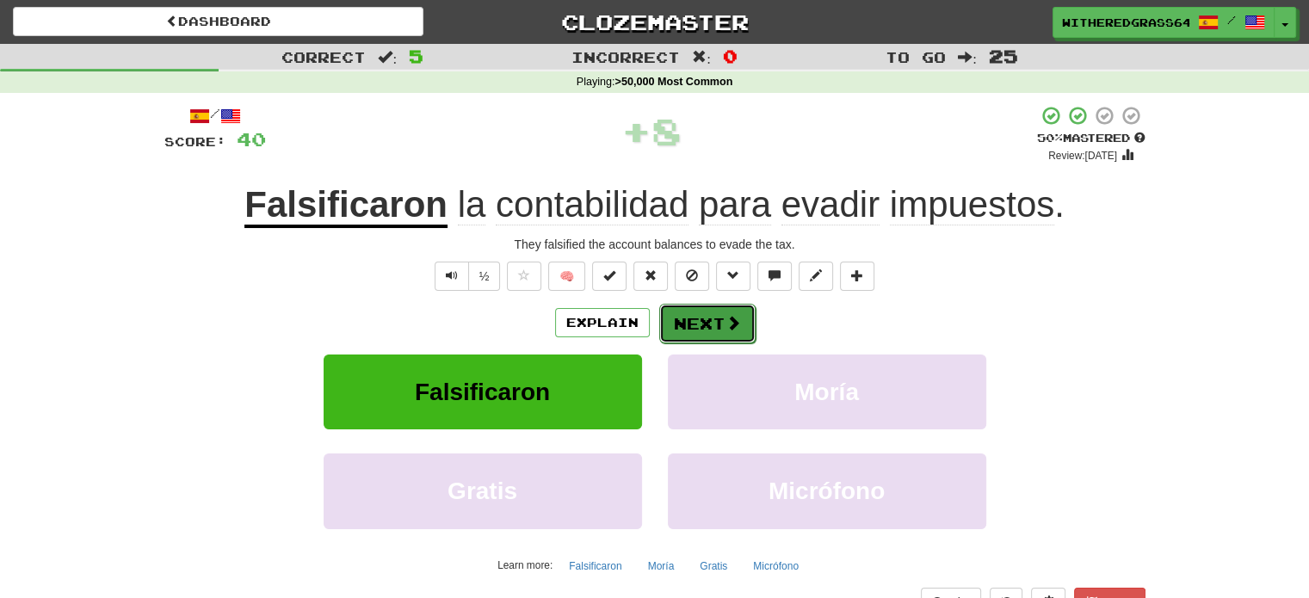
click at [691, 329] on button "Next" at bounding box center [707, 324] width 96 height 40
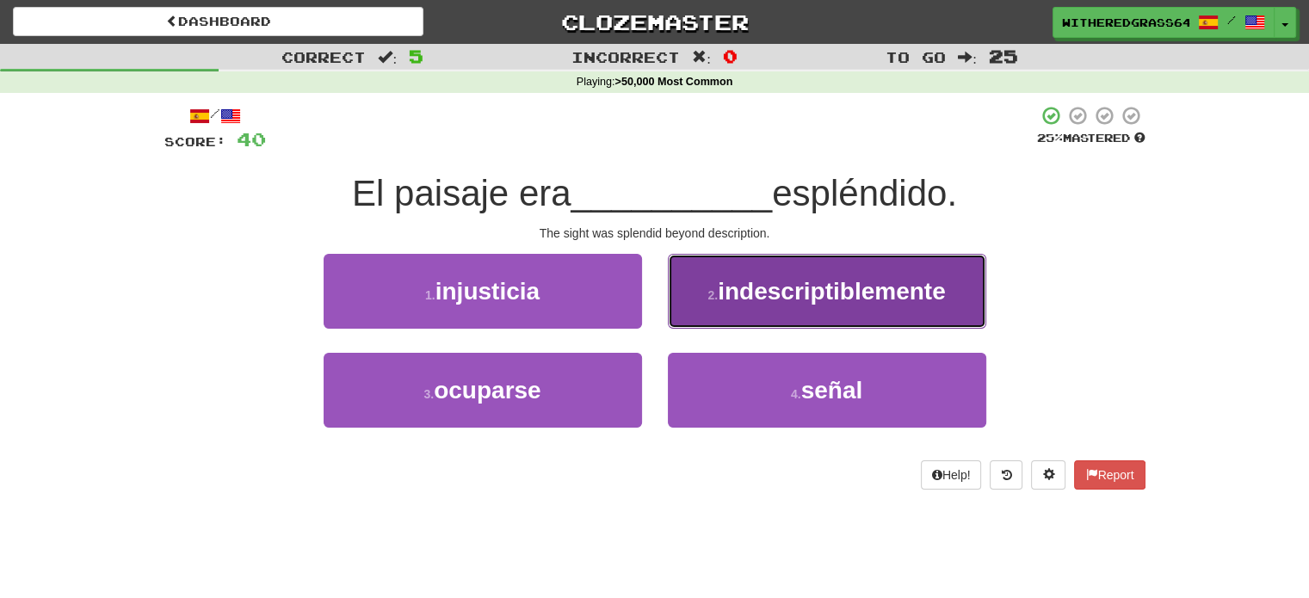
click at [695, 287] on button "2 . indescriptiblemente" at bounding box center [827, 291] width 318 height 75
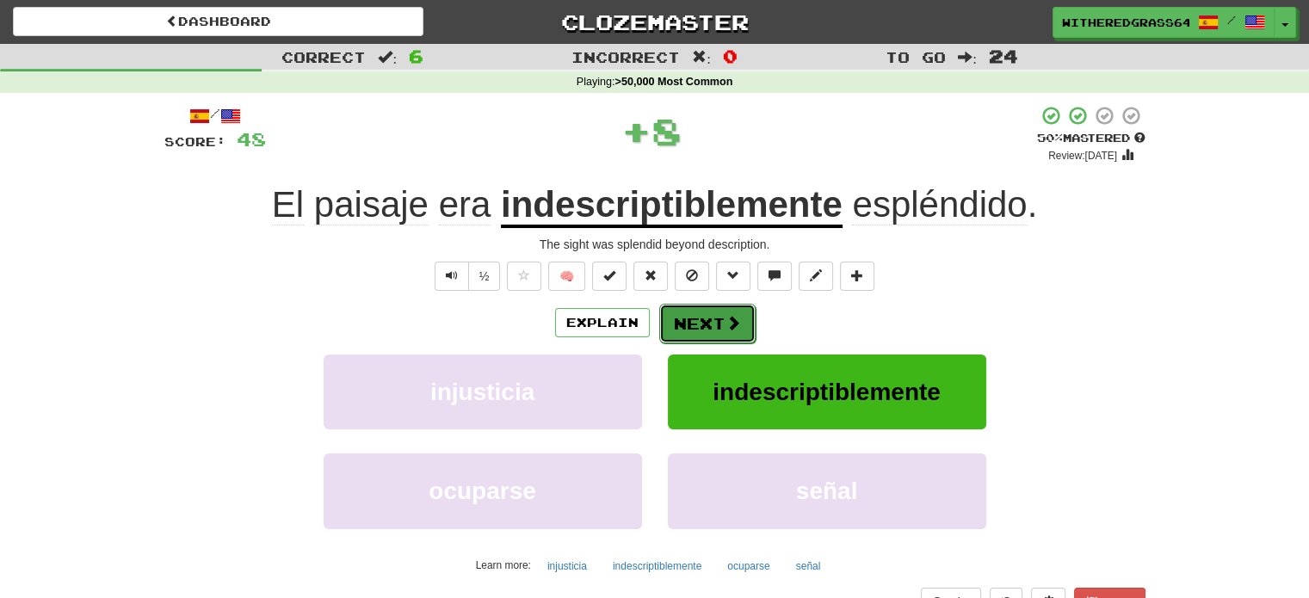
click at [692, 323] on button "Next" at bounding box center [707, 324] width 96 height 40
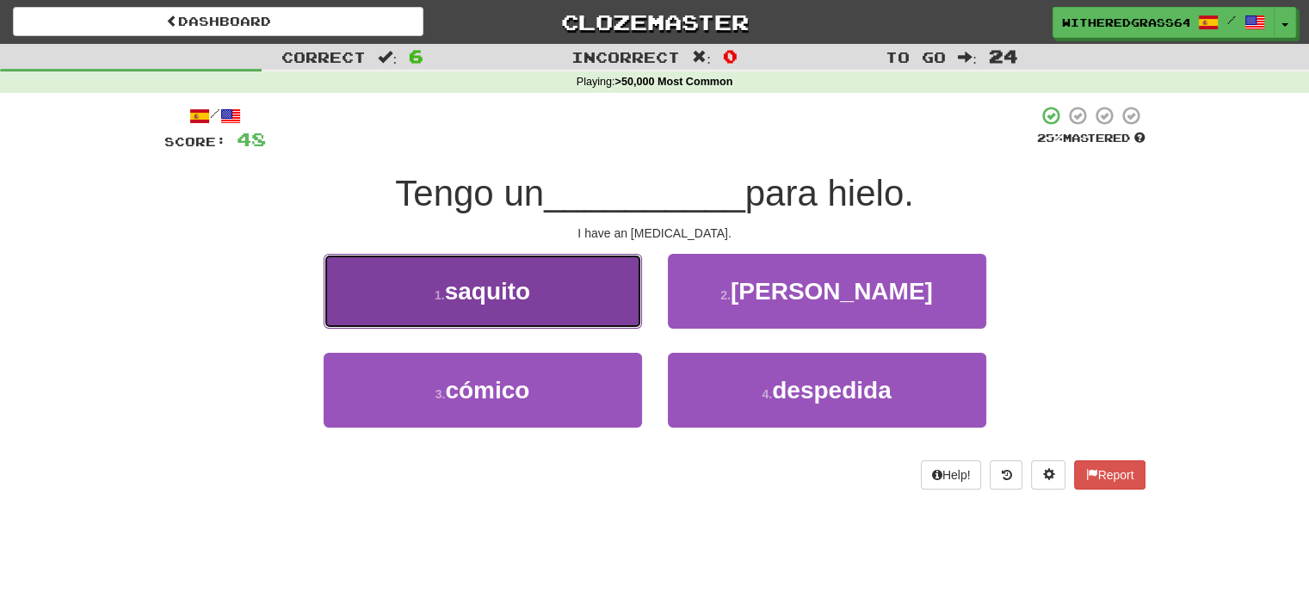
click at [591, 320] on button "1 . saquito" at bounding box center [482, 291] width 318 height 75
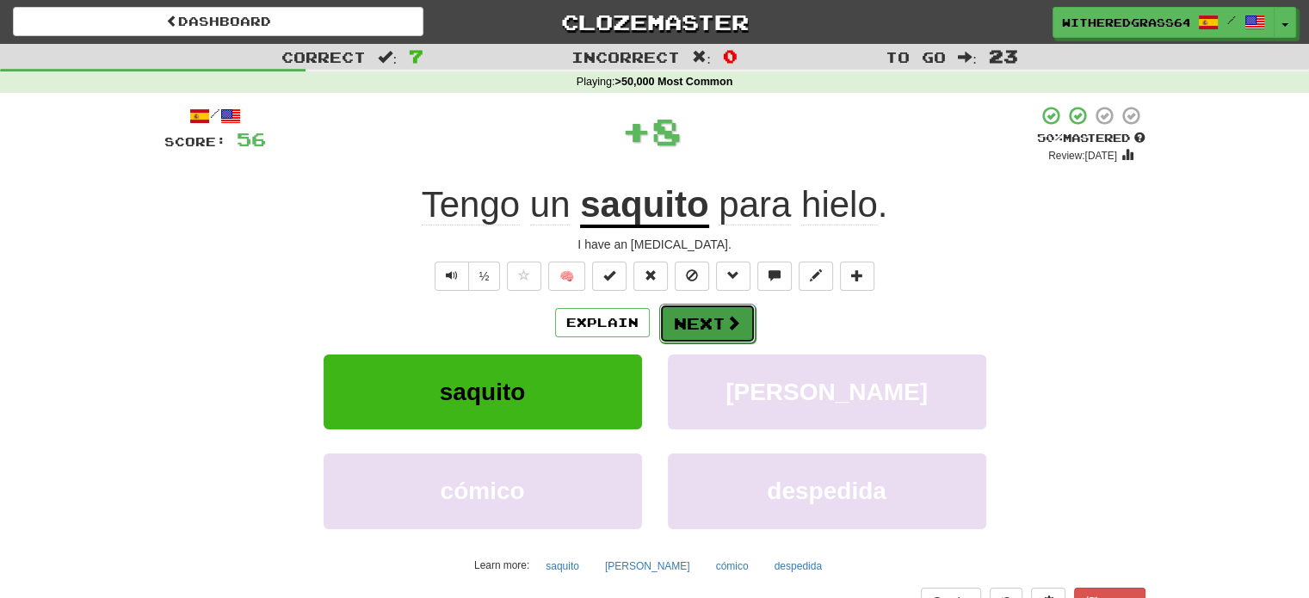
click at [693, 328] on button "Next" at bounding box center [707, 324] width 96 height 40
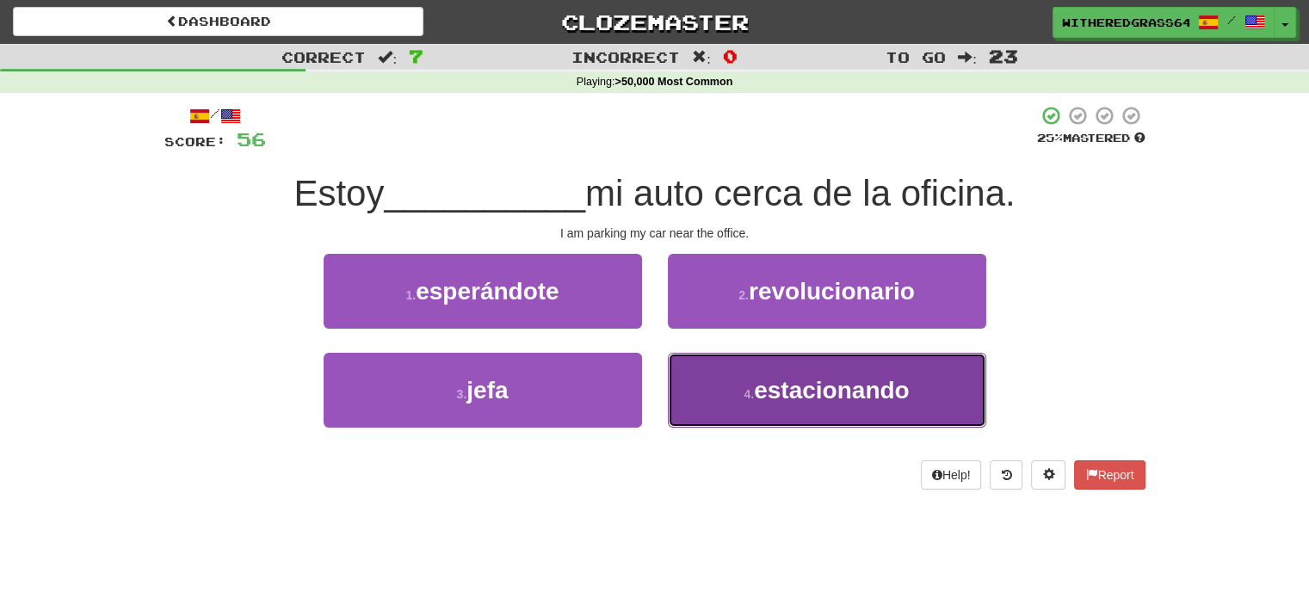
click at [723, 362] on button "4 . estacionando" at bounding box center [827, 390] width 318 height 75
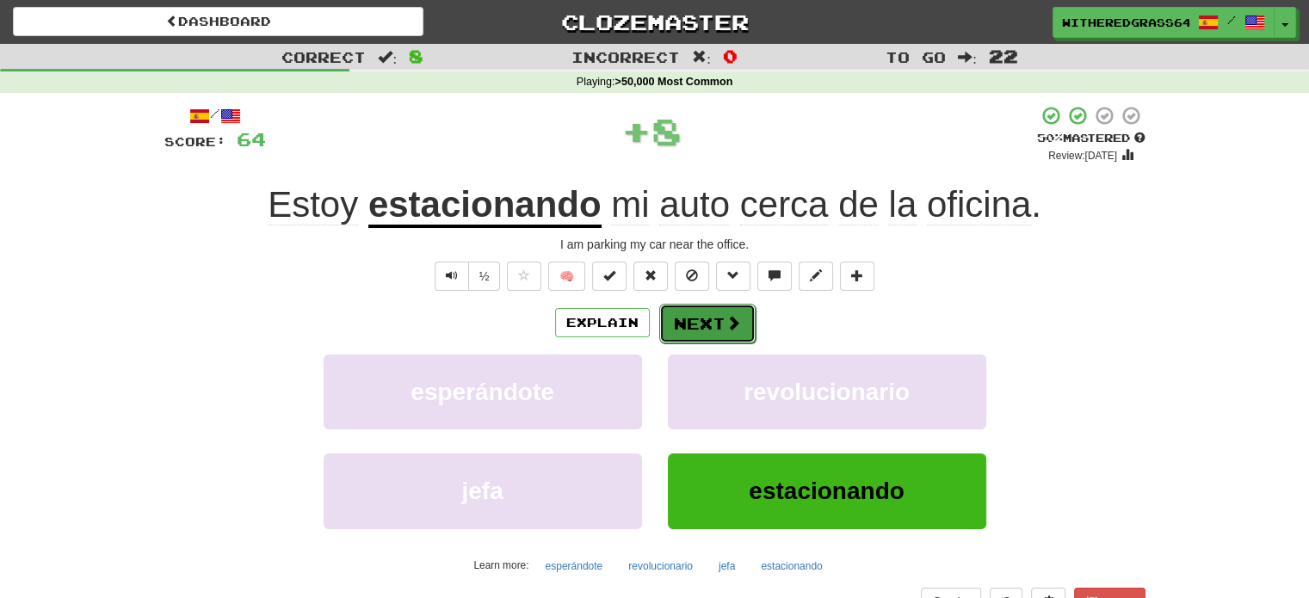
click at [716, 329] on button "Next" at bounding box center [707, 324] width 96 height 40
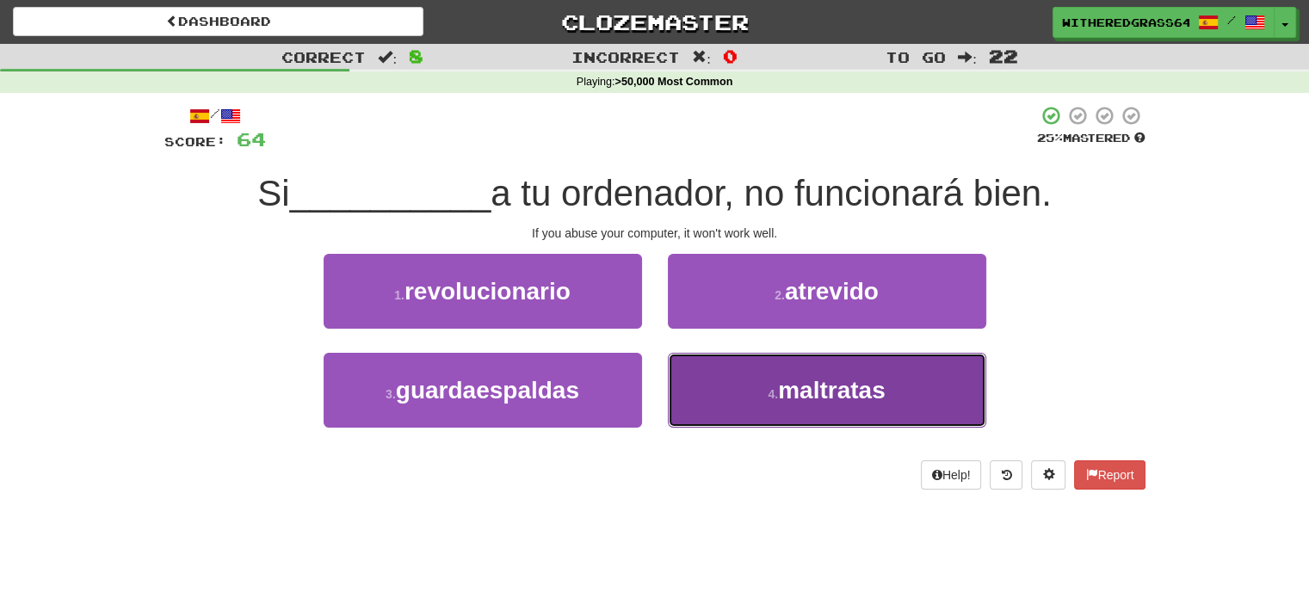
click at [736, 375] on button "4 . maltratas" at bounding box center [827, 390] width 318 height 75
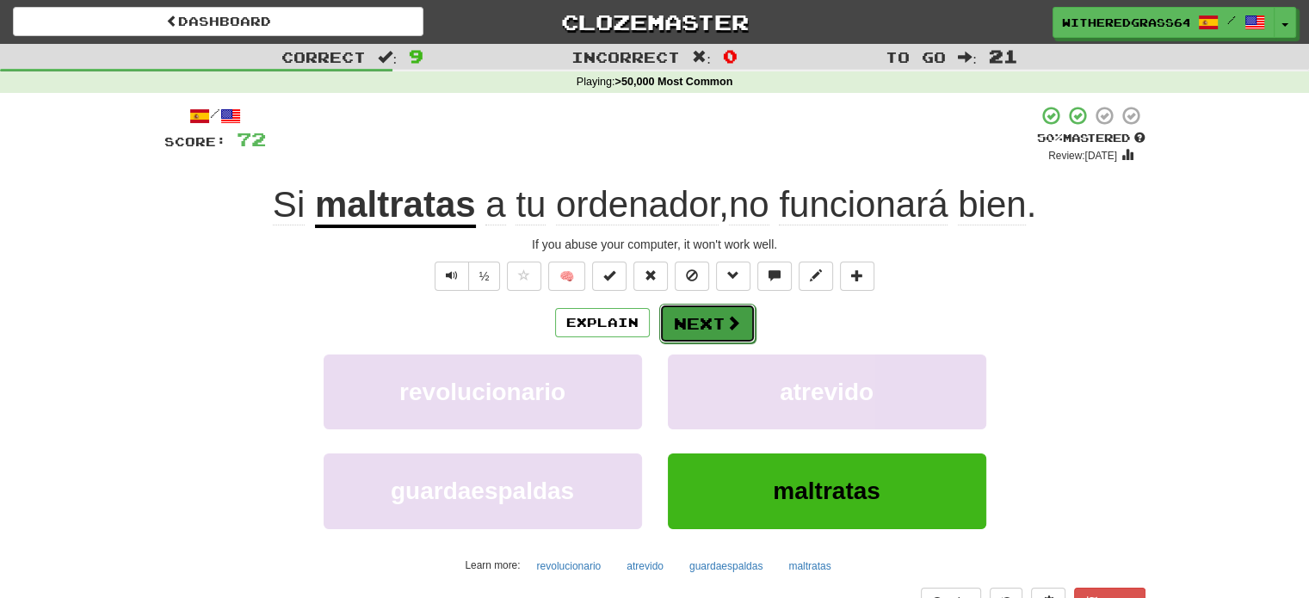
click at [697, 323] on button "Next" at bounding box center [707, 324] width 96 height 40
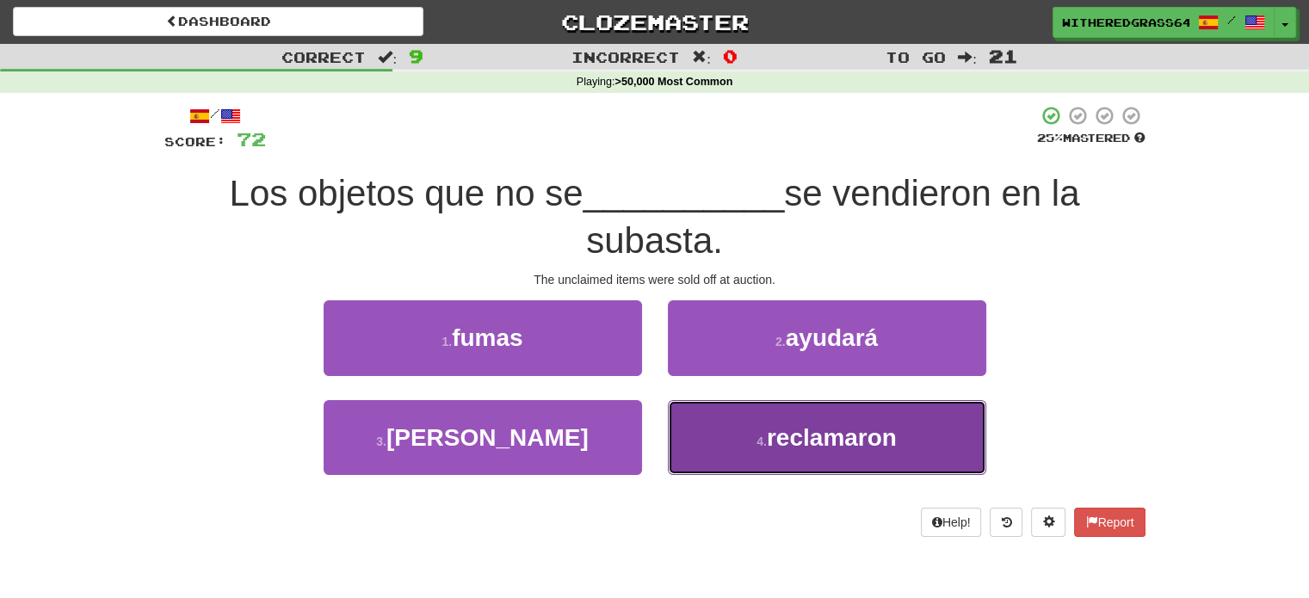
click at [819, 435] on span "reclamaron" at bounding box center [832, 437] width 130 height 27
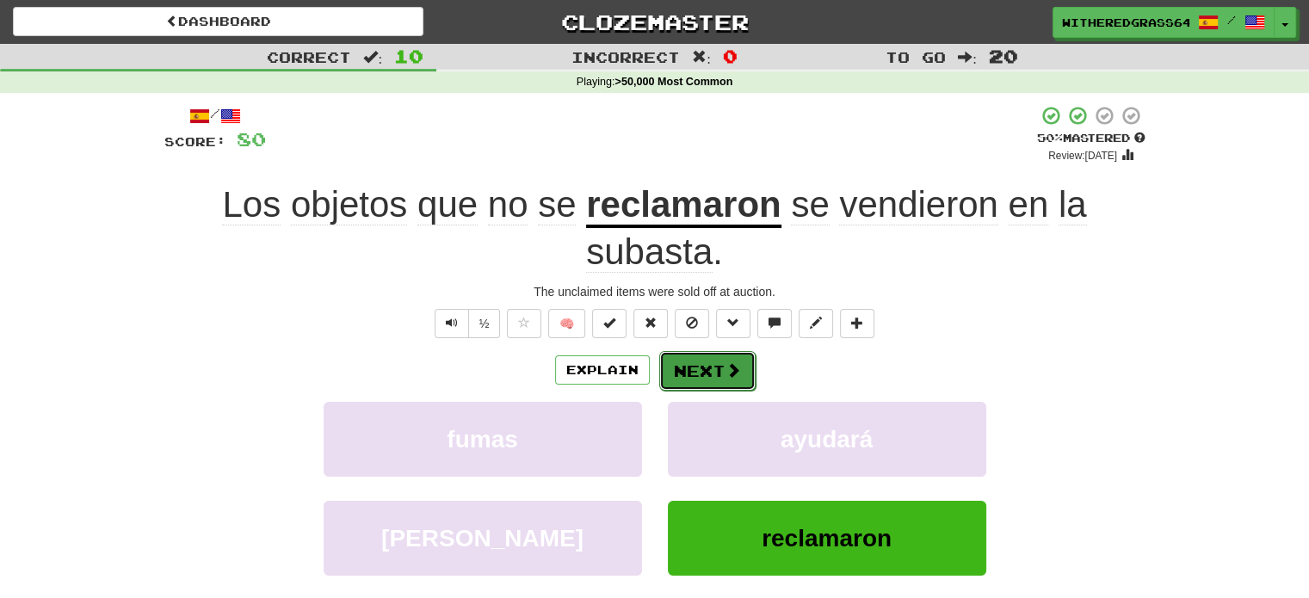
click at [718, 373] on button "Next" at bounding box center [707, 371] width 96 height 40
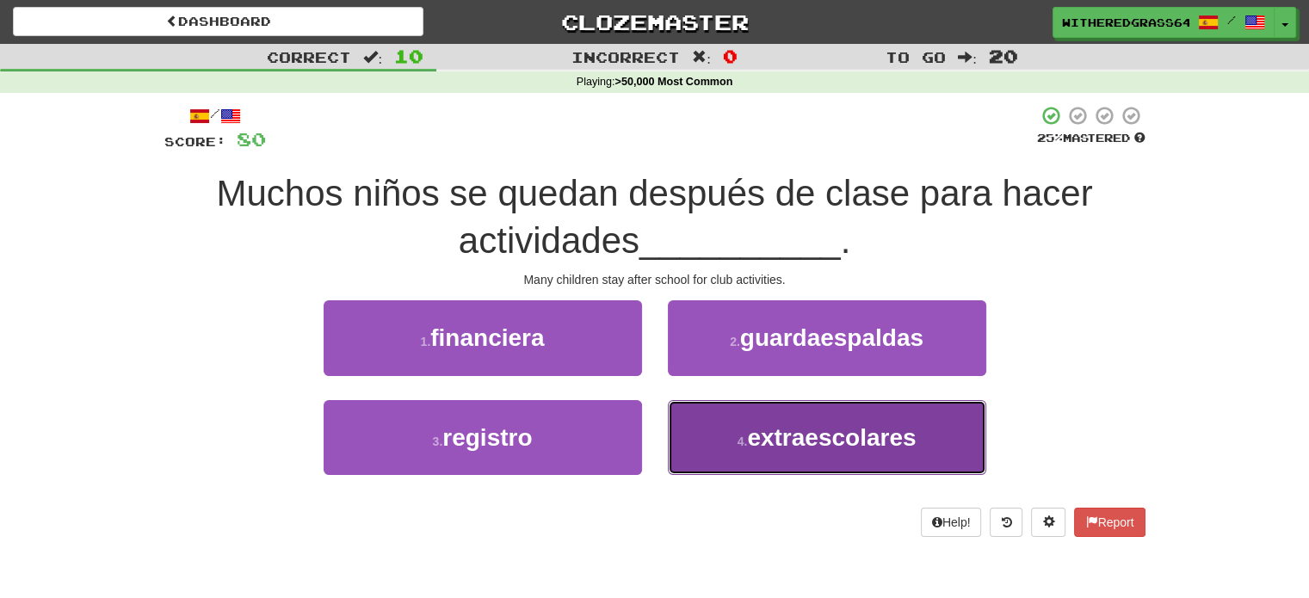
click at [731, 447] on button "4 . extraescolares" at bounding box center [827, 437] width 318 height 75
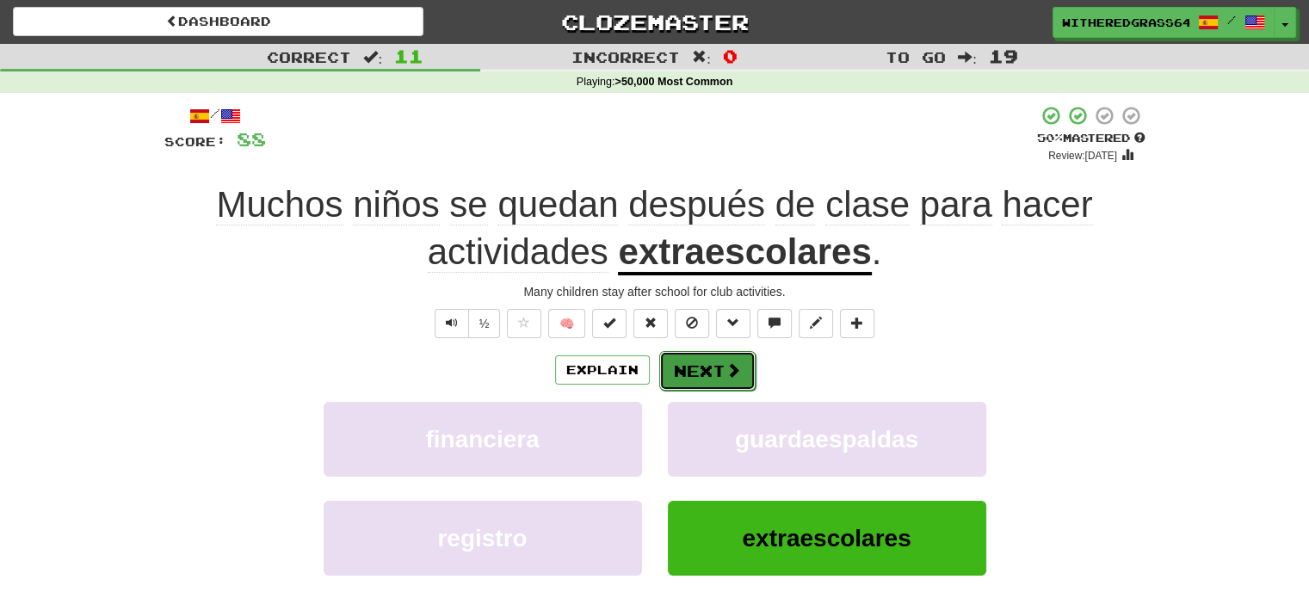
click at [722, 365] on button "Next" at bounding box center [707, 371] width 96 height 40
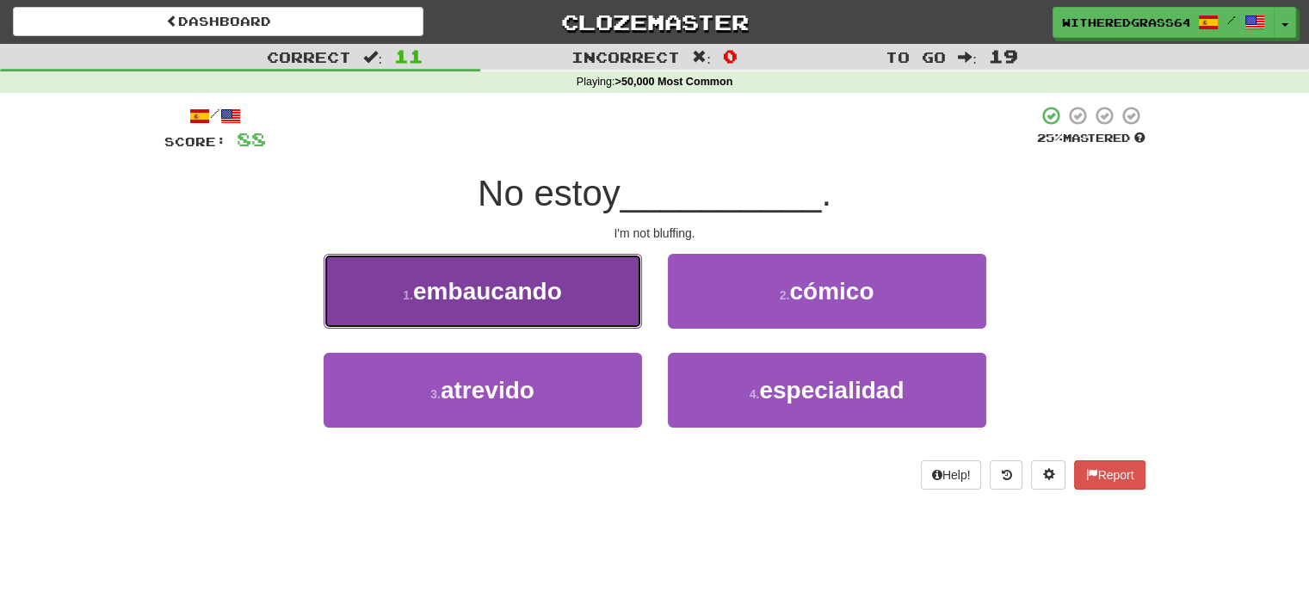
click at [623, 309] on button "1 . embaucando" at bounding box center [482, 291] width 318 height 75
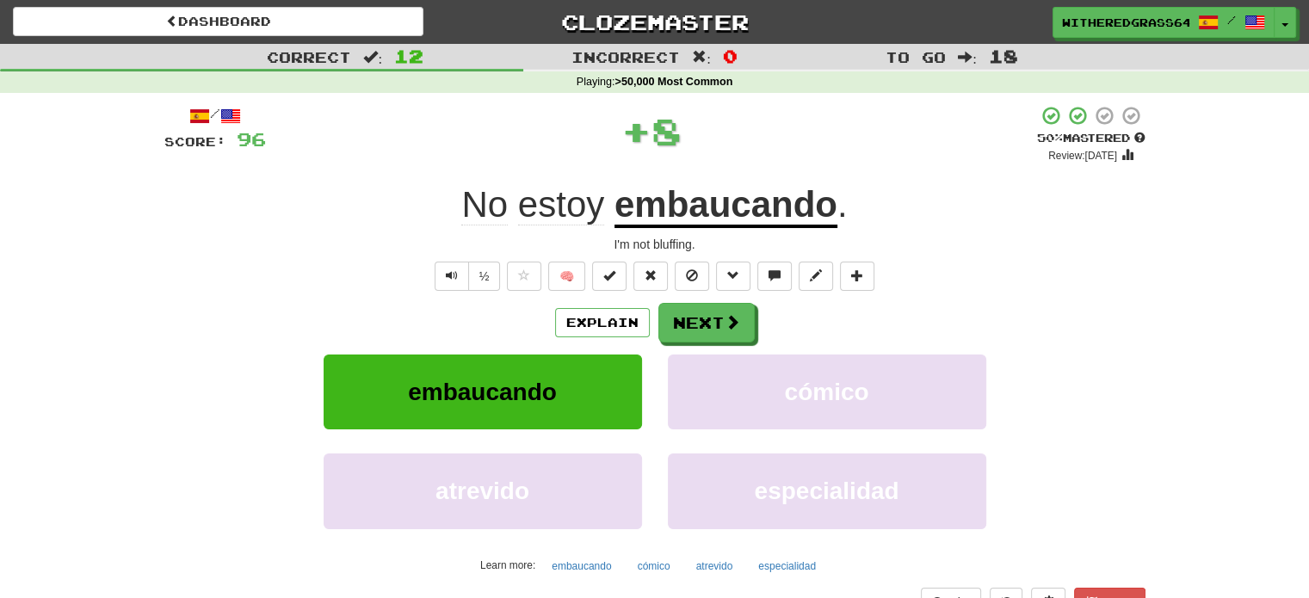
click at [459, 256] on div "/ Score: 96 + 8 50 % Mastered Review: 2025-09-27 No estoy embaucando . I'm not …" at bounding box center [654, 374] width 981 height 539
click at [463, 272] on button "Text-to-speech controls" at bounding box center [451, 276] width 34 height 29
click at [675, 323] on button "Next" at bounding box center [707, 324] width 96 height 40
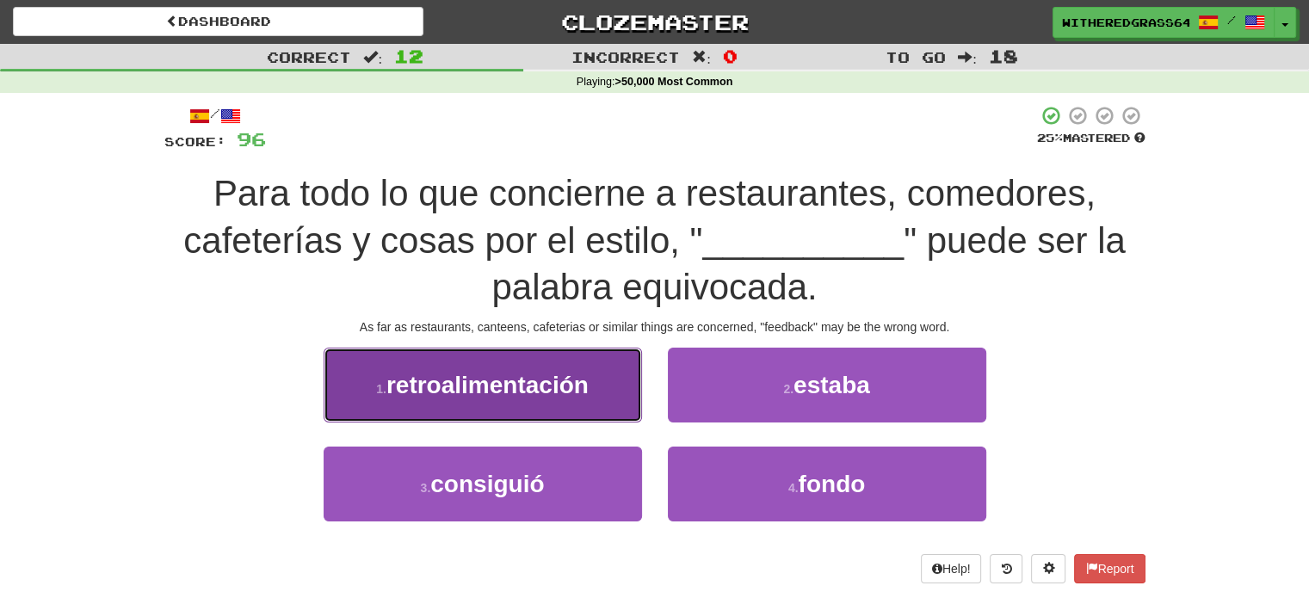
click at [602, 384] on button "1 . retroalimentación" at bounding box center [482, 385] width 318 height 75
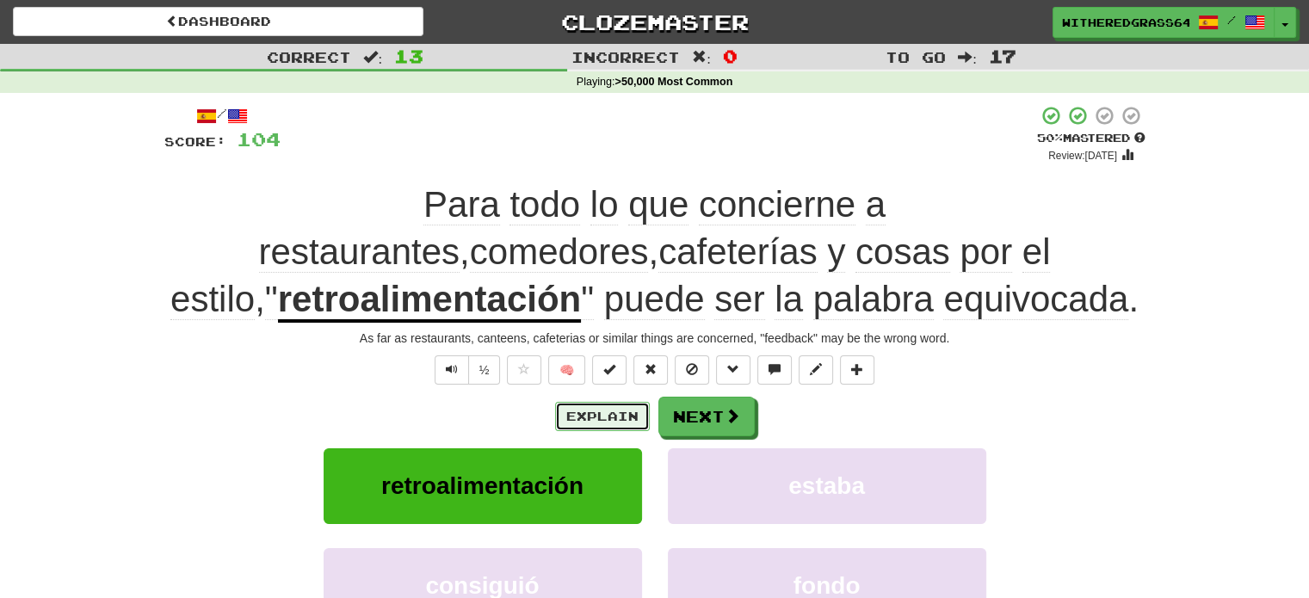
click at [616, 418] on button "Explain" at bounding box center [602, 416] width 95 height 29
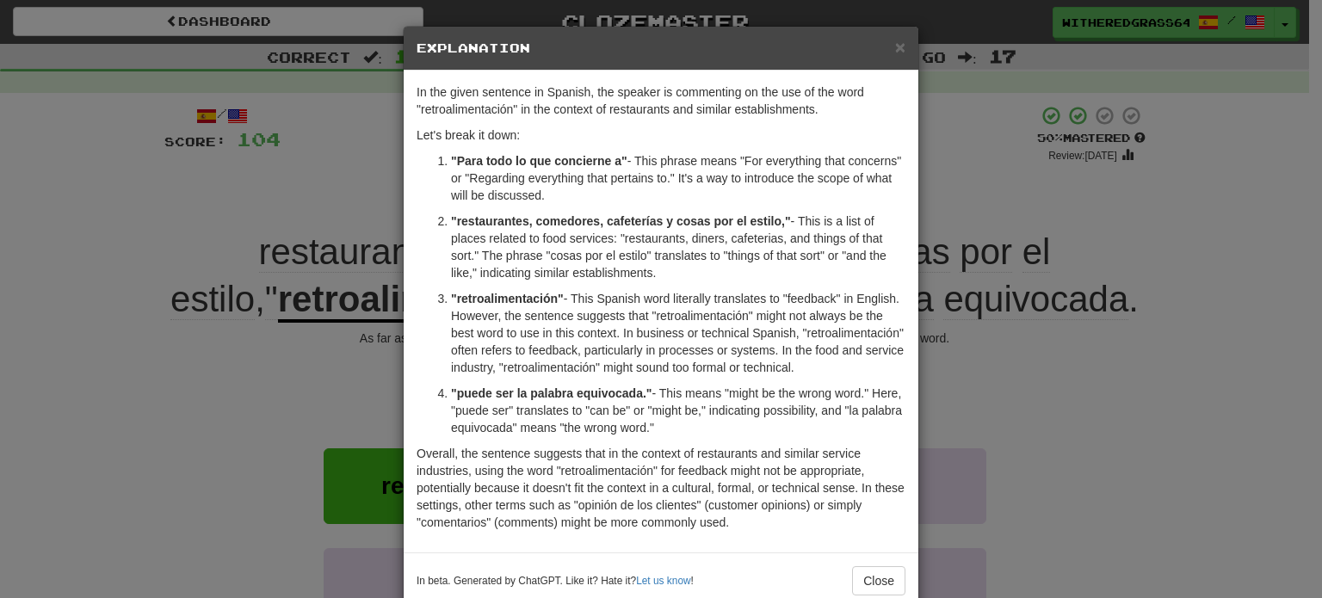
click at [282, 330] on div "× Explanation In the given sentence in Spanish, the speaker is commenting on th…" at bounding box center [661, 299] width 1322 height 598
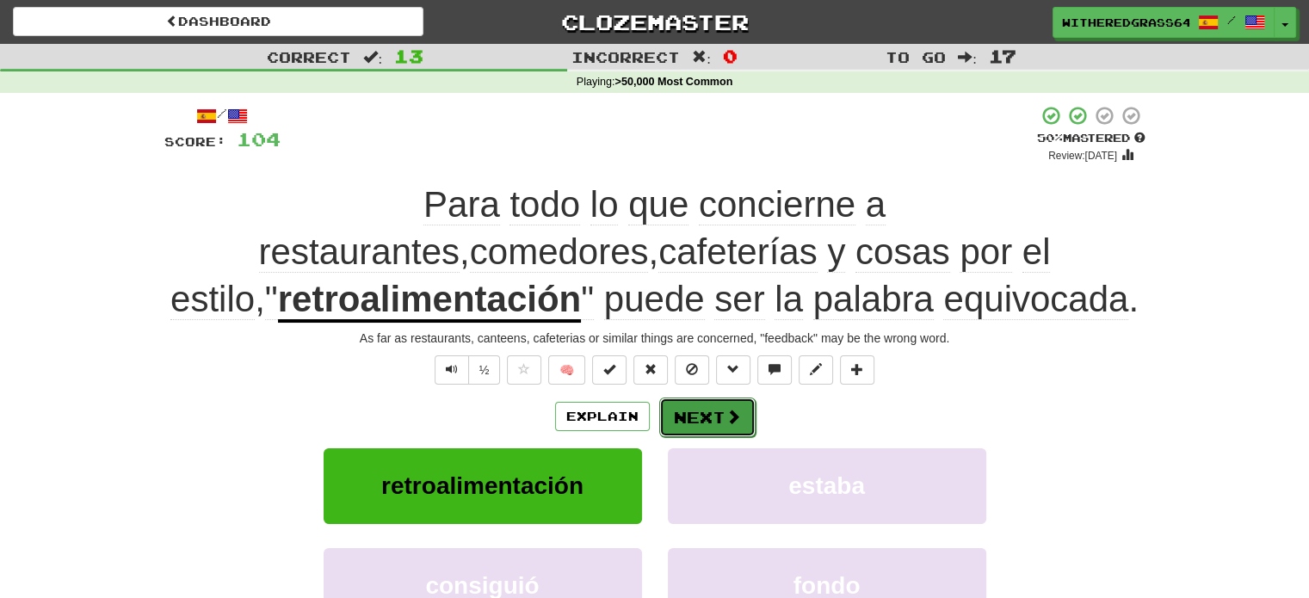
click at [695, 425] on button "Next" at bounding box center [707, 417] width 96 height 40
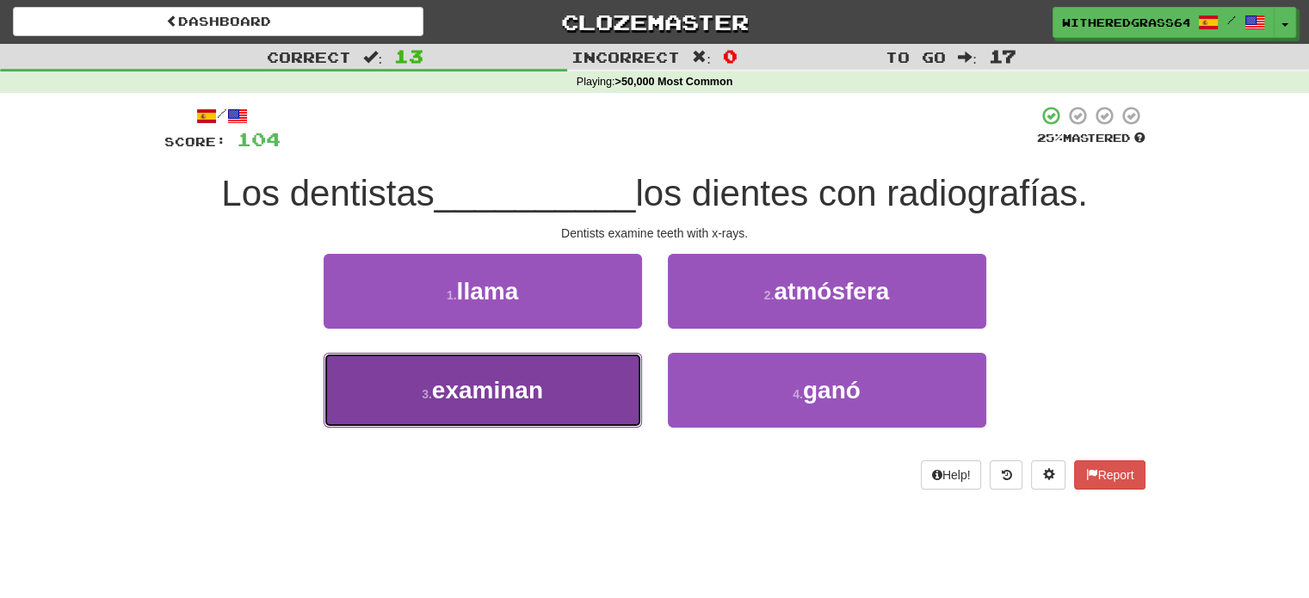
click at [585, 373] on button "3 . examinan" at bounding box center [482, 390] width 318 height 75
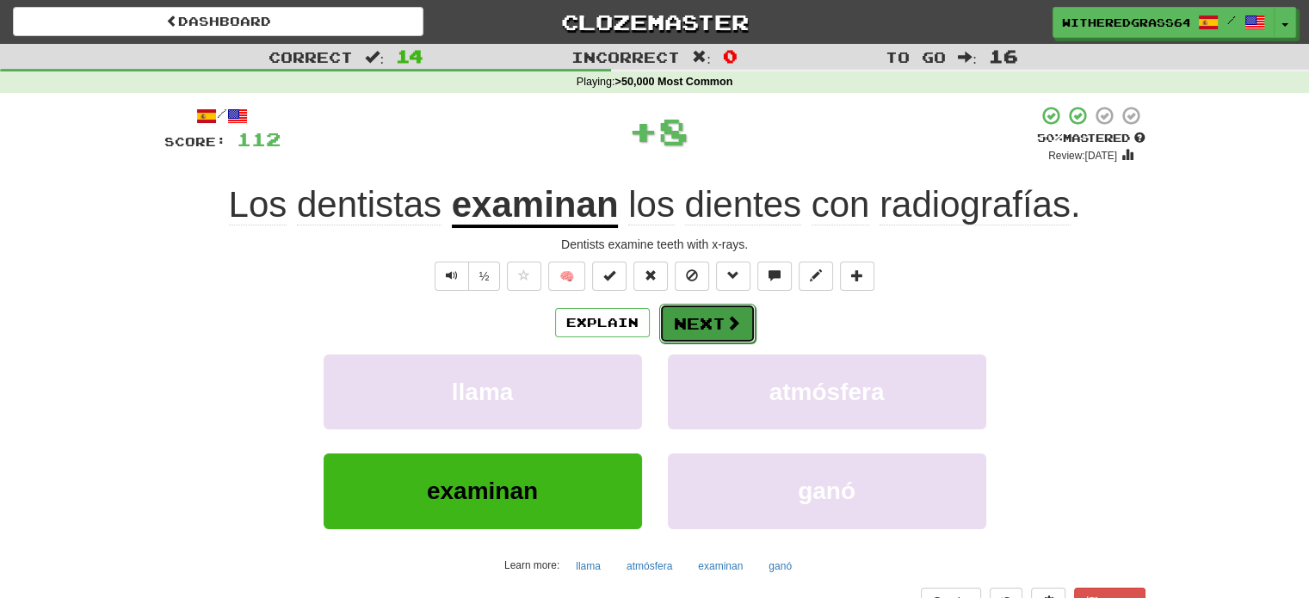
click at [699, 305] on button "Next" at bounding box center [707, 324] width 96 height 40
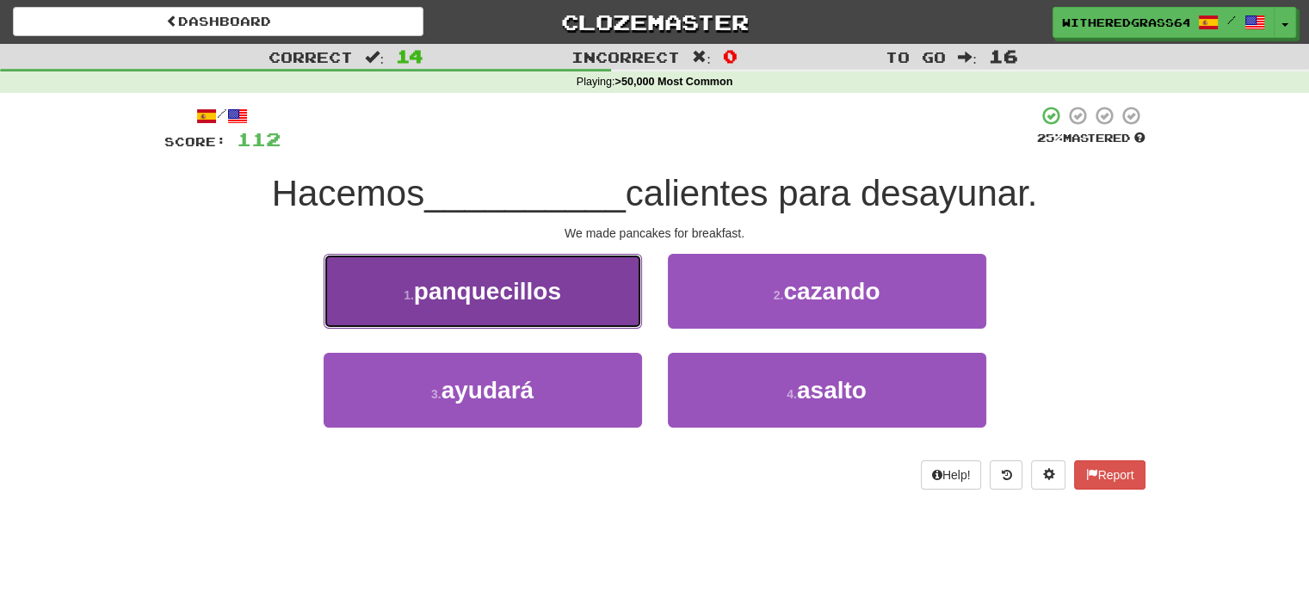
click at [610, 296] on button "1 . panquecillos" at bounding box center [482, 291] width 318 height 75
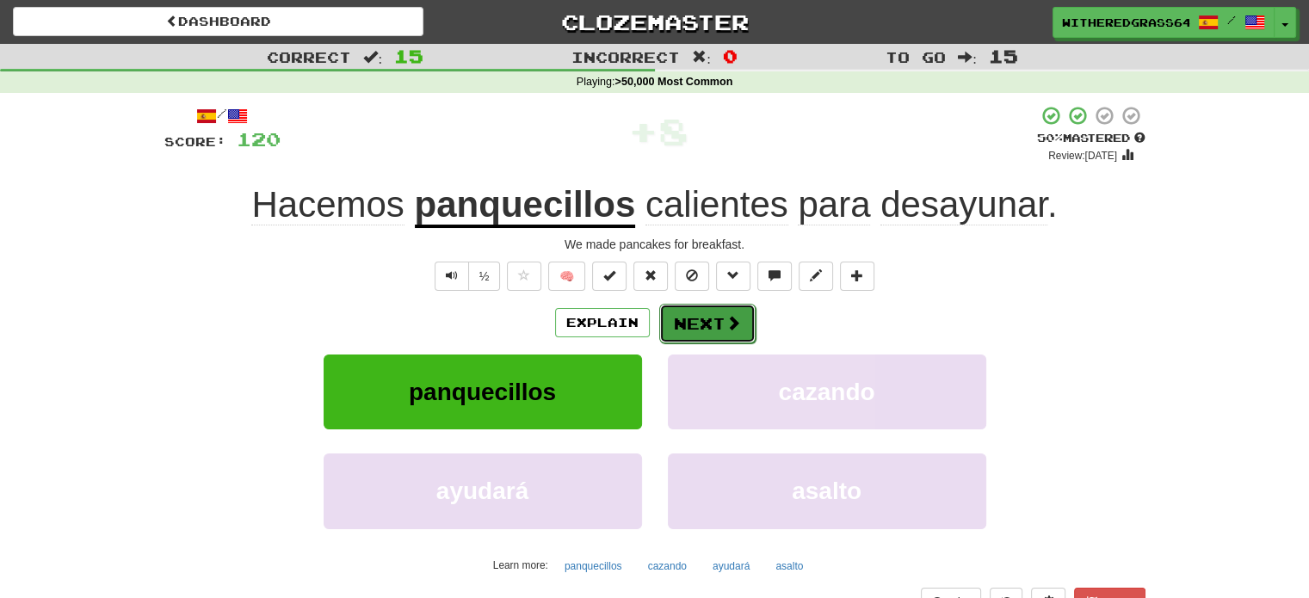
click at [693, 319] on button "Next" at bounding box center [707, 324] width 96 height 40
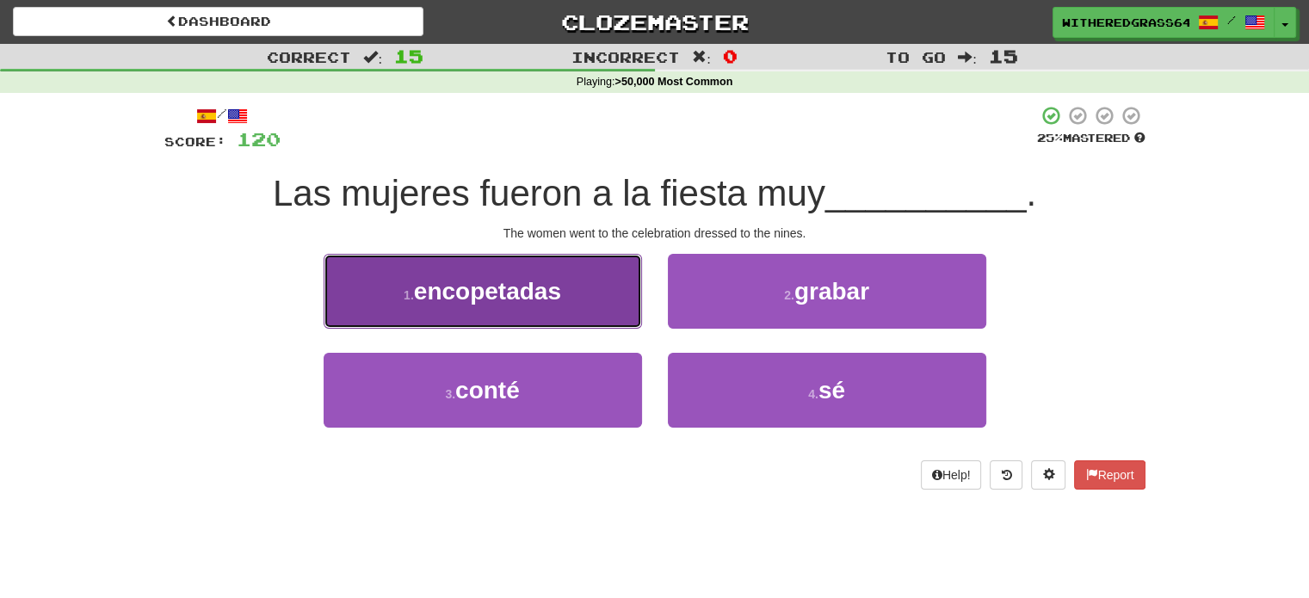
click at [613, 307] on button "1 . encopetadas" at bounding box center [482, 291] width 318 height 75
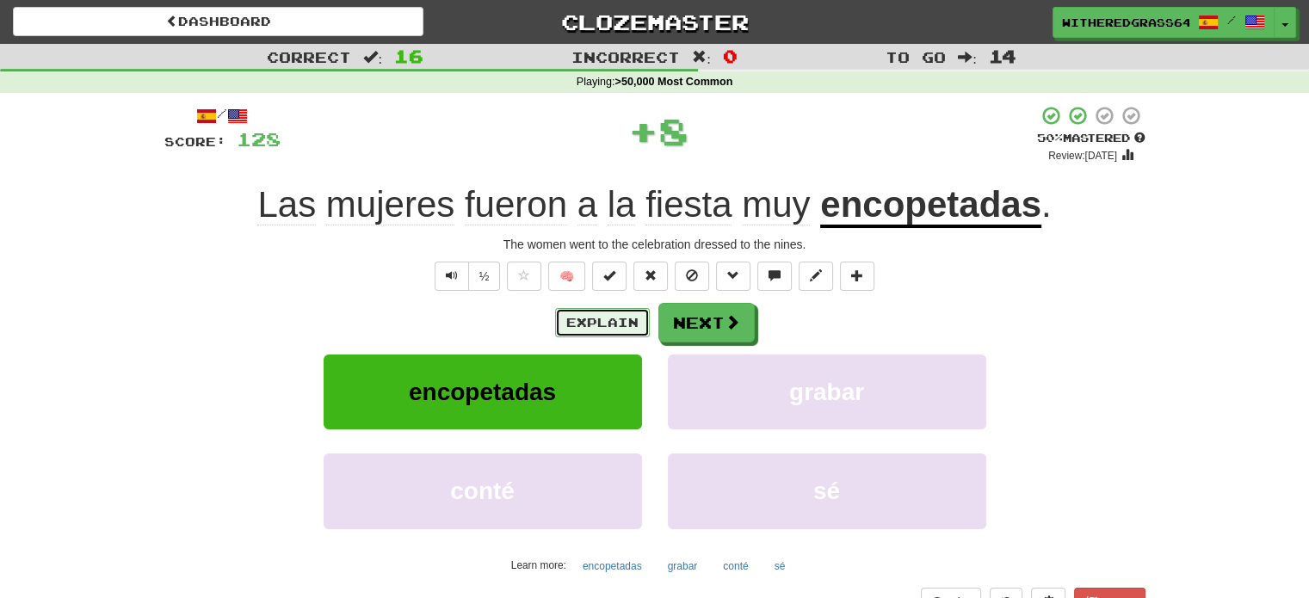
click at [578, 319] on button "Explain" at bounding box center [602, 322] width 95 height 29
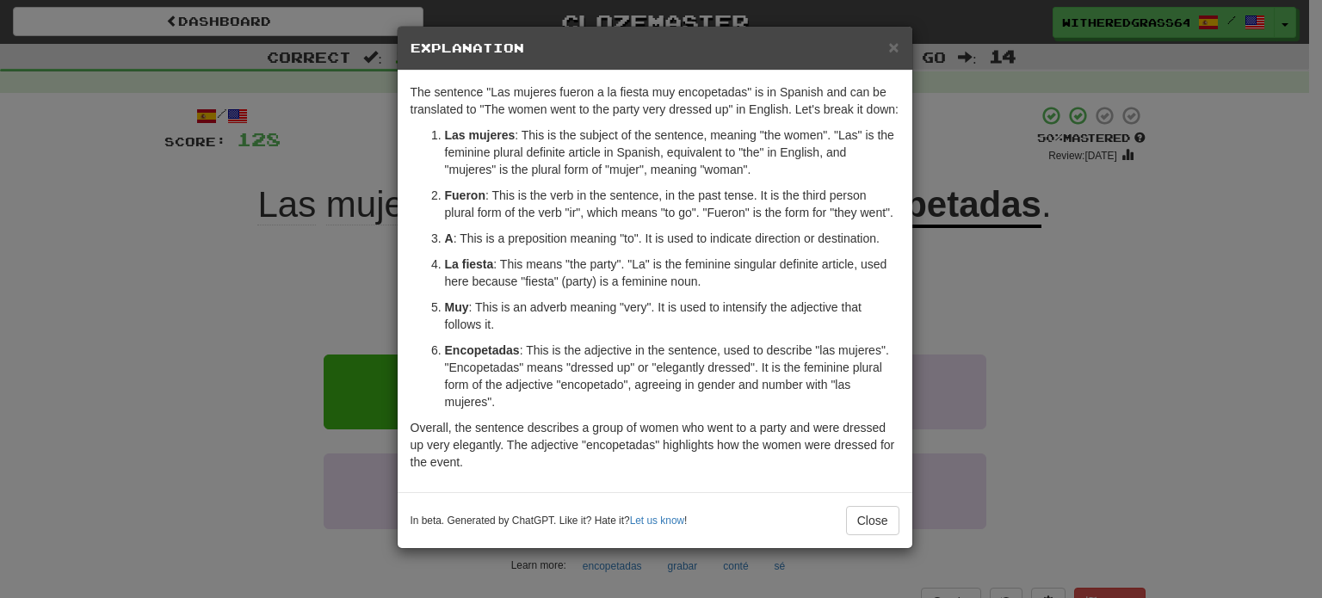
click at [302, 305] on div "× Explanation The sentence "Las mujeres fueron a la fiesta muy encopetadas" is …" at bounding box center [661, 299] width 1322 height 598
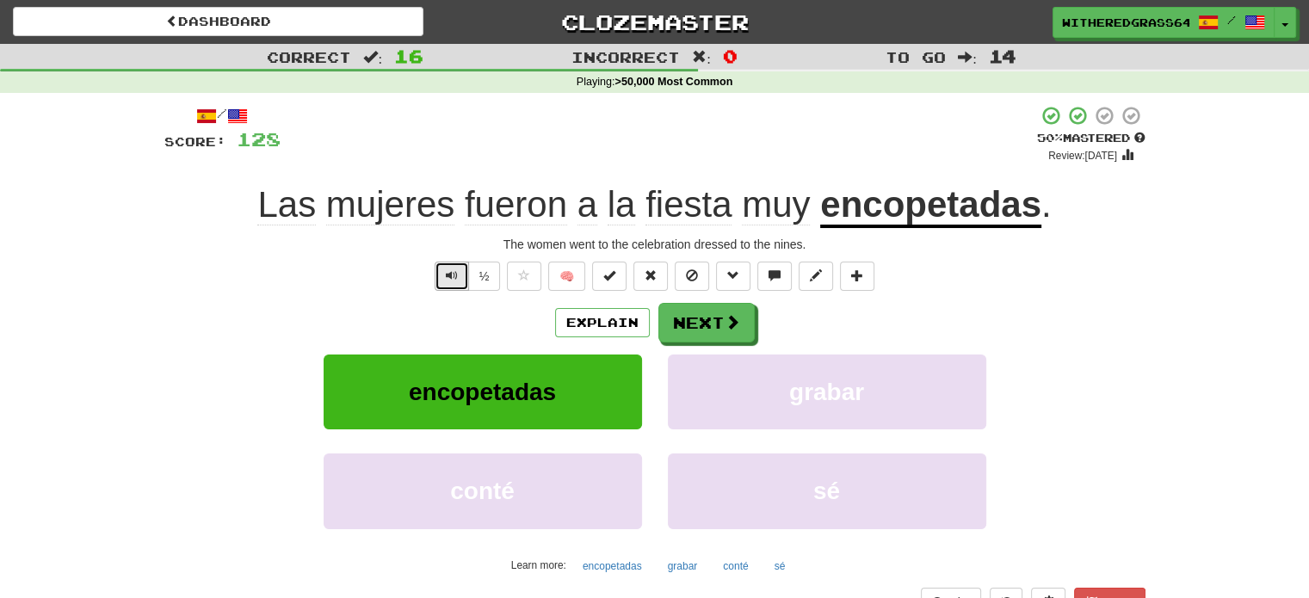
click at [445, 281] on button "Text-to-speech controls" at bounding box center [451, 276] width 34 height 29
click at [675, 324] on button "Next" at bounding box center [707, 324] width 96 height 40
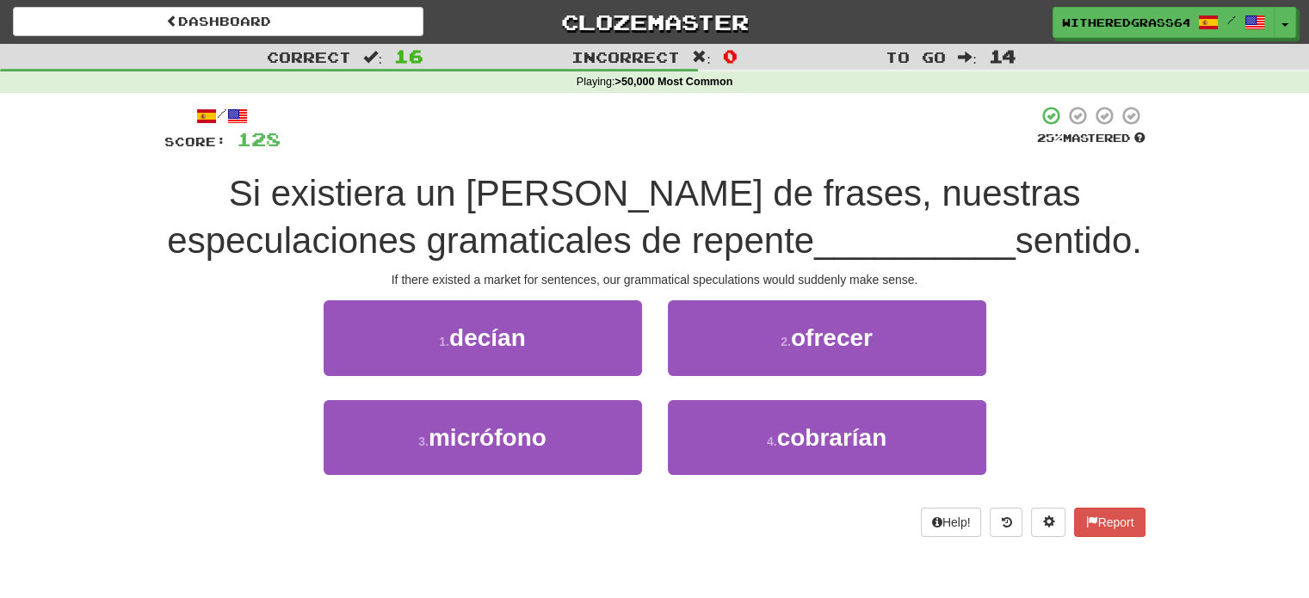
click at [697, 206] on span "Si existiera un mercado de frases, nuestras especulaciones gramaticales de repe…" at bounding box center [623, 217] width 913 height 88
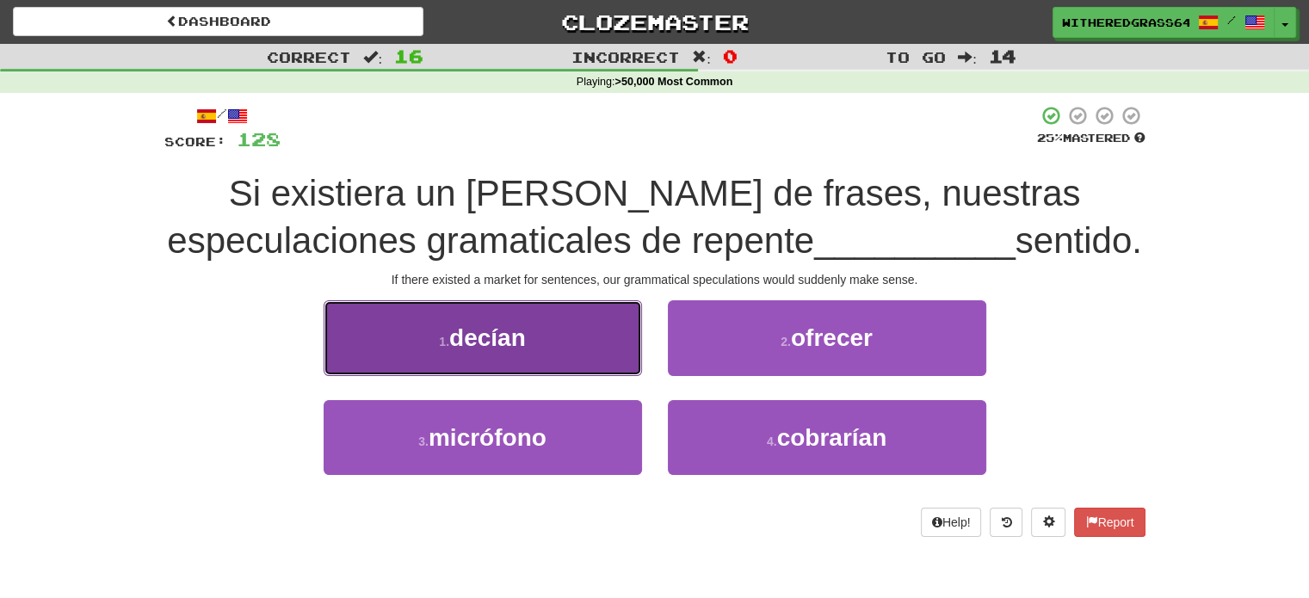
click at [585, 342] on button "1 . decían" at bounding box center [482, 337] width 318 height 75
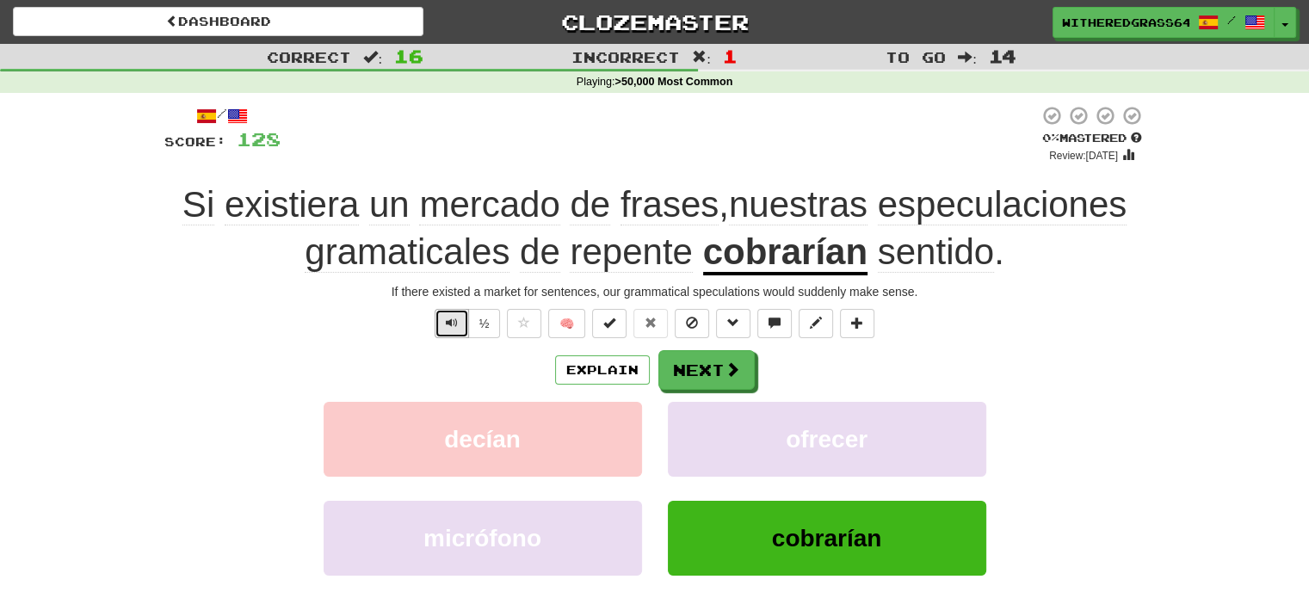
click at [441, 323] on button "Text-to-speech controls" at bounding box center [451, 323] width 34 height 29
click at [575, 367] on button "Explain" at bounding box center [602, 369] width 95 height 29
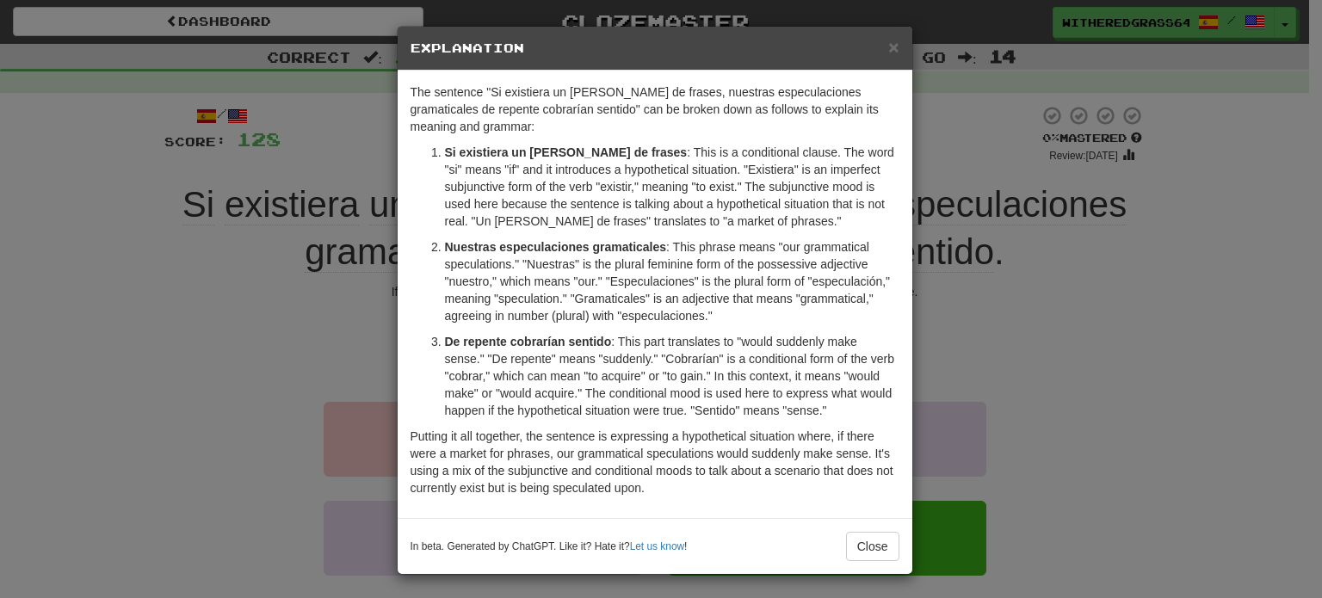
click at [1005, 384] on div "× Explanation The sentence "Si existiera un mercado de frases, nuestras especul…" at bounding box center [661, 299] width 1322 height 598
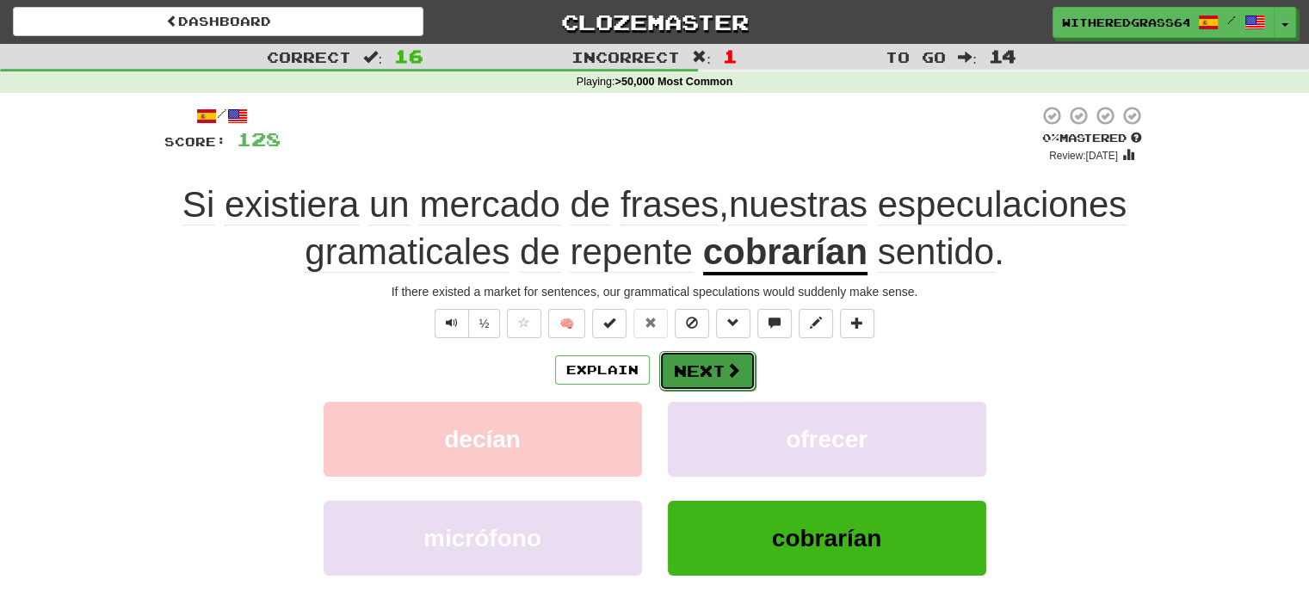
click at [709, 374] on button "Next" at bounding box center [707, 371] width 96 height 40
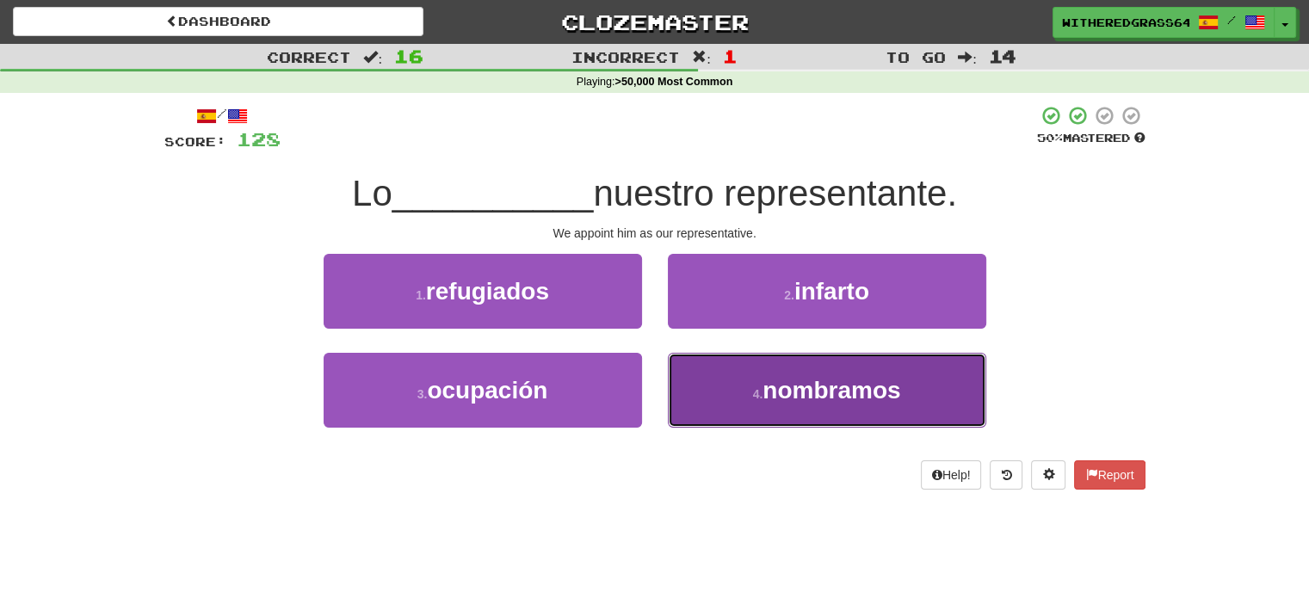
click at [736, 385] on button "4 . nombramos" at bounding box center [827, 390] width 318 height 75
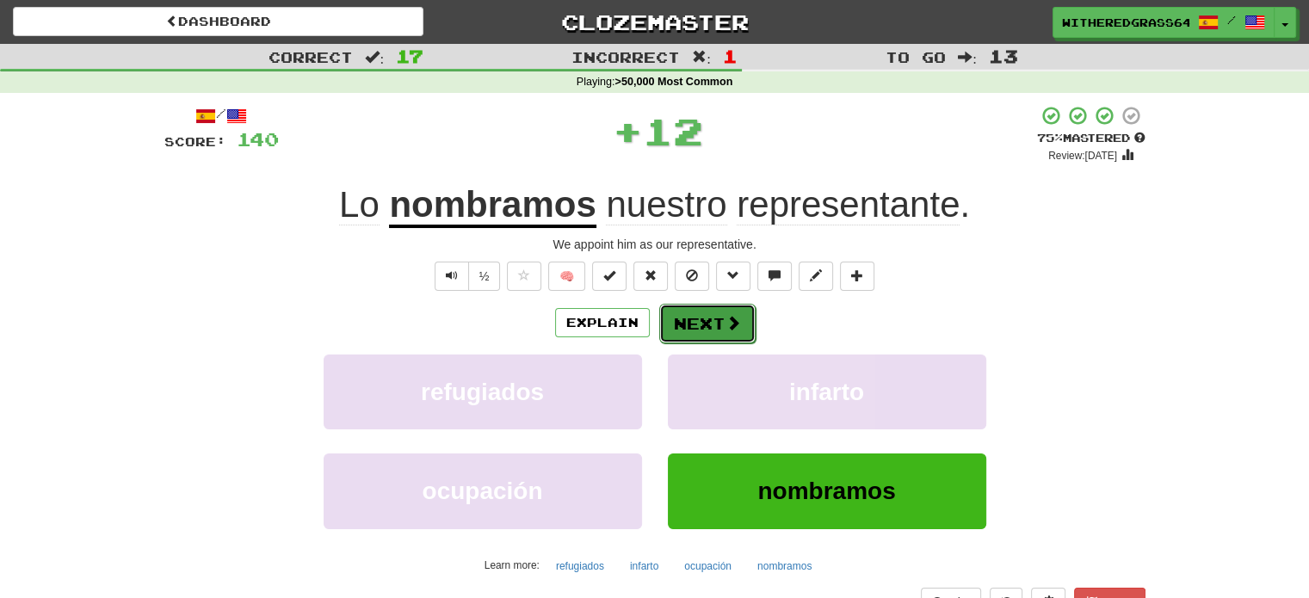
click at [693, 326] on button "Next" at bounding box center [707, 324] width 96 height 40
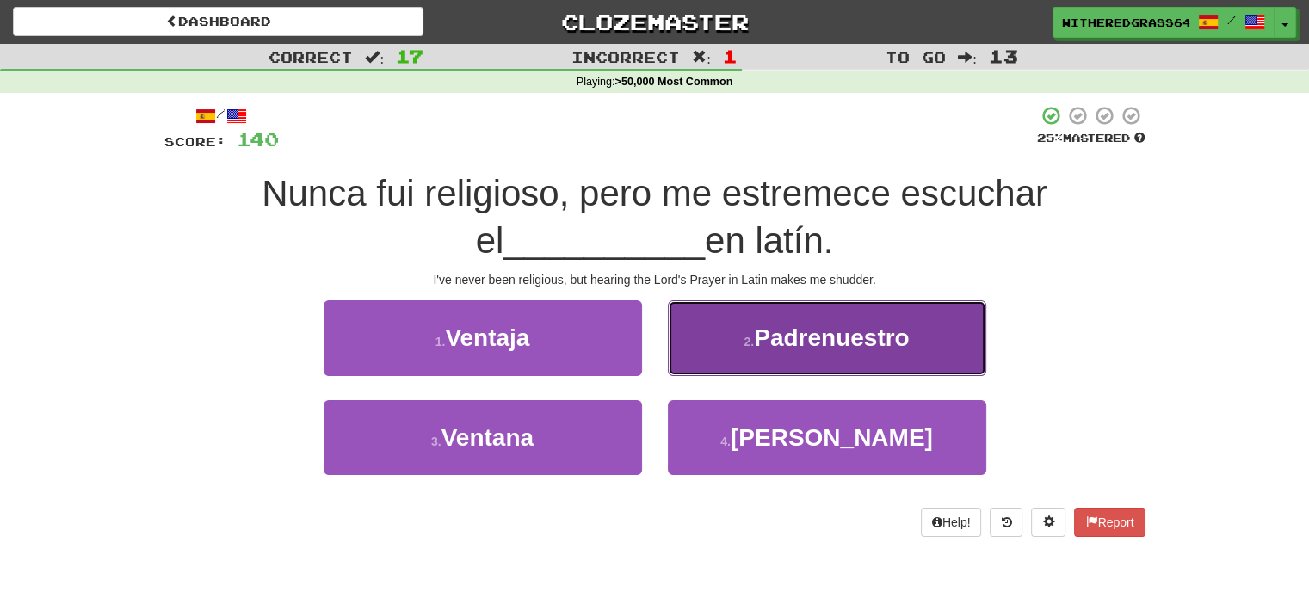
click at [678, 333] on button "2 . Padrenuestro" at bounding box center [827, 337] width 318 height 75
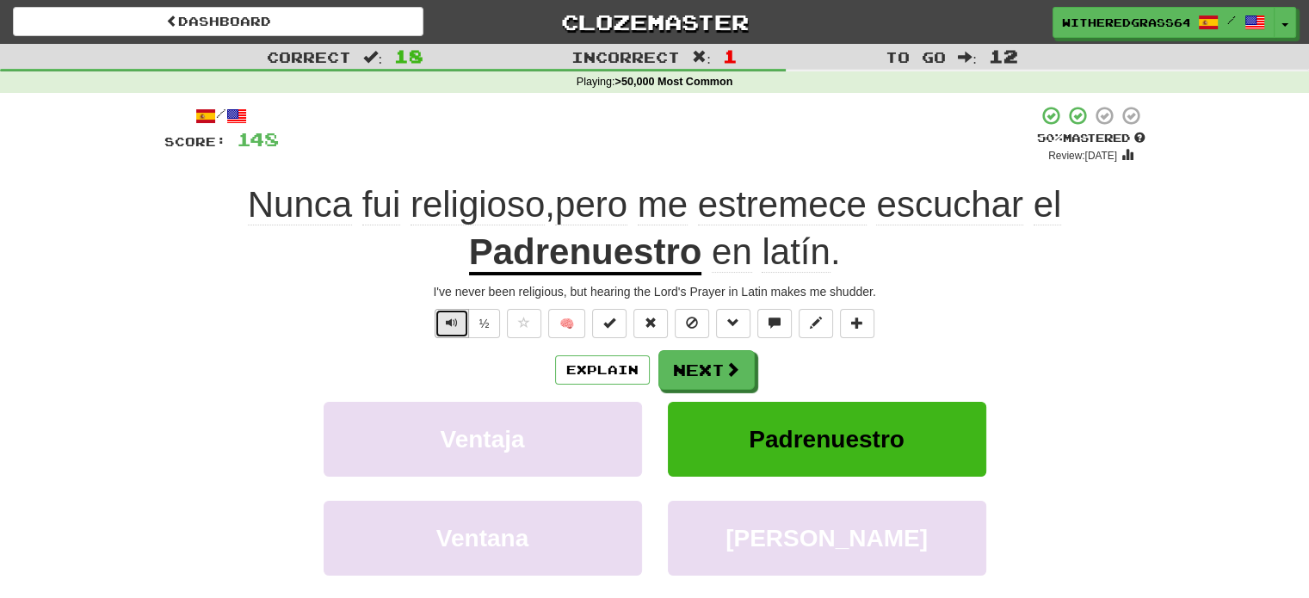
click at [453, 323] on span "Text-to-speech controls" at bounding box center [452, 323] width 12 height 12
click at [695, 371] on button "Next" at bounding box center [707, 371] width 96 height 40
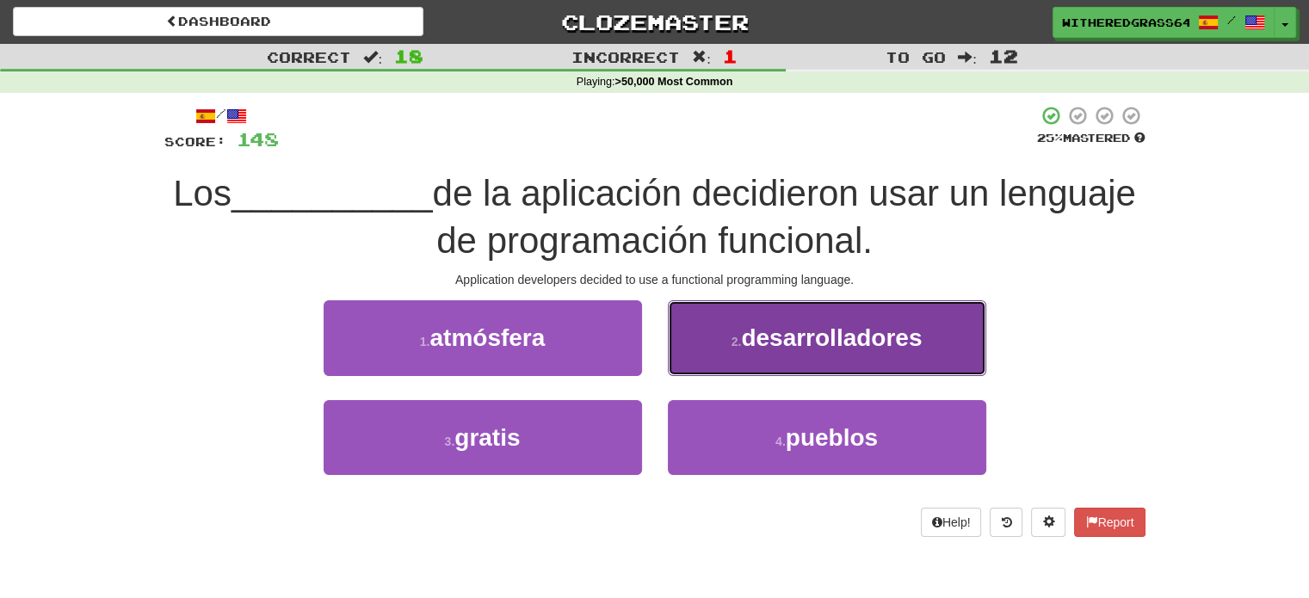
click at [713, 344] on button "2 . desarrolladores" at bounding box center [827, 337] width 318 height 75
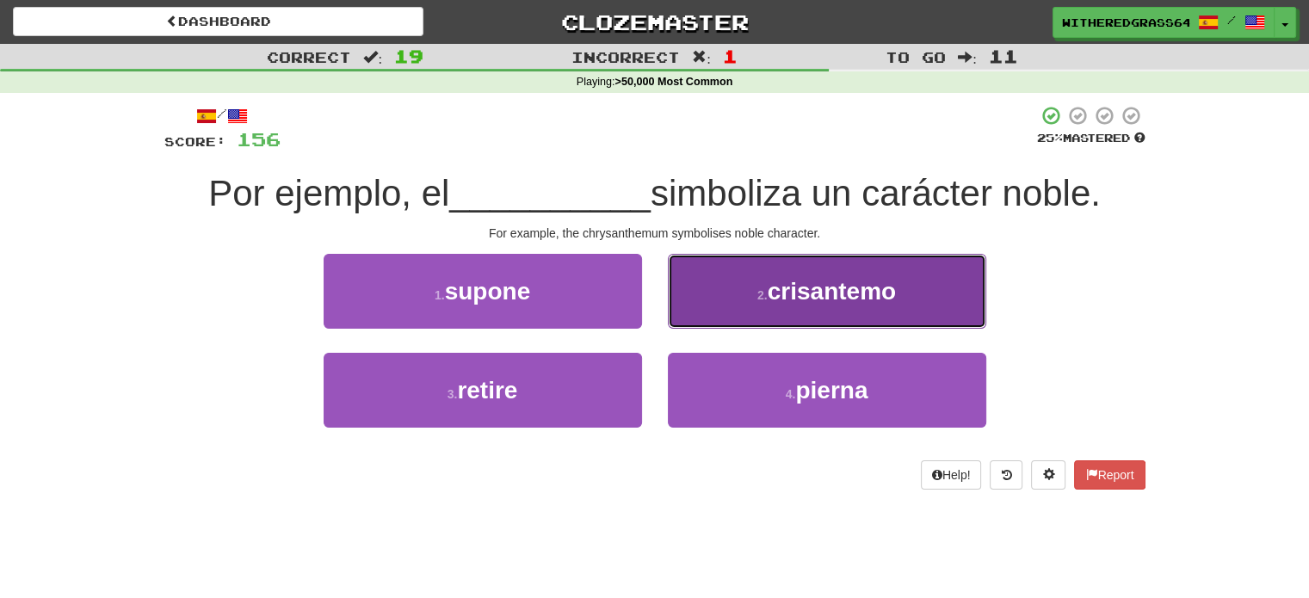
click at [763, 289] on small "2 ." at bounding box center [762, 295] width 10 height 14
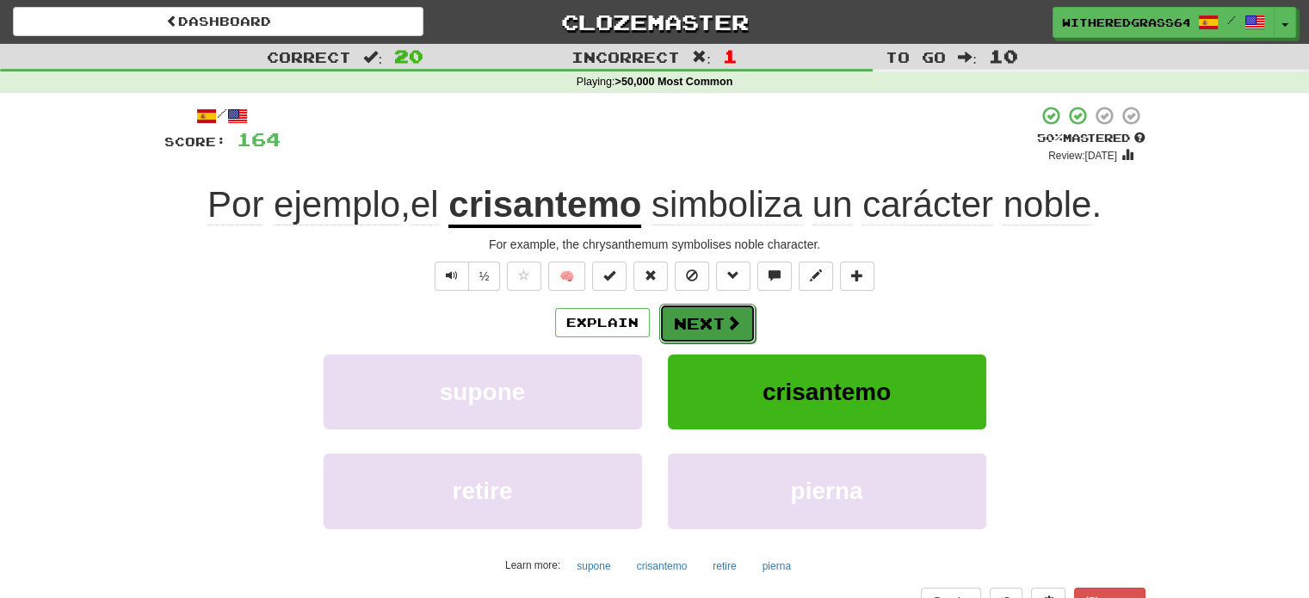
click at [730, 323] on span at bounding box center [732, 322] width 15 height 15
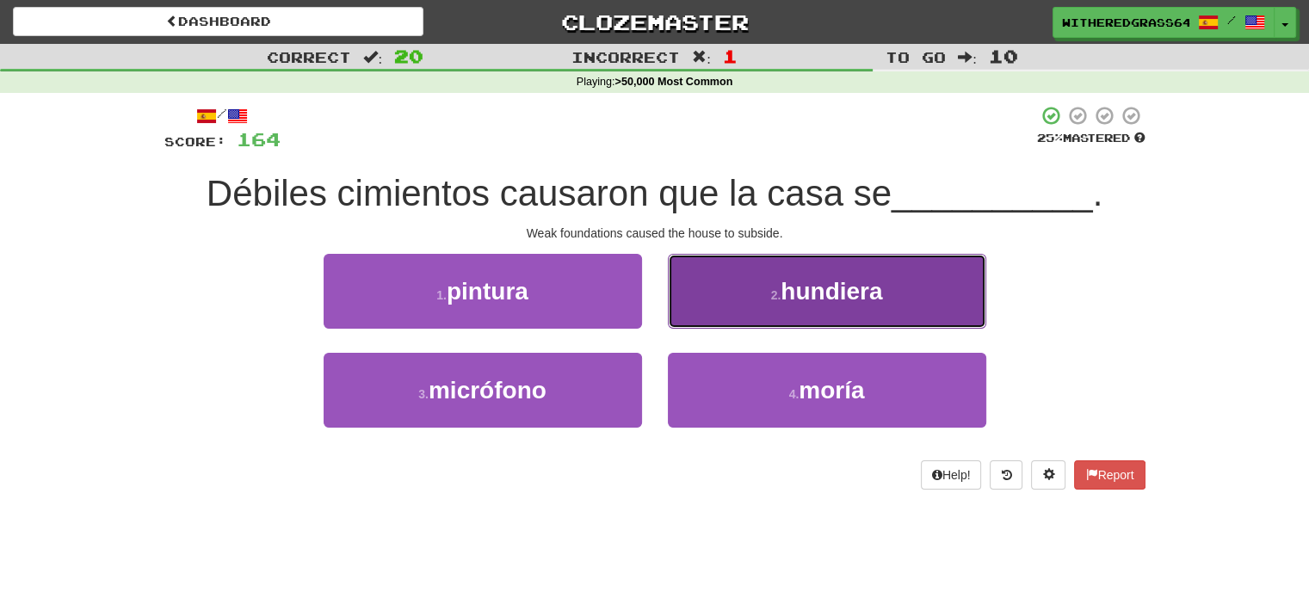
click at [671, 310] on button "2 . hundiera" at bounding box center [827, 291] width 318 height 75
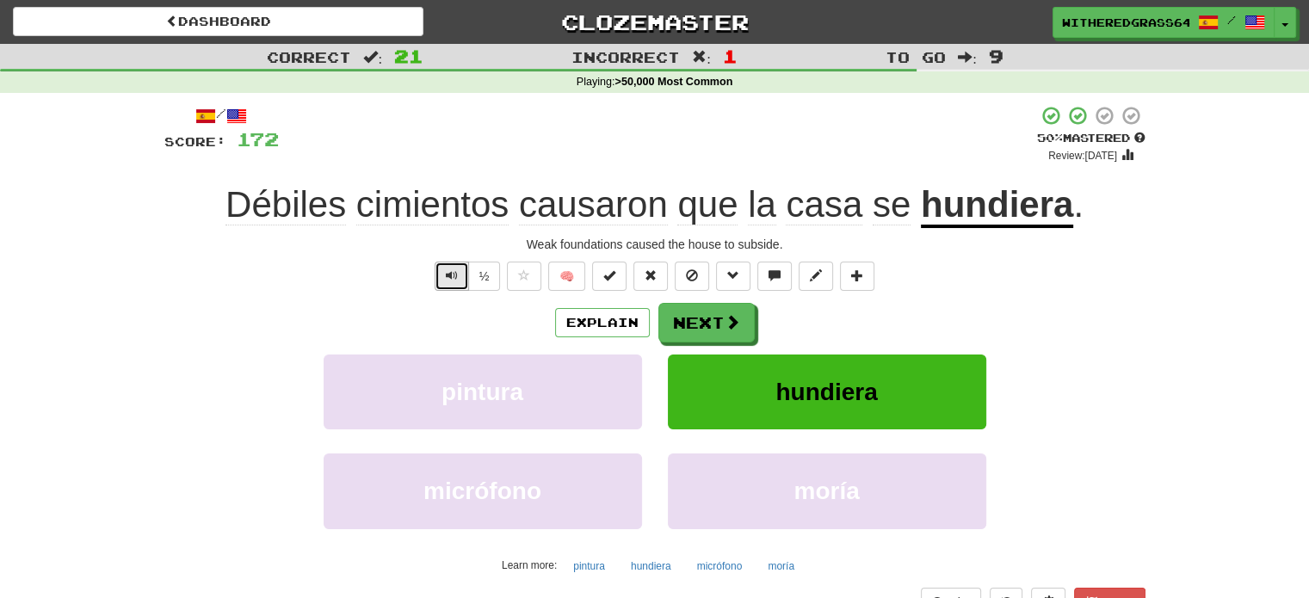
click at [447, 274] on span "Text-to-speech controls" at bounding box center [452, 275] width 12 height 12
click at [732, 328] on span at bounding box center [732, 322] width 15 height 15
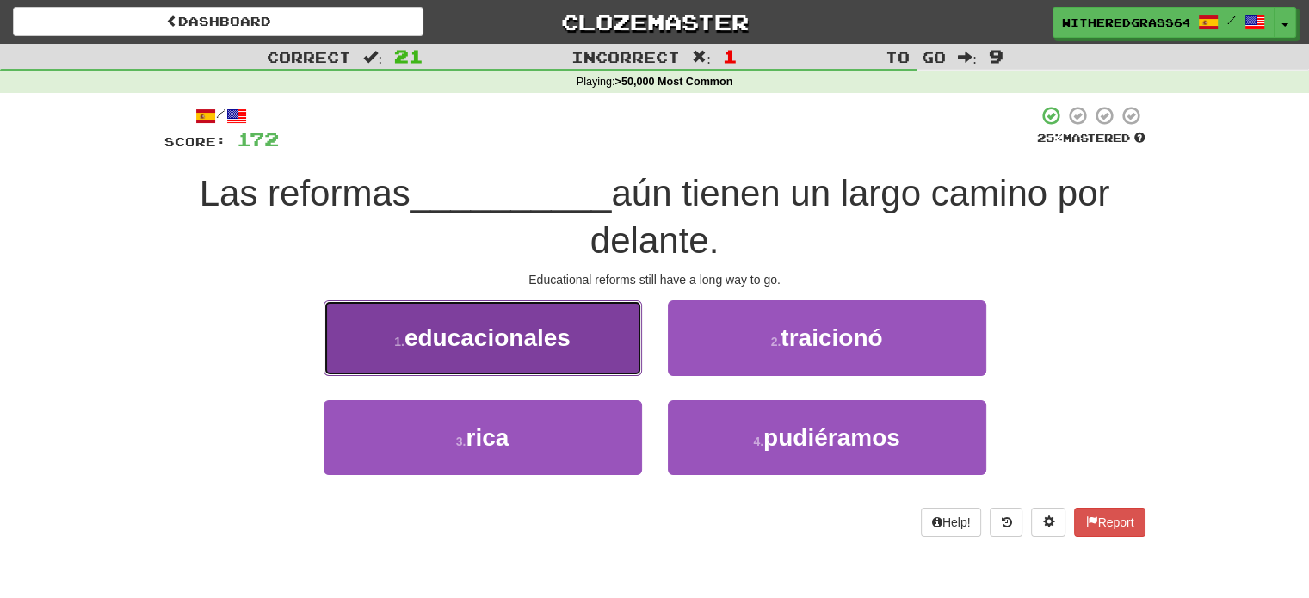
click at [599, 338] on button "1 . educacionales" at bounding box center [482, 337] width 318 height 75
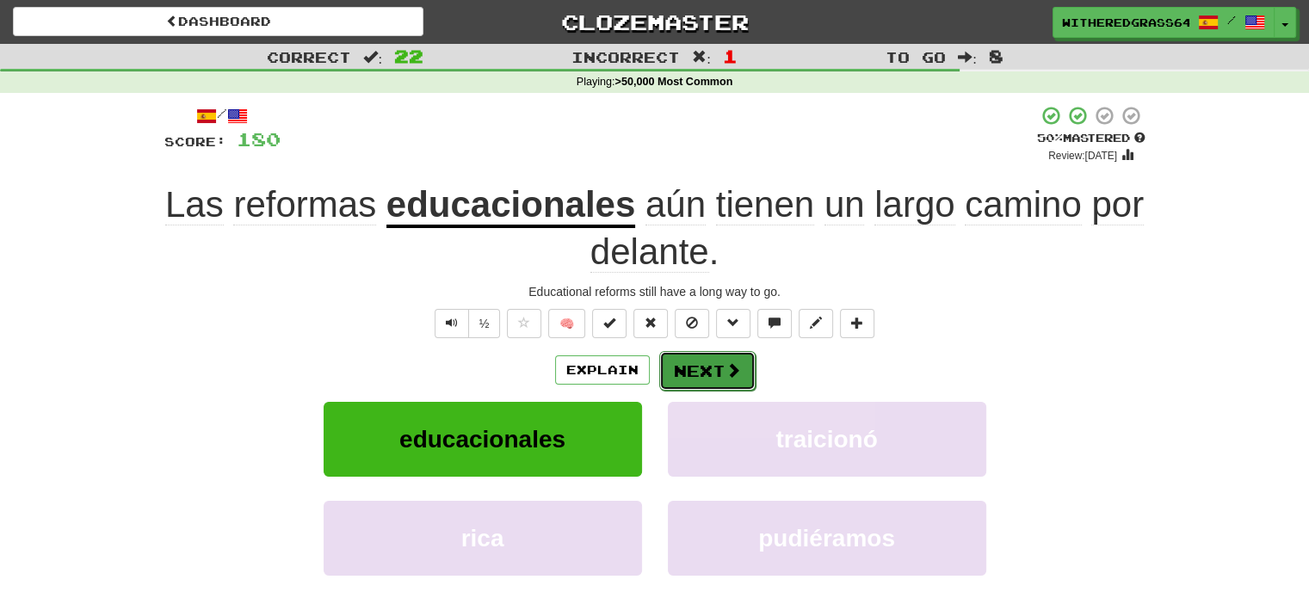
click at [701, 368] on button "Next" at bounding box center [707, 371] width 96 height 40
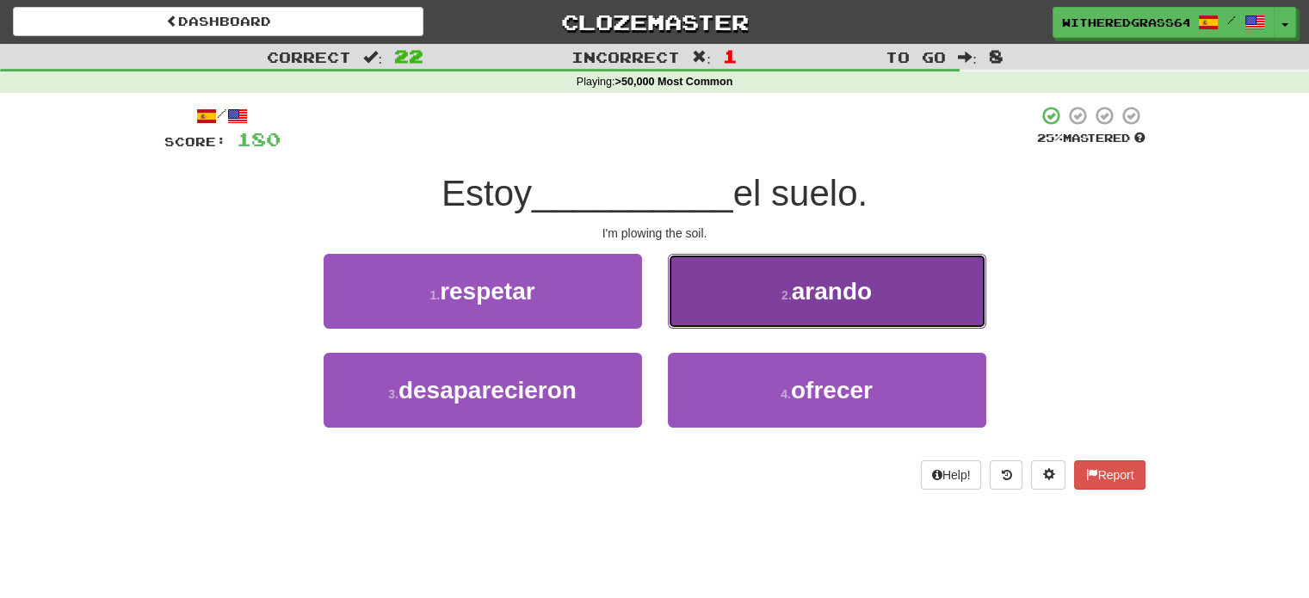
click at [742, 305] on button "2 . arando" at bounding box center [827, 291] width 318 height 75
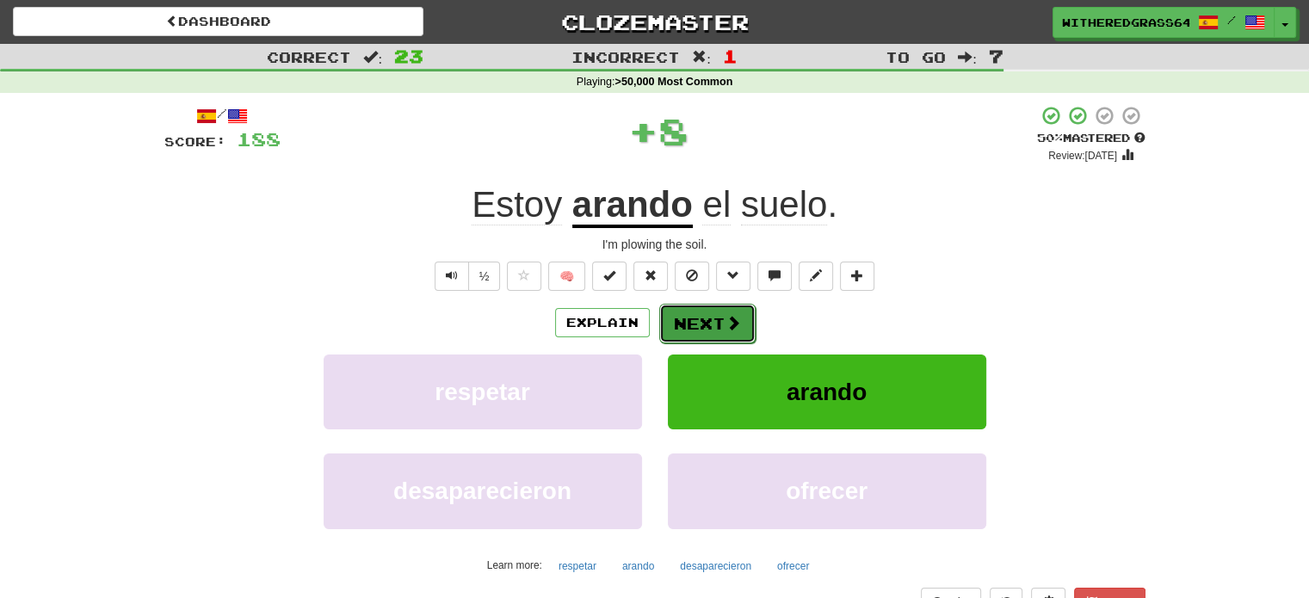
click at [717, 321] on button "Next" at bounding box center [707, 324] width 96 height 40
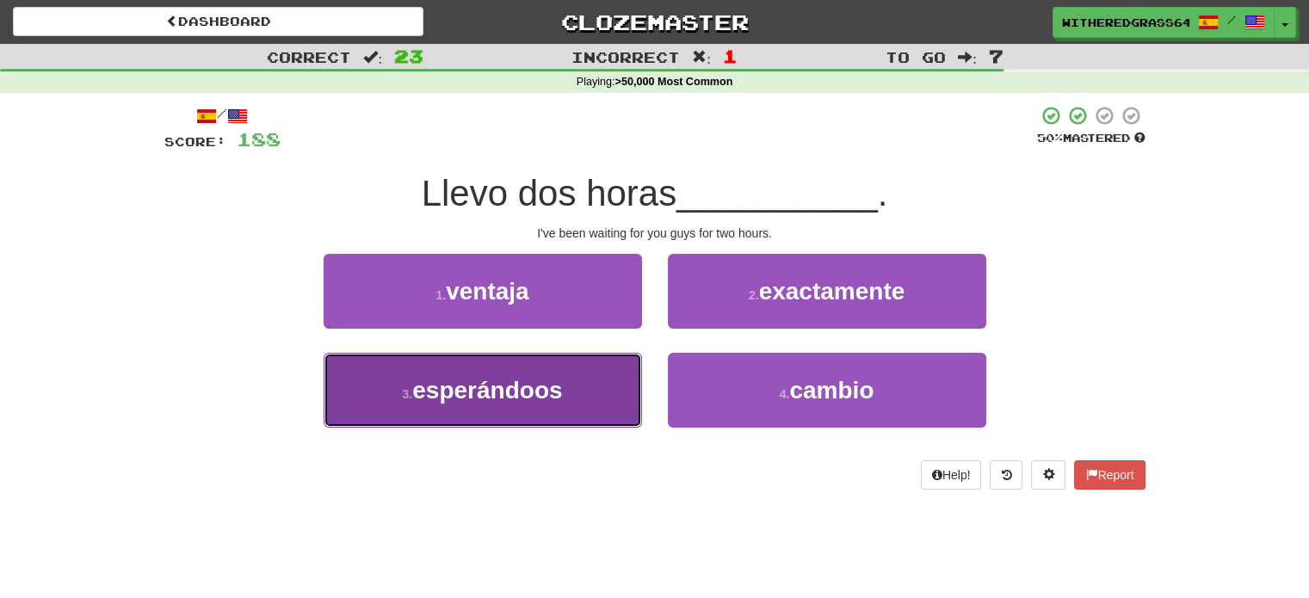
click at [588, 399] on button "3 . esperándoos" at bounding box center [482, 390] width 318 height 75
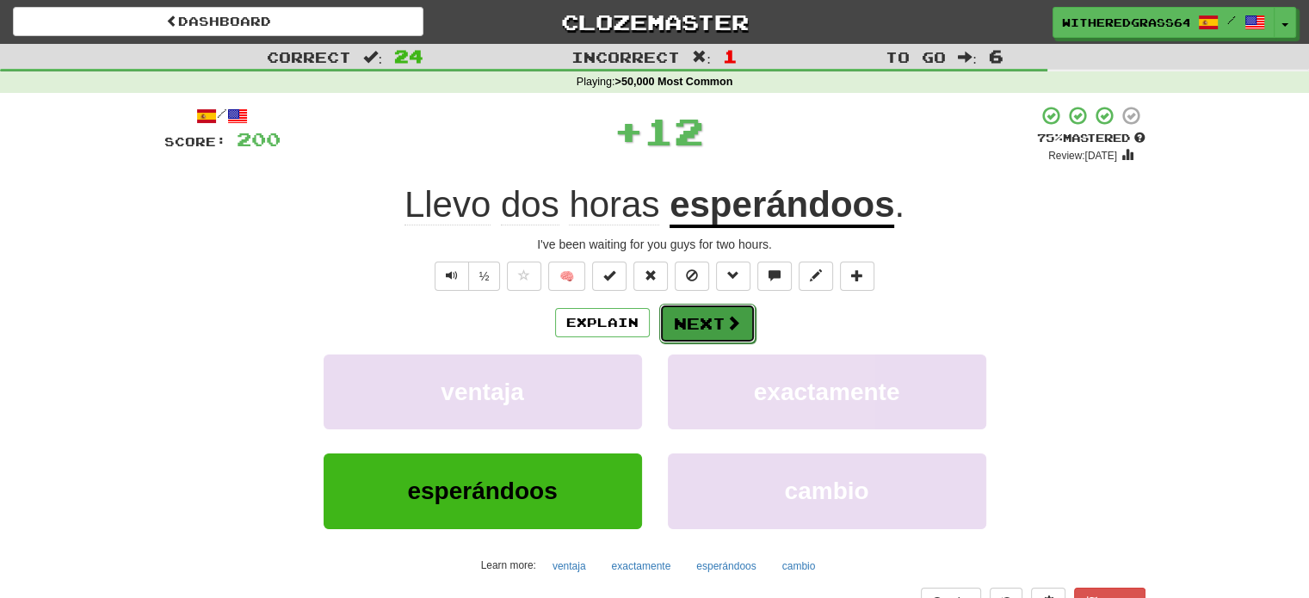
click at [719, 321] on button "Next" at bounding box center [707, 324] width 96 height 40
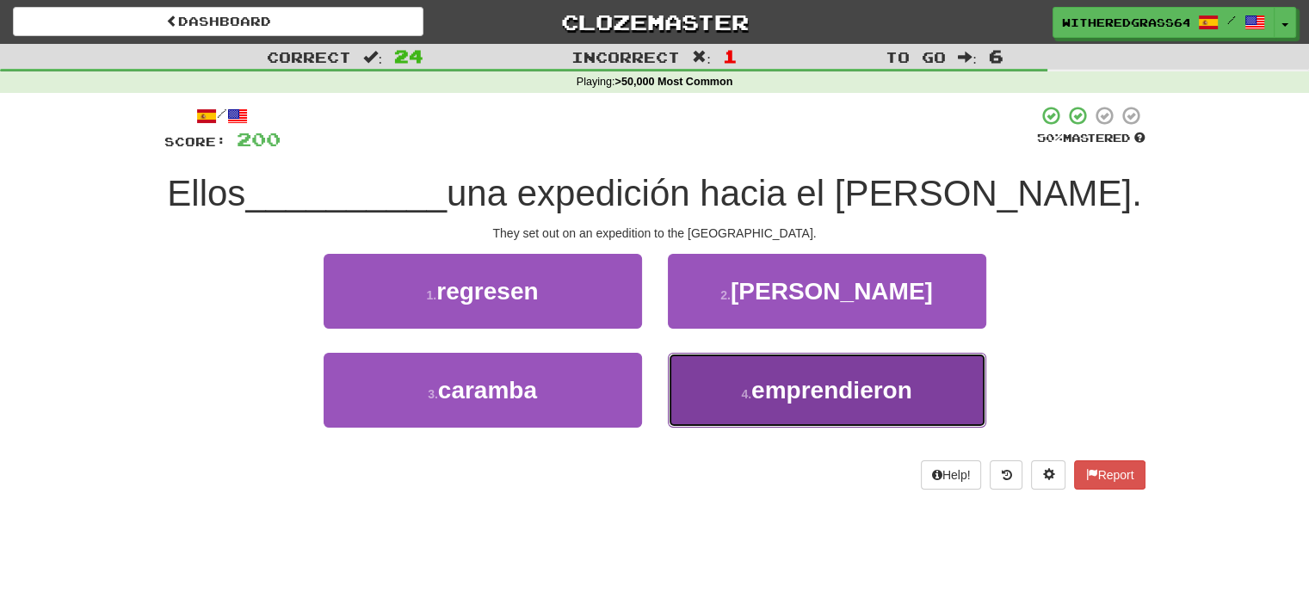
click at [719, 378] on button "4 . emprendieron" at bounding box center [827, 390] width 318 height 75
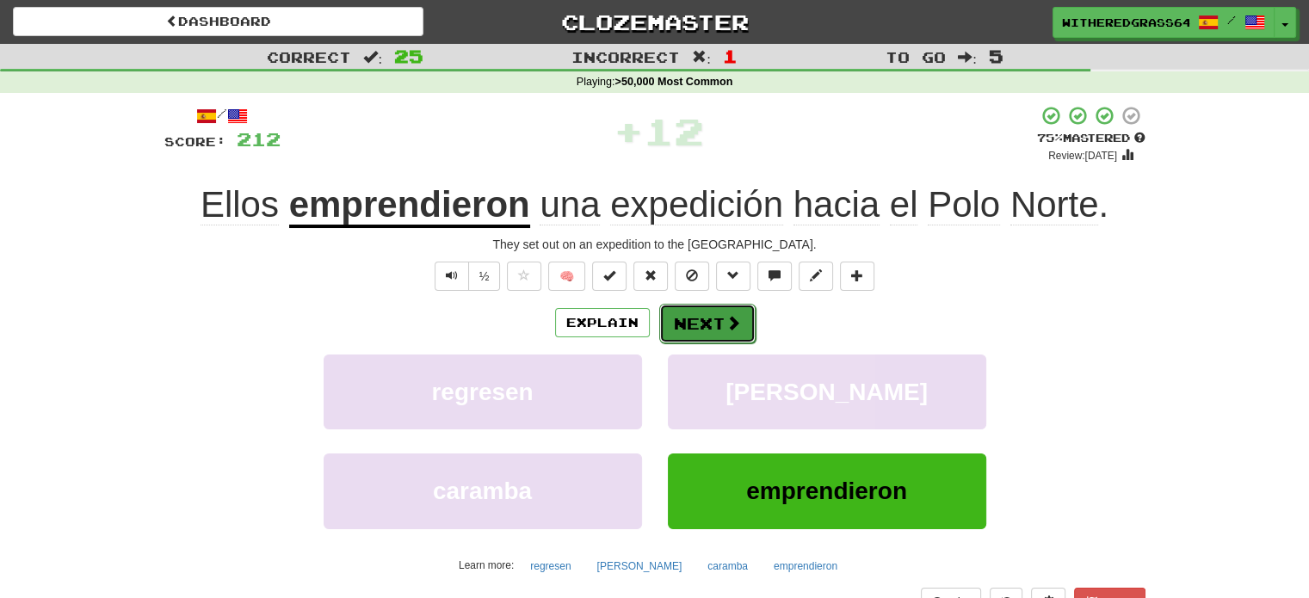
click at [700, 324] on button "Next" at bounding box center [707, 324] width 96 height 40
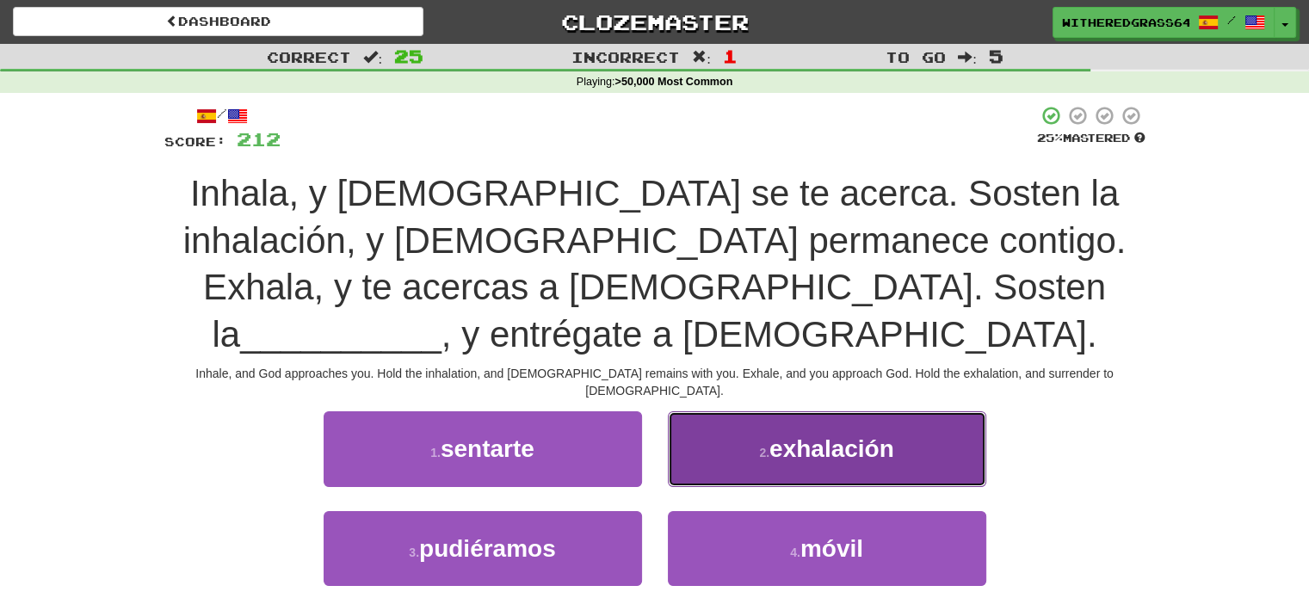
click at [780, 435] on span "exhalación" at bounding box center [831, 448] width 125 height 27
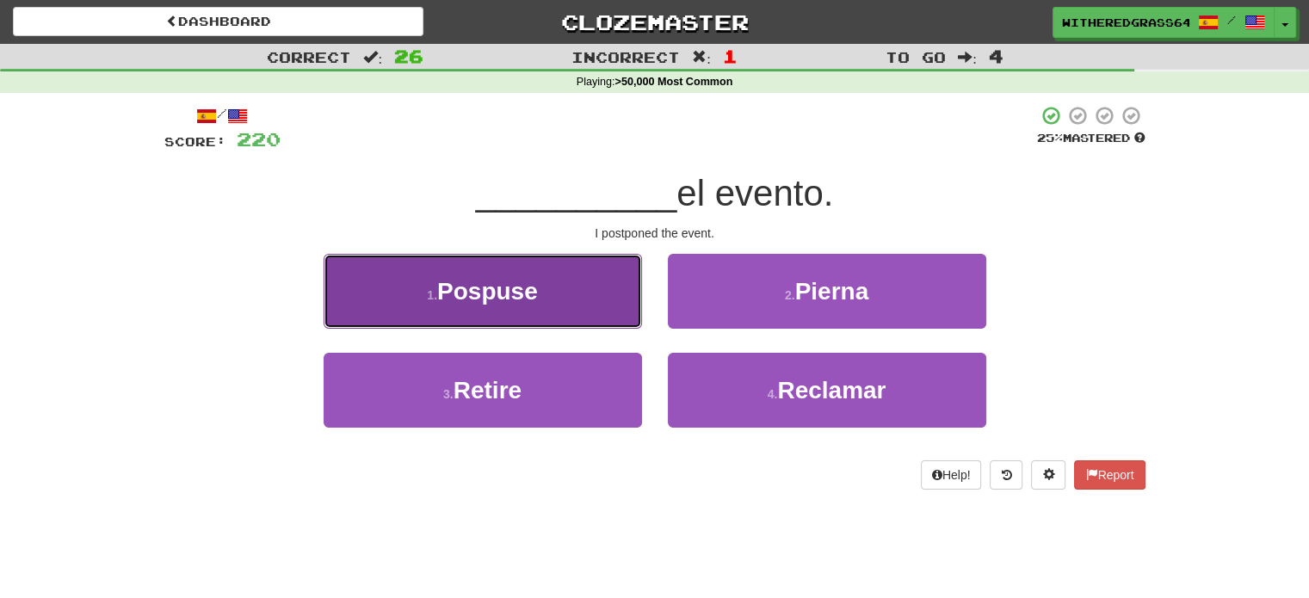
click at [581, 294] on button "1 . Pospuse" at bounding box center [482, 291] width 318 height 75
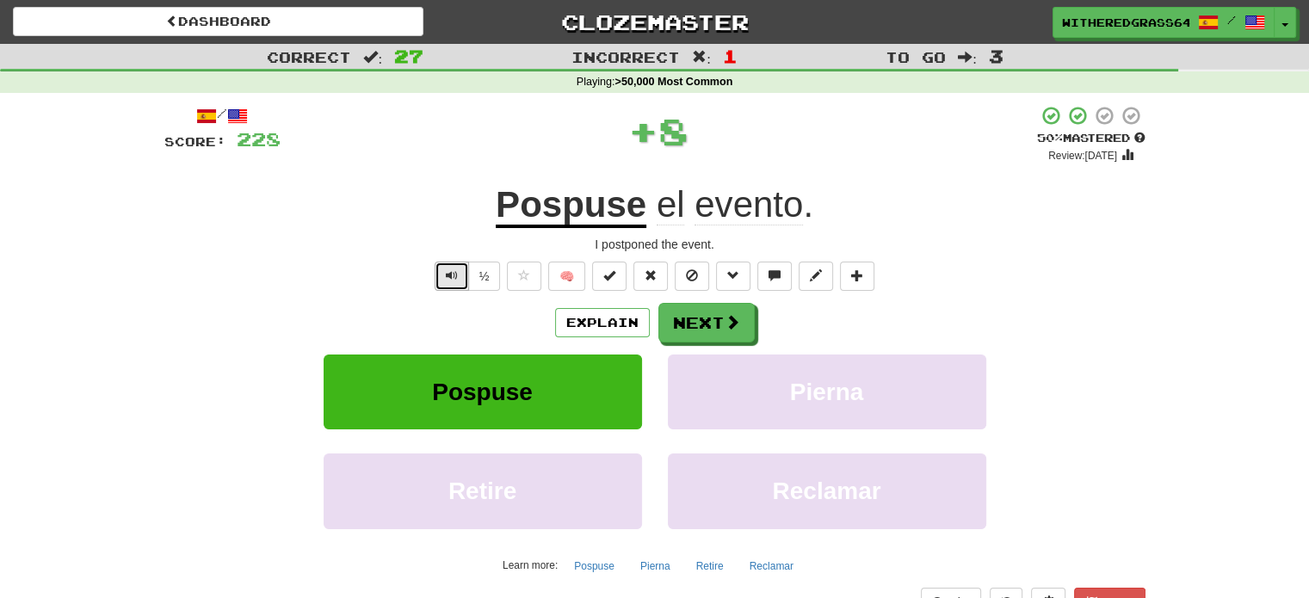
click at [445, 277] on button "Text-to-speech controls" at bounding box center [451, 276] width 34 height 29
click at [683, 317] on button "Next" at bounding box center [707, 324] width 96 height 40
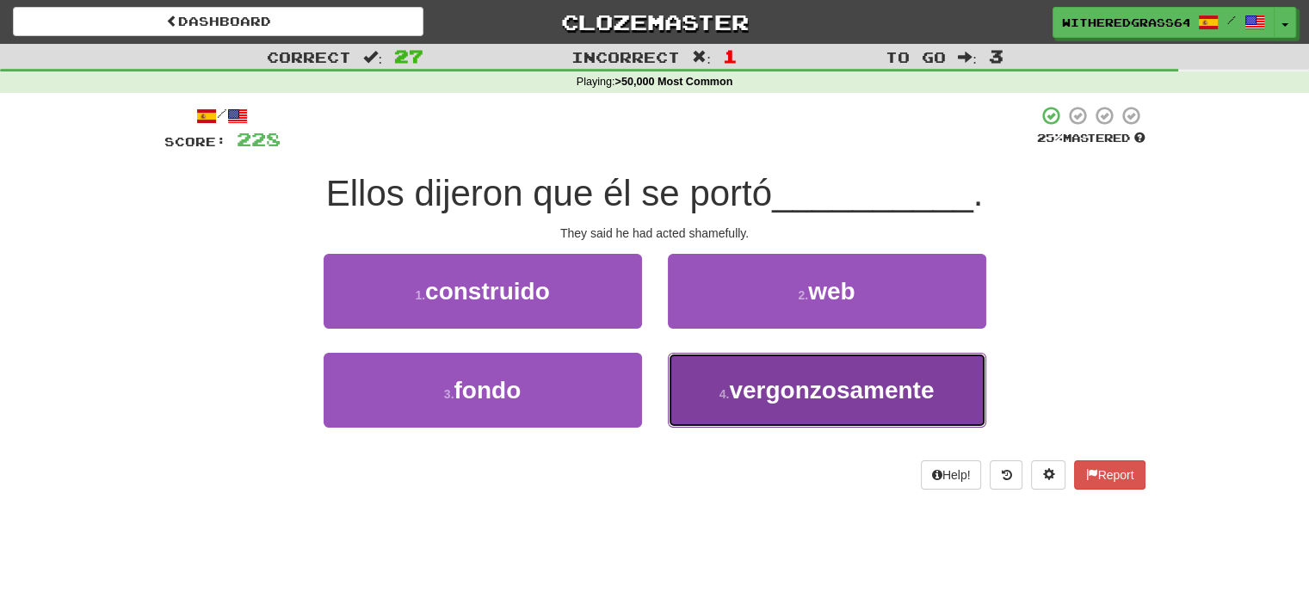
click at [699, 383] on button "4 . vergonzosamente" at bounding box center [827, 390] width 318 height 75
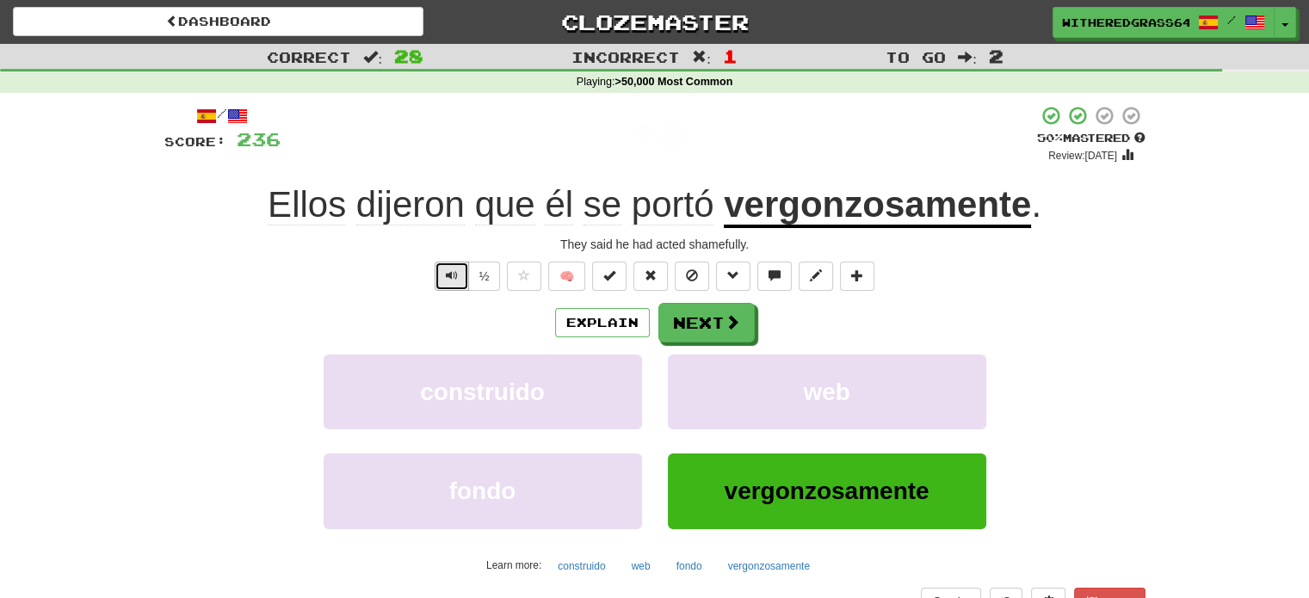
click at [454, 272] on span "Text-to-speech controls" at bounding box center [452, 275] width 12 height 12
click at [695, 323] on button "Next" at bounding box center [707, 324] width 96 height 40
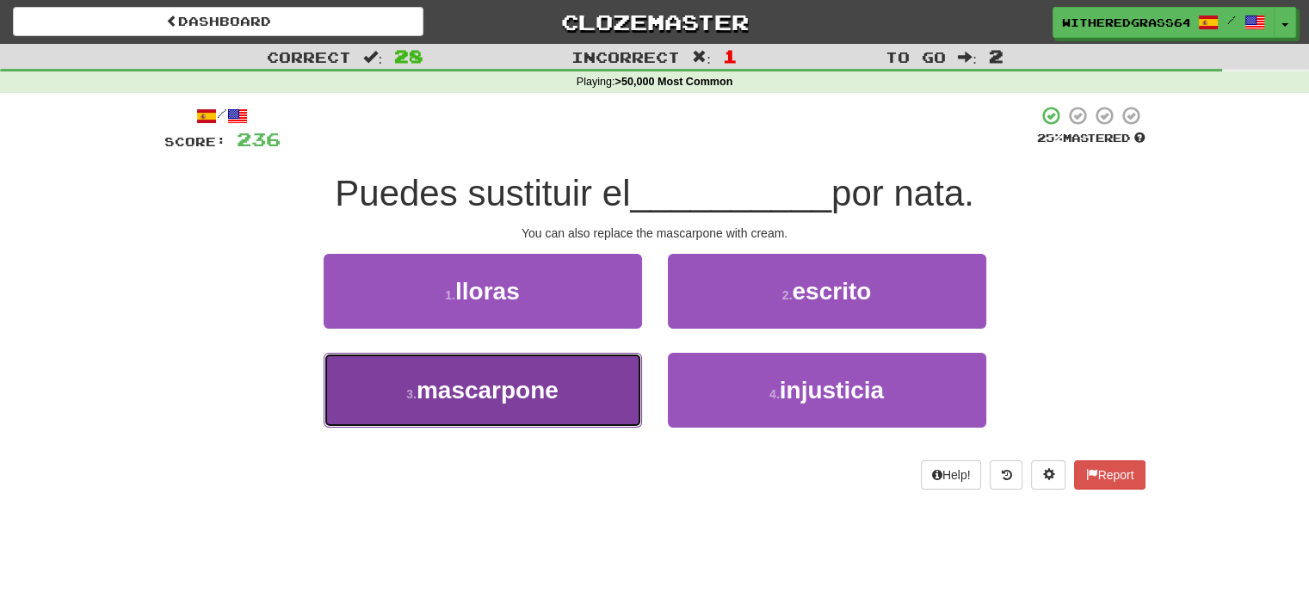
click at [585, 380] on button "3 . mascarpone" at bounding box center [482, 390] width 318 height 75
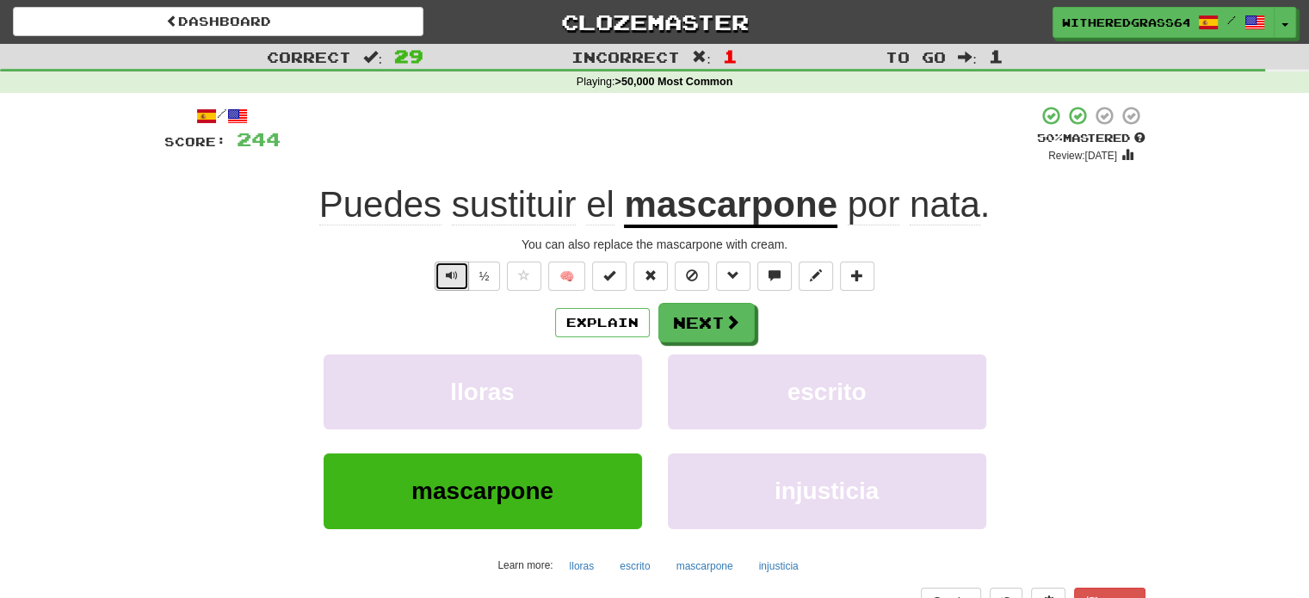
click at [449, 275] on span "Text-to-speech controls" at bounding box center [452, 275] width 12 height 12
click at [684, 325] on button "Next" at bounding box center [707, 324] width 96 height 40
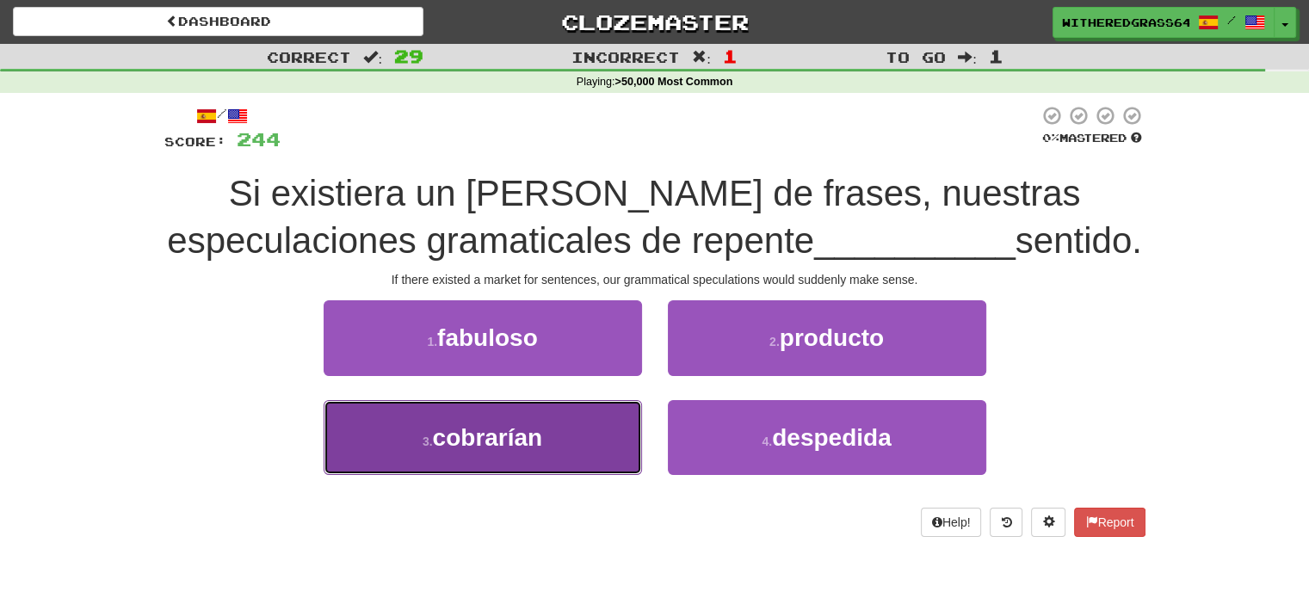
click at [562, 432] on button "3 . cobrarían" at bounding box center [482, 437] width 318 height 75
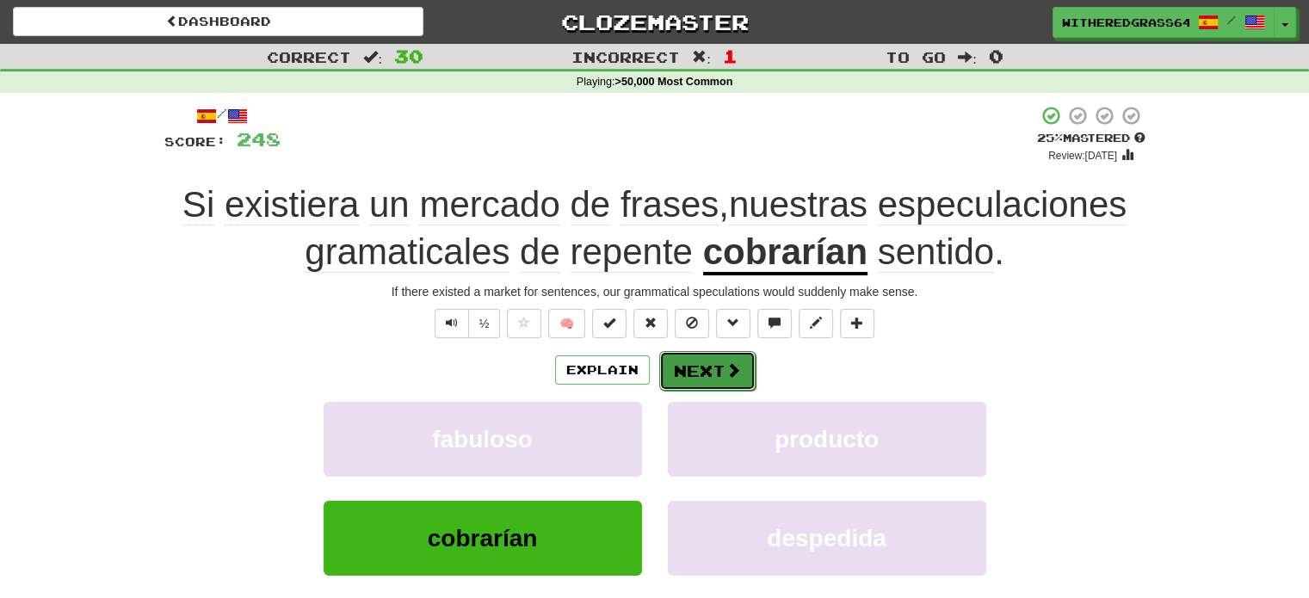
click at [689, 373] on button "Next" at bounding box center [707, 371] width 96 height 40
